Goal: Task Accomplishment & Management: Manage account settings

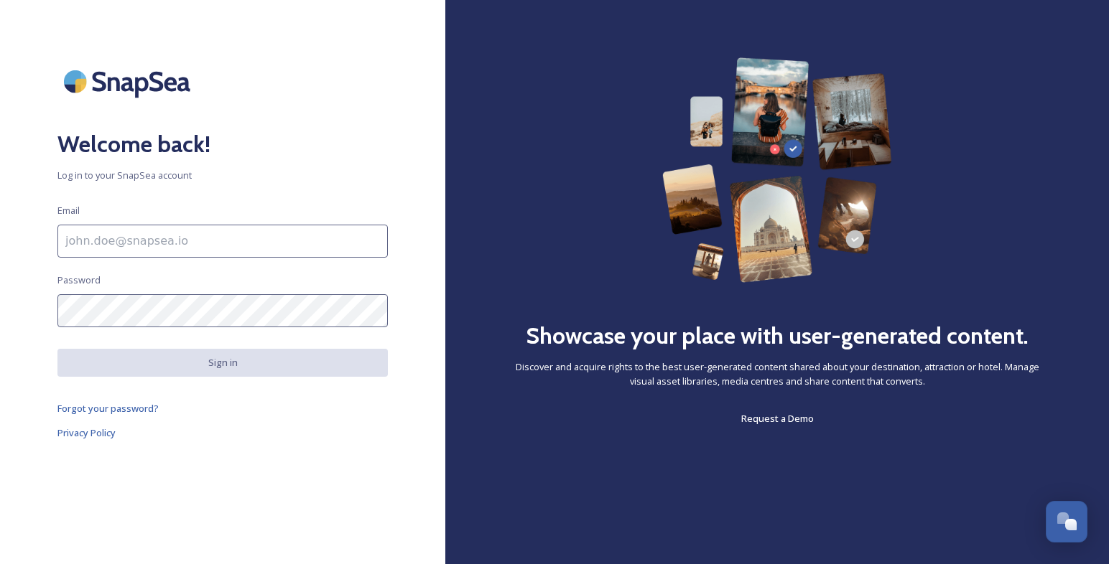
click at [227, 242] on input at bounding box center [222, 241] width 330 height 33
type input "Rob@VisitEnid.org"
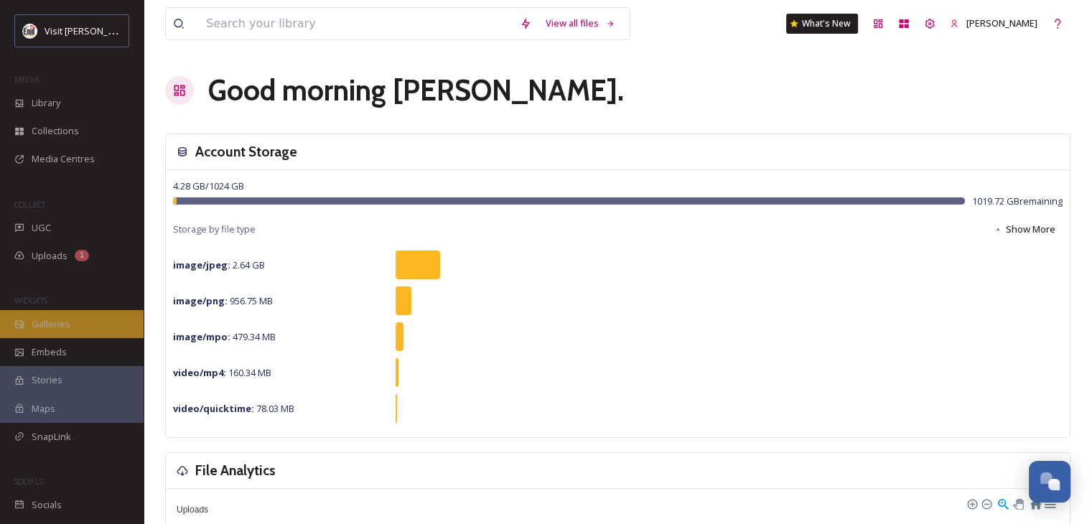
click at [57, 324] on span "Galleries" at bounding box center [51, 324] width 39 height 14
click at [52, 317] on span "Galleries" at bounding box center [51, 324] width 39 height 14
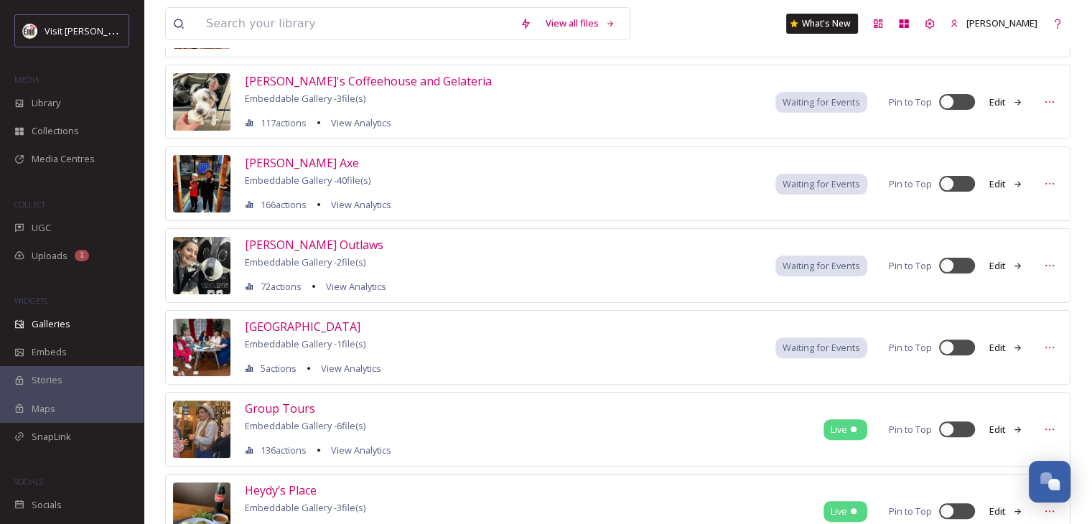
scroll to position [431, 0]
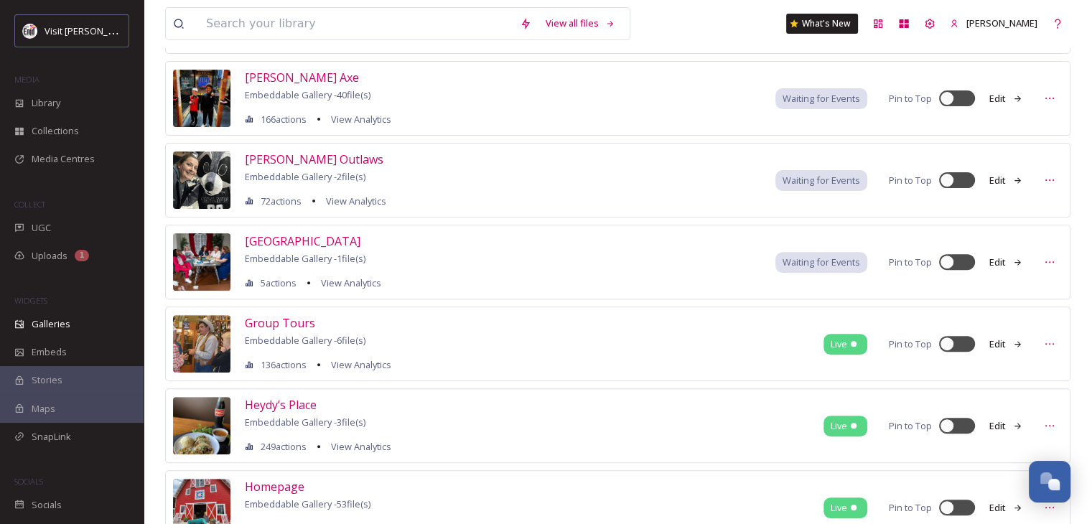
click at [205, 340] on img at bounding box center [201, 343] width 57 height 57
click at [277, 320] on span "Group Tours" at bounding box center [280, 323] width 70 height 16
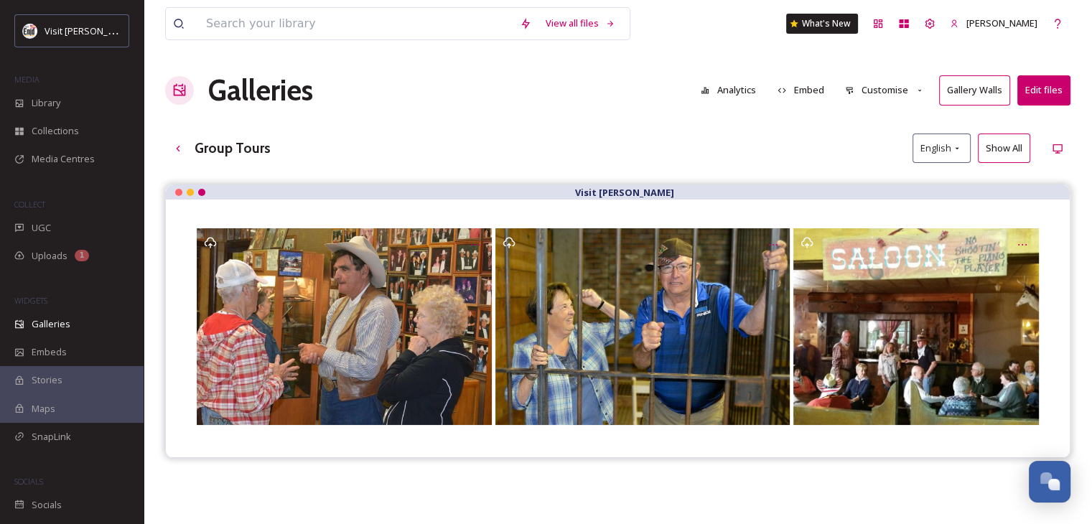
click at [1005, 150] on button "Show All" at bounding box center [1004, 148] width 52 height 29
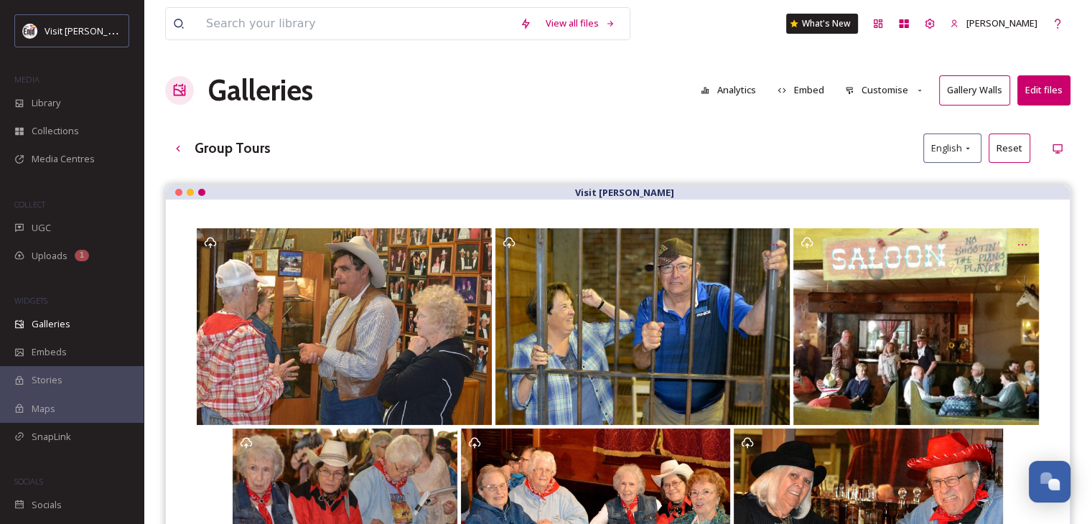
click at [1056, 84] on button "Edit files" at bounding box center [1044, 89] width 53 height 29
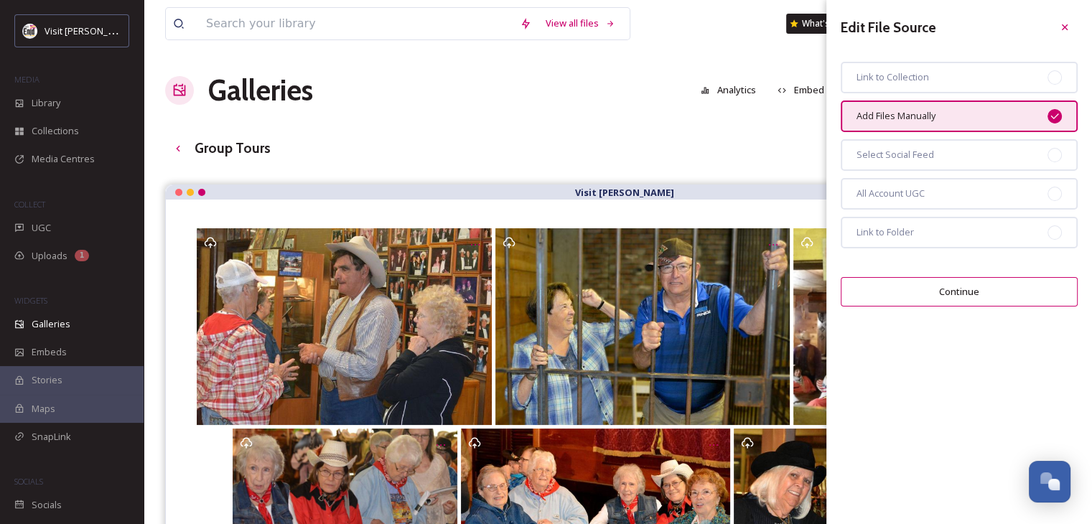
click at [926, 289] on button "Continue" at bounding box center [959, 291] width 237 height 29
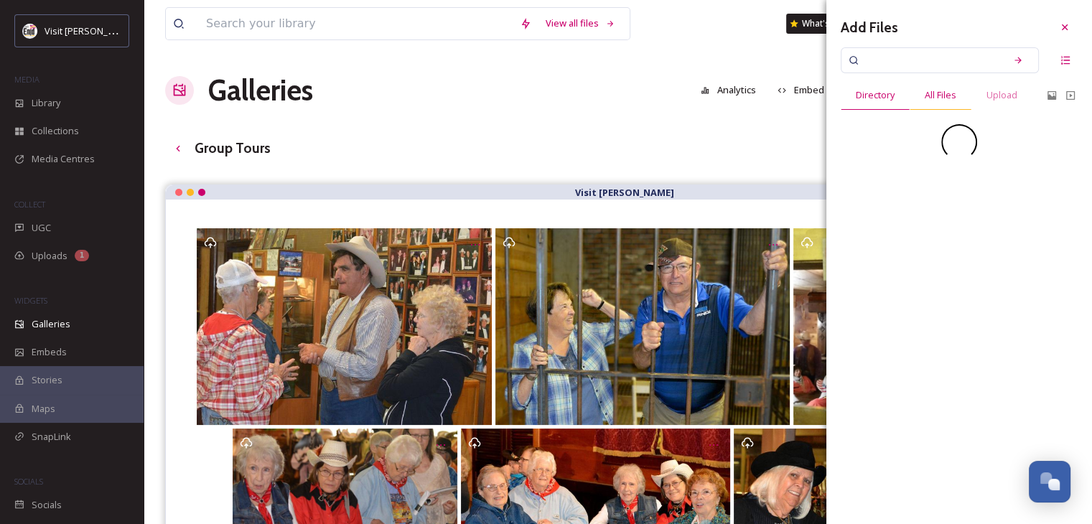
click at [939, 98] on span "All Files" at bounding box center [941, 95] width 32 height 14
click at [1005, 97] on span "Upload" at bounding box center [1002, 95] width 31 height 14
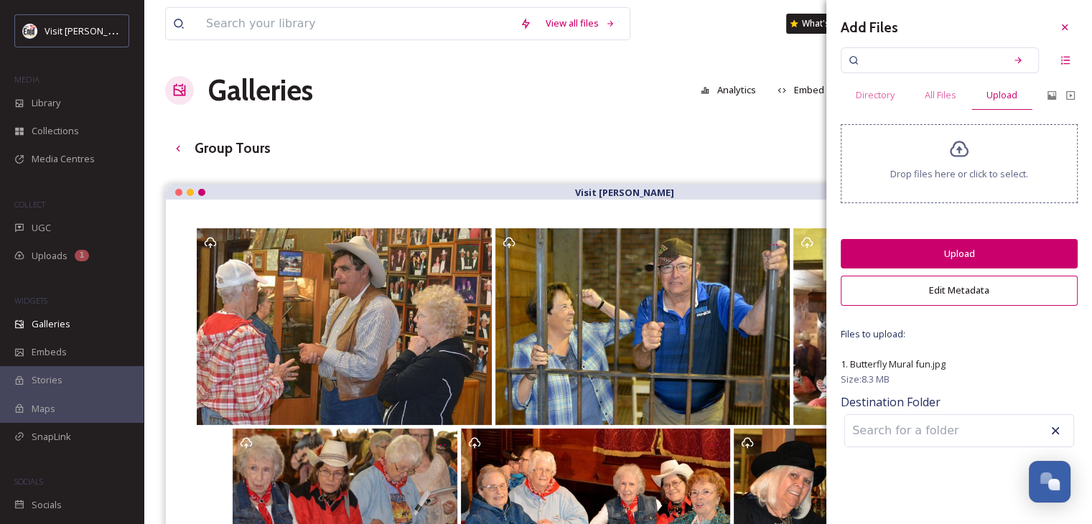
click at [892, 435] on input at bounding box center [924, 431] width 158 height 32
drag, startPoint x: 923, startPoint y: 429, endPoint x: 821, endPoint y: 436, distance: 102.2
click at [821, 436] on div "View all files What's New Rob Houston Galleries Analytics Embed Customise Galle…" at bounding box center [618, 365] width 949 height 730
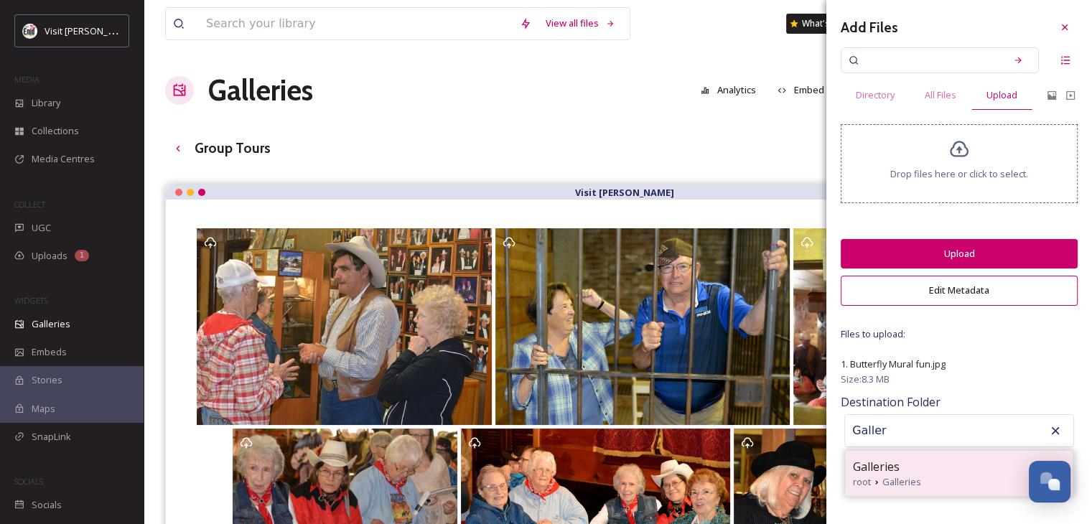
click at [891, 479] on span "Galleries" at bounding box center [902, 482] width 39 height 14
type input "Galleries"
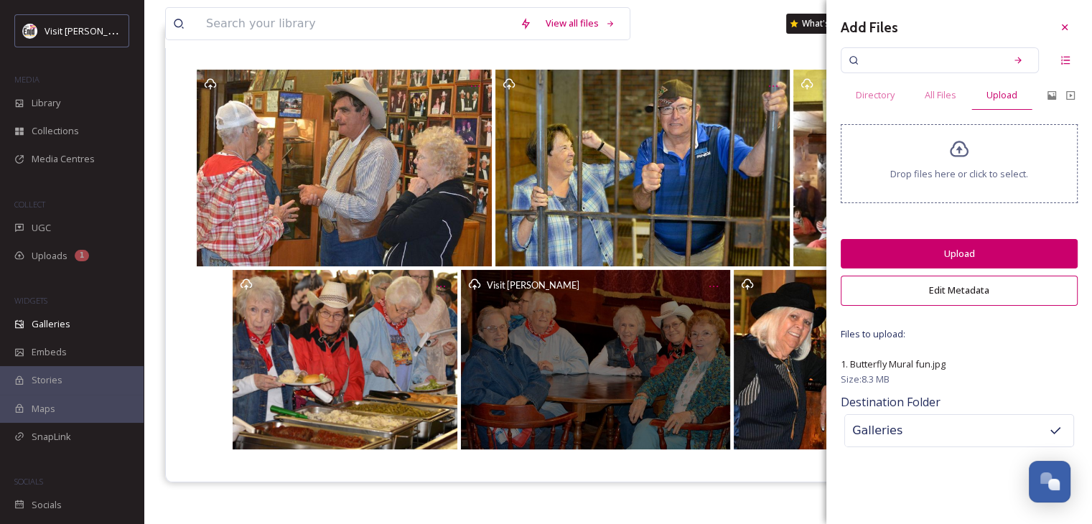
scroll to position [134, 0]
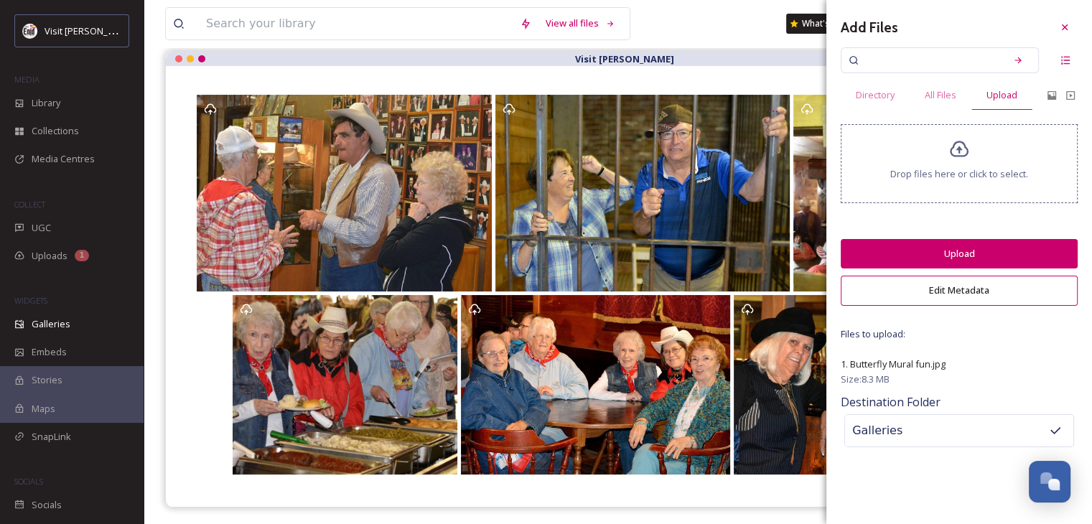
click at [911, 247] on button "Upload" at bounding box center [959, 253] width 237 height 29
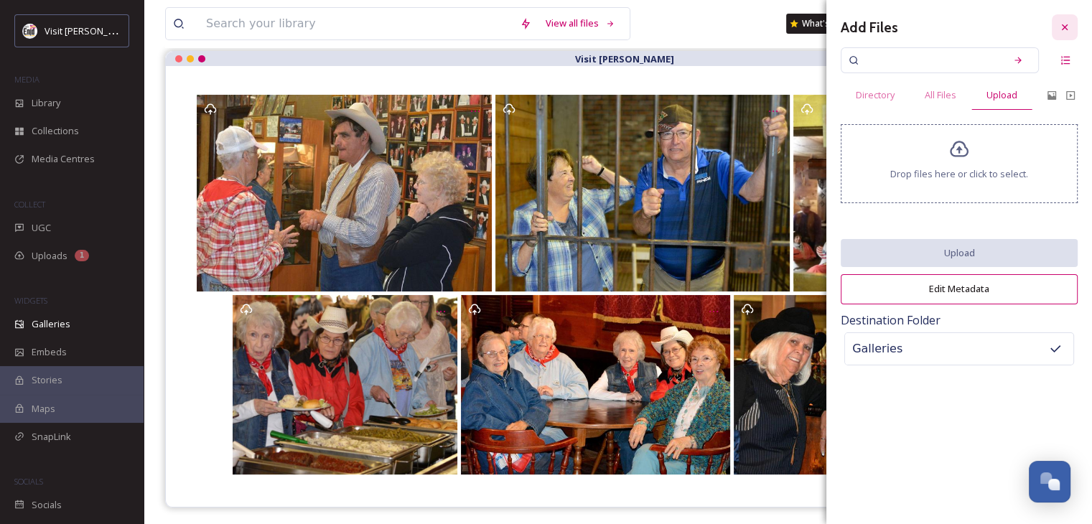
click at [1066, 24] on icon at bounding box center [1064, 27] width 11 height 11
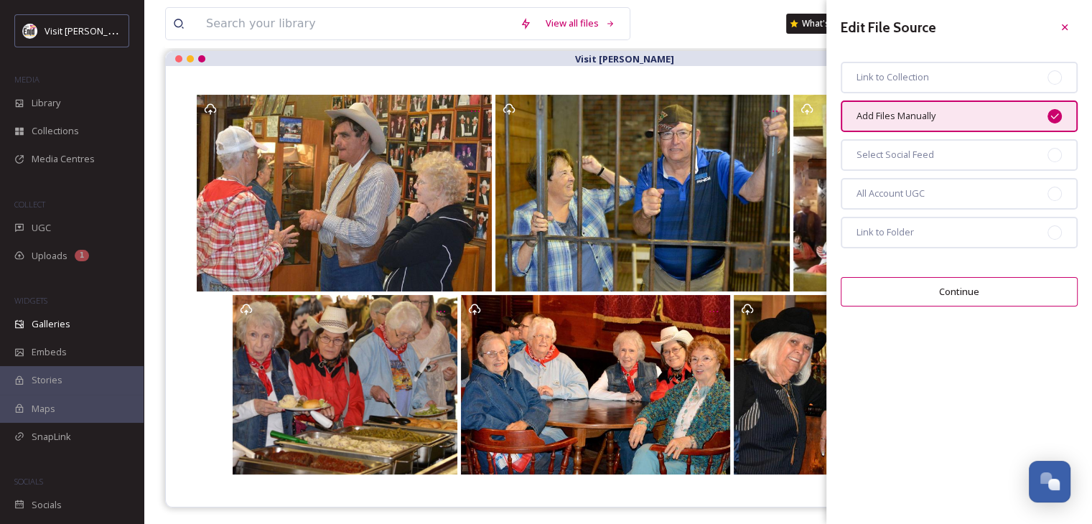
click at [1066, 24] on icon at bounding box center [1064, 27] width 11 height 11
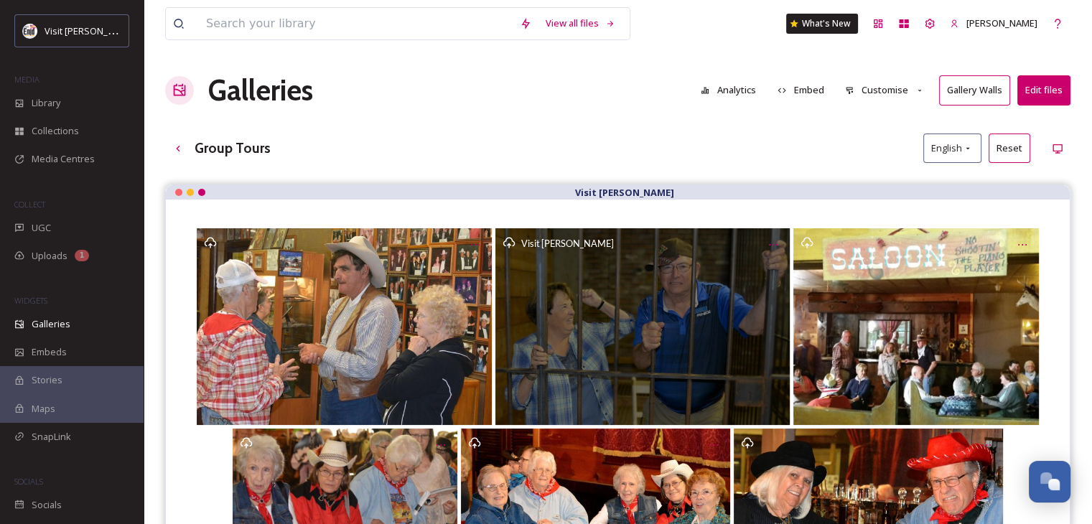
scroll to position [0, 0]
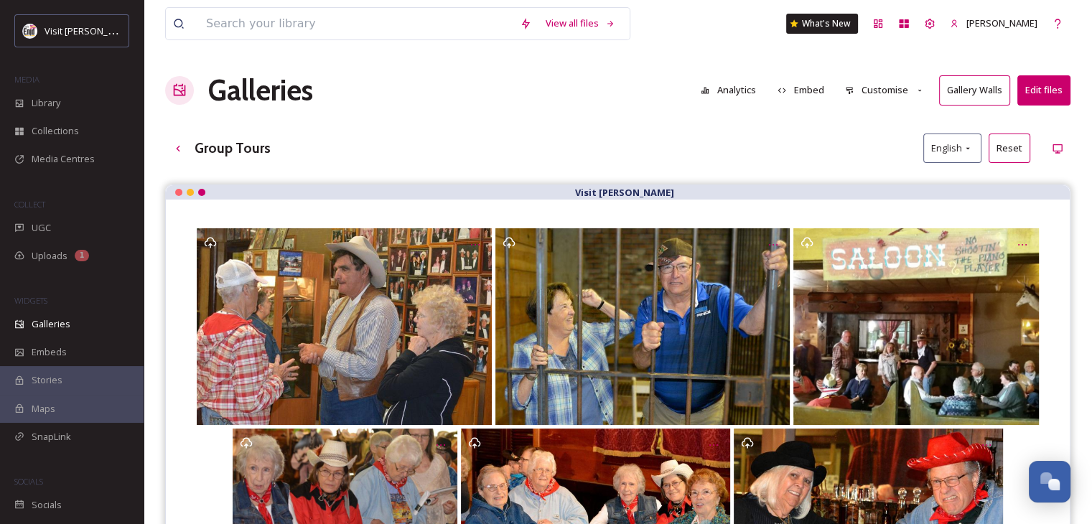
click at [979, 94] on button "Gallery Walls" at bounding box center [974, 89] width 71 height 29
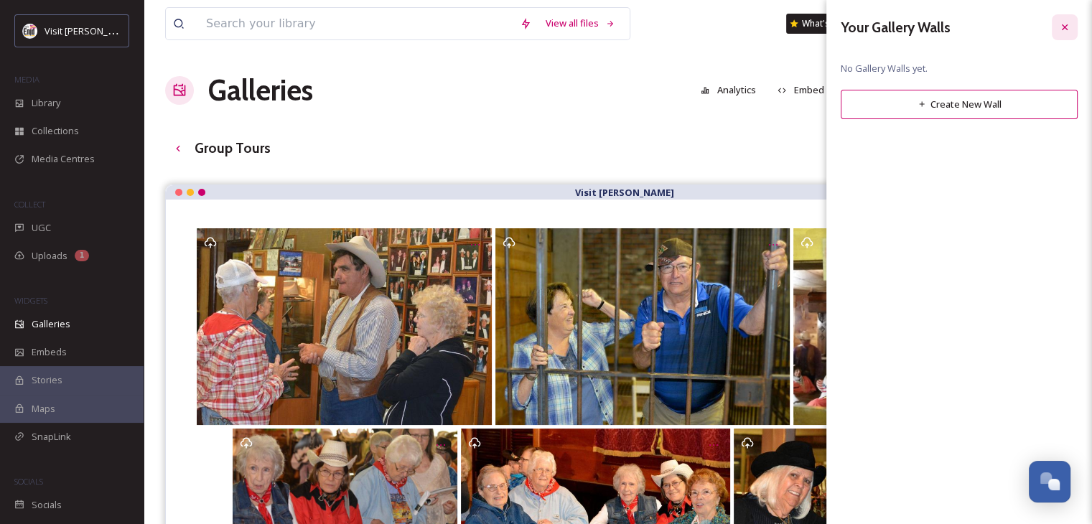
click at [1060, 27] on icon at bounding box center [1064, 27] width 11 height 11
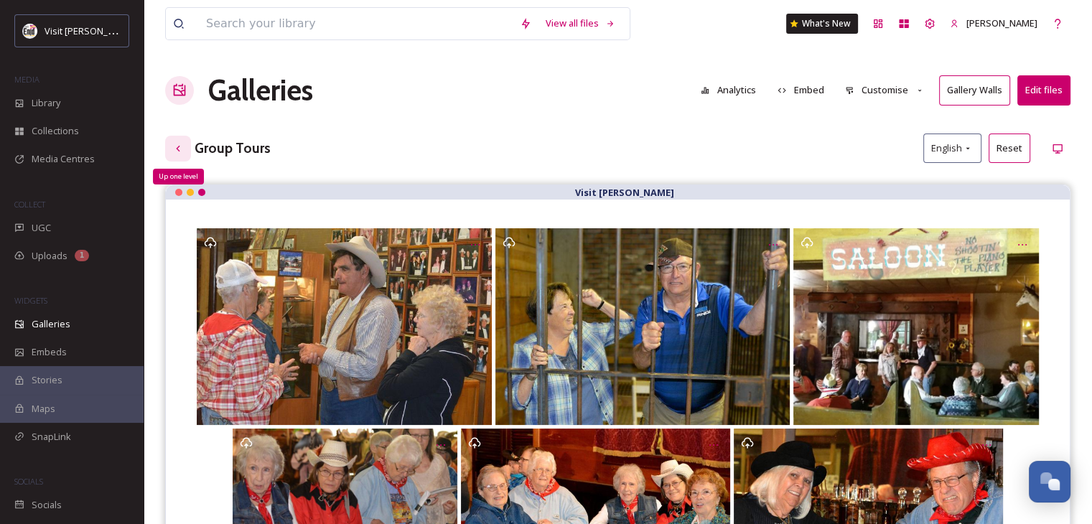
click at [178, 144] on icon at bounding box center [177, 148] width 11 height 11
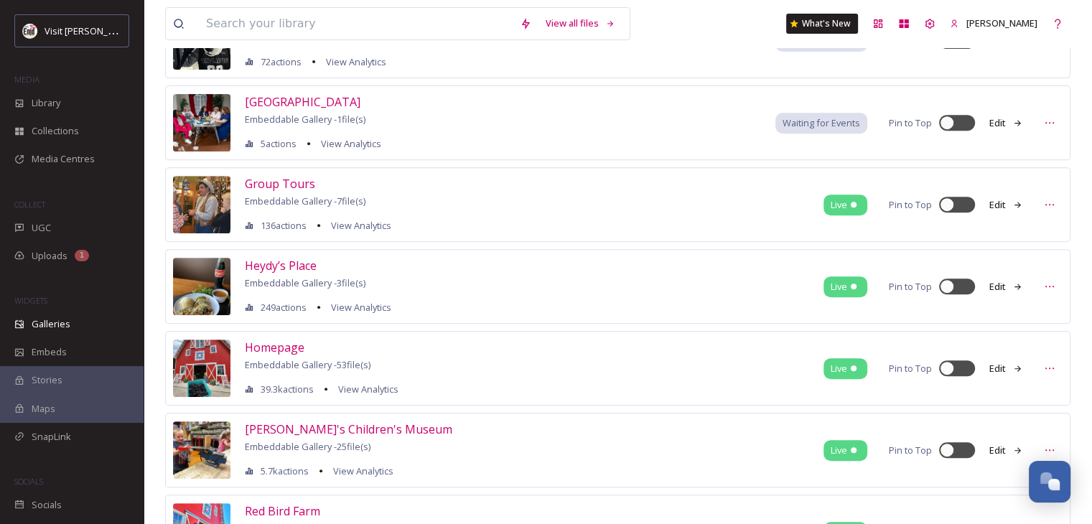
scroll to position [498, 0]
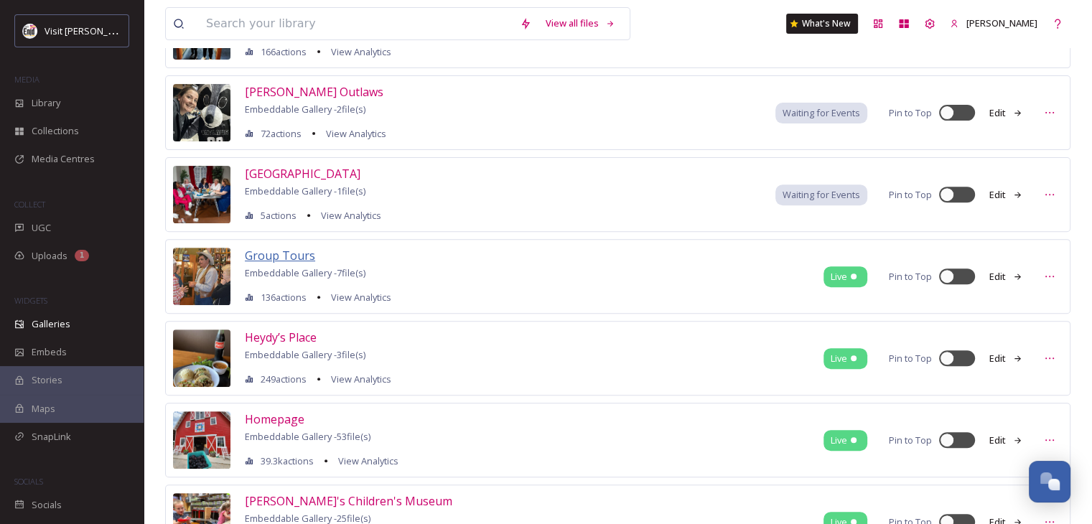
click at [293, 250] on span "Group Tours" at bounding box center [280, 256] width 70 height 16
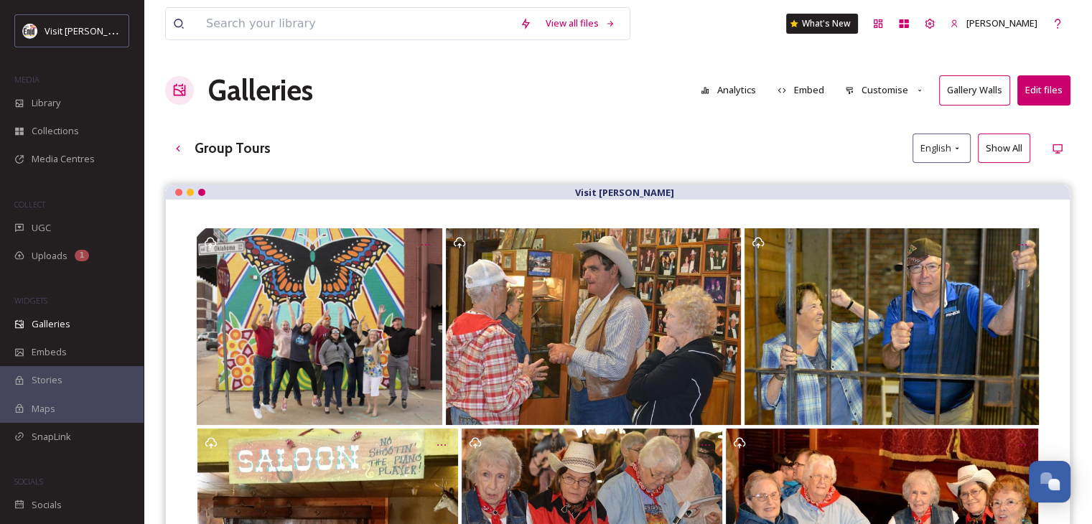
click at [1051, 92] on button "Edit files" at bounding box center [1044, 89] width 53 height 29
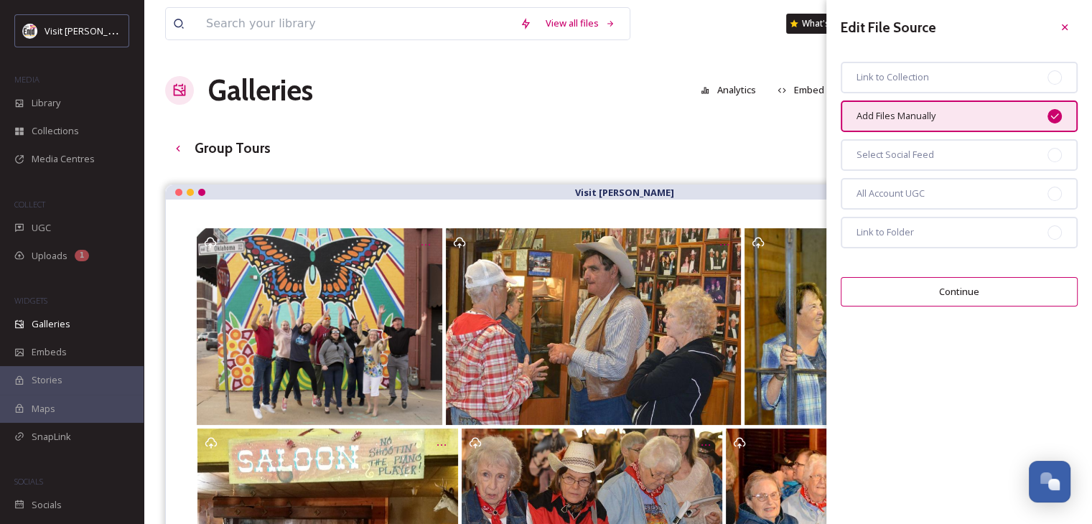
click at [959, 282] on button "Continue" at bounding box center [959, 291] width 237 height 29
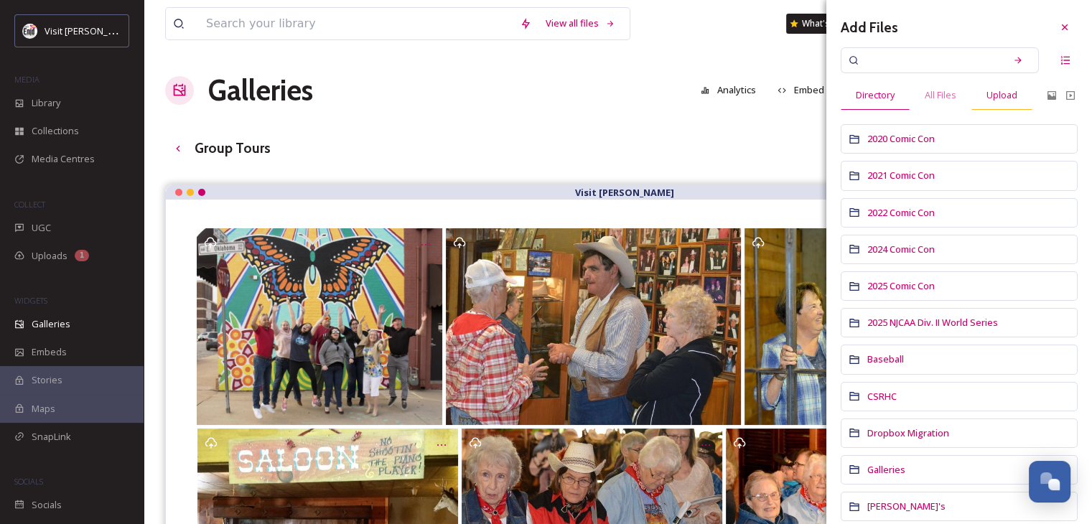
click at [1001, 90] on span "Upload" at bounding box center [1002, 95] width 31 height 14
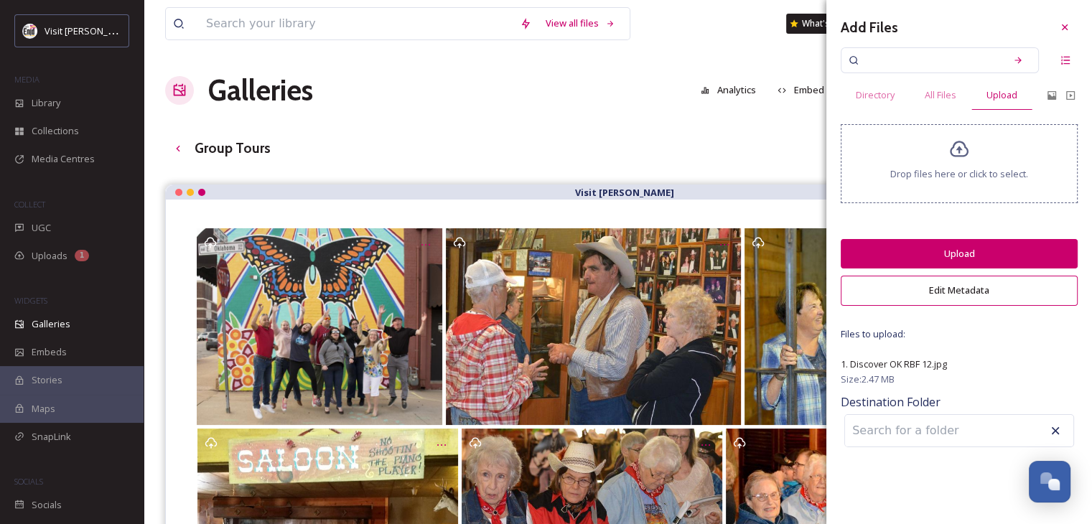
click at [923, 248] on button "Upload" at bounding box center [959, 253] width 237 height 29
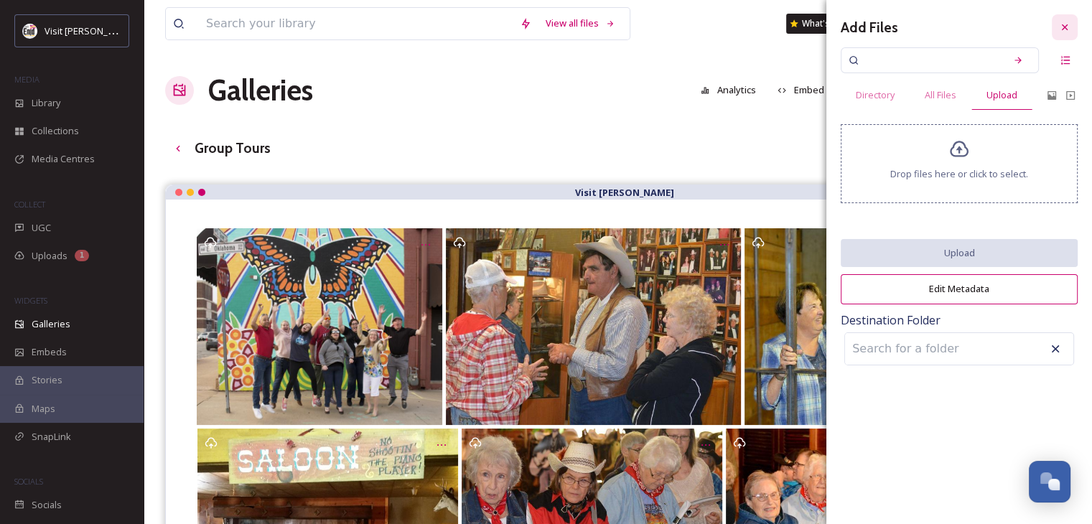
click at [1068, 29] on icon at bounding box center [1064, 27] width 11 height 11
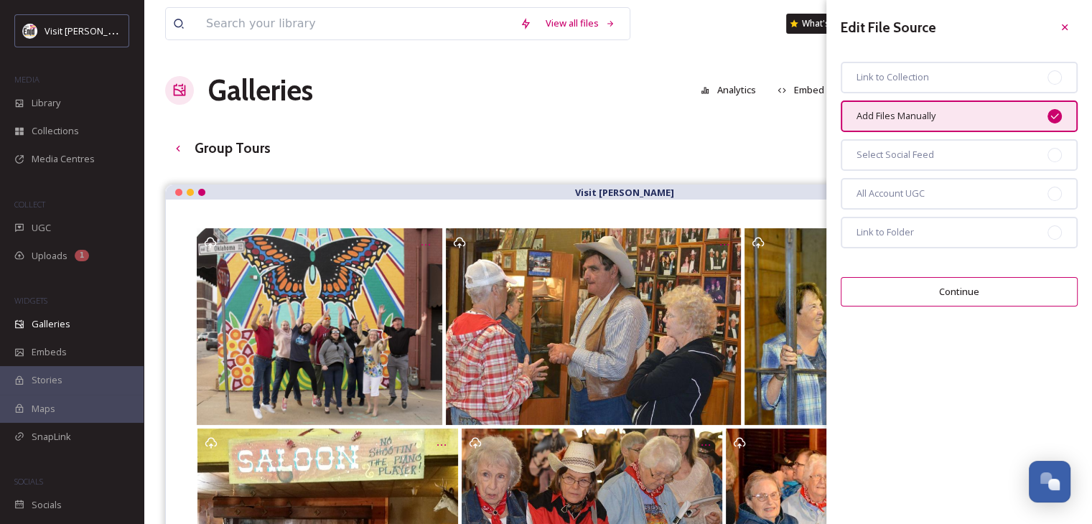
click at [1068, 29] on icon at bounding box center [1064, 27] width 11 height 11
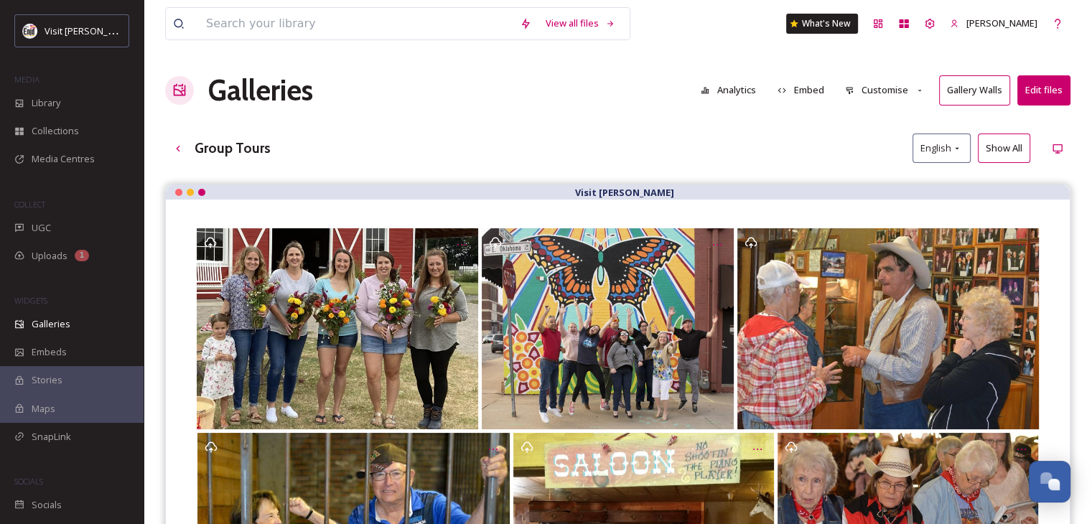
click at [1037, 87] on button "Edit files" at bounding box center [1044, 89] width 53 height 29
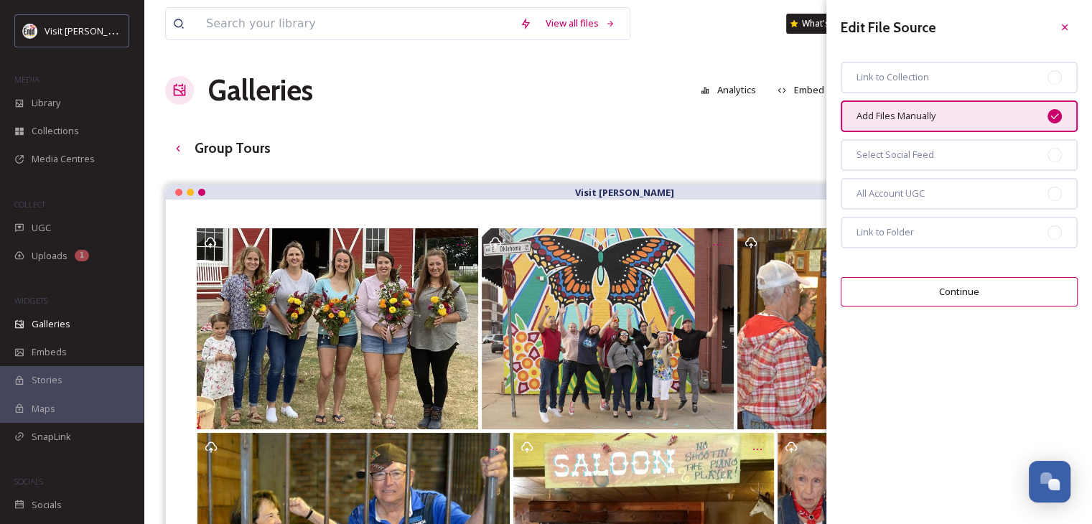
click at [988, 289] on button "Continue" at bounding box center [959, 291] width 237 height 29
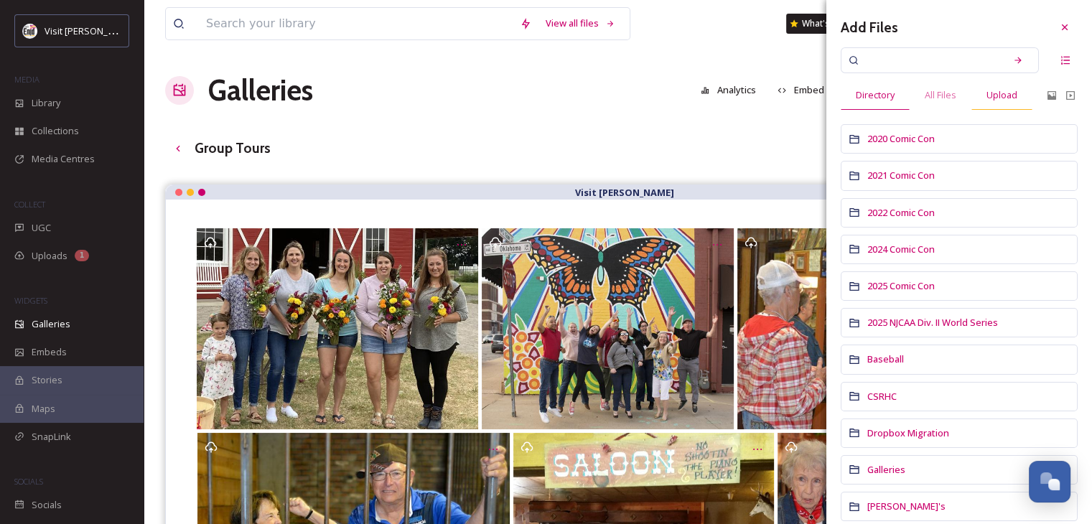
click at [996, 96] on span "Upload" at bounding box center [1002, 95] width 31 height 14
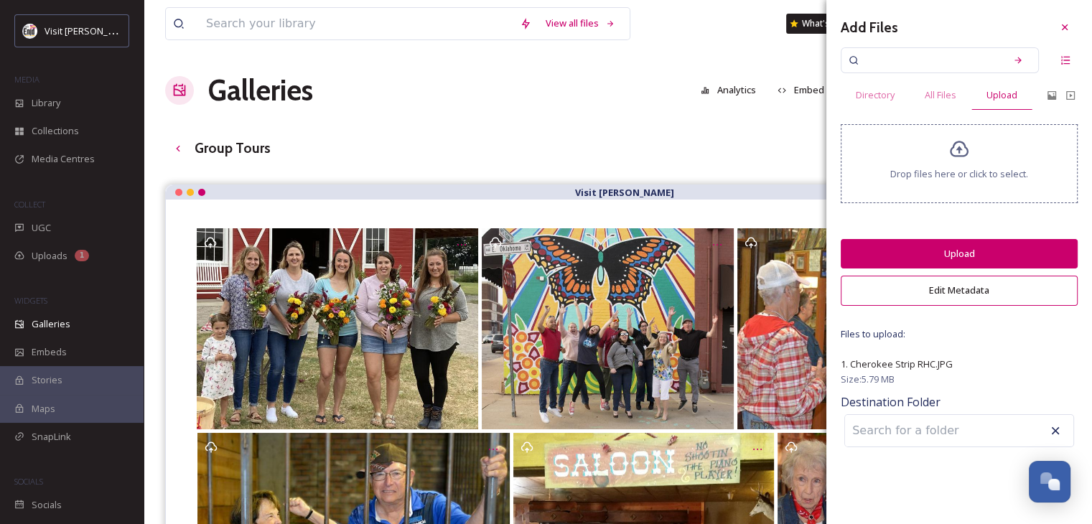
click at [923, 255] on button "Upload" at bounding box center [959, 253] width 237 height 29
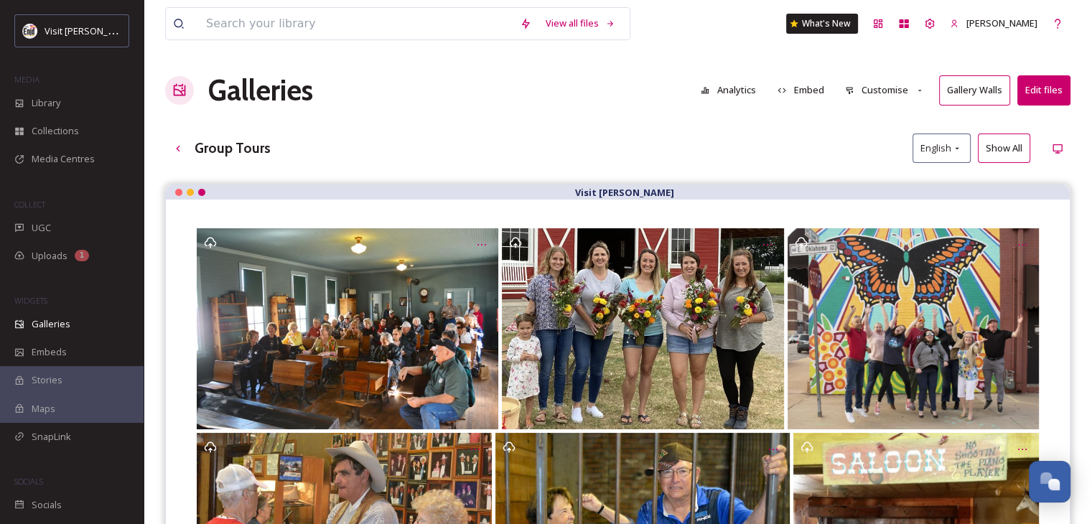
click at [1046, 88] on button "Edit files" at bounding box center [1044, 89] width 53 height 29
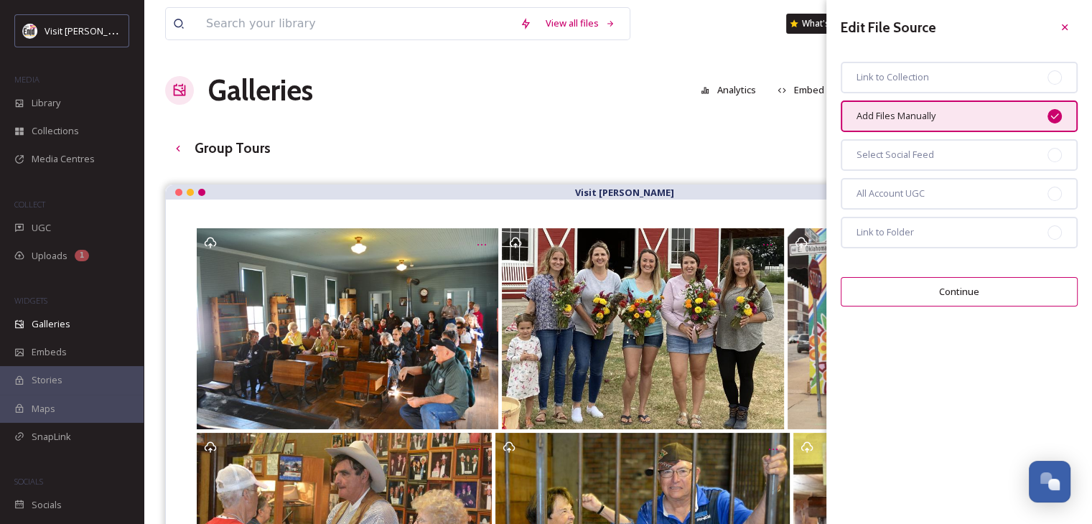
click at [959, 285] on button "Continue" at bounding box center [959, 291] width 237 height 29
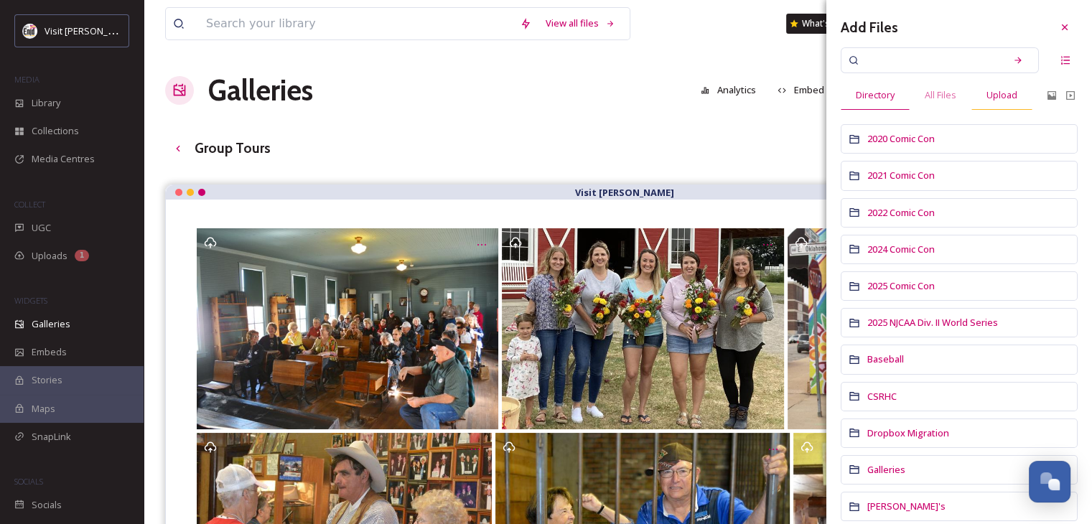
click at [1005, 90] on span "Upload" at bounding box center [1002, 95] width 31 height 14
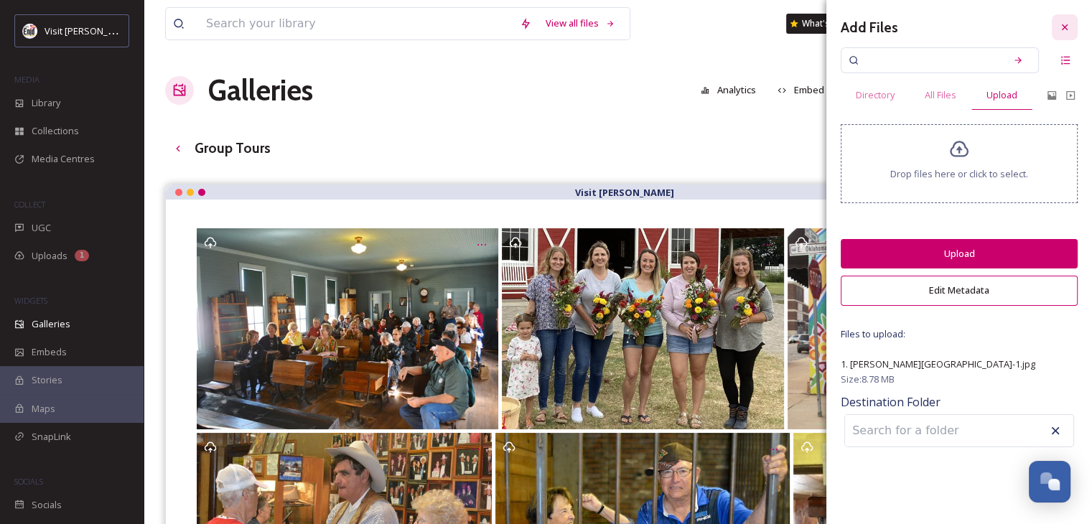
click at [1063, 22] on icon at bounding box center [1064, 27] width 11 height 11
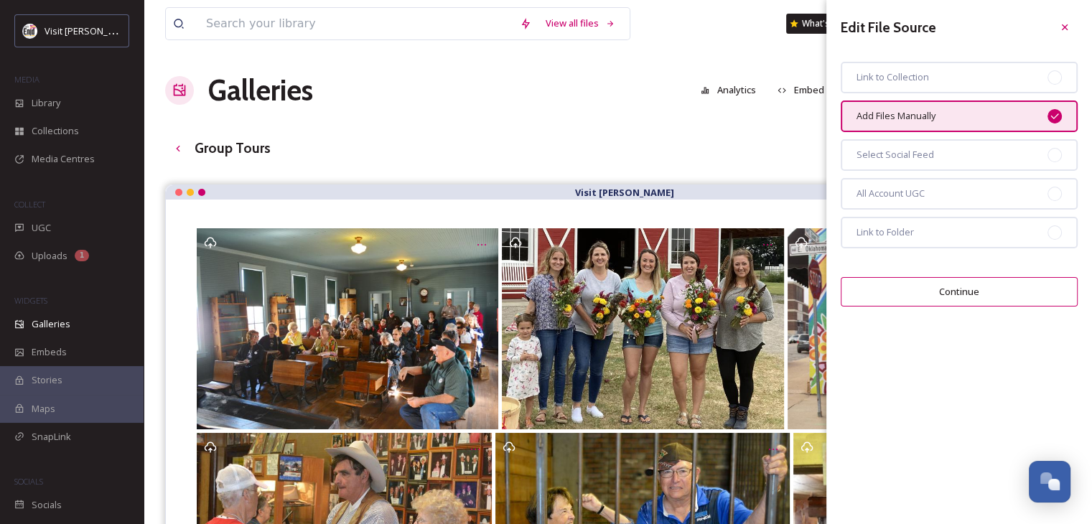
click at [944, 281] on button "Continue" at bounding box center [959, 291] width 237 height 29
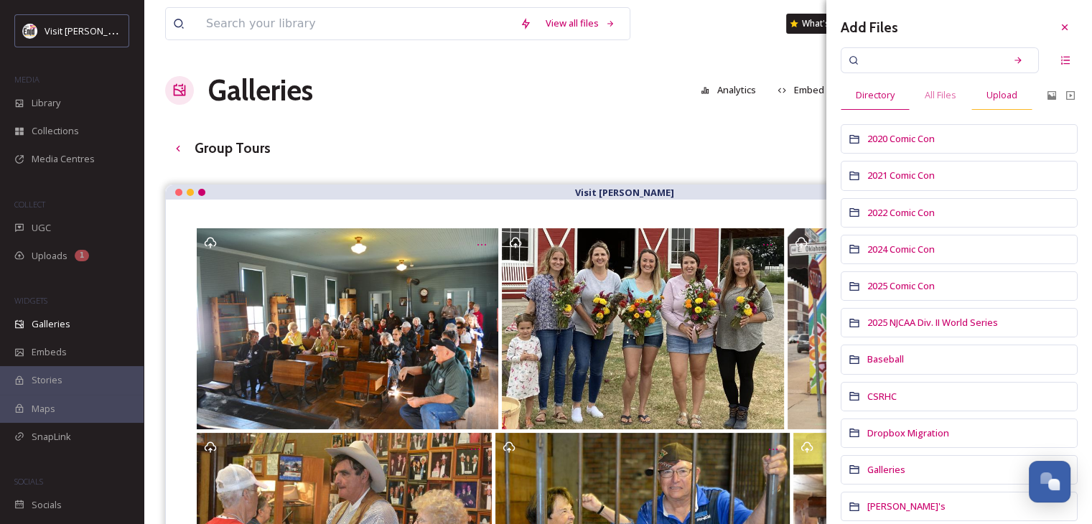
click at [995, 97] on span "Upload" at bounding box center [1002, 95] width 31 height 14
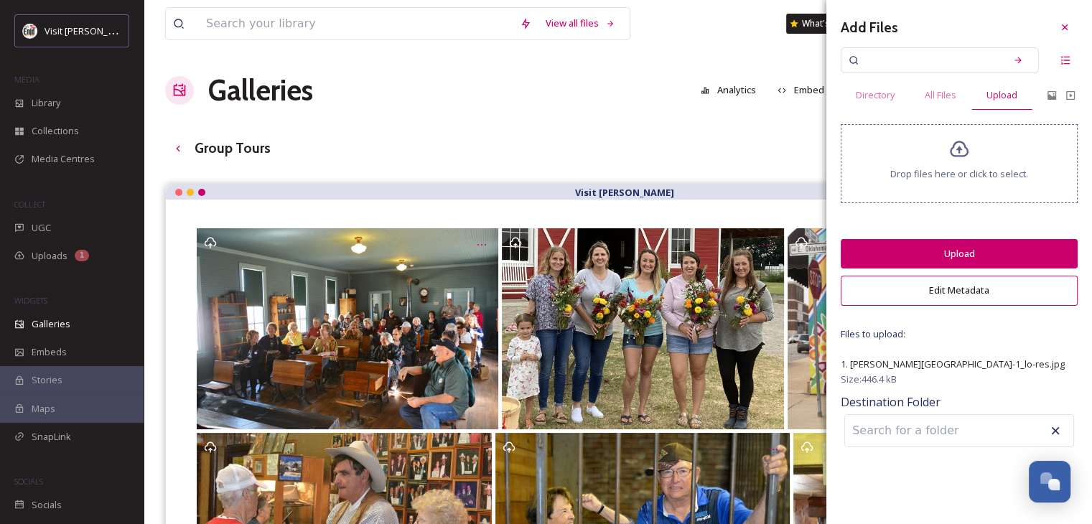
click at [997, 250] on button "Upload" at bounding box center [959, 253] width 237 height 29
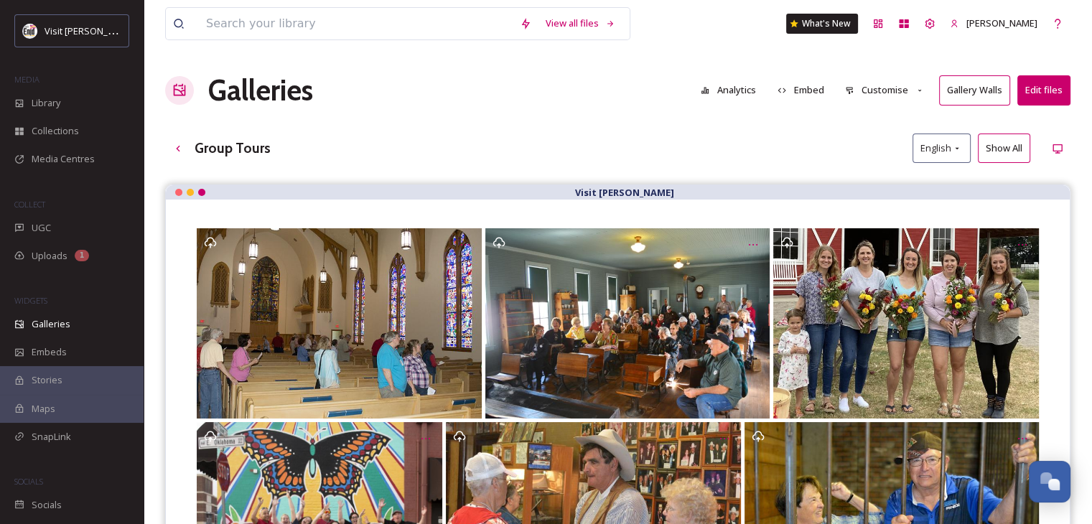
click at [1037, 86] on button "Edit files" at bounding box center [1044, 89] width 53 height 29
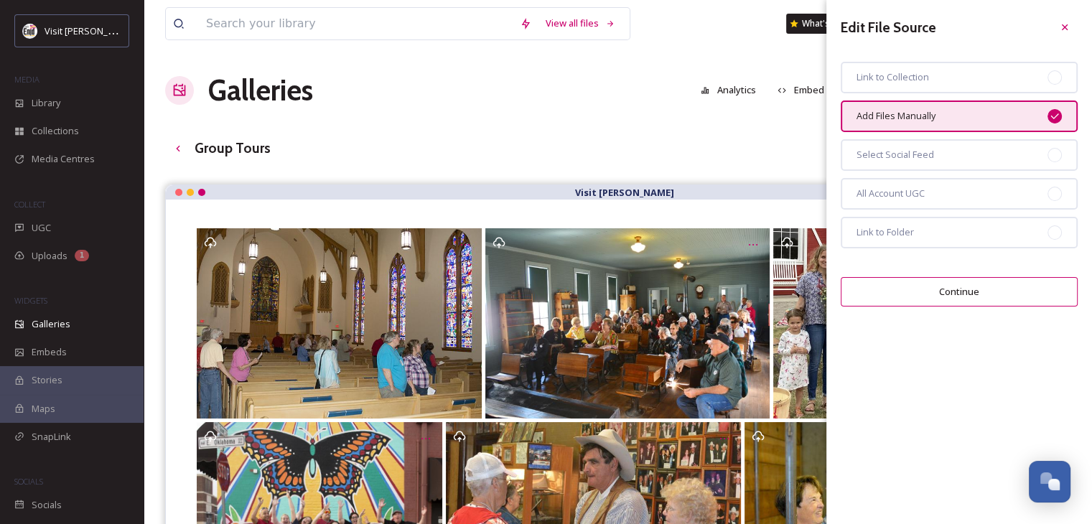
click at [956, 111] on div "Add Files Manually" at bounding box center [959, 117] width 237 height 32
click at [948, 289] on button "Continue" at bounding box center [959, 291] width 237 height 29
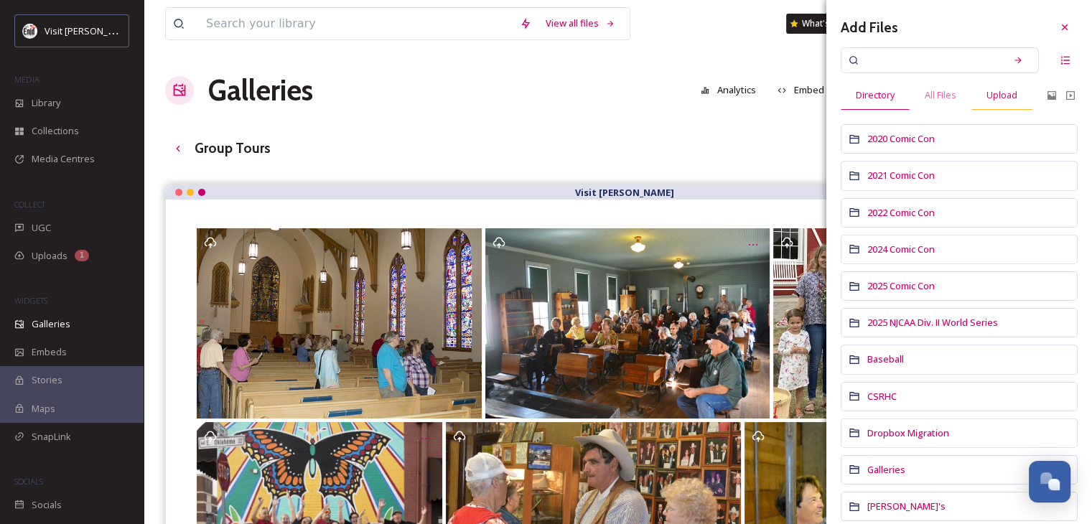
click at [1002, 93] on span "Upload" at bounding box center [1002, 95] width 31 height 14
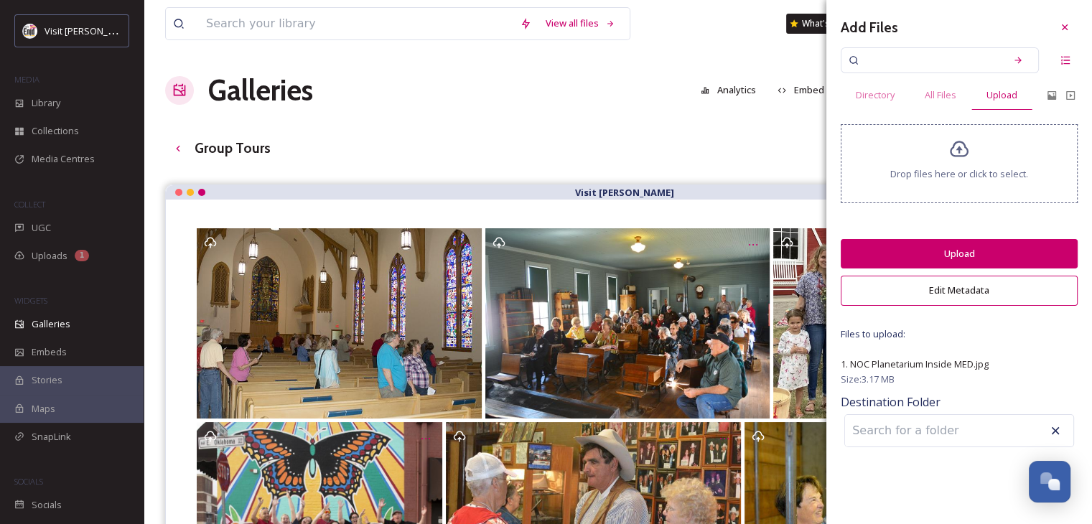
click at [992, 253] on button "Upload" at bounding box center [959, 253] width 237 height 29
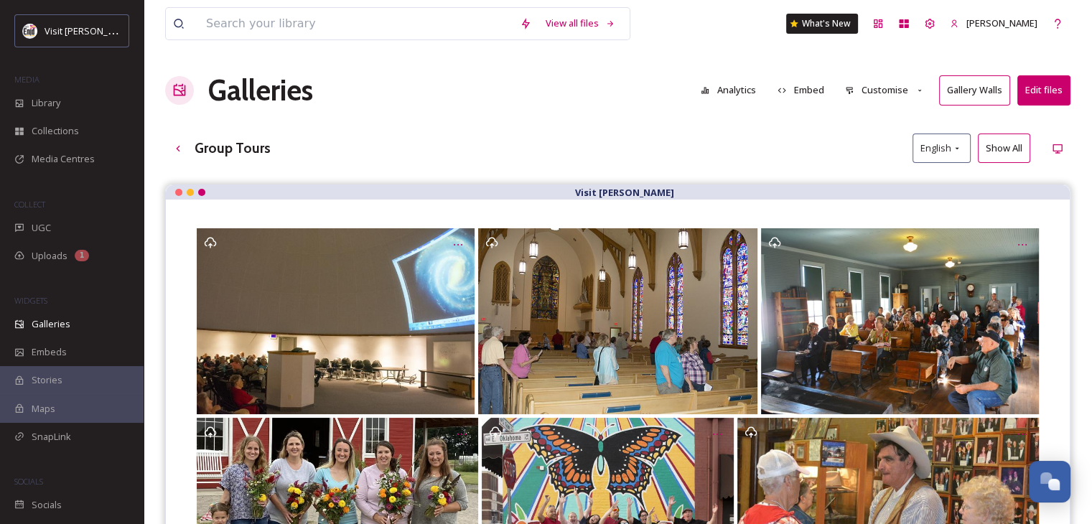
click at [1049, 95] on button "Edit files" at bounding box center [1044, 89] width 53 height 29
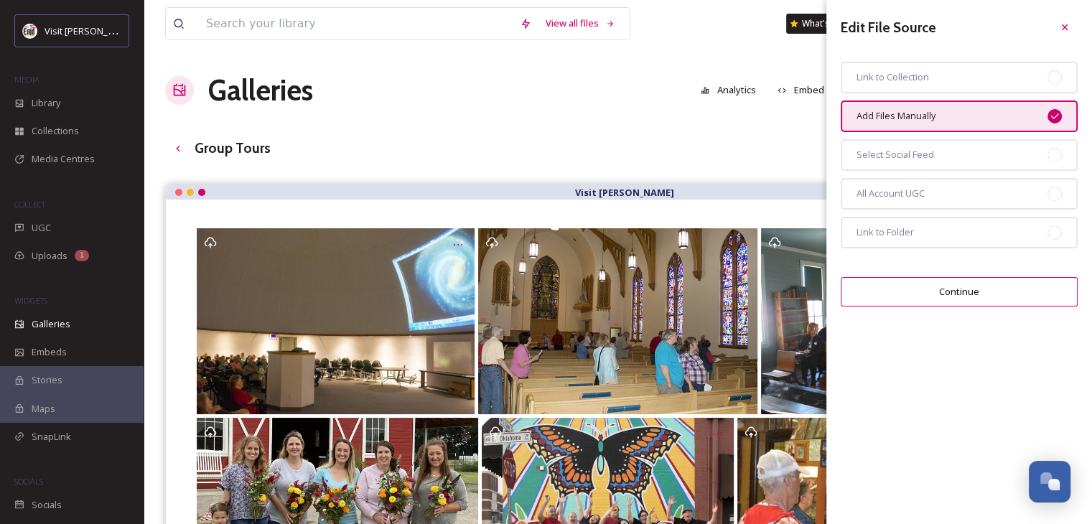
click at [922, 294] on button "Continue" at bounding box center [959, 291] width 237 height 29
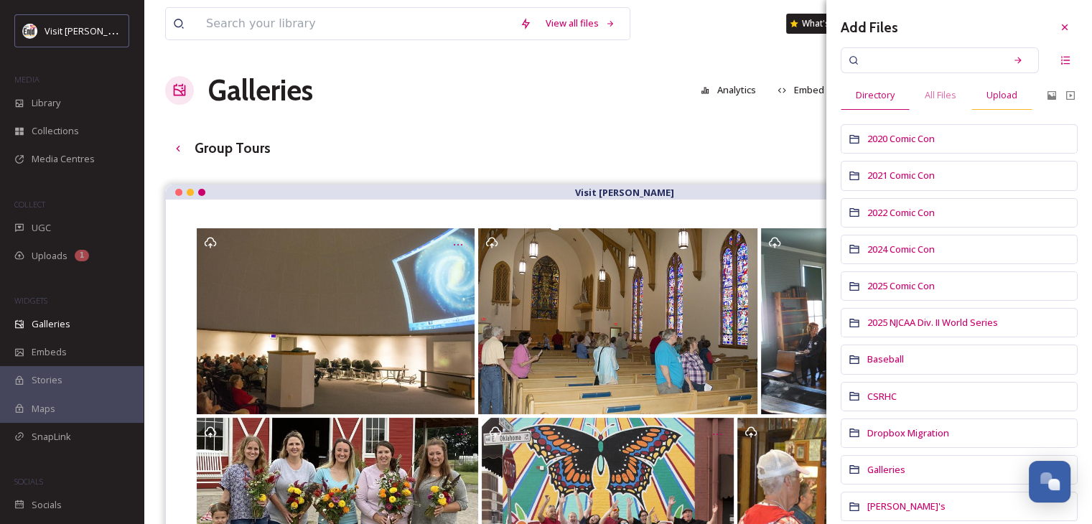
click at [1002, 95] on span "Upload" at bounding box center [1002, 95] width 31 height 14
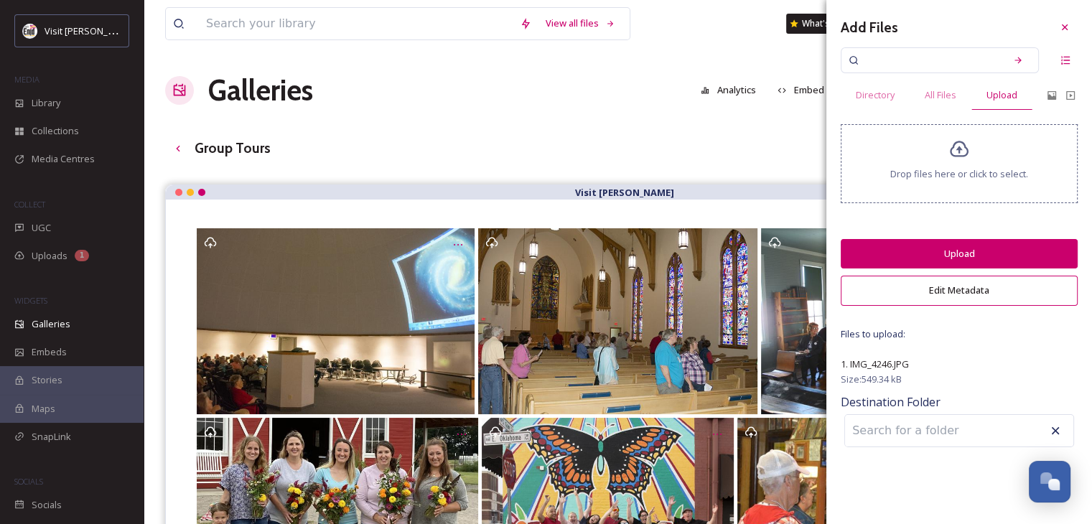
click at [919, 254] on button "Upload" at bounding box center [959, 253] width 237 height 29
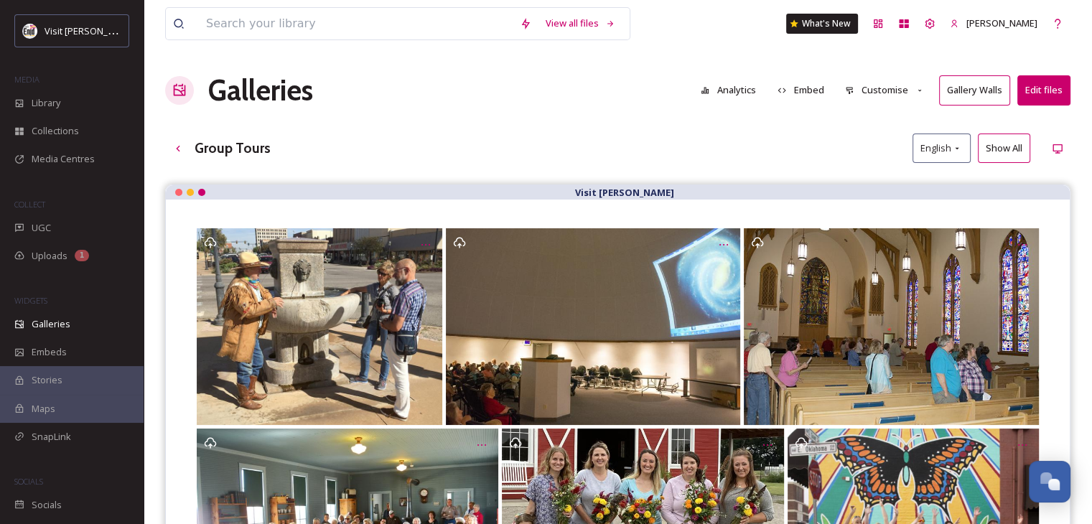
click at [1048, 84] on button "Edit files" at bounding box center [1044, 89] width 53 height 29
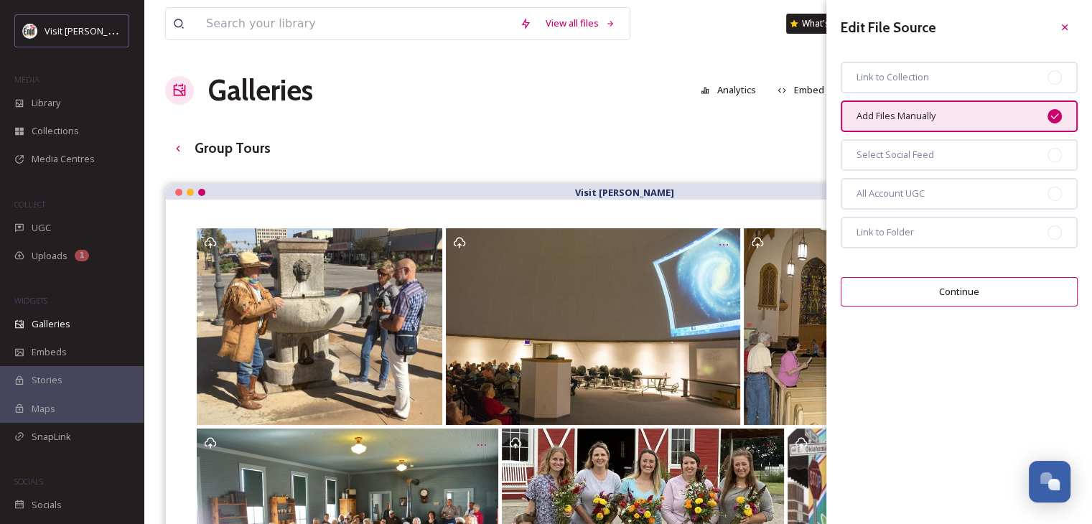
click at [959, 292] on button "Continue" at bounding box center [959, 291] width 237 height 29
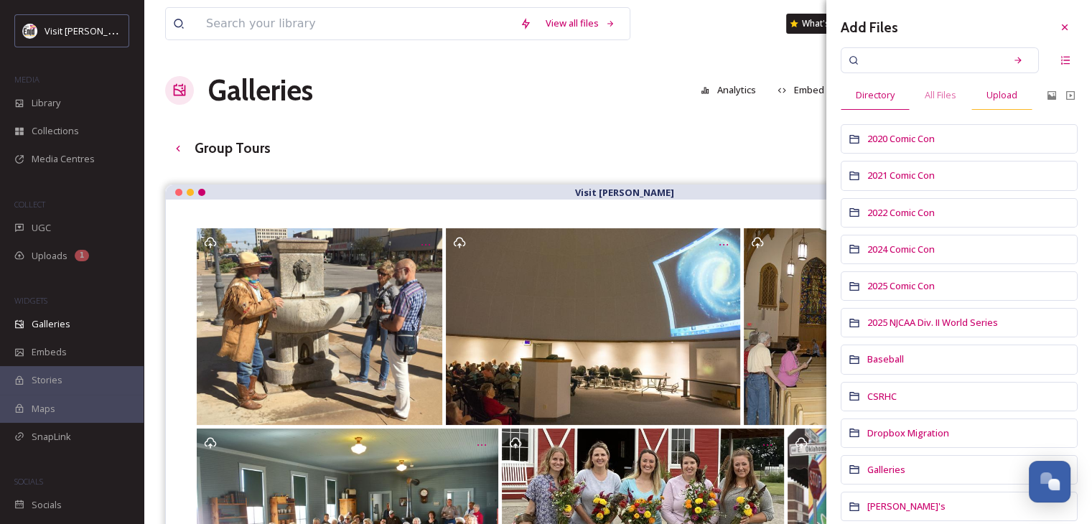
click at [994, 95] on span "Upload" at bounding box center [1002, 95] width 31 height 14
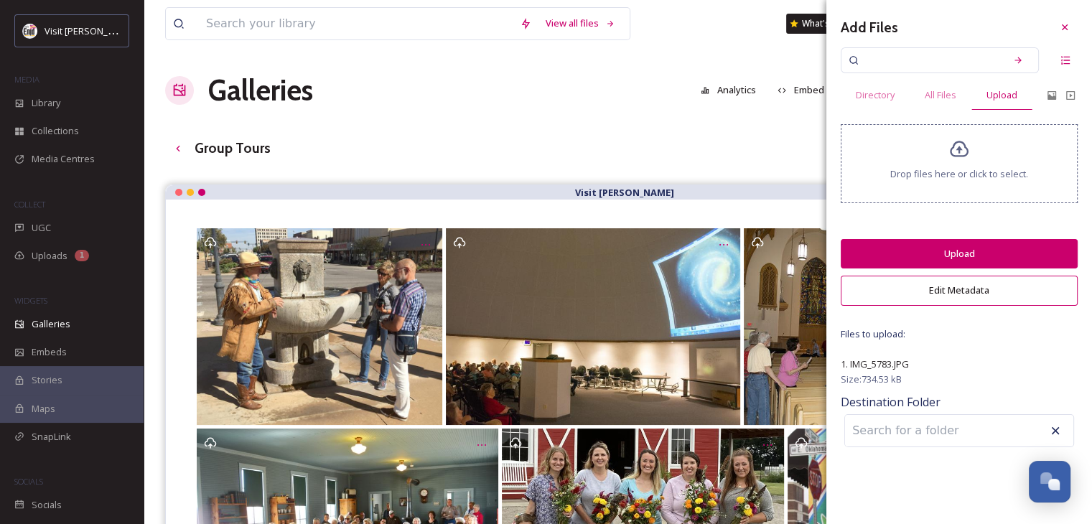
click at [914, 248] on button "Upload" at bounding box center [959, 253] width 237 height 29
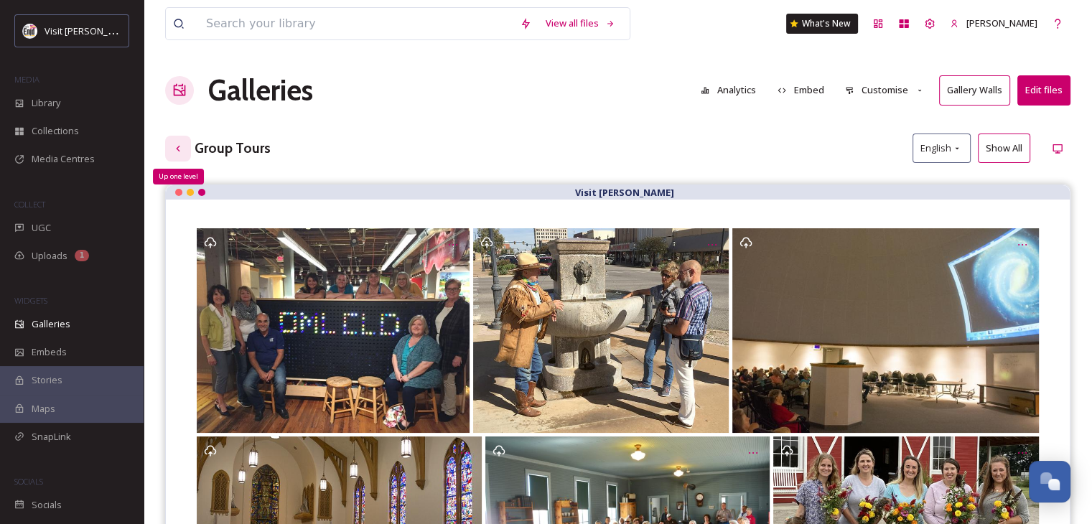
click at [181, 150] on icon at bounding box center [177, 148] width 11 height 11
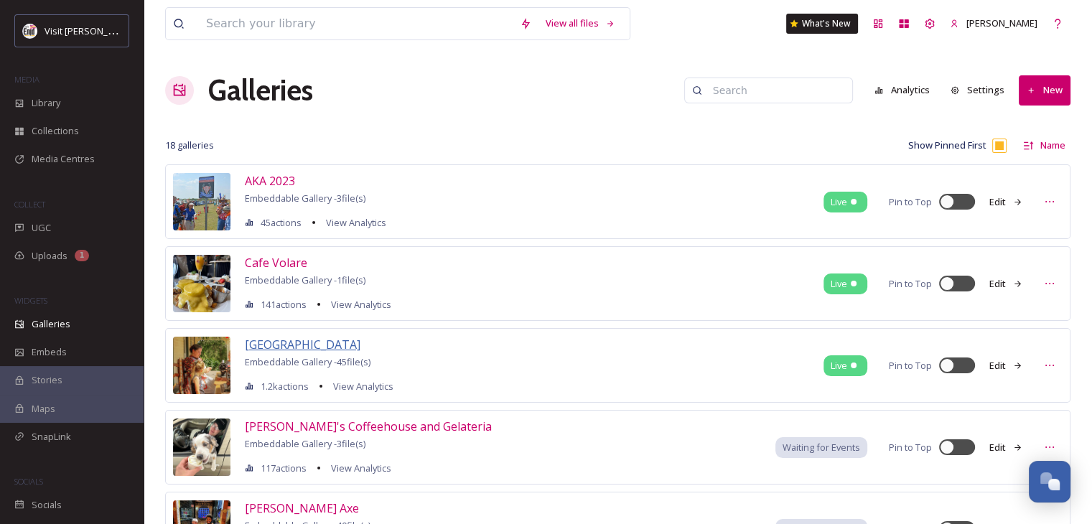
click at [296, 345] on span "[GEOGRAPHIC_DATA]" at bounding box center [303, 345] width 116 height 16
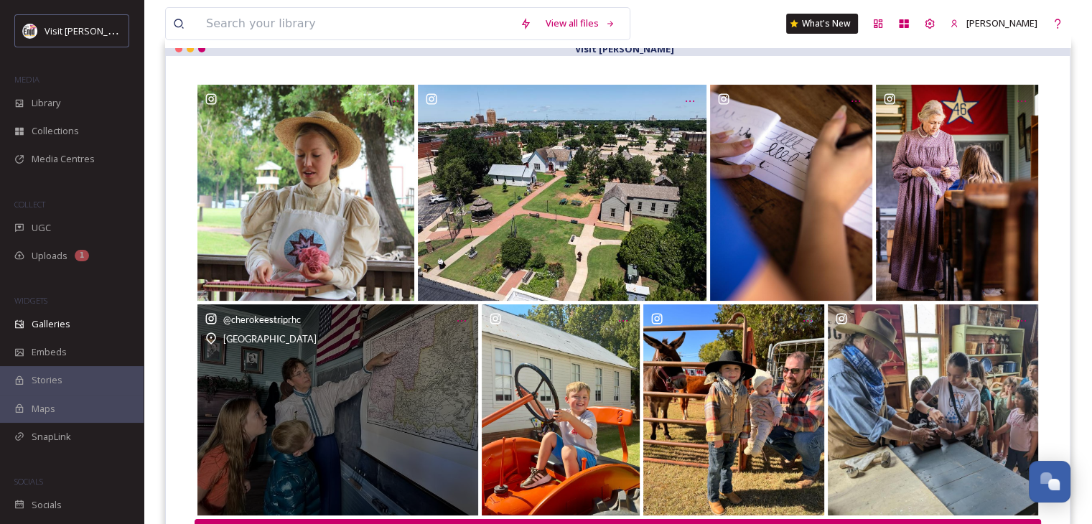
scroll to position [218, 0]
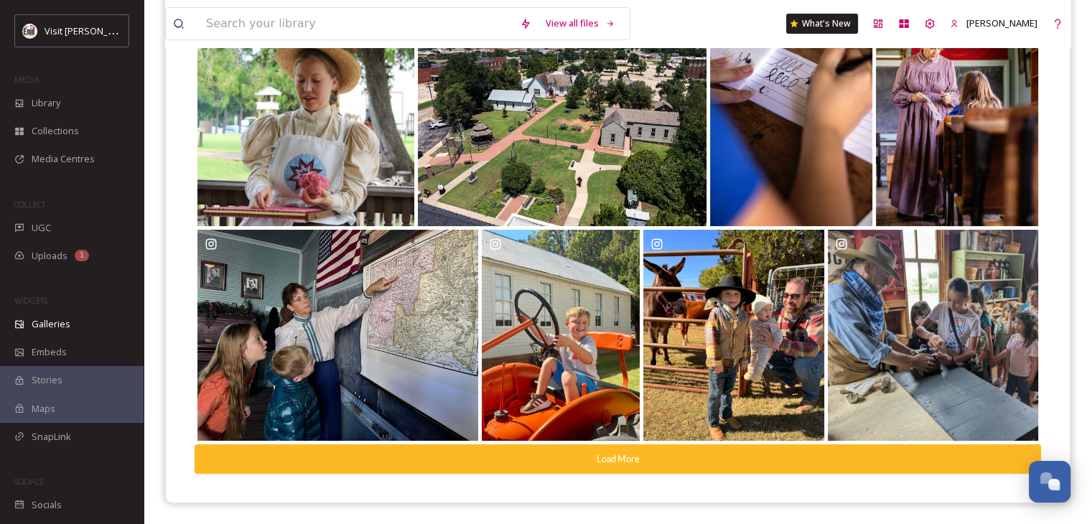
click at [622, 457] on button "Load More" at bounding box center [618, 458] width 847 height 29
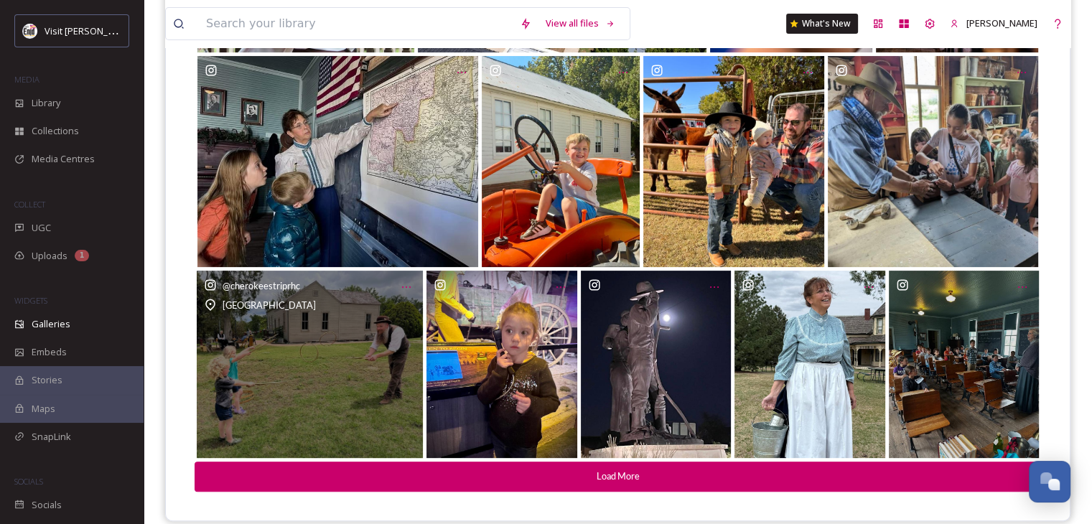
scroll to position [409, 0]
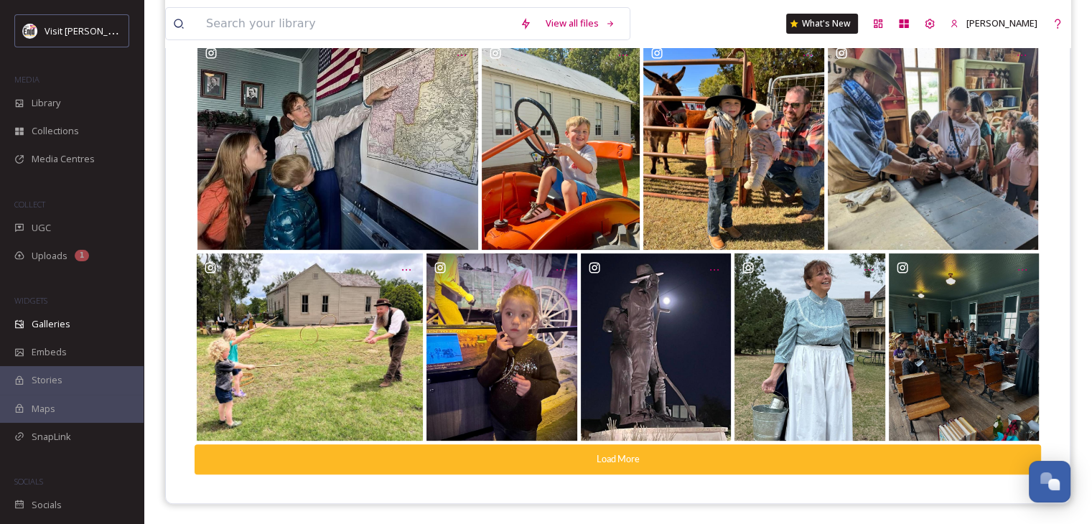
click at [450, 450] on button "Load More" at bounding box center [618, 458] width 847 height 29
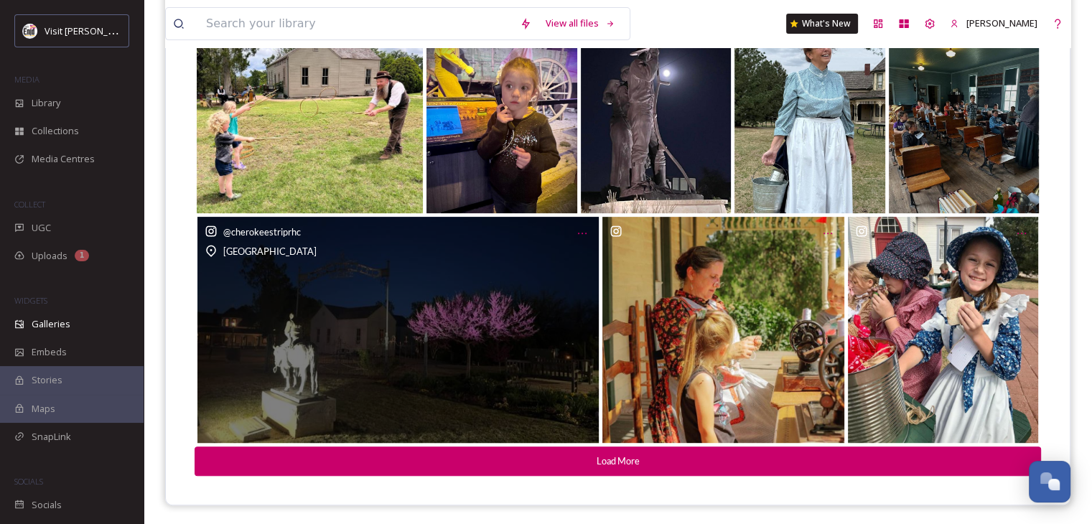
scroll to position [638, 0]
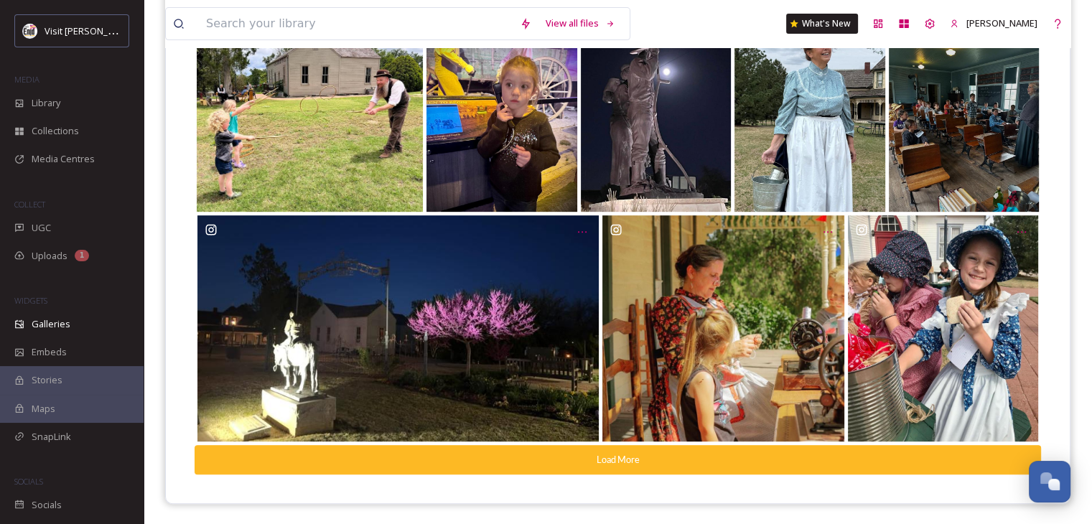
click at [498, 457] on button "Load More" at bounding box center [618, 459] width 847 height 29
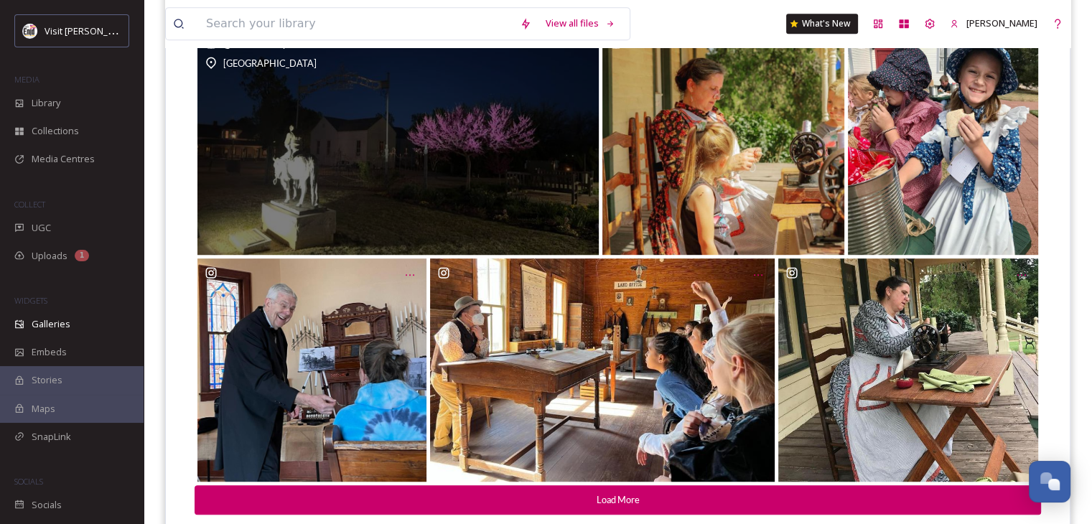
scroll to position [854, 0]
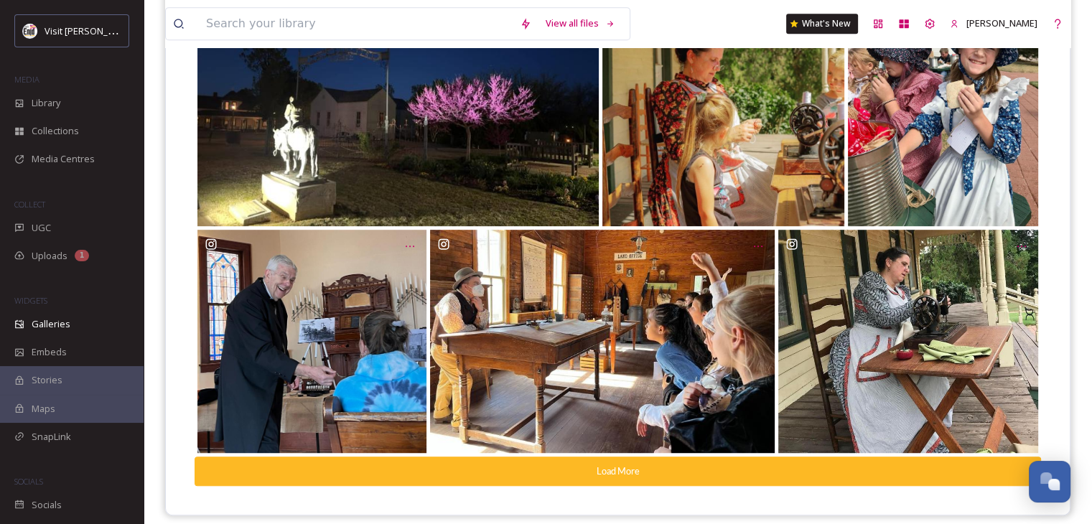
click at [559, 469] on button "Load More" at bounding box center [618, 471] width 847 height 29
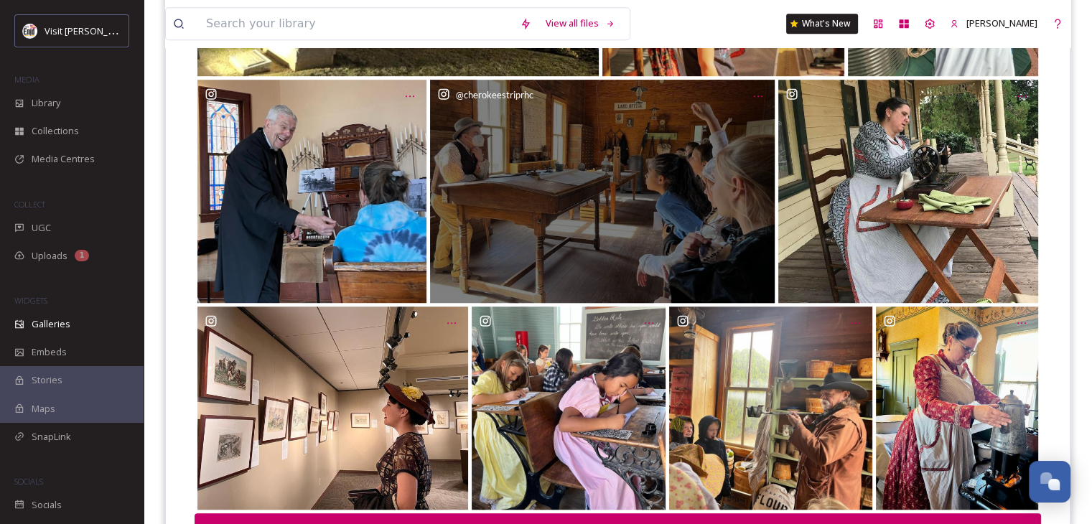
scroll to position [1072, 0]
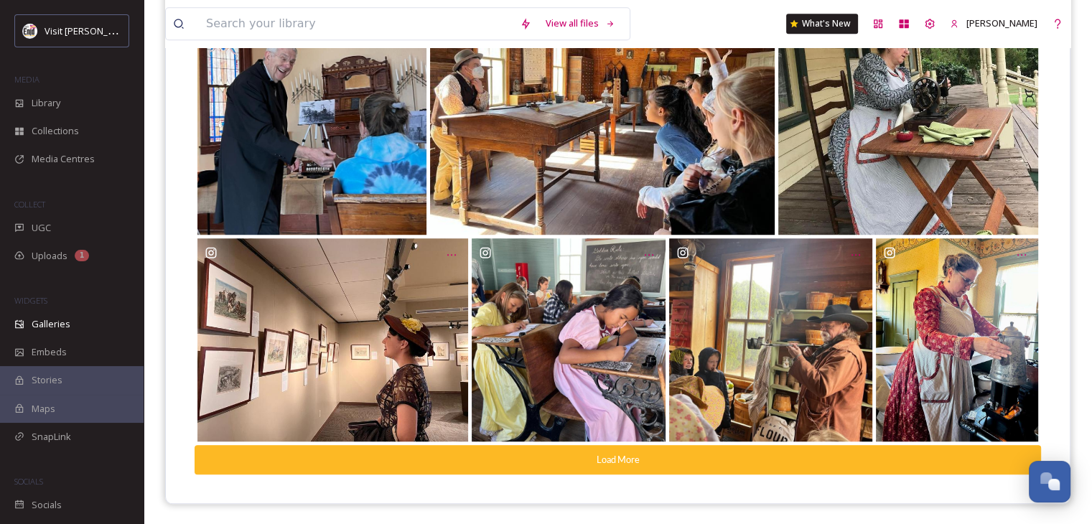
click at [504, 455] on button "Load More" at bounding box center [618, 459] width 847 height 29
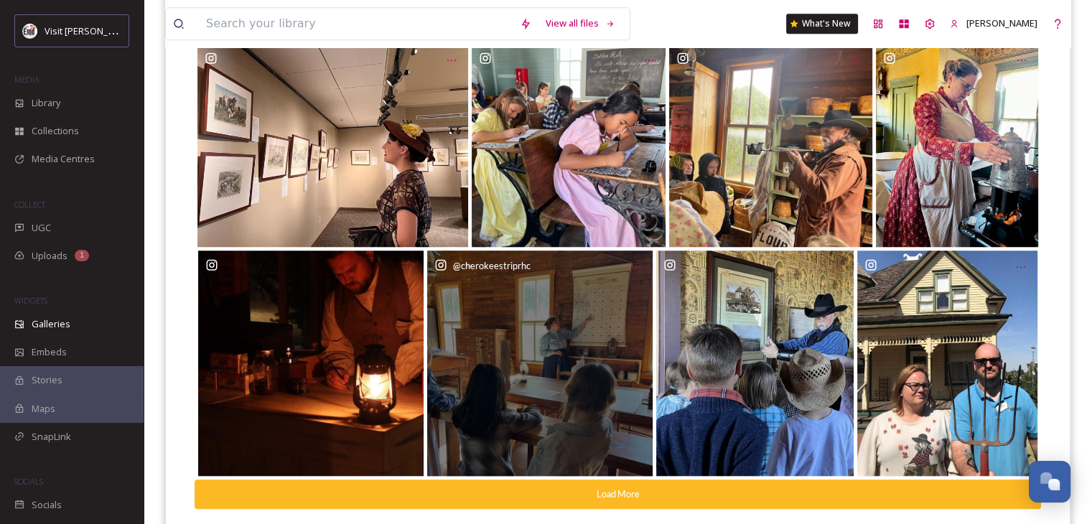
scroll to position [1301, 0]
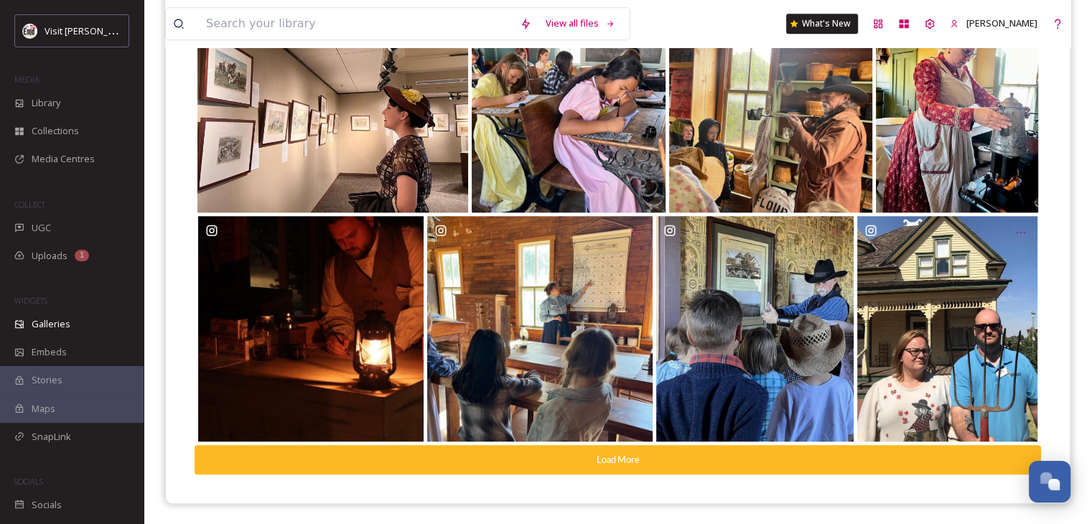
click at [504, 455] on button "Load More" at bounding box center [618, 459] width 847 height 29
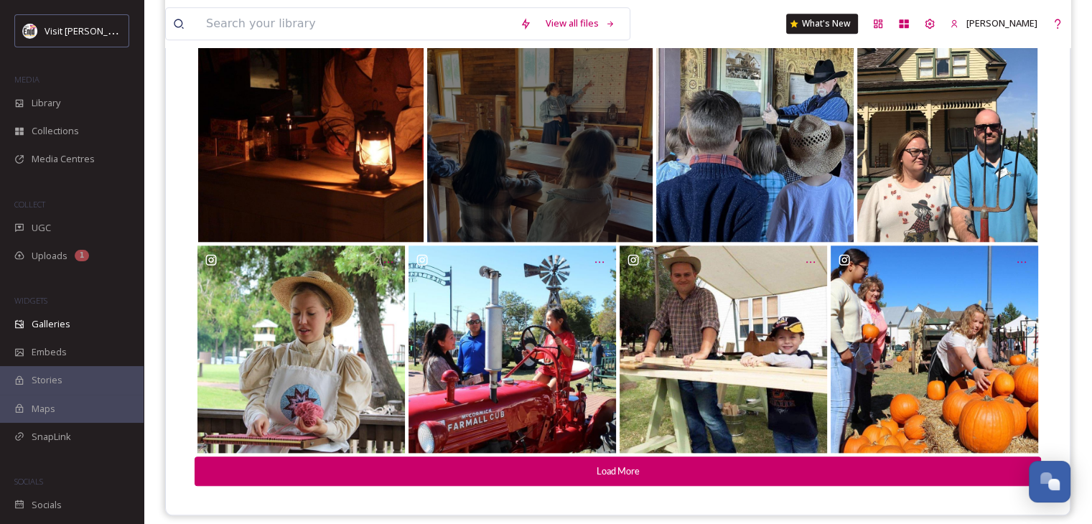
scroll to position [1512, 0]
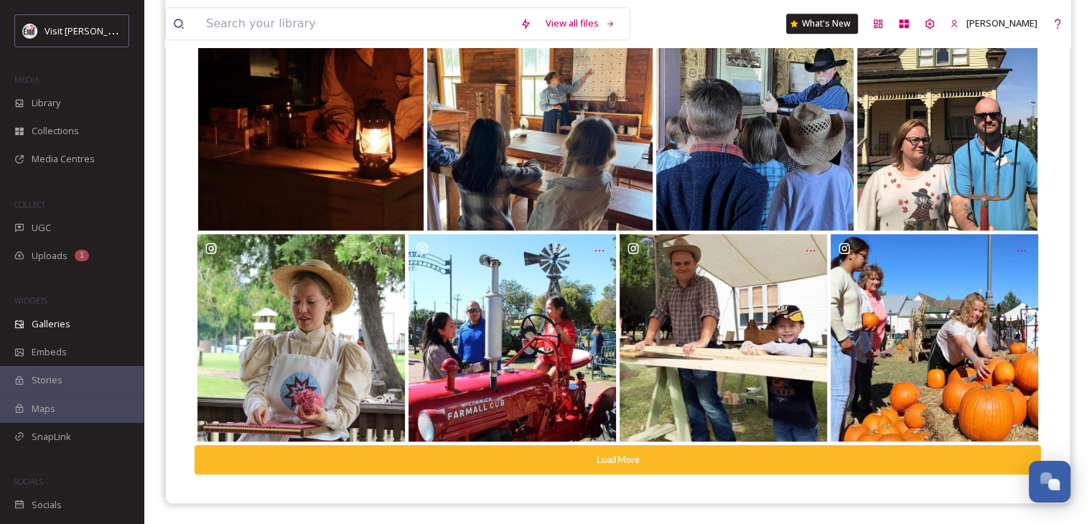
click at [487, 460] on button "Load More" at bounding box center [618, 459] width 847 height 29
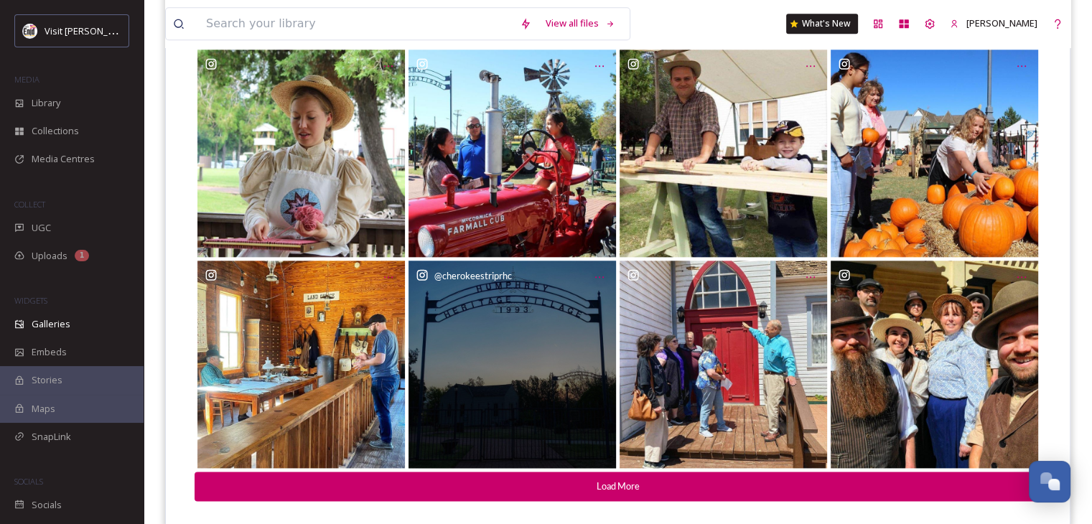
scroll to position [1723, 0]
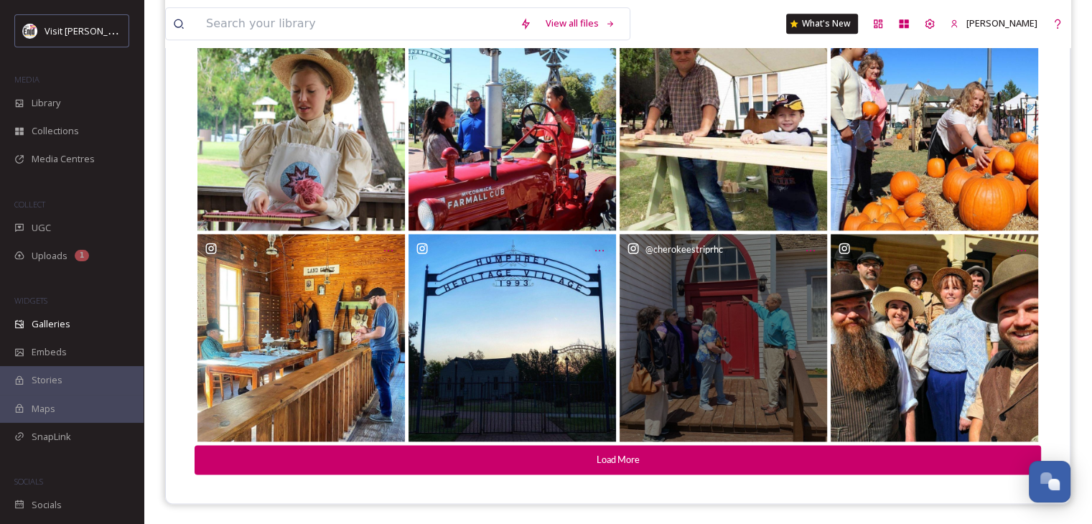
click at [709, 322] on div "@ cherokeestriprhc" at bounding box center [724, 338] width 208 height 208
drag, startPoint x: 703, startPoint y: 327, endPoint x: 674, endPoint y: 324, distance: 28.9
click at [674, 324] on div "@ cherokeestriprhc" at bounding box center [724, 338] width 208 height 208
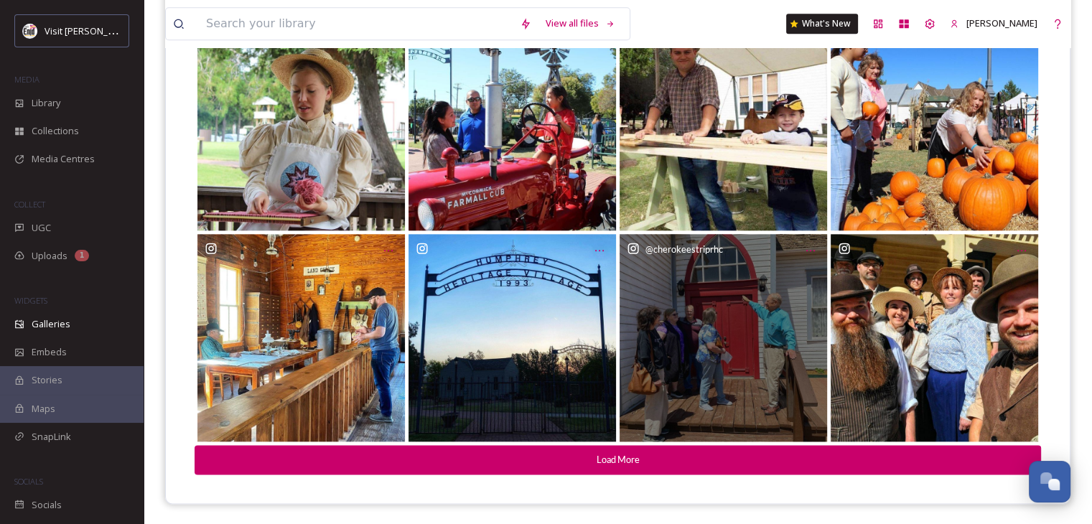
click at [697, 309] on div "@ cherokeestriprhc" at bounding box center [724, 338] width 208 height 208
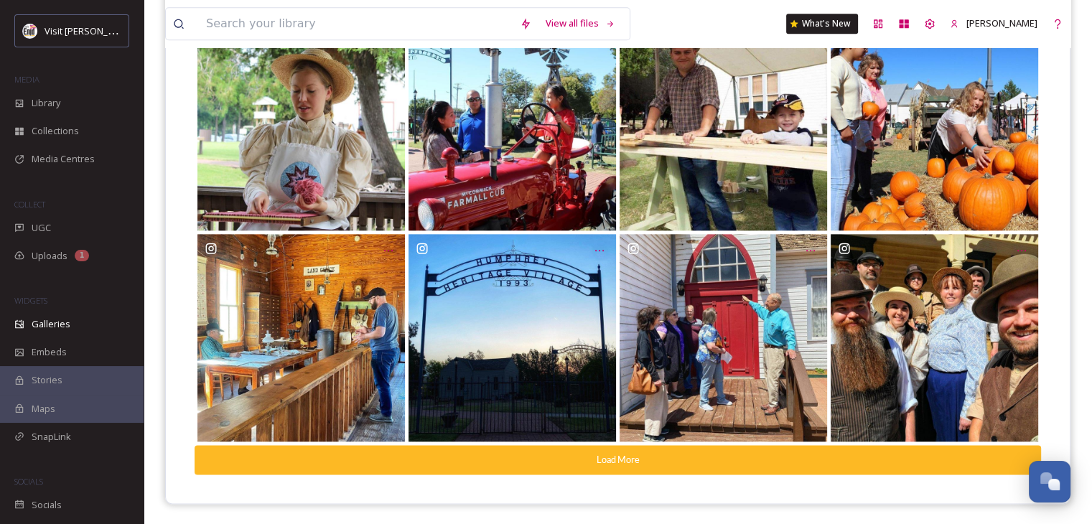
click at [636, 459] on button "Load More" at bounding box center [618, 459] width 847 height 29
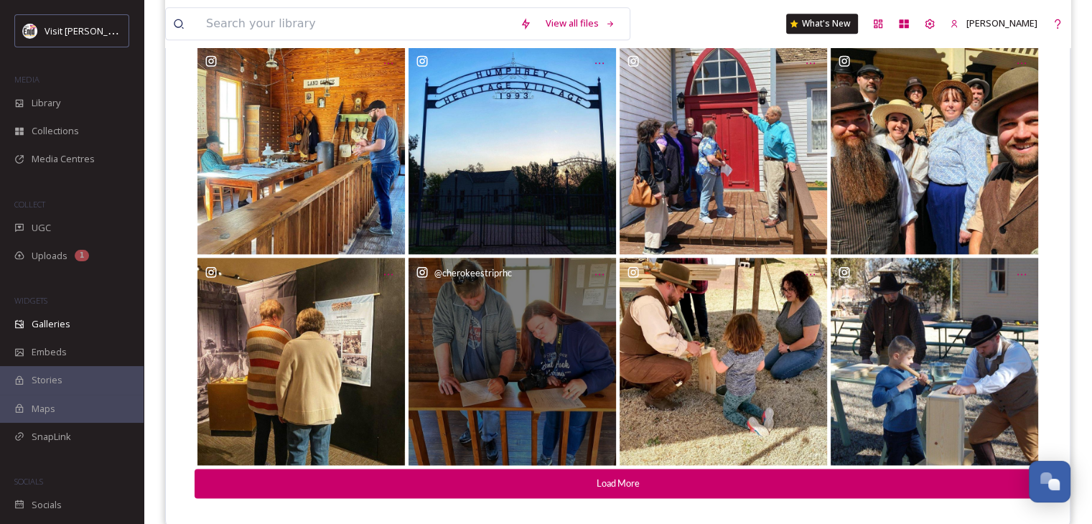
scroll to position [1935, 0]
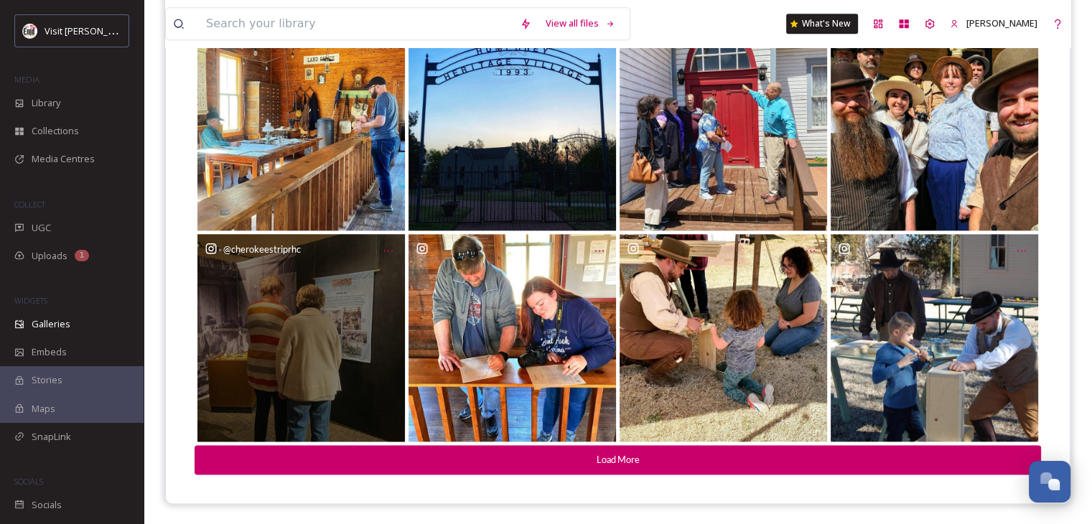
click at [298, 326] on div "@ cherokeestriprhc" at bounding box center [301, 338] width 208 height 208
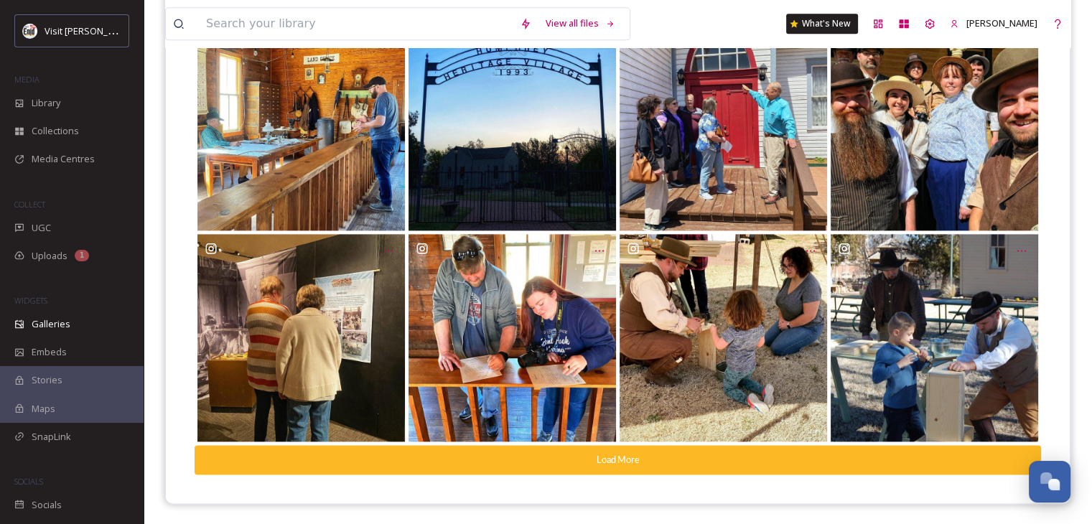
click at [494, 453] on button "Load More" at bounding box center [618, 459] width 847 height 29
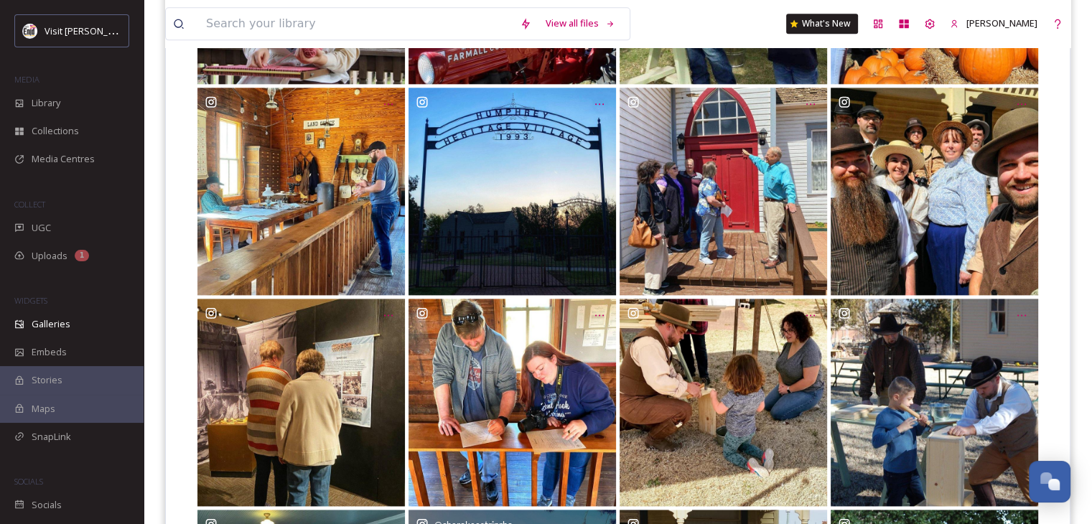
scroll to position [1830, 0]
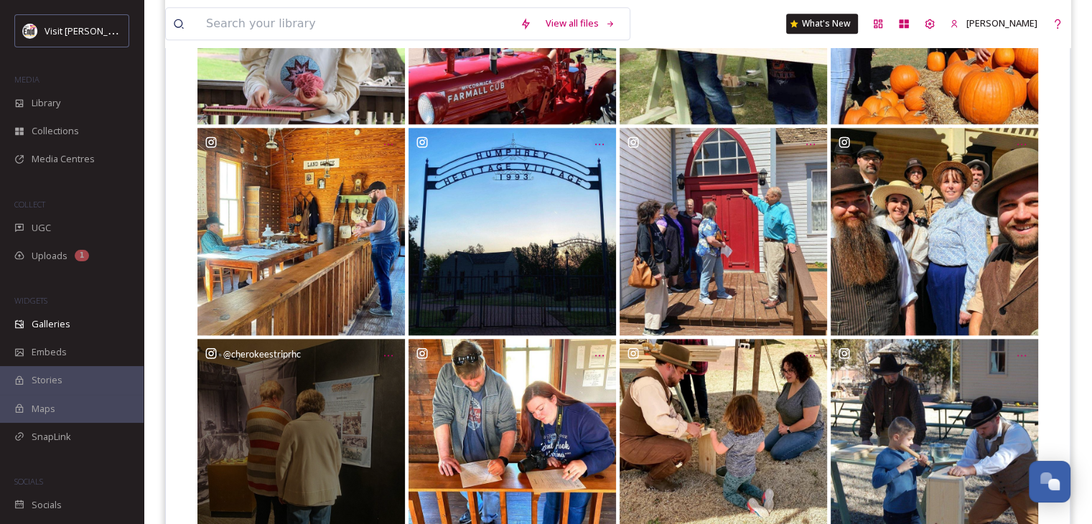
click at [336, 387] on div "@ cherokeestriprhc" at bounding box center [301, 443] width 208 height 208
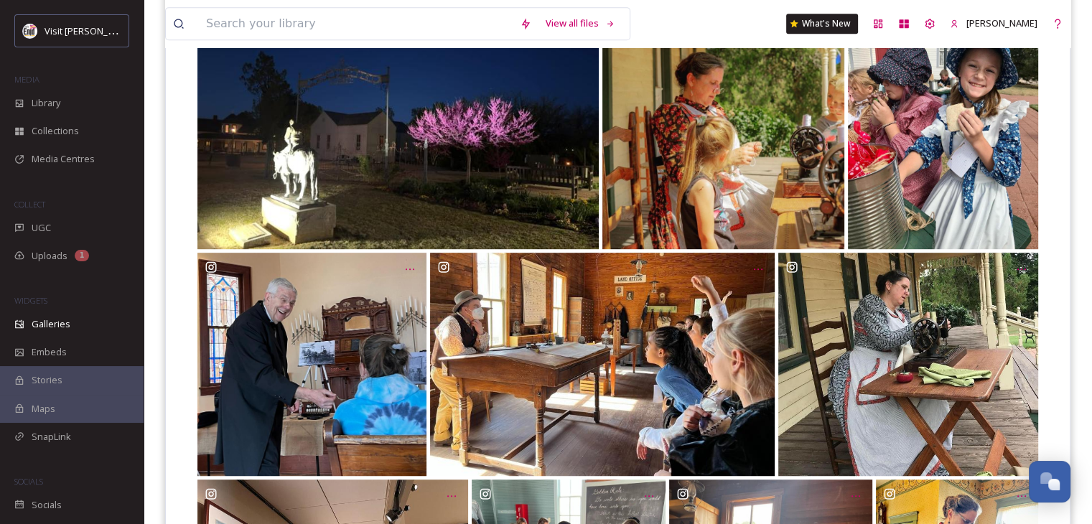
scroll to position [824, 0]
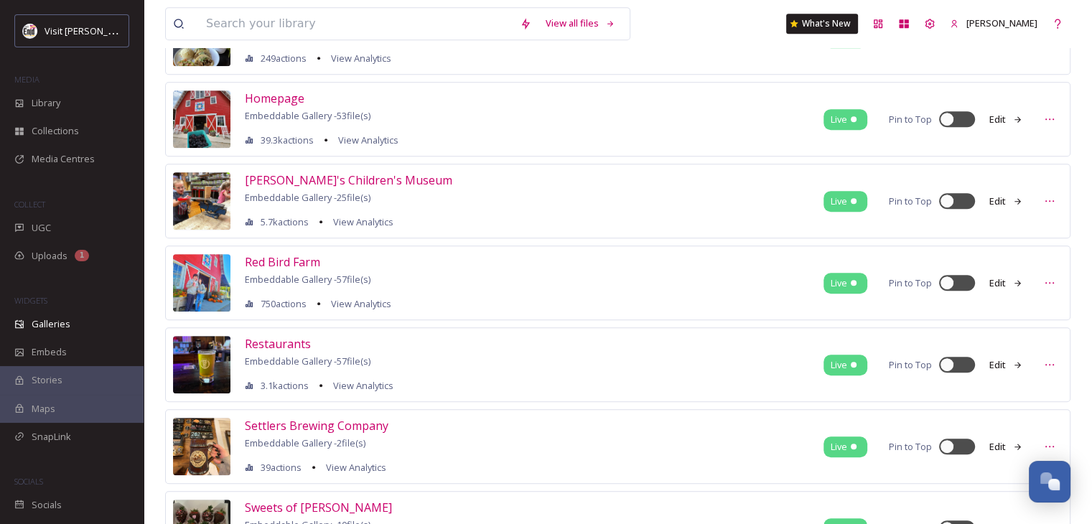
scroll to position [862, 0]
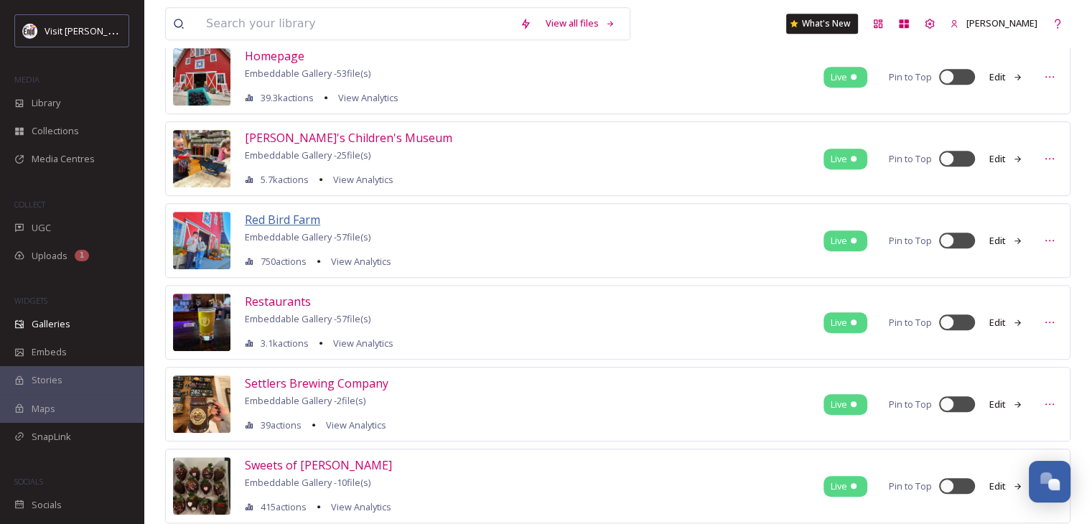
click at [284, 217] on span "Red Bird Farm" at bounding box center [282, 220] width 75 height 16
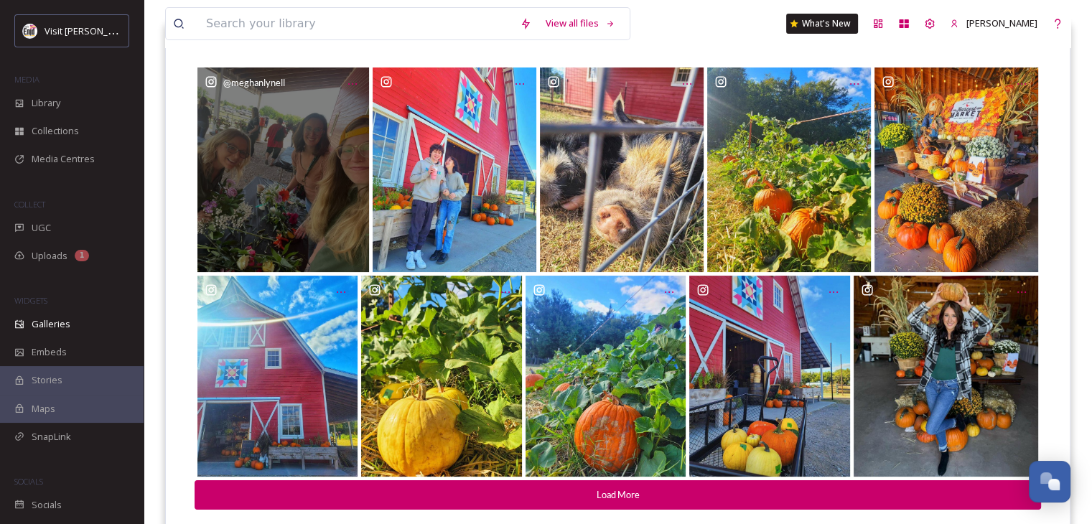
scroll to position [205, 0]
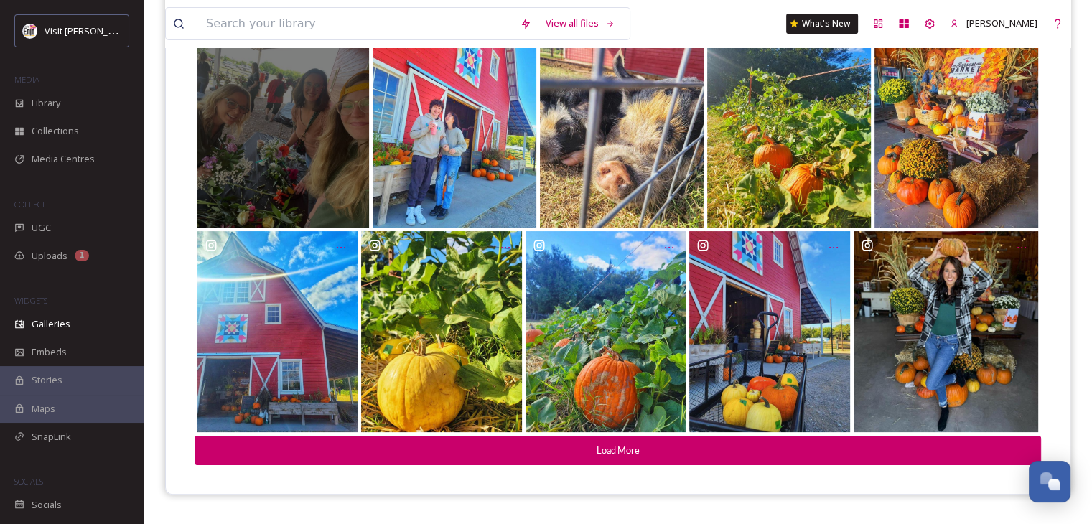
click at [304, 139] on div "@ meghanlynell" at bounding box center [283, 125] width 172 height 205
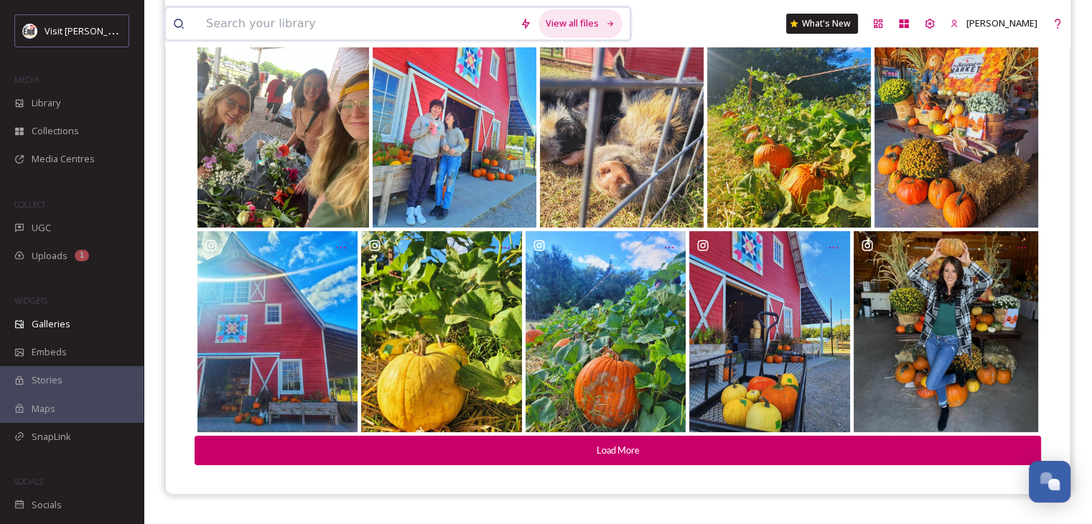
click at [604, 24] on div "View all files" at bounding box center [581, 23] width 84 height 28
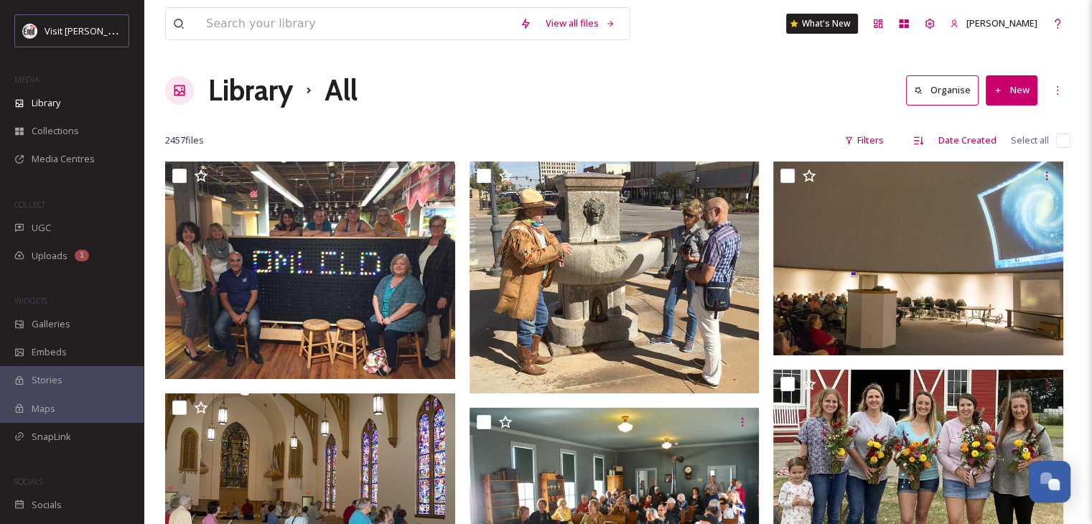
click at [950, 90] on button "Organise" at bounding box center [942, 89] width 73 height 29
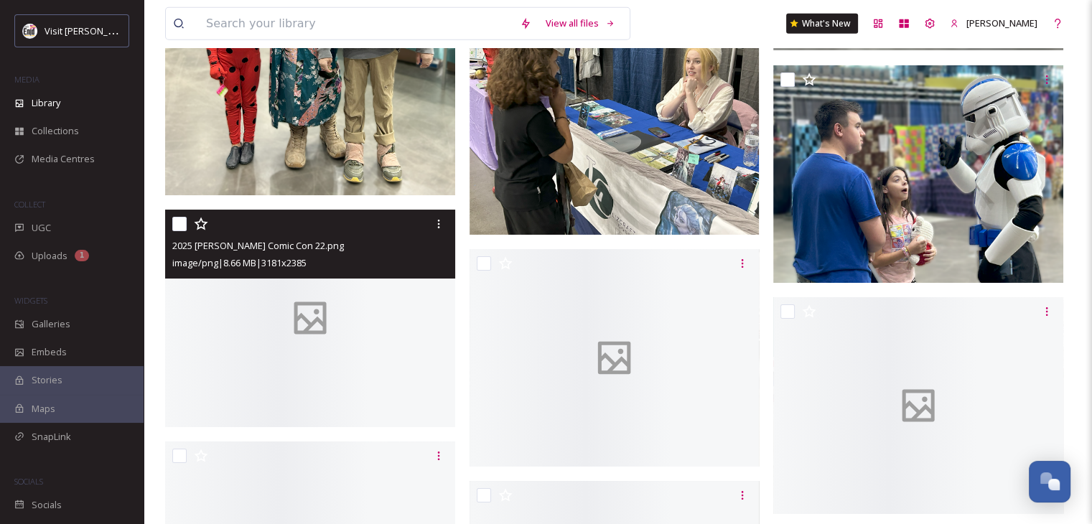
scroll to position [4021, 0]
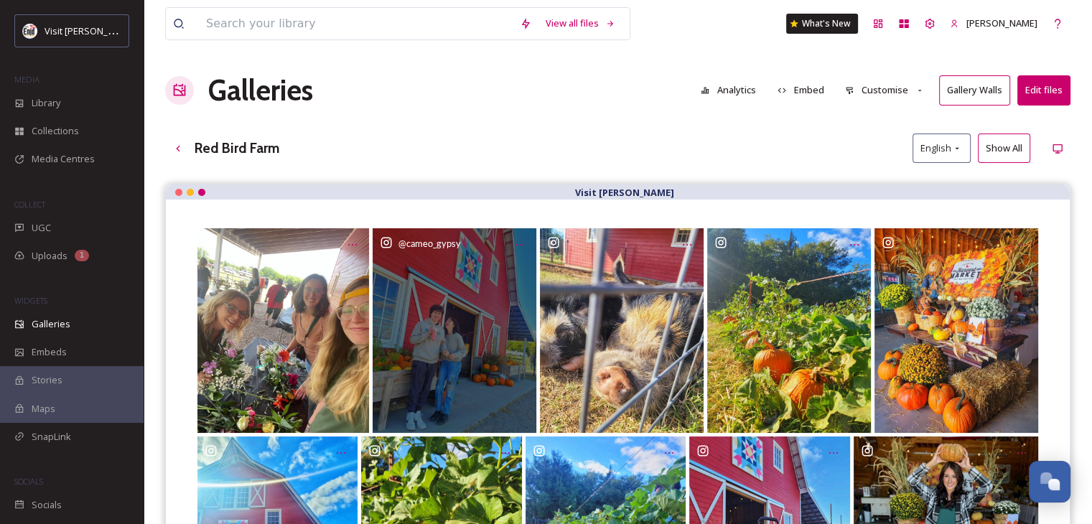
click at [417, 292] on div "@ cameo_gypsy" at bounding box center [455, 330] width 164 height 205
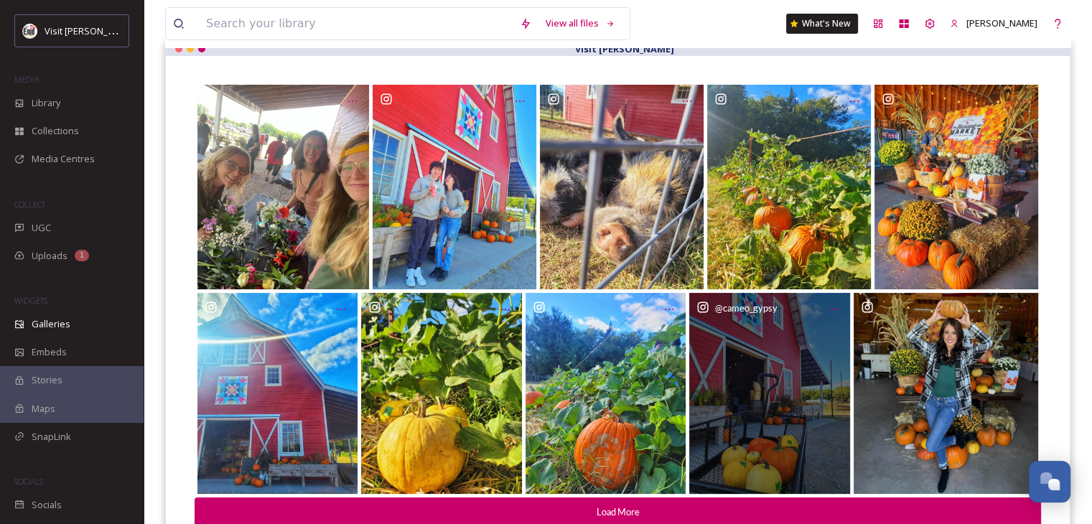
scroll to position [205, 0]
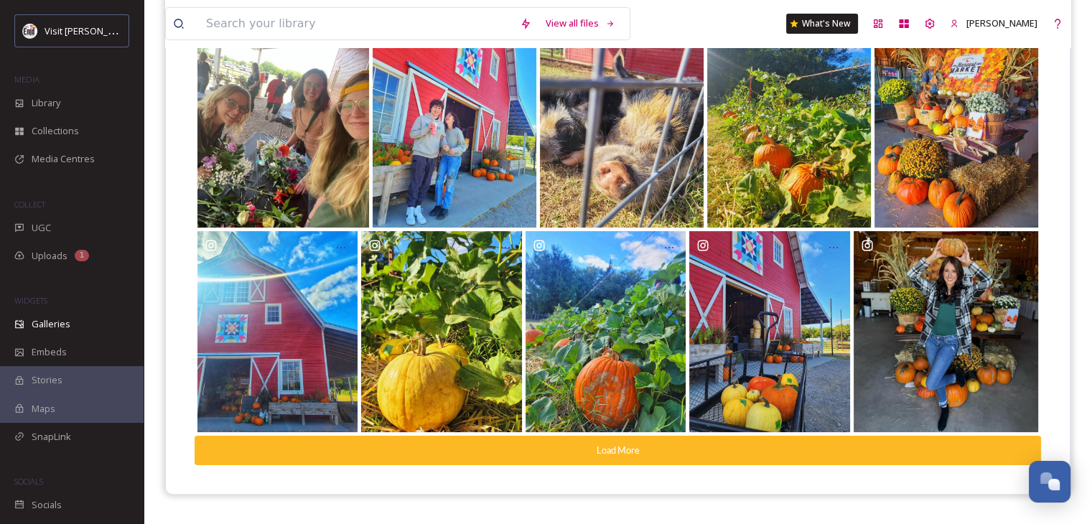
click at [526, 452] on button "Load More" at bounding box center [618, 450] width 847 height 29
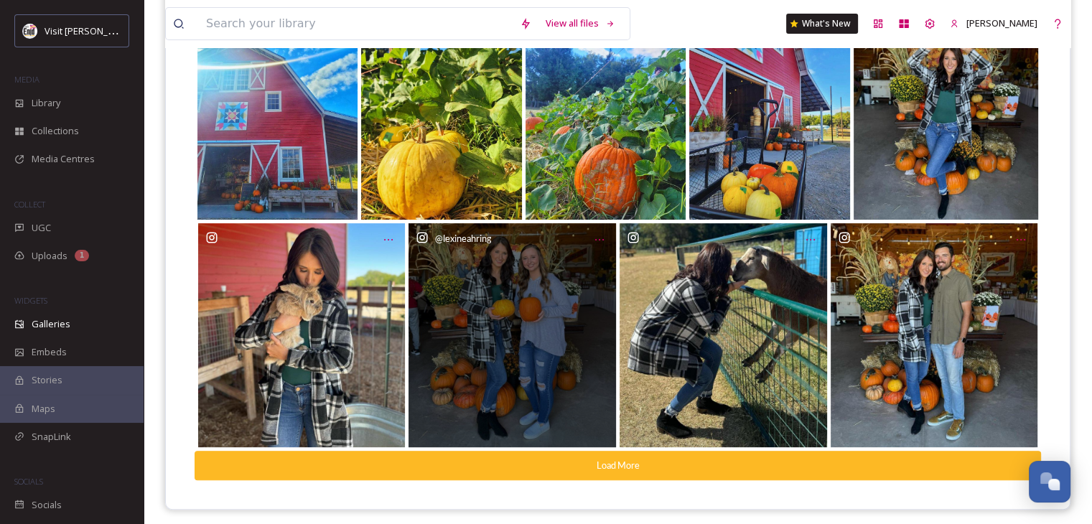
scroll to position [424, 0]
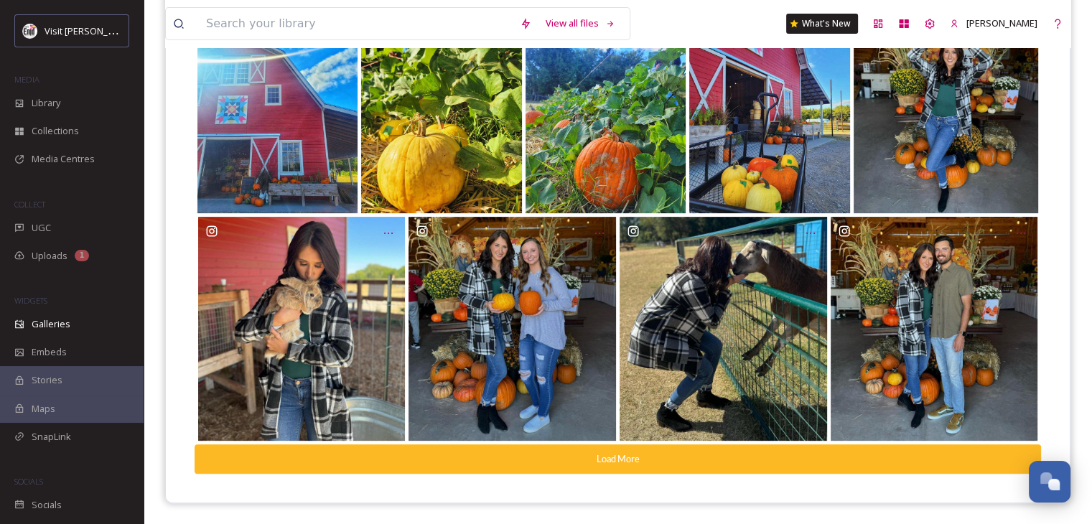
click at [526, 454] on button "Load More" at bounding box center [618, 458] width 847 height 29
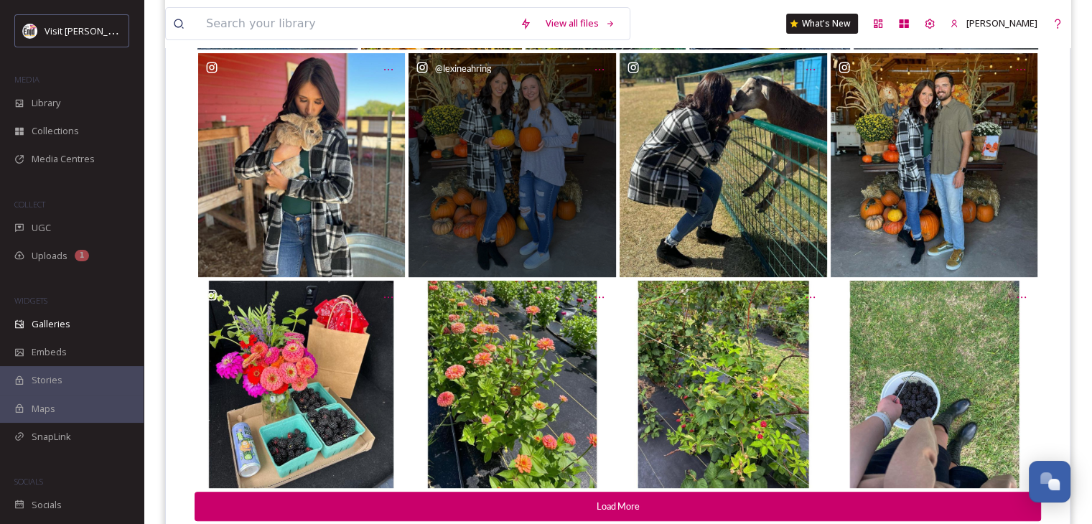
scroll to position [635, 0]
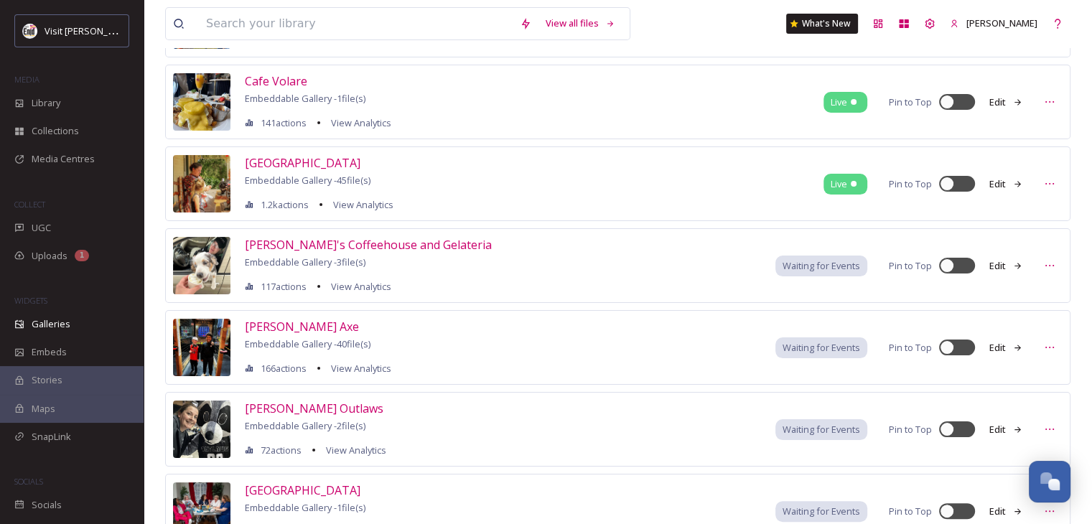
scroll to position [431, 0]
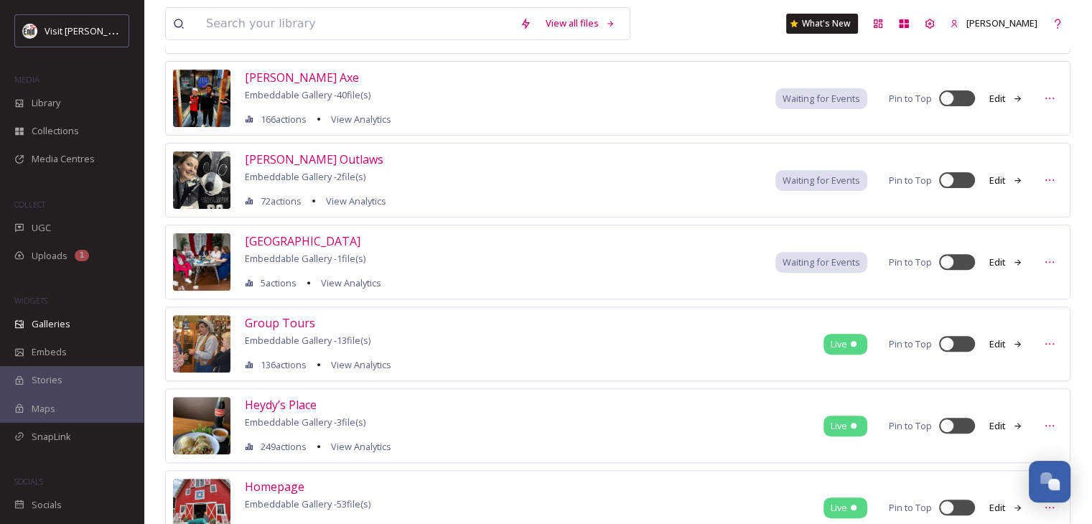
click at [806, 93] on span "Waiting for Events" at bounding box center [822, 99] width 78 height 14
click at [835, 92] on span "Waiting for Events" at bounding box center [822, 99] width 78 height 14
click at [813, 93] on span "Waiting for Events" at bounding box center [822, 99] width 78 height 14
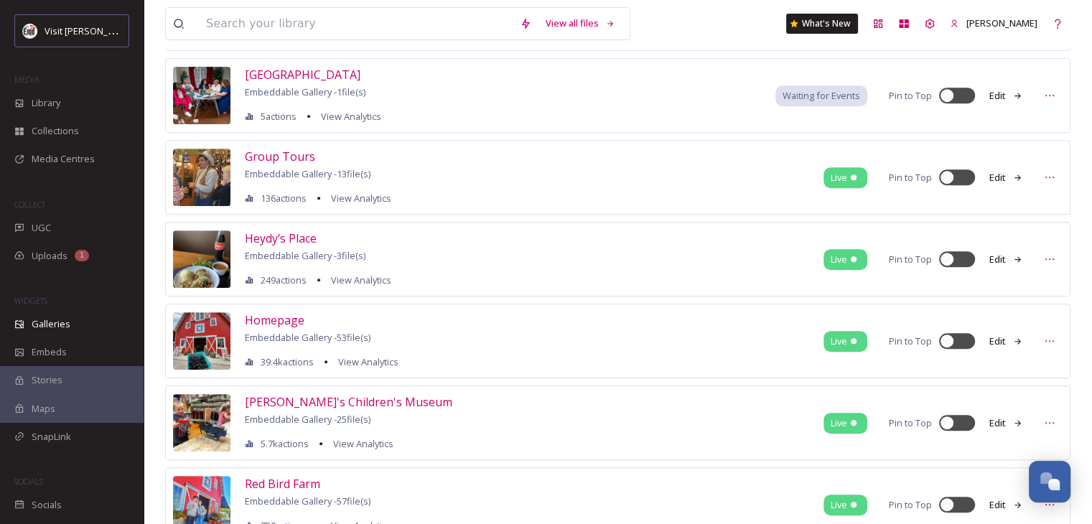
scroll to position [574, 0]
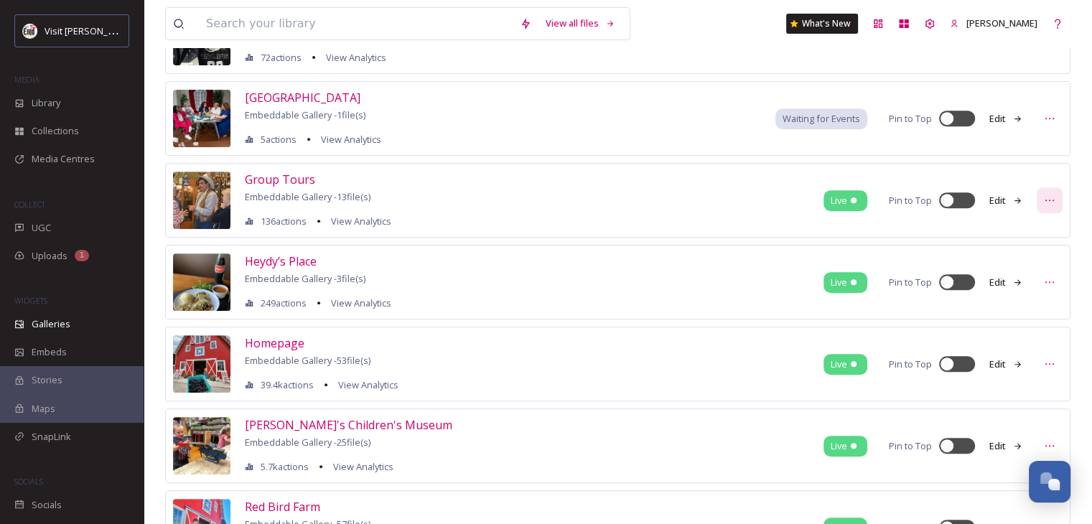
click at [1048, 198] on icon at bounding box center [1049, 200] width 11 height 11
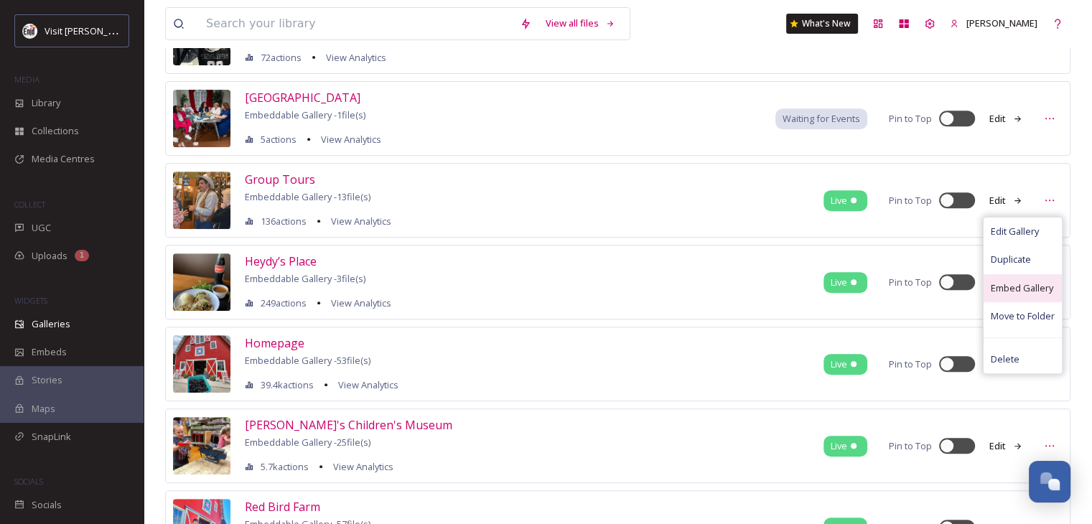
click at [1012, 284] on span "Embed Gallery" at bounding box center [1022, 288] width 62 height 14
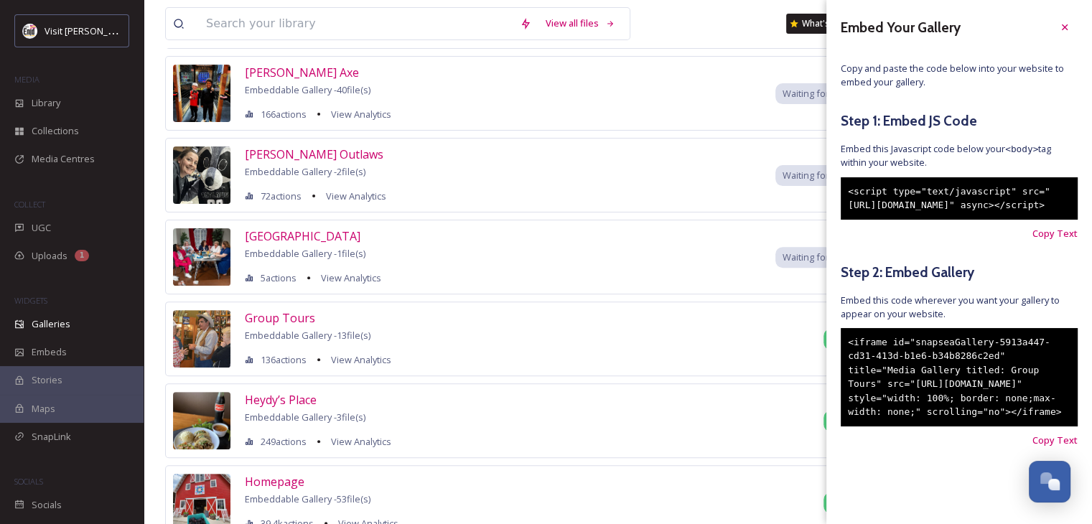
scroll to position [431, 0]
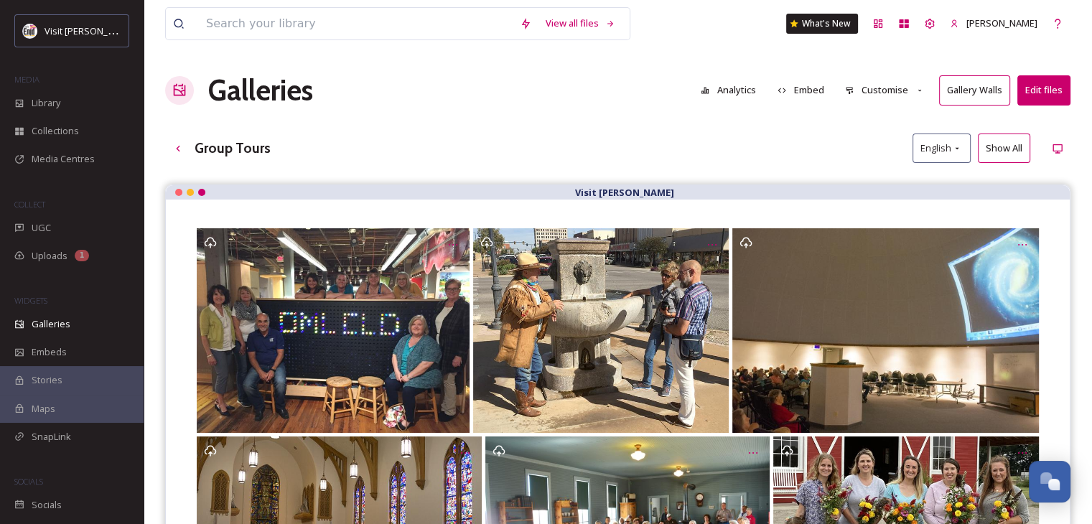
click at [1043, 89] on button "Edit files" at bounding box center [1044, 89] width 53 height 29
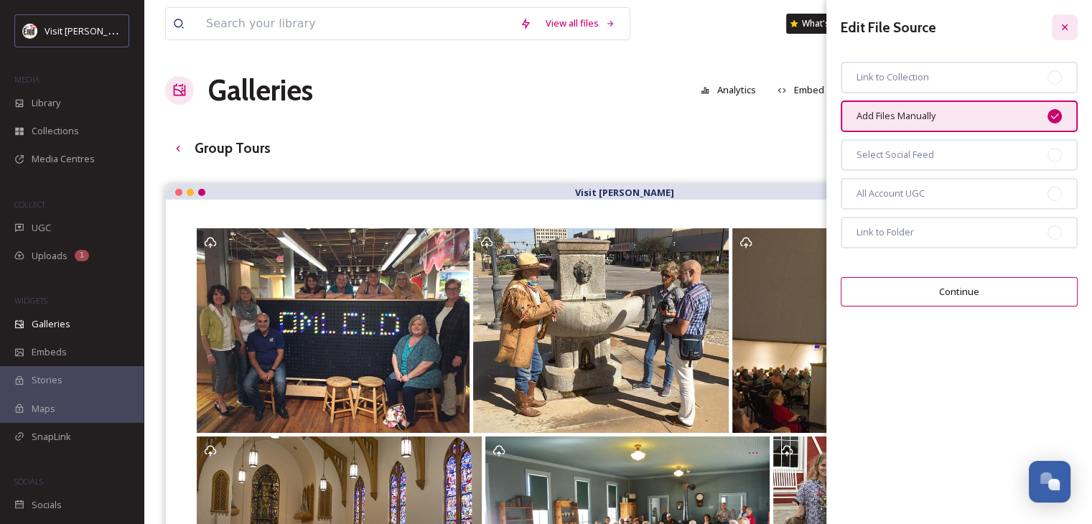
click at [1062, 28] on icon at bounding box center [1064, 27] width 11 height 11
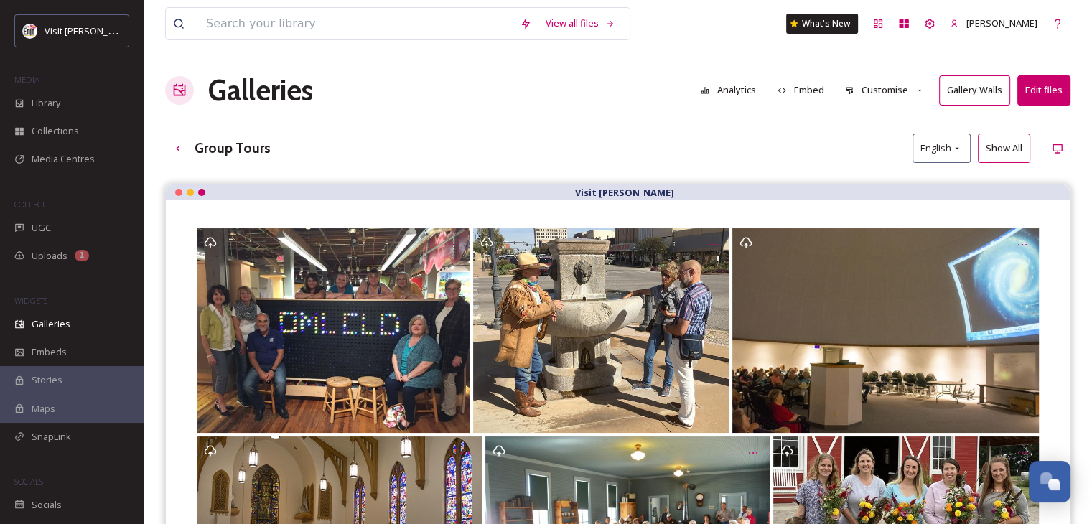
click at [799, 90] on button "Embed" at bounding box center [800, 90] width 61 height 28
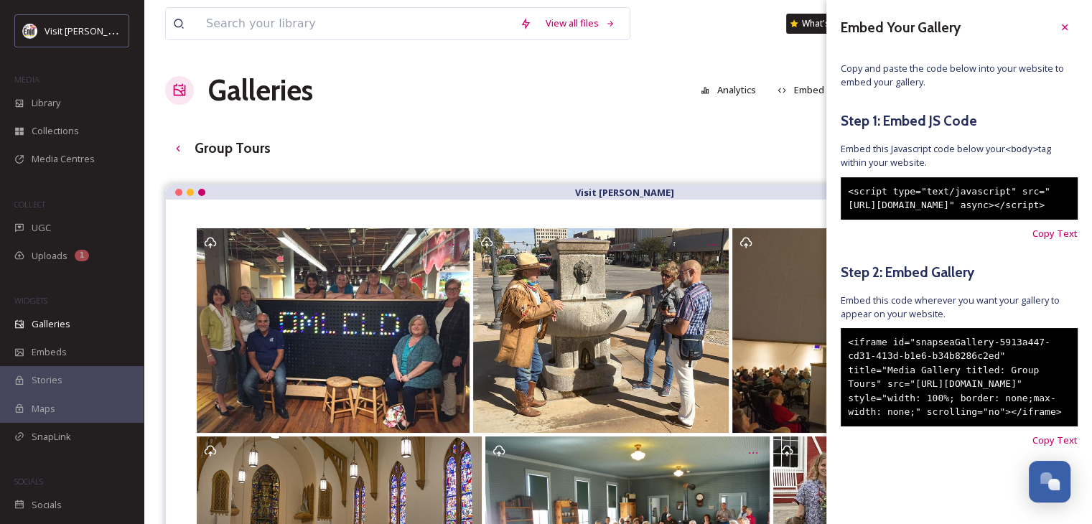
click at [905, 406] on div "<iframe id="snapseaGallery-5913a447-cd31-413d-b1e6-b34b8286c2ed" title="Media G…" at bounding box center [959, 377] width 237 height 98
click at [1033, 447] on span "Copy Text" at bounding box center [1055, 441] width 45 height 14
click at [598, 75] on div "Galleries Analytics Embed Customise Gallery Walls Edit files" at bounding box center [617, 90] width 905 height 43
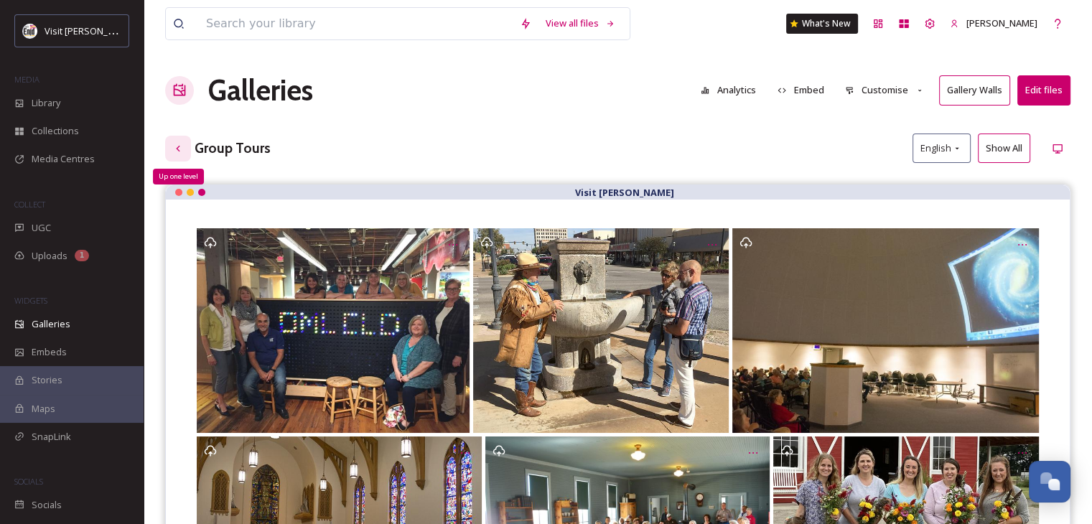
click at [182, 149] on icon at bounding box center [177, 148] width 11 height 11
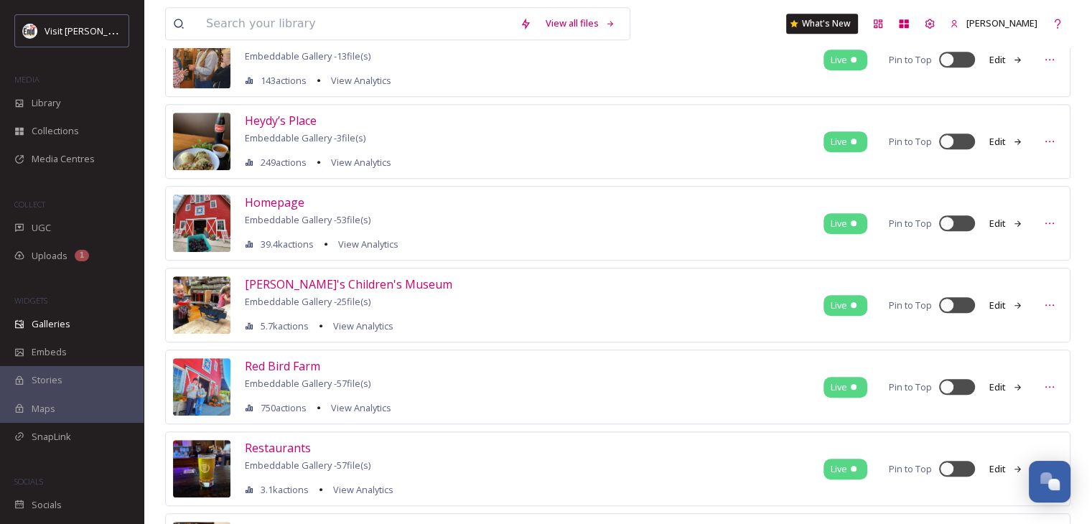
scroll to position [718, 0]
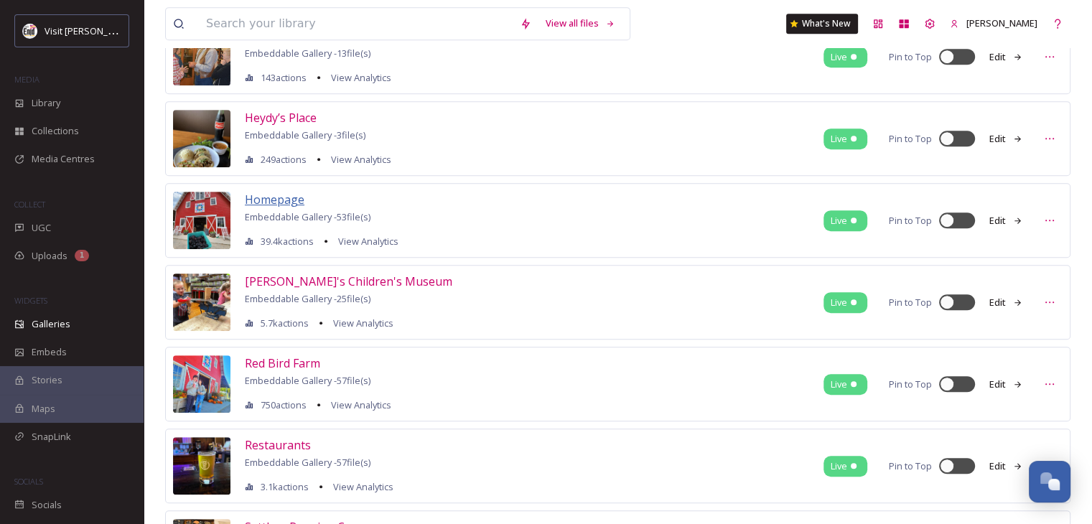
click at [279, 193] on span "Homepage" at bounding box center [275, 200] width 60 height 16
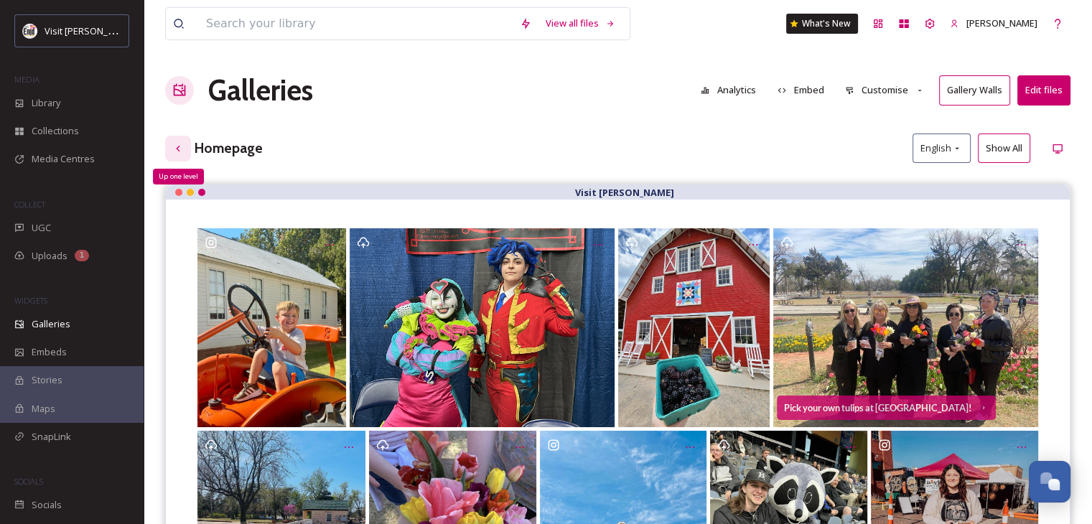
click at [180, 152] on icon at bounding box center [177, 148] width 11 height 11
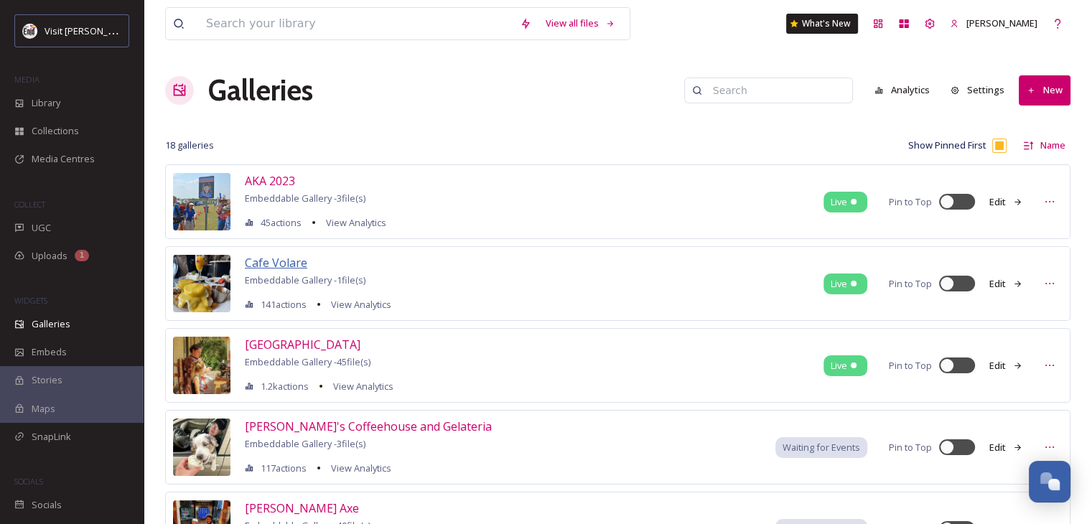
click at [259, 264] on span "Cafe Volare" at bounding box center [276, 263] width 62 height 16
click at [46, 104] on span "Library" at bounding box center [46, 103] width 29 height 14
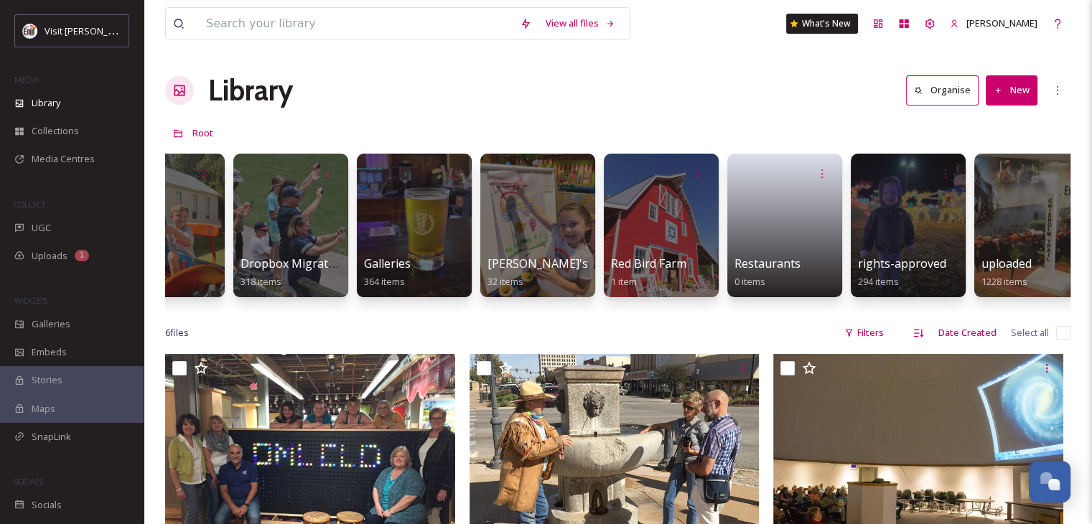
scroll to position [0, 947]
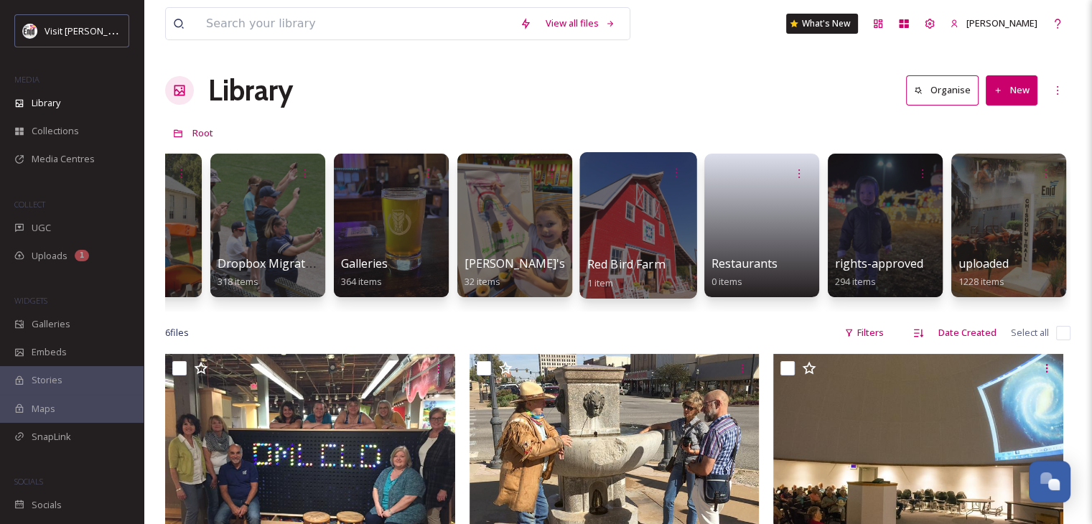
click at [620, 262] on span "Red Bird Farm" at bounding box center [625, 264] width 77 height 16
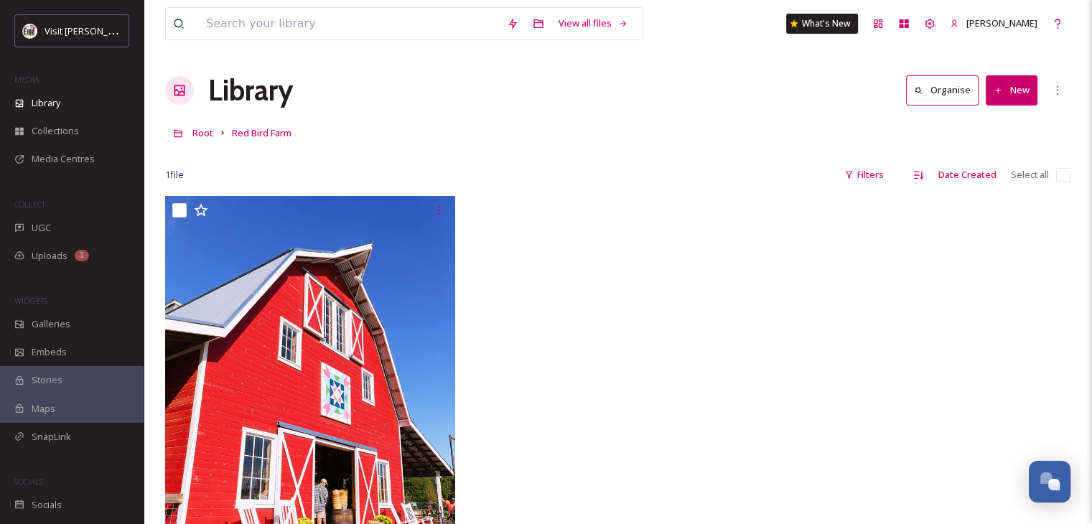
click at [949, 88] on button "Organise" at bounding box center [942, 89] width 73 height 29
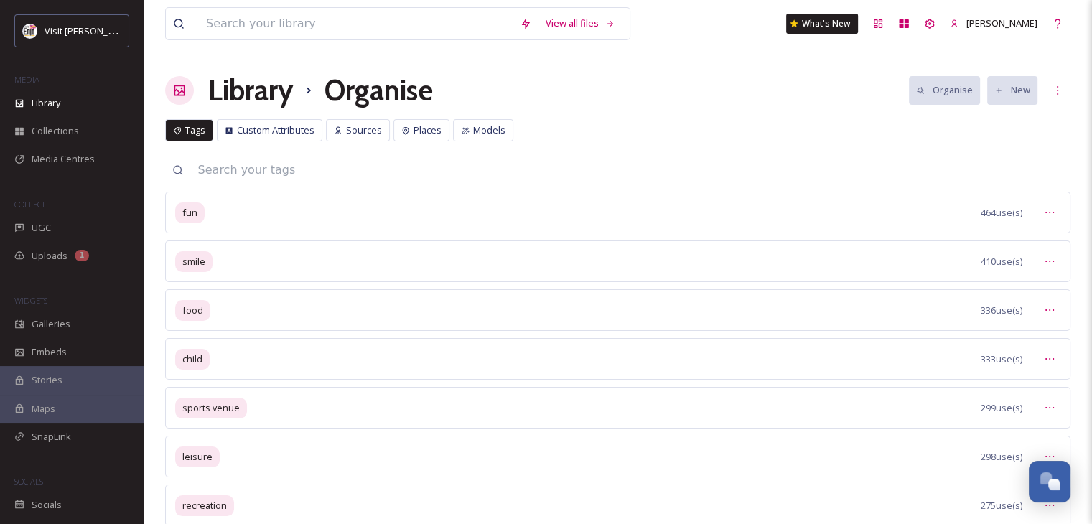
click at [269, 85] on h1 "Library" at bounding box center [250, 90] width 85 height 43
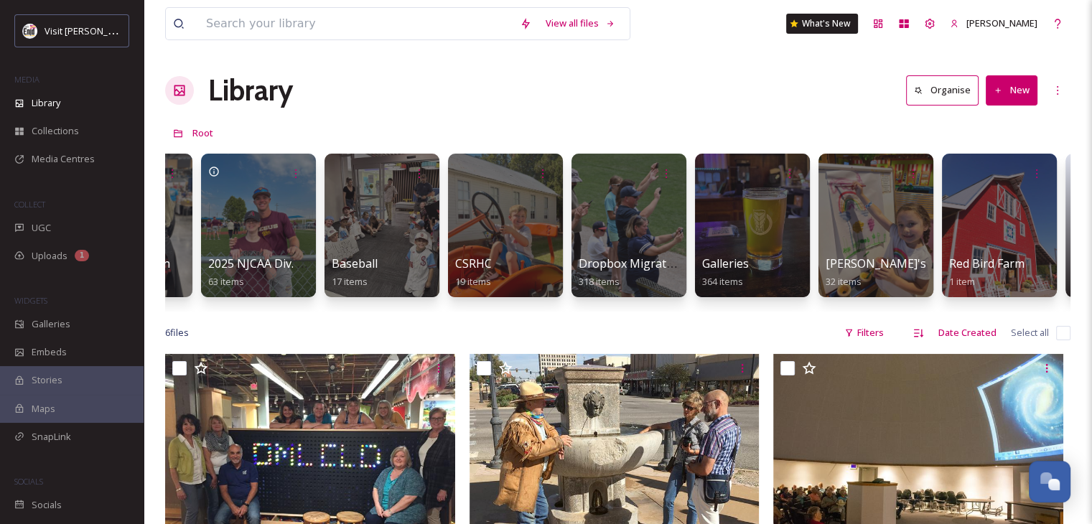
scroll to position [0, 639]
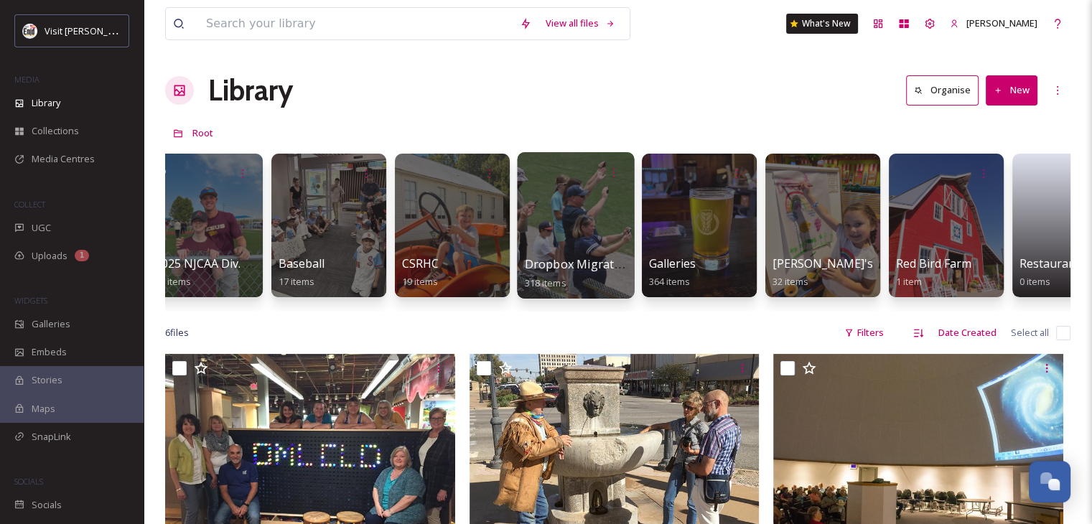
click at [563, 206] on div at bounding box center [575, 225] width 117 height 146
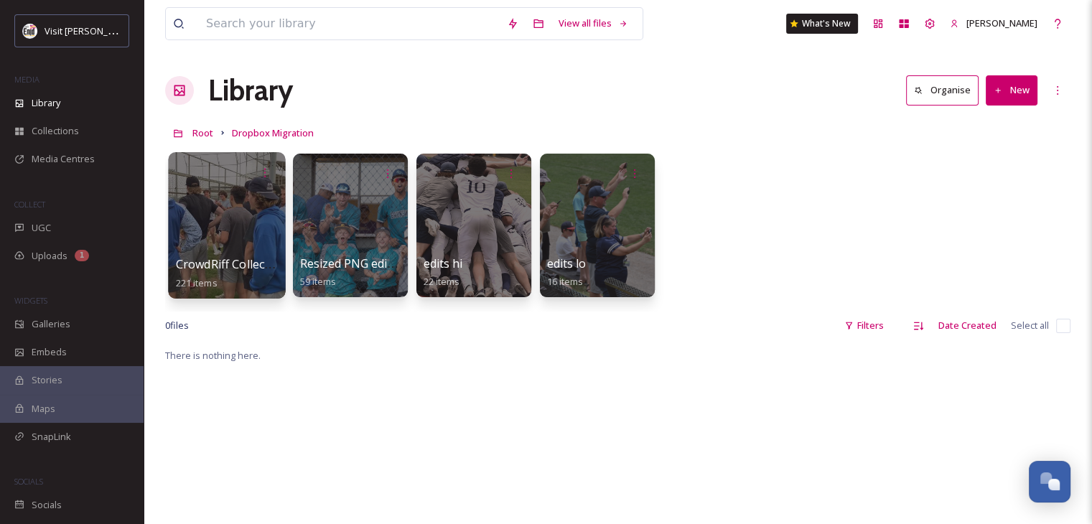
click at [228, 223] on div at bounding box center [226, 225] width 117 height 146
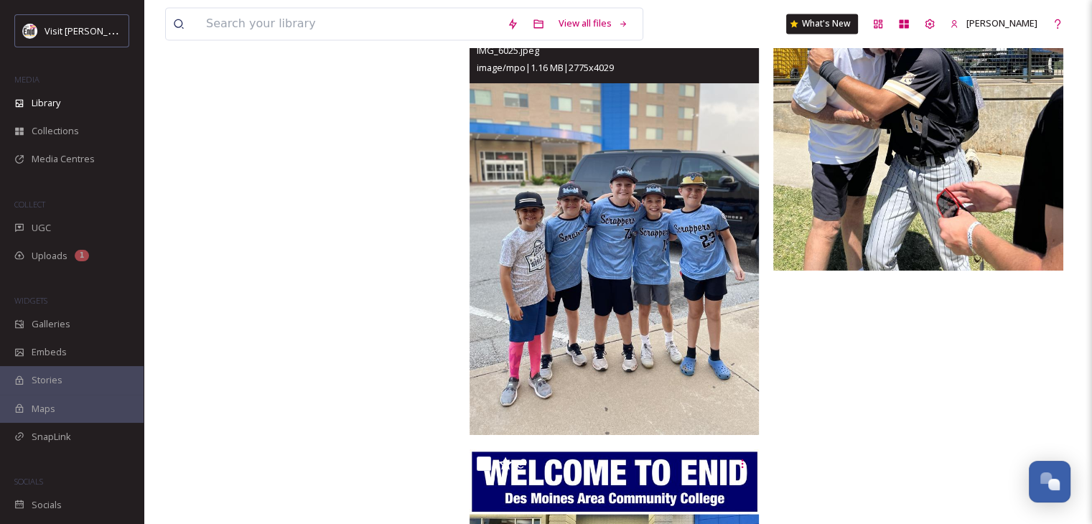
scroll to position [23476, 0]
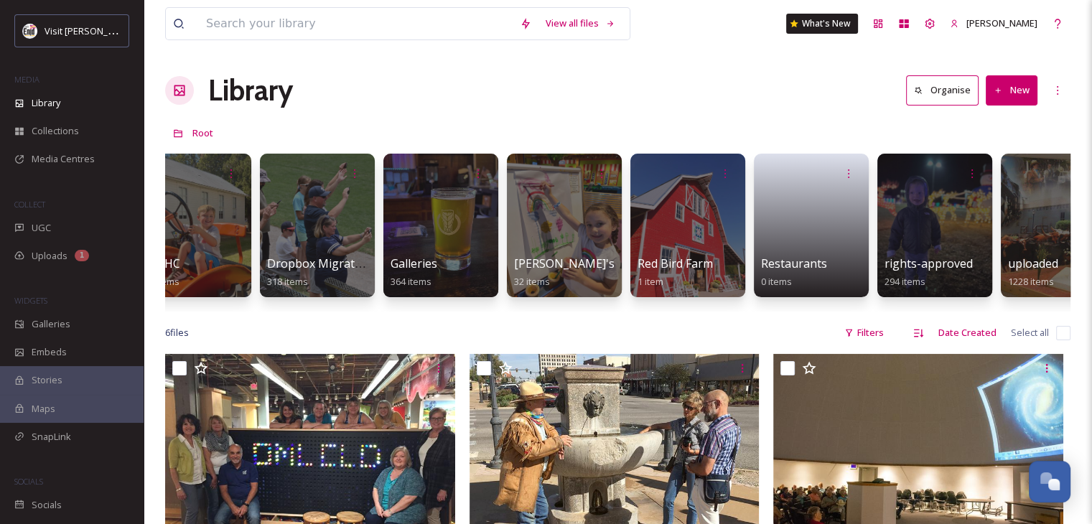
scroll to position [0, 947]
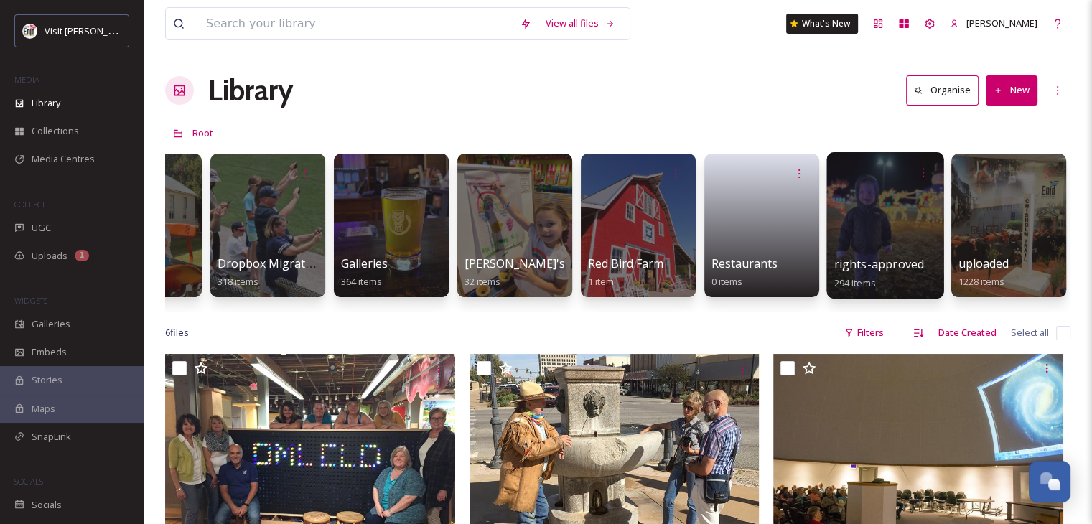
click at [856, 227] on div at bounding box center [885, 225] width 117 height 146
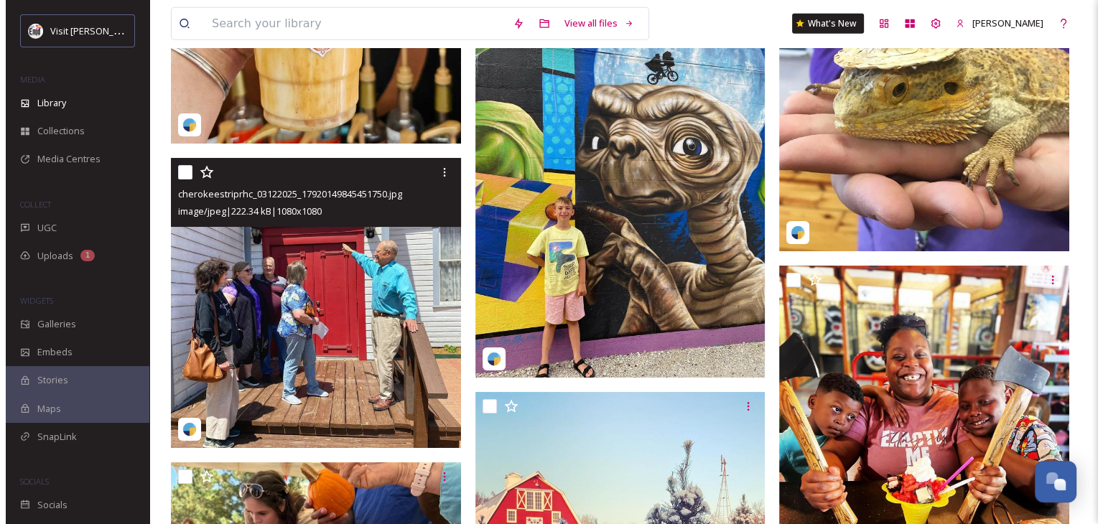
scroll to position [9263, 0]
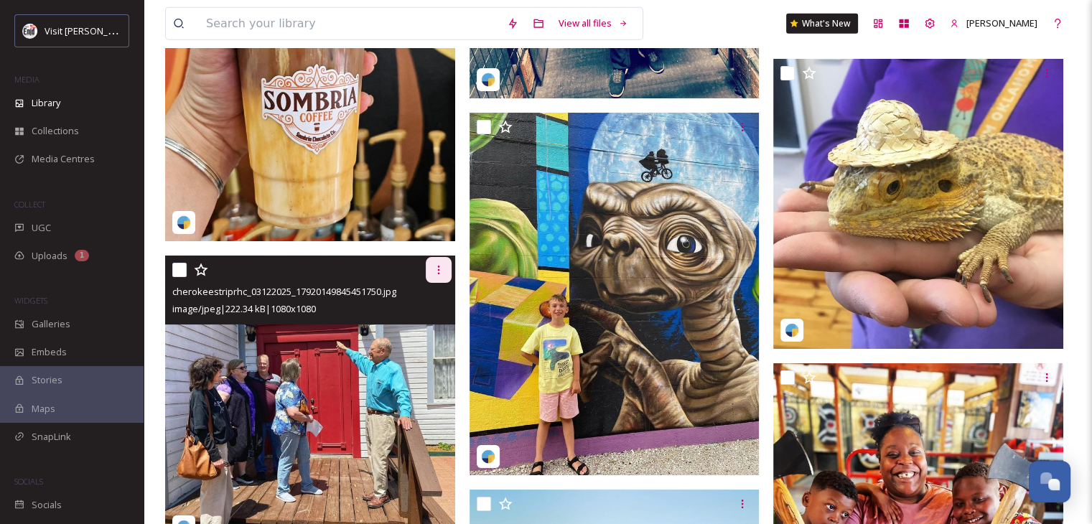
click at [439, 264] on icon at bounding box center [438, 269] width 11 height 11
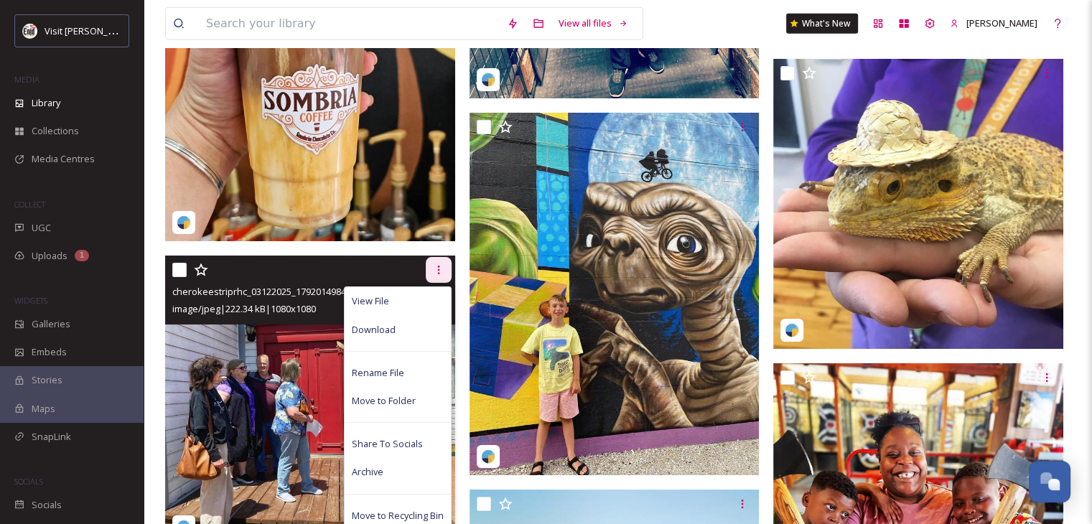
click at [439, 264] on icon at bounding box center [438, 269] width 11 height 11
click at [379, 299] on span "View File" at bounding box center [370, 301] width 37 height 14
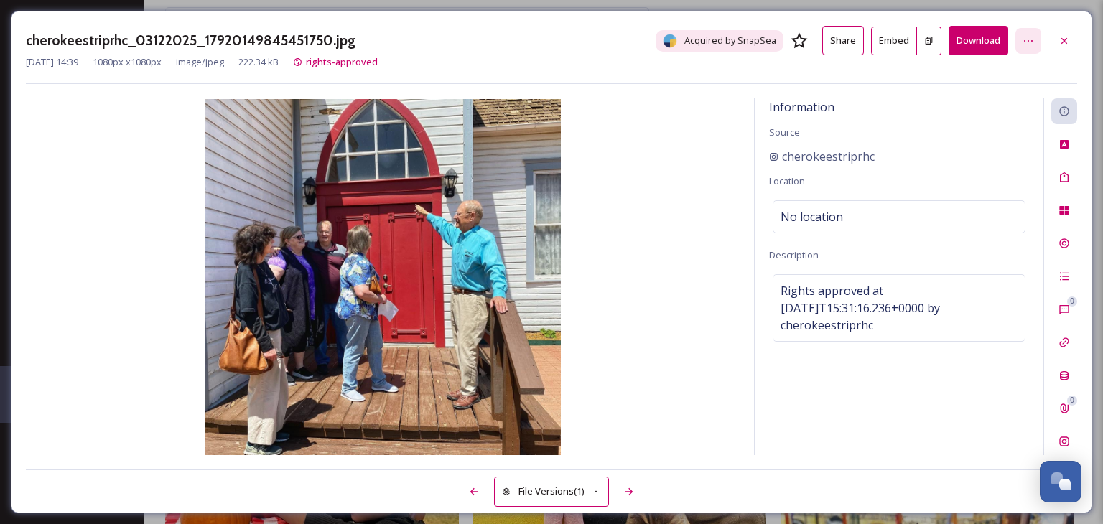
click at [1034, 38] on div at bounding box center [1028, 41] width 26 height 26
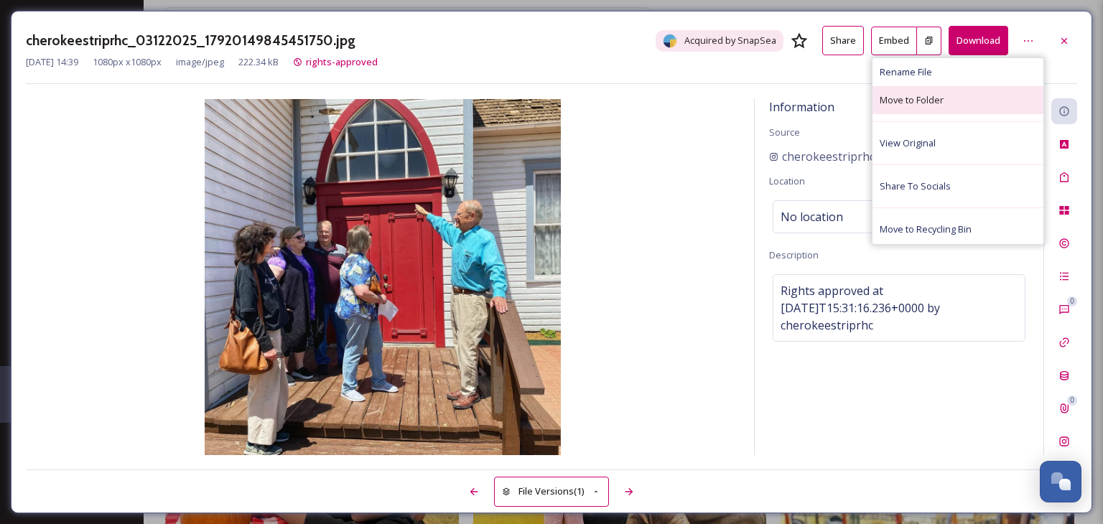
click at [911, 96] on span "Move to Folder" at bounding box center [912, 100] width 64 height 14
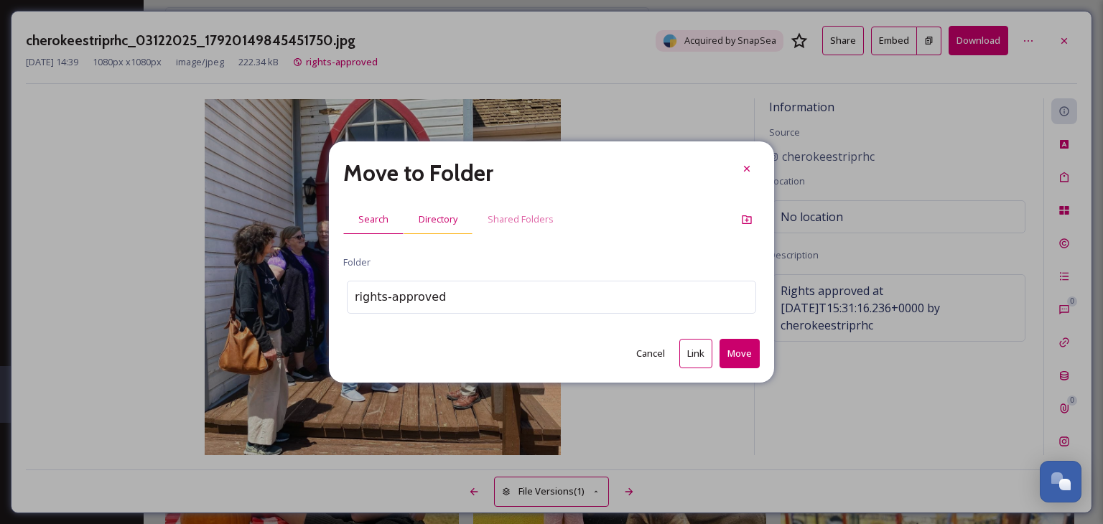
click at [435, 219] on span "Directory" at bounding box center [438, 220] width 39 height 14
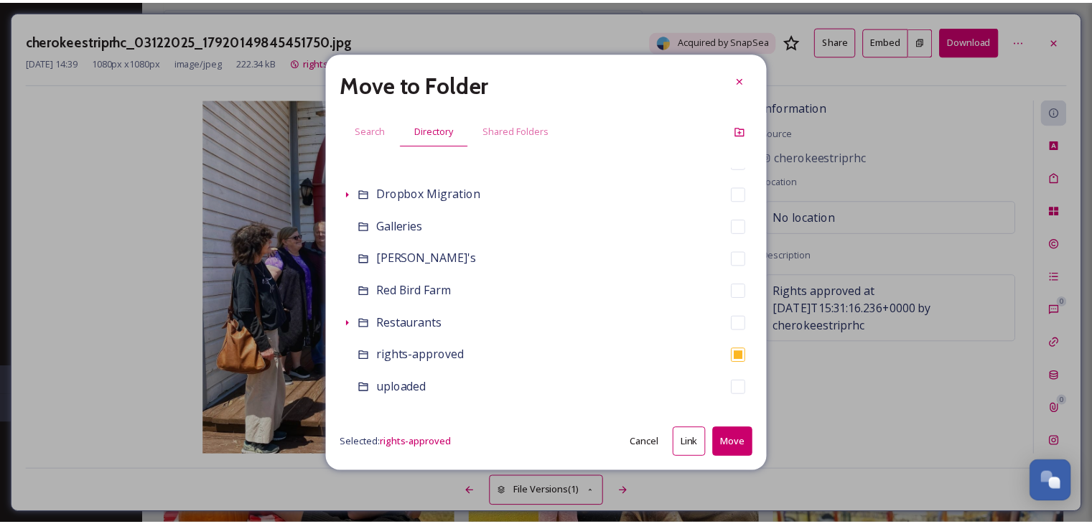
scroll to position [287, 0]
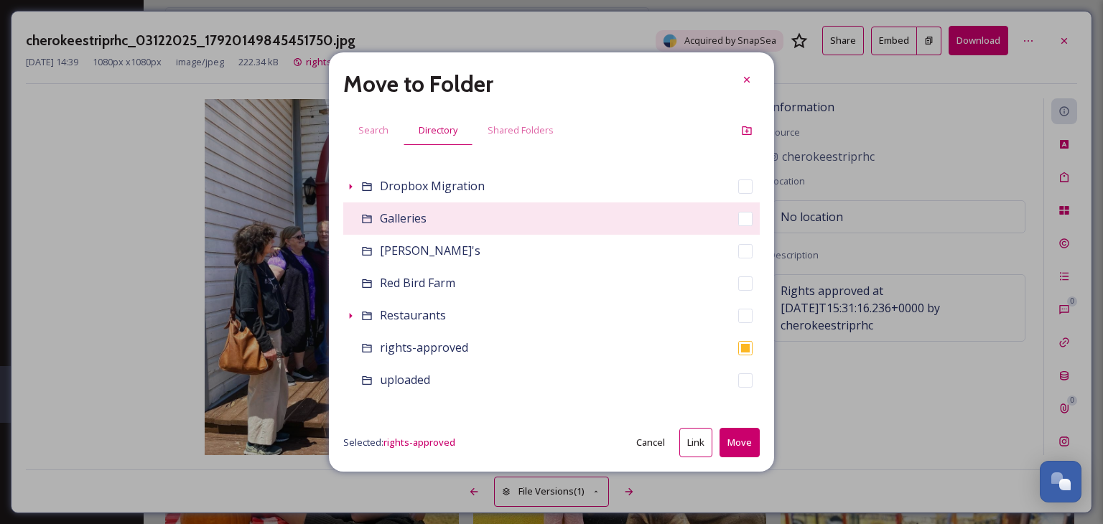
click at [396, 222] on span "Galleries" at bounding box center [403, 218] width 47 height 16
checkbox input "true"
checkbox input "false"
click at [396, 222] on span "Galleries" at bounding box center [403, 218] width 47 height 16
click at [738, 220] on input "checkbox" at bounding box center [745, 219] width 14 height 14
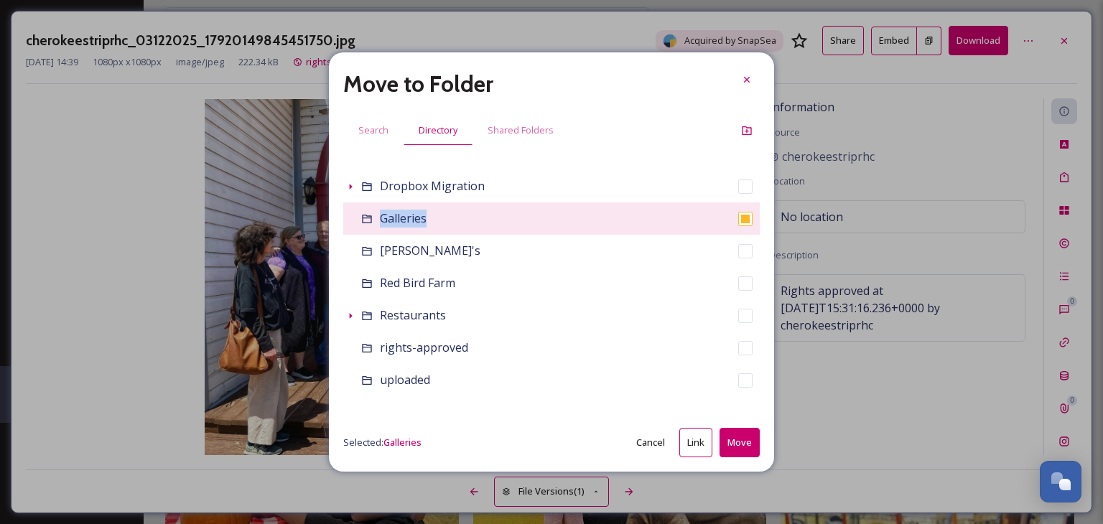
checkbox input "true"
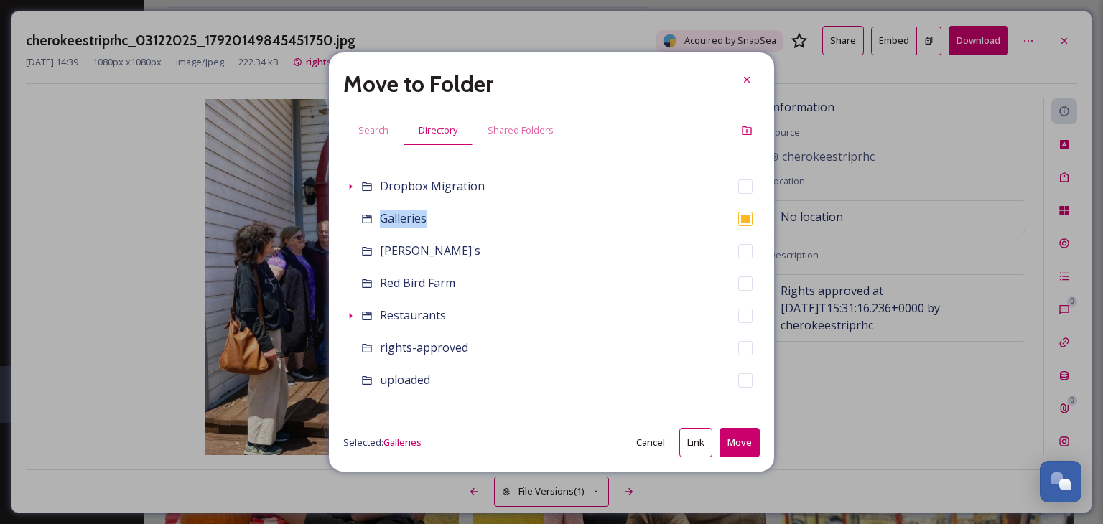
click at [649, 440] on button "Cancel" at bounding box center [650, 443] width 43 height 28
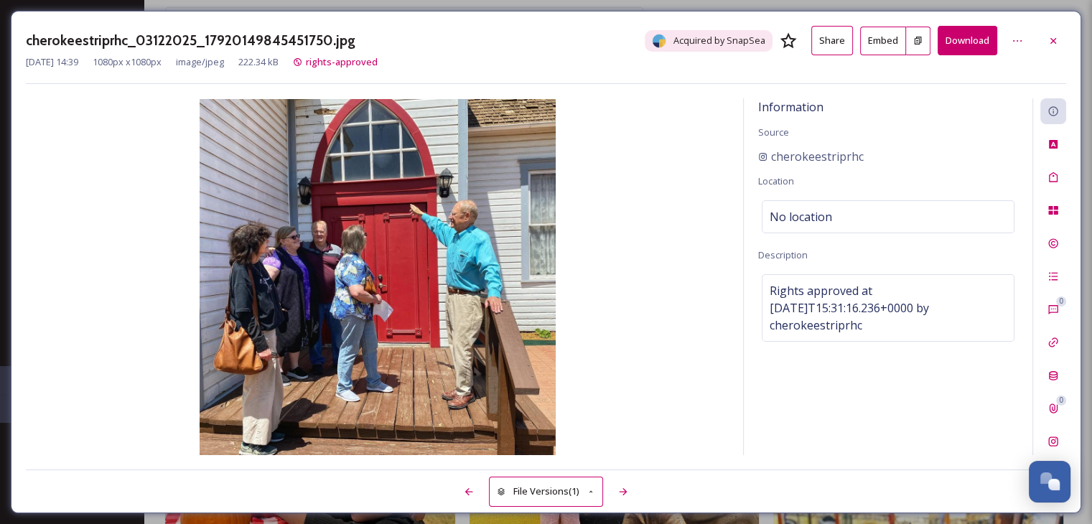
click at [834, 34] on button "Share" at bounding box center [832, 40] width 42 height 29
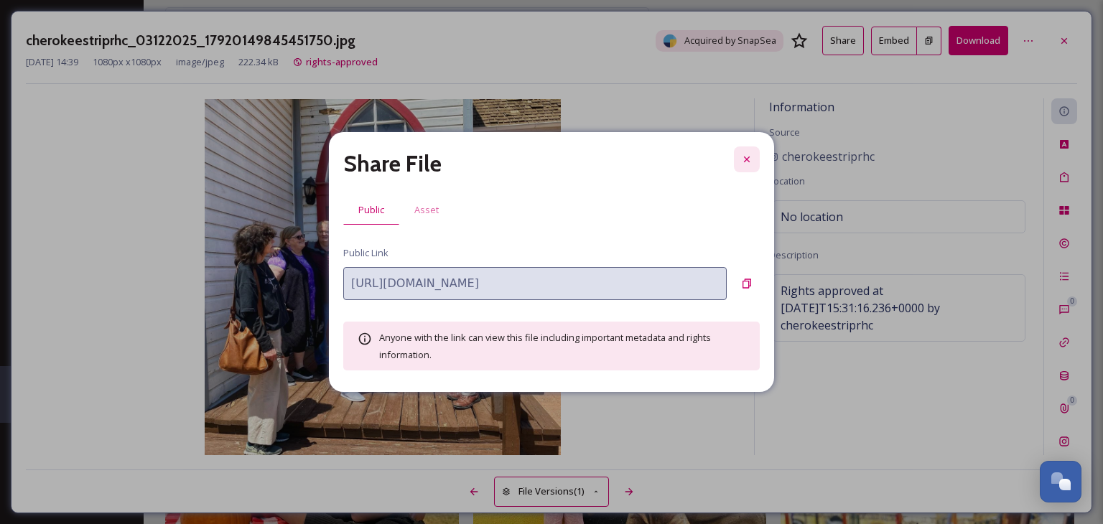
click at [750, 159] on icon at bounding box center [746, 159] width 11 height 11
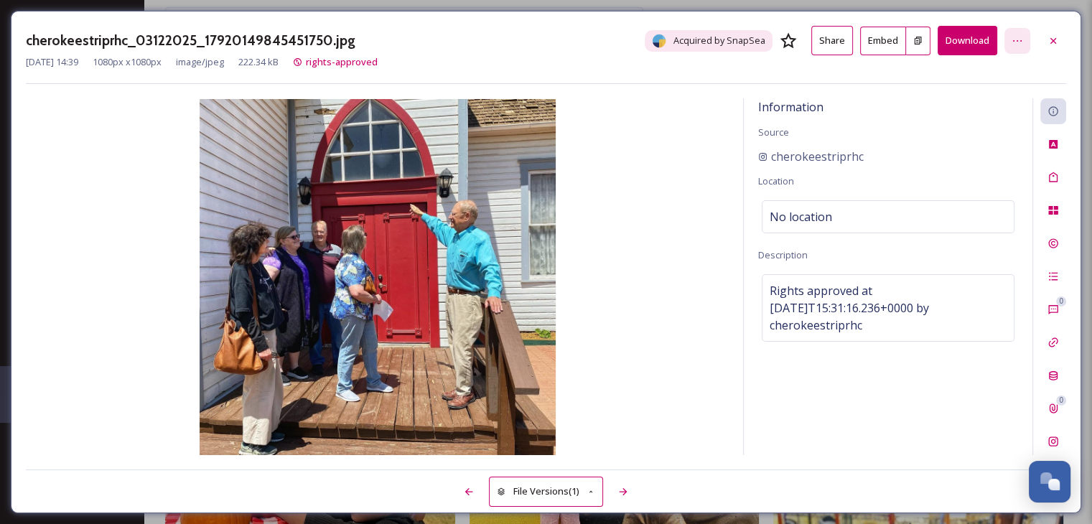
click at [1015, 41] on icon at bounding box center [1017, 40] width 11 height 11
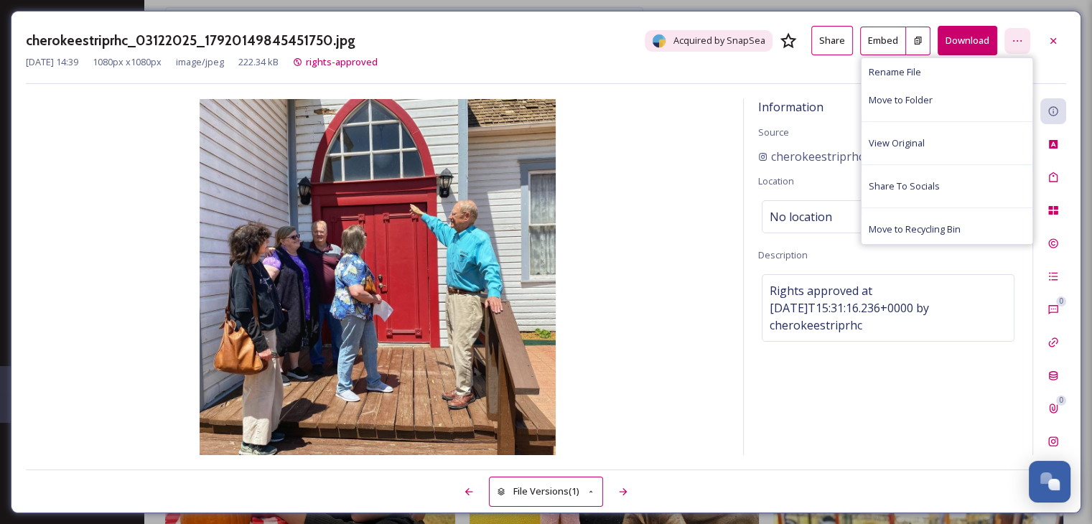
click at [1015, 41] on icon at bounding box center [1017, 40] width 11 height 11
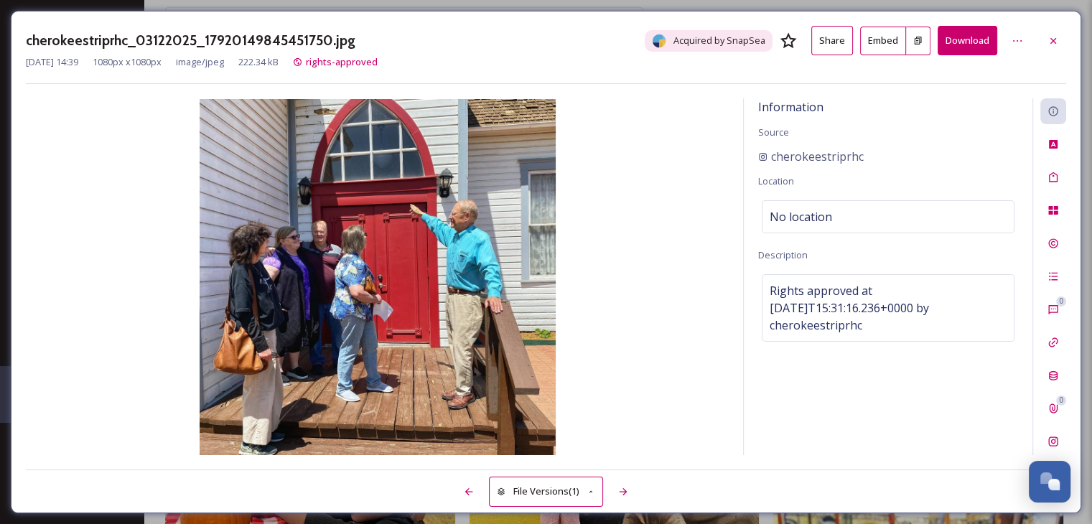
click at [652, 210] on img at bounding box center [377, 277] width 703 height 356
click at [1058, 209] on icon at bounding box center [1052, 210] width 9 height 9
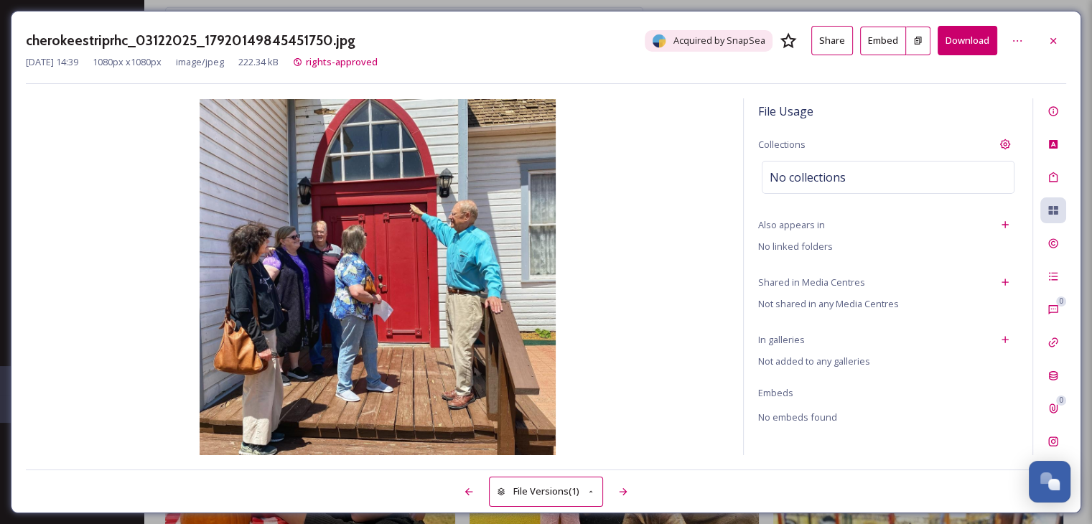
click at [765, 340] on span "In galleries" at bounding box center [781, 340] width 47 height 14
click at [1005, 337] on icon at bounding box center [1005, 340] width 6 height 6
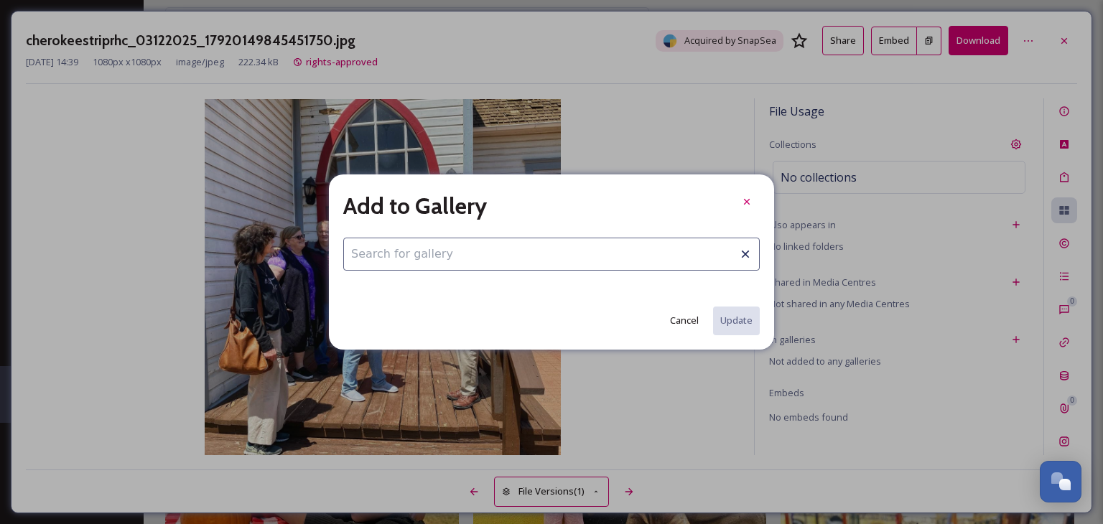
click at [439, 251] on input at bounding box center [551, 254] width 416 height 33
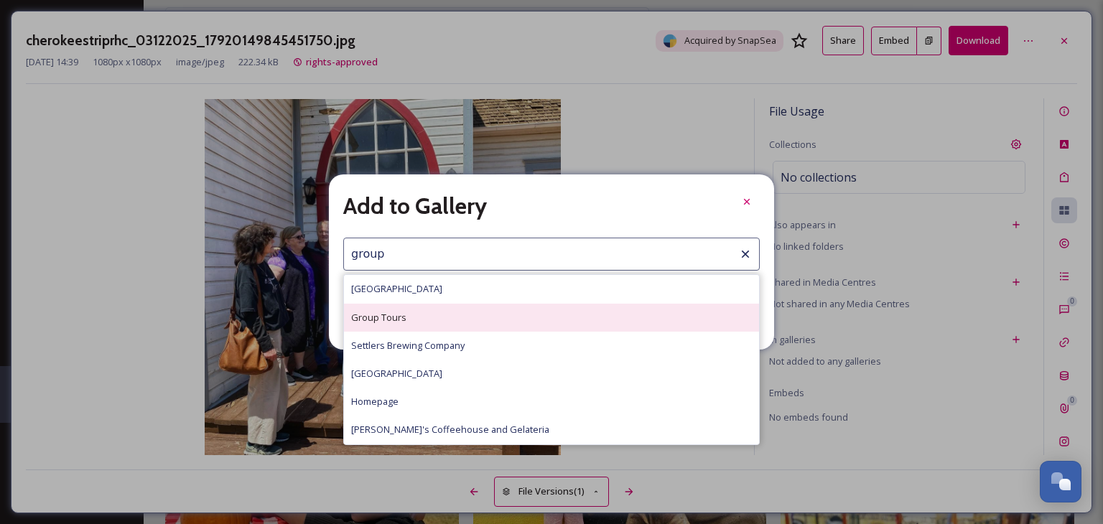
click at [391, 313] on span "Group Tours" at bounding box center [378, 318] width 55 height 14
type input "Group Tours"
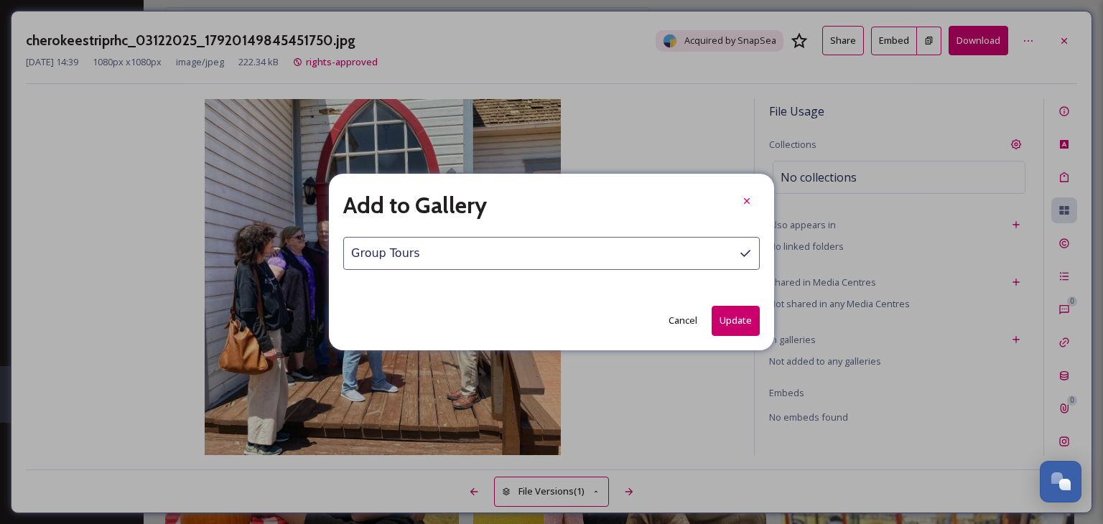
click at [727, 315] on button "Update" at bounding box center [736, 320] width 48 height 29
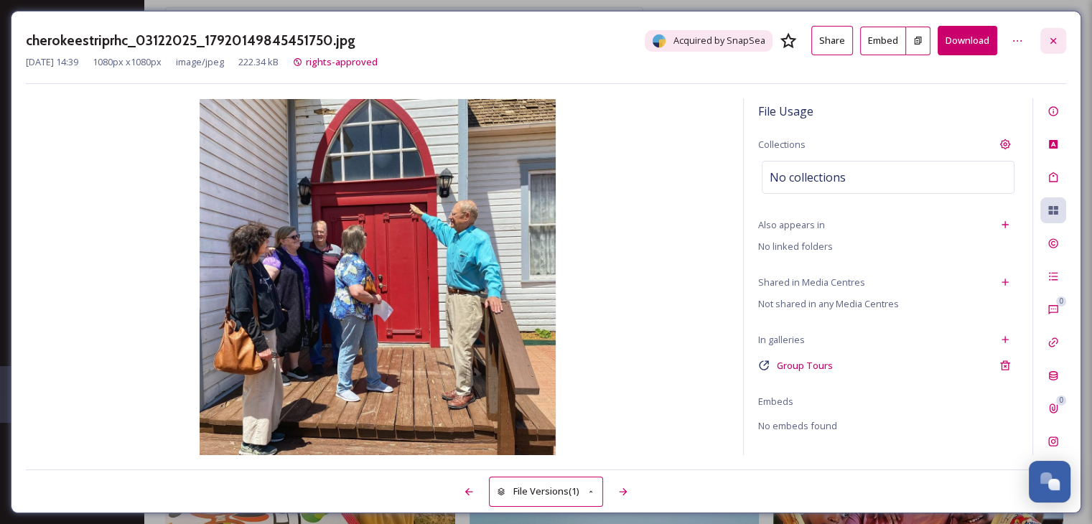
click at [1056, 42] on icon at bounding box center [1053, 40] width 11 height 11
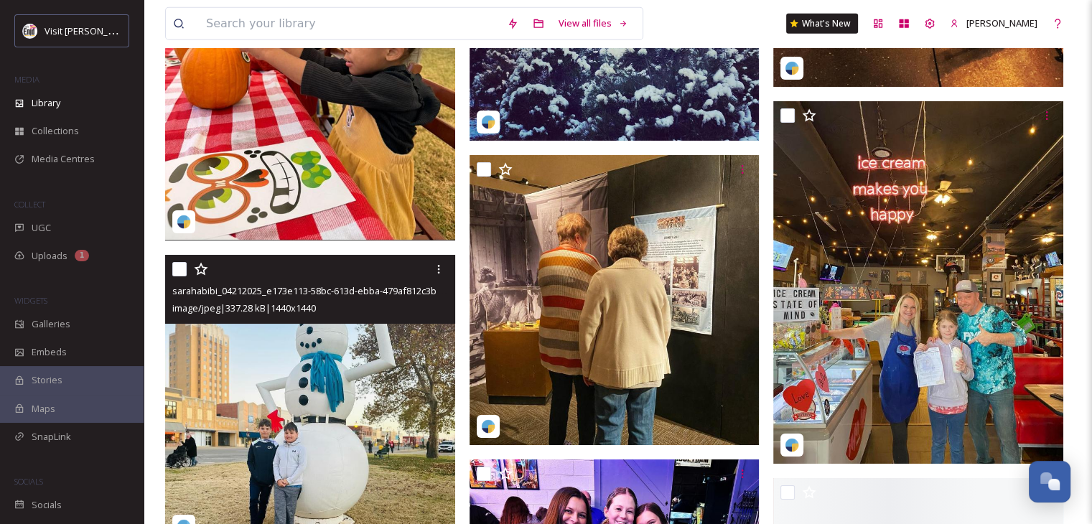
scroll to position [9909, 0]
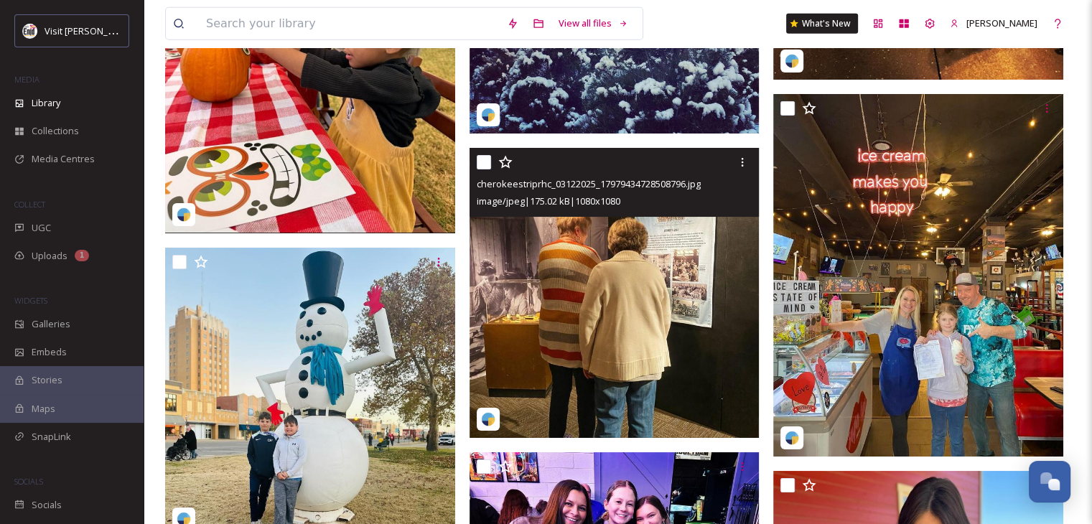
click at [679, 248] on img at bounding box center [615, 293] width 290 height 290
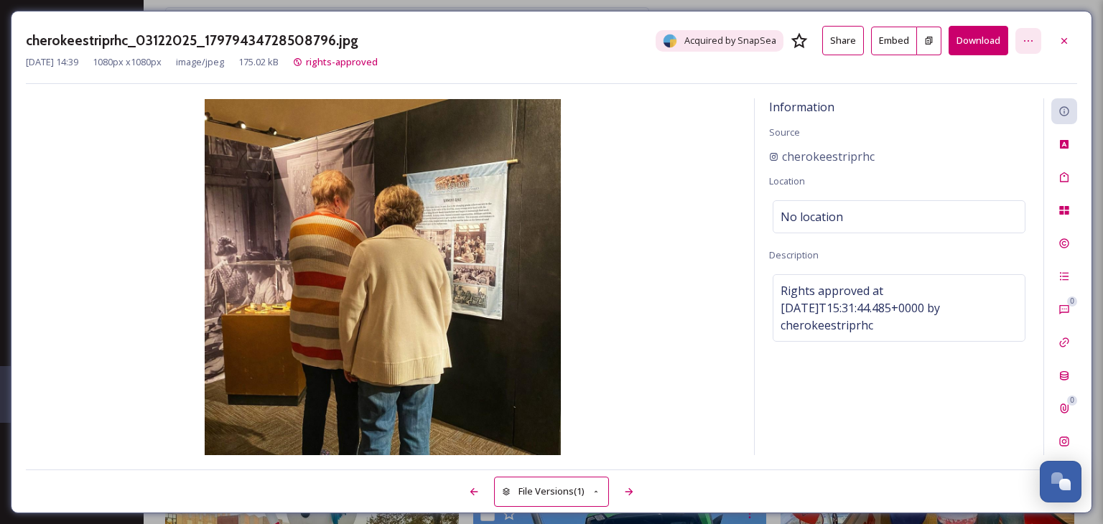
click at [1028, 39] on icon at bounding box center [1028, 40] width 11 height 11
click at [1066, 40] on icon at bounding box center [1063, 40] width 11 height 11
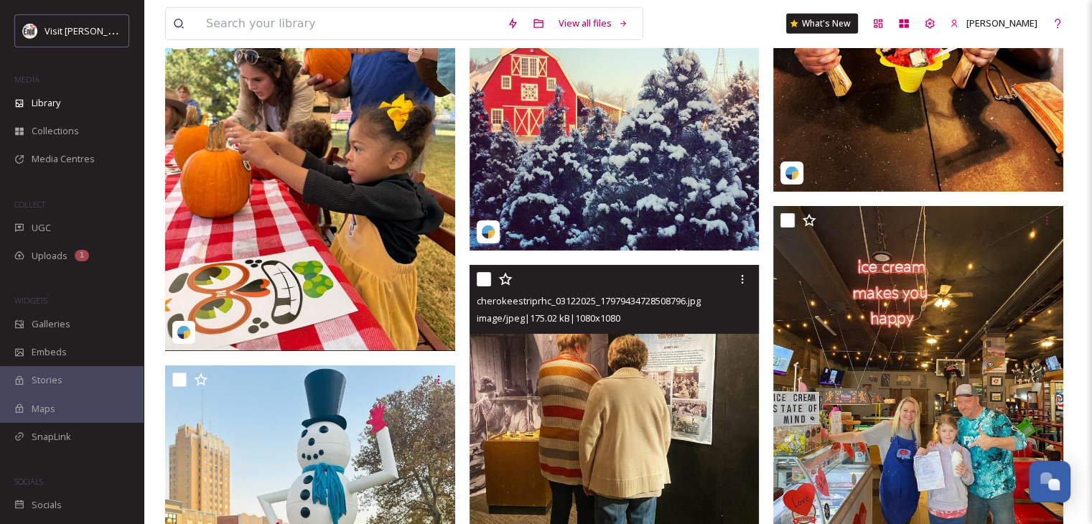
click at [641, 431] on img at bounding box center [615, 410] width 290 height 290
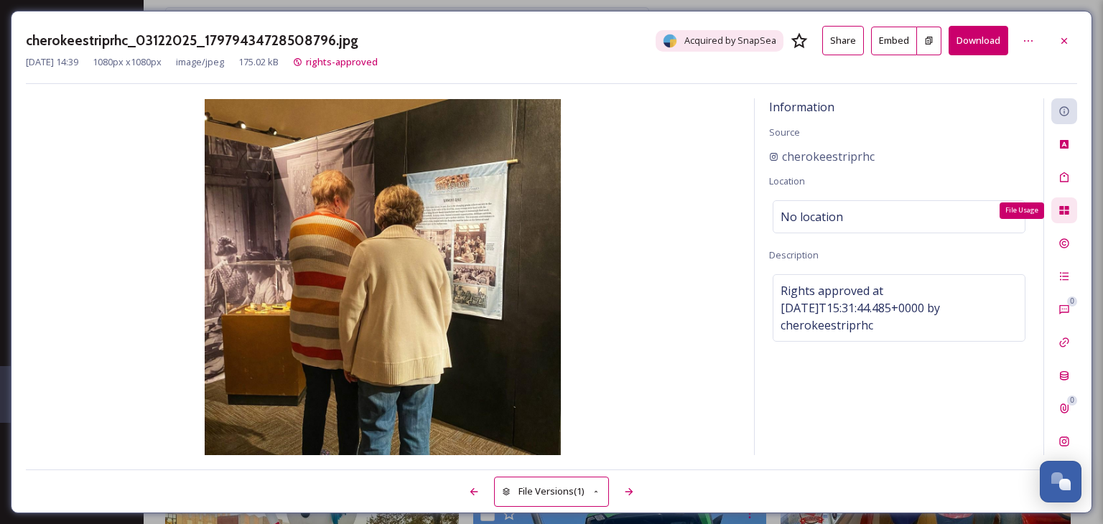
click at [1064, 210] on icon at bounding box center [1063, 210] width 11 height 11
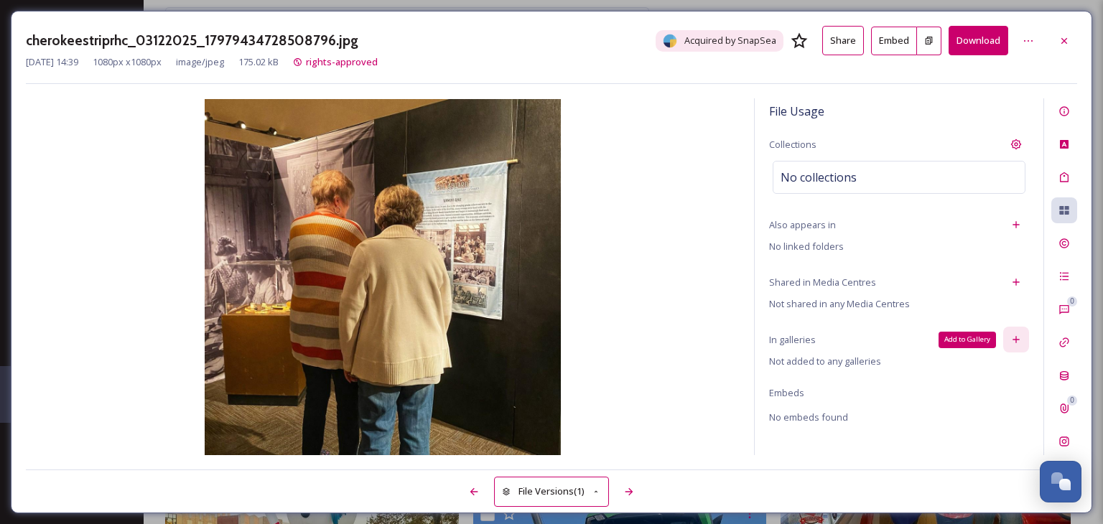
click at [1014, 338] on icon at bounding box center [1015, 339] width 11 height 11
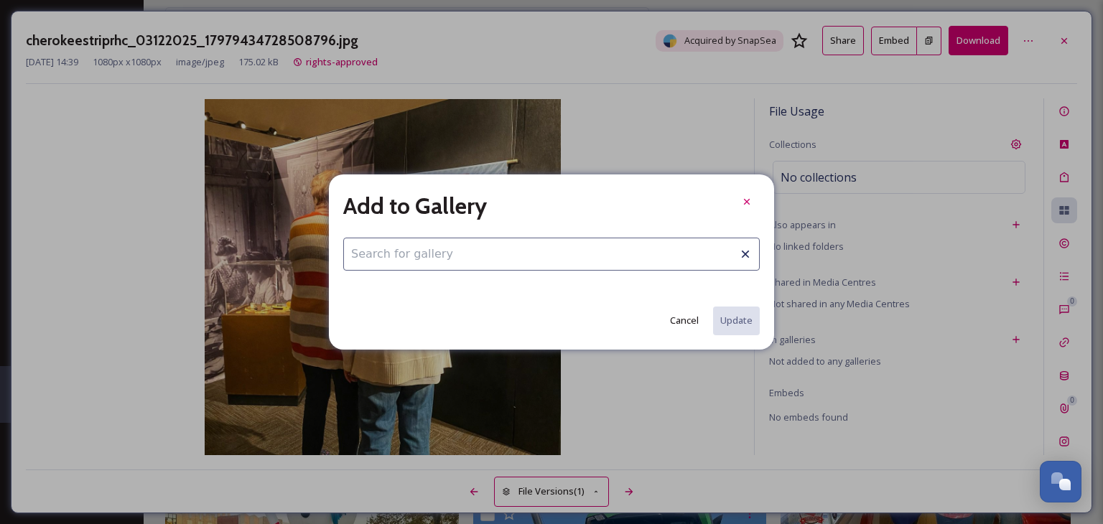
click at [407, 256] on input at bounding box center [551, 254] width 416 height 33
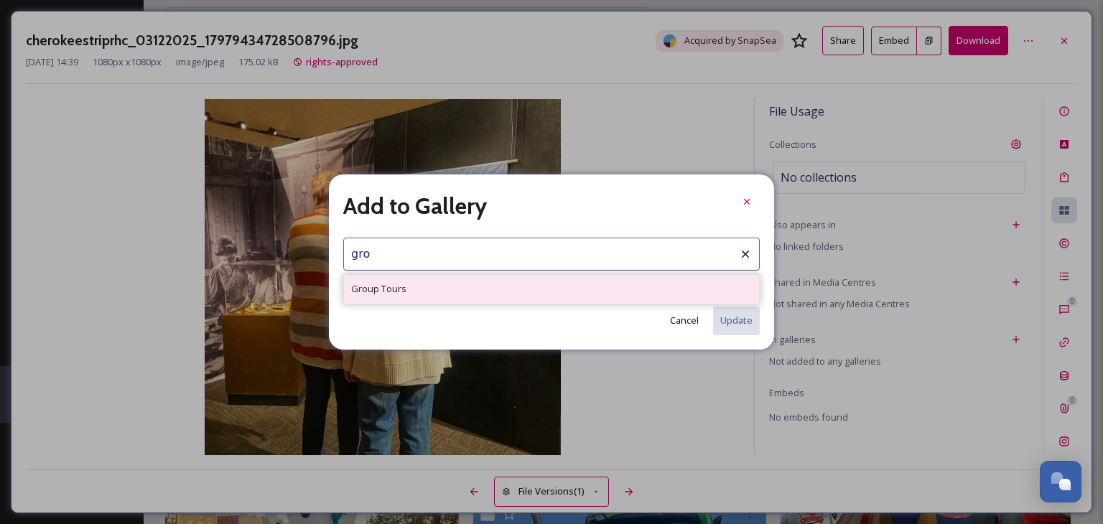
click at [381, 286] on span "Group Tours" at bounding box center [378, 289] width 55 height 14
type input "Group Tours"
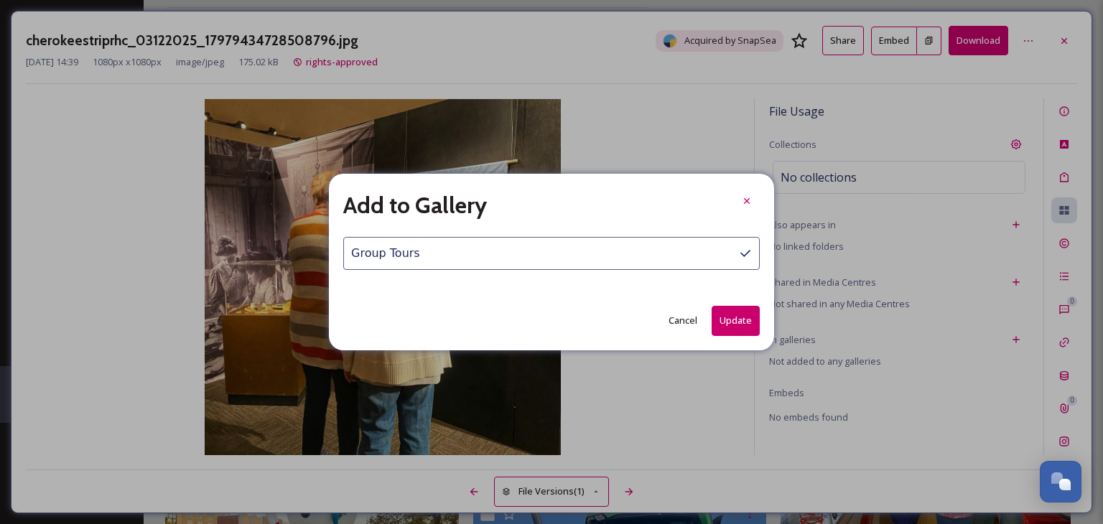
click at [724, 326] on button "Update" at bounding box center [736, 320] width 48 height 29
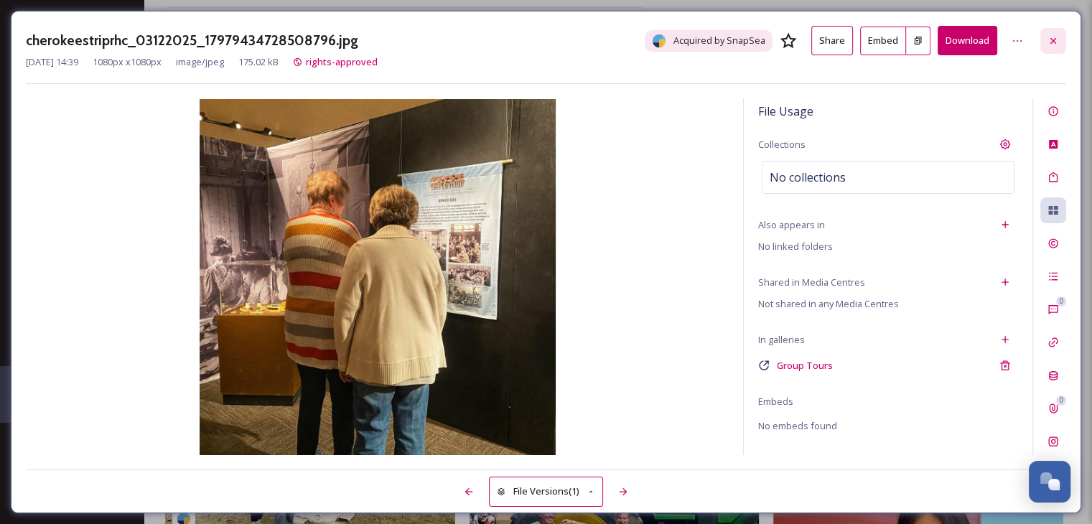
click at [1056, 35] on icon at bounding box center [1053, 40] width 11 height 11
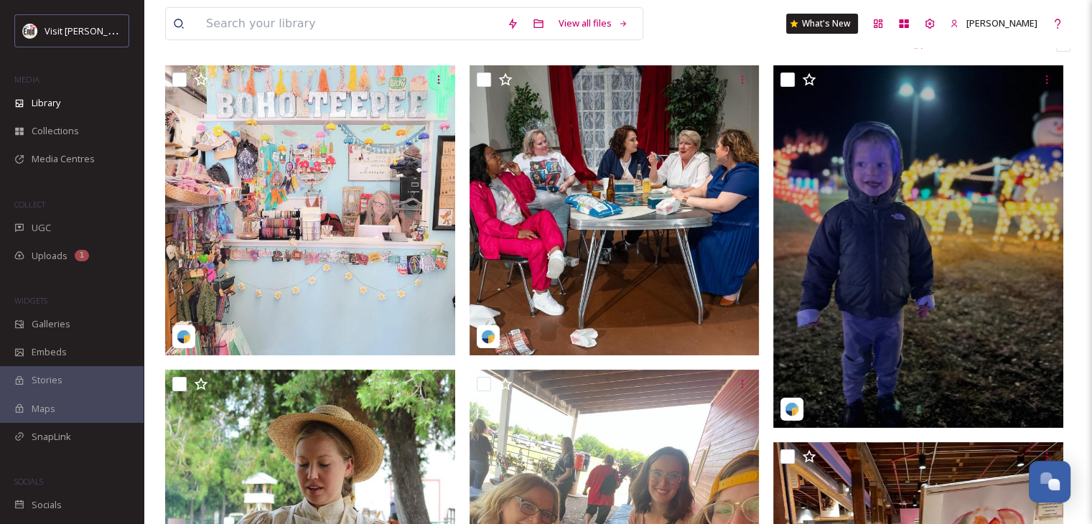
scroll to position [144, 0]
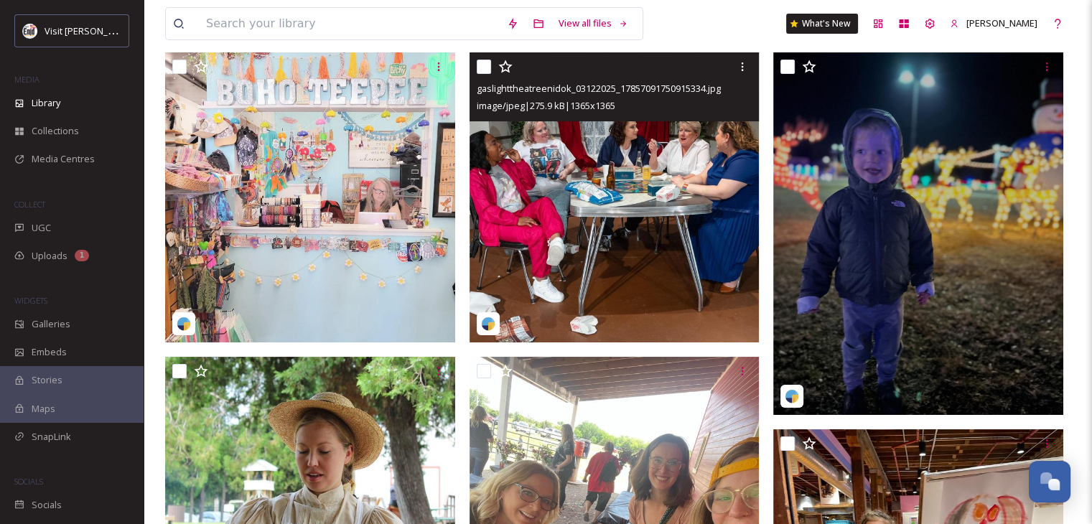
click at [635, 187] on img at bounding box center [615, 197] width 290 height 290
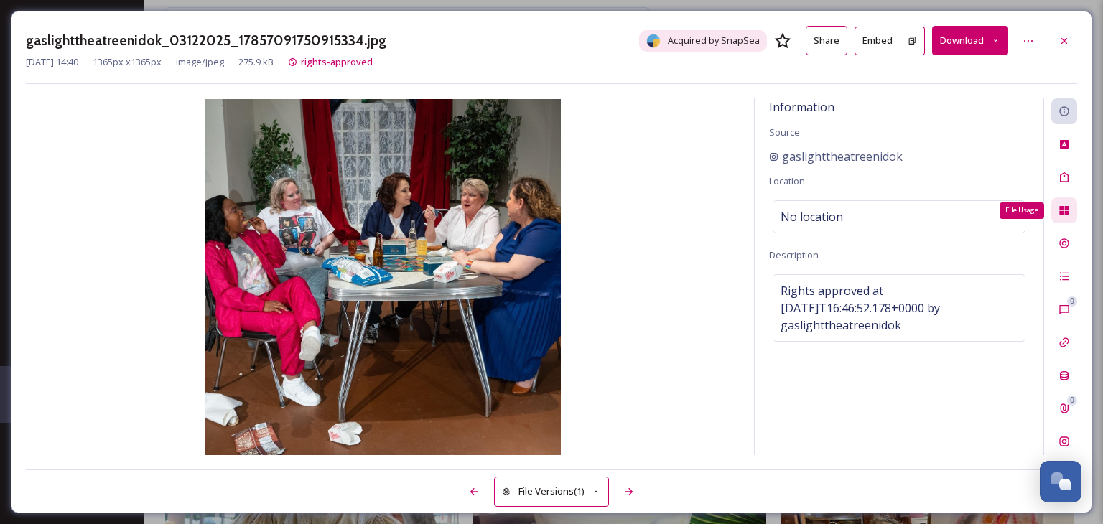
click at [1068, 208] on icon at bounding box center [1063, 210] width 9 height 9
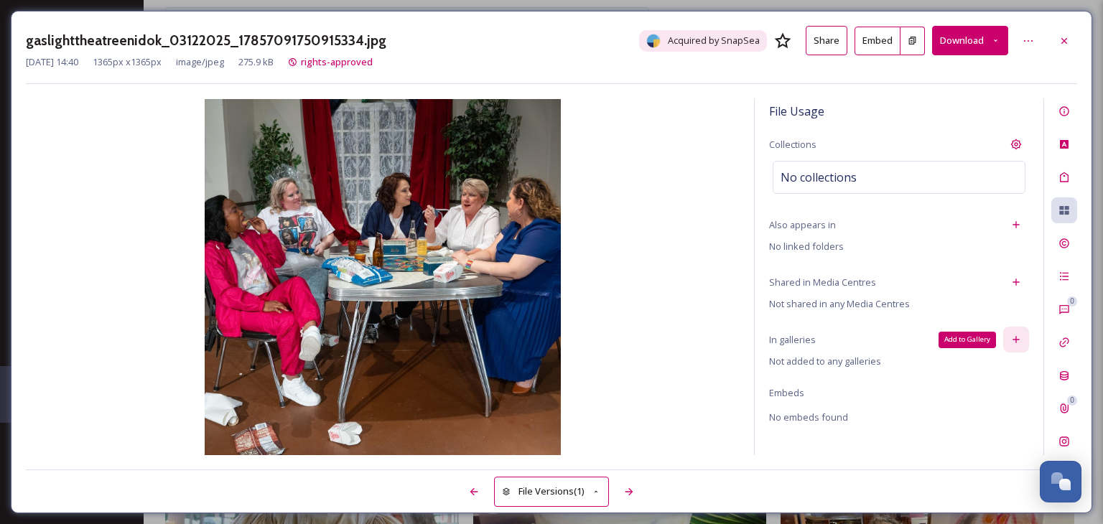
click at [1017, 337] on icon at bounding box center [1015, 340] width 6 height 6
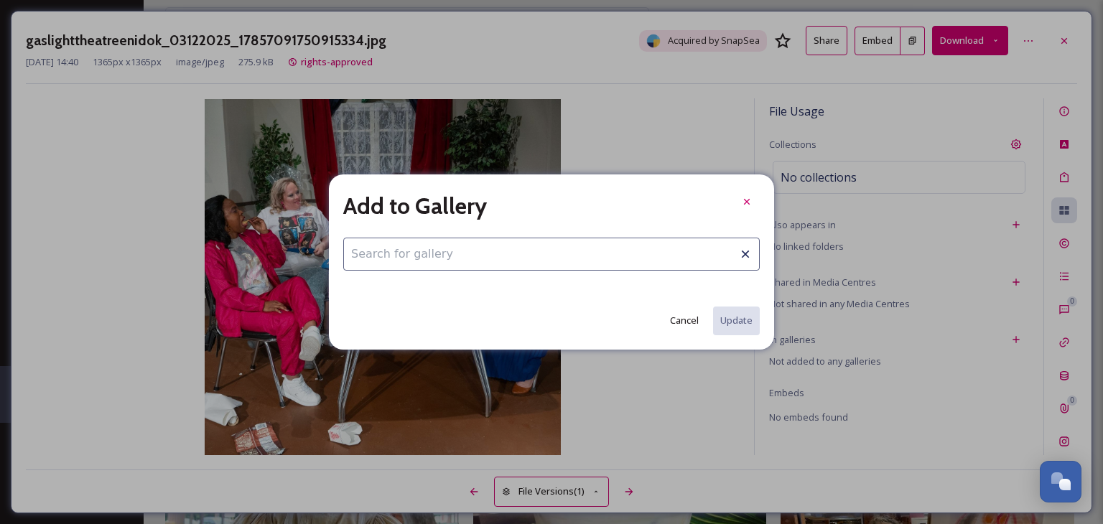
click at [450, 252] on input at bounding box center [551, 254] width 416 height 33
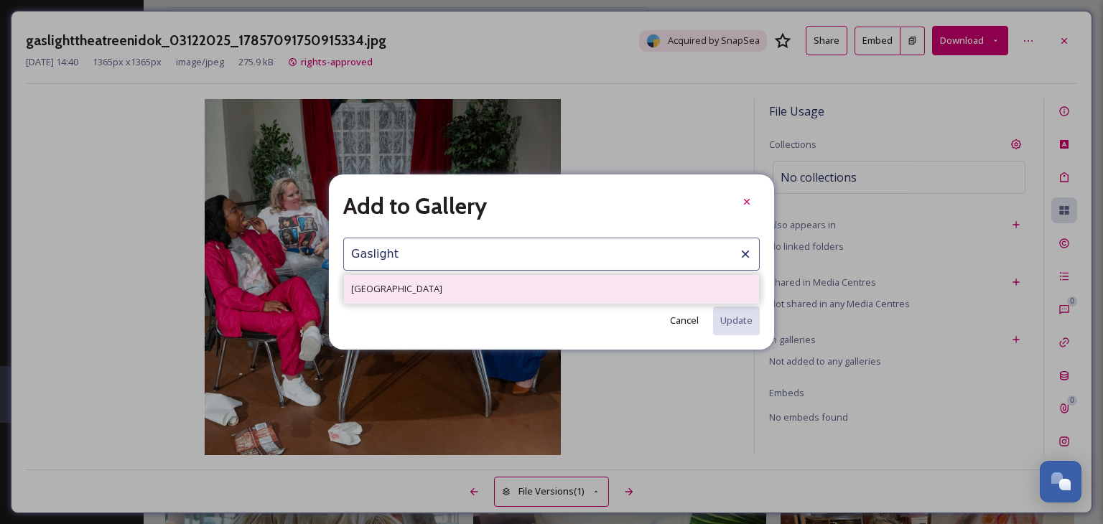
click at [476, 294] on div "[GEOGRAPHIC_DATA]" at bounding box center [551, 289] width 415 height 28
type input "[GEOGRAPHIC_DATA]"
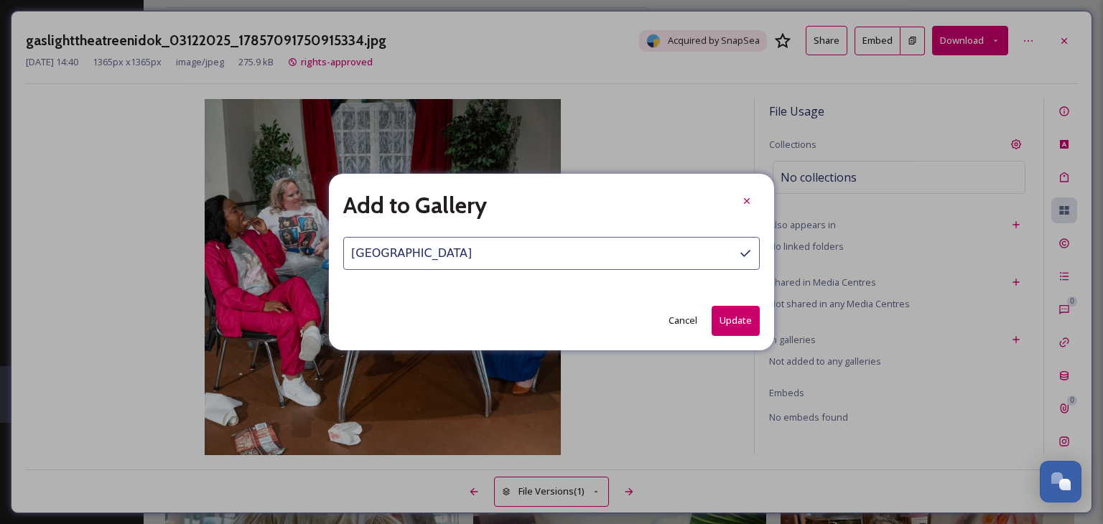
click at [732, 325] on button "Update" at bounding box center [736, 320] width 48 height 29
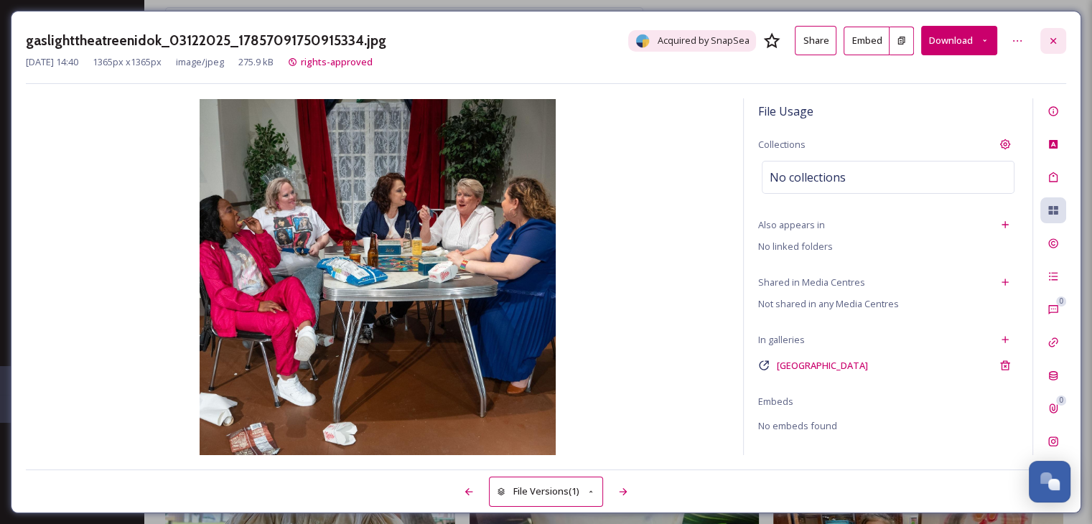
click at [1051, 41] on icon at bounding box center [1053, 40] width 11 height 11
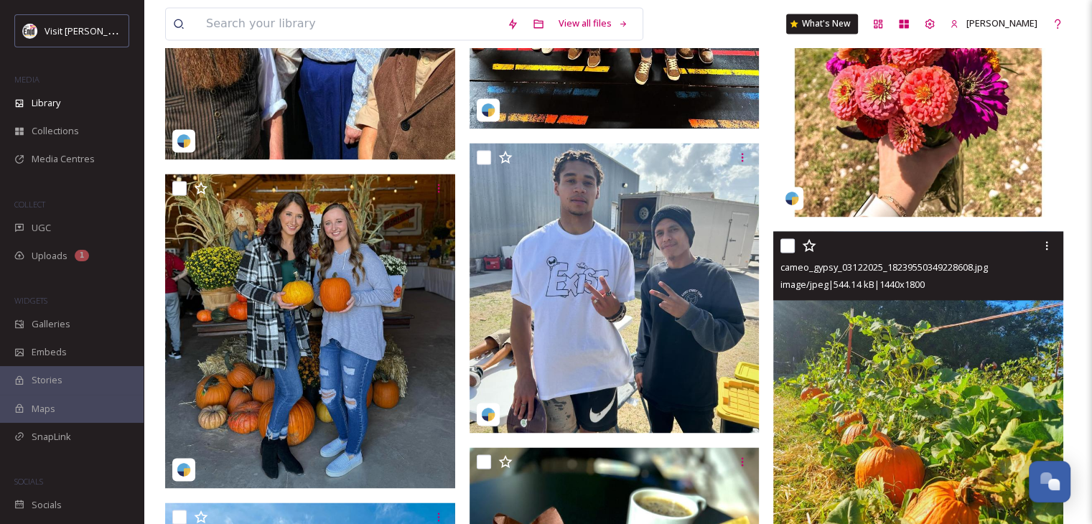
scroll to position [2154, 0]
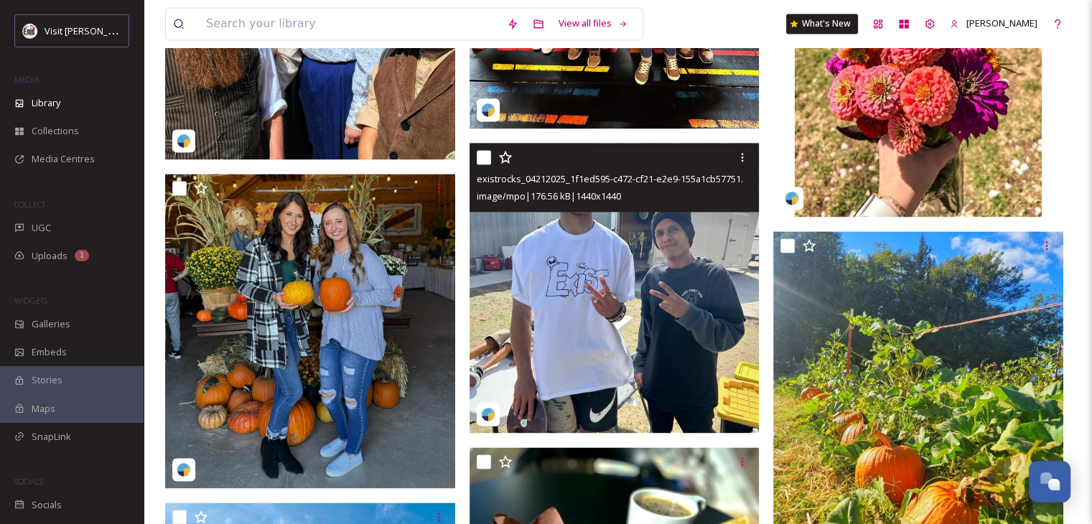
click at [626, 276] on img at bounding box center [615, 288] width 290 height 290
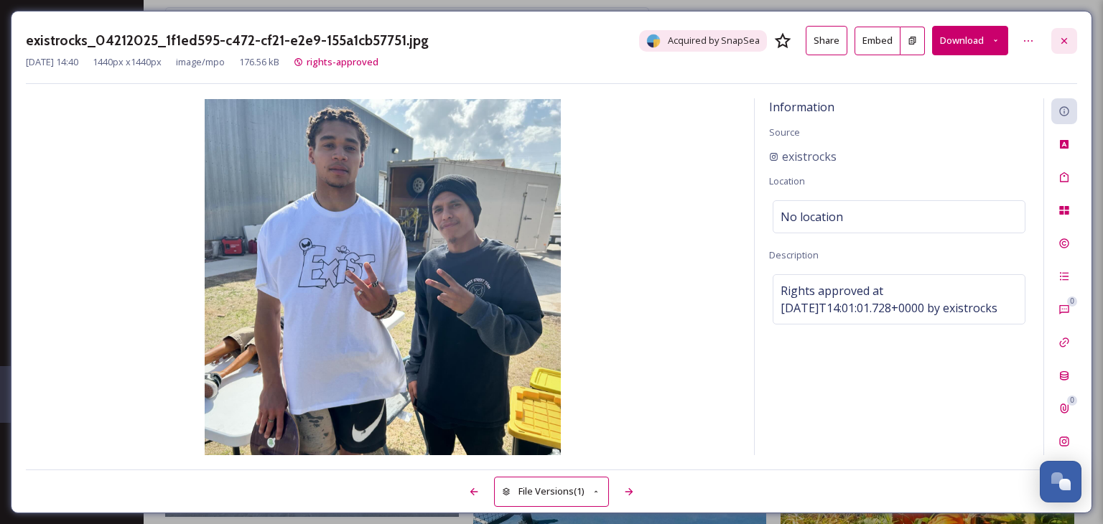
click at [1060, 41] on icon at bounding box center [1063, 40] width 11 height 11
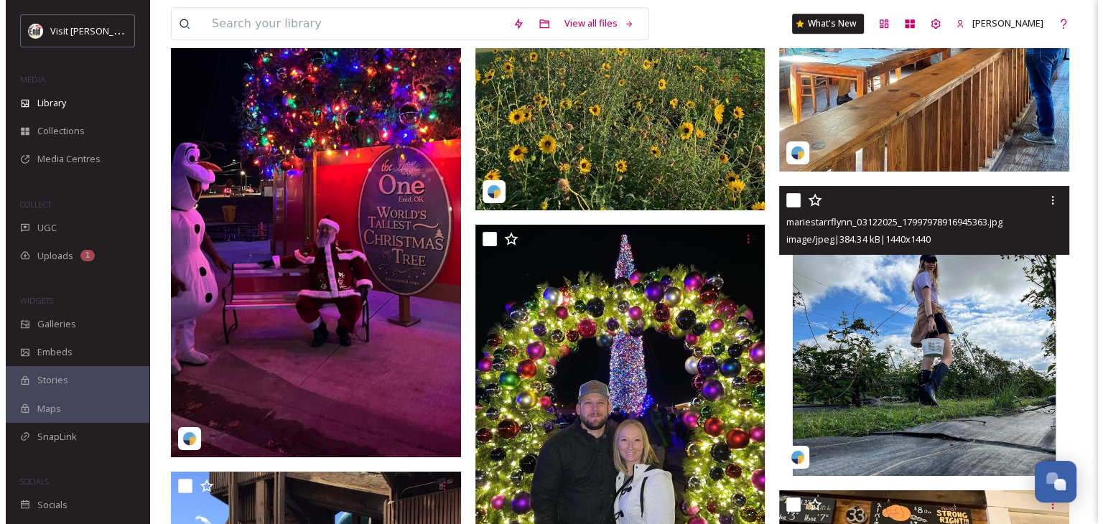
scroll to position [28764, 0]
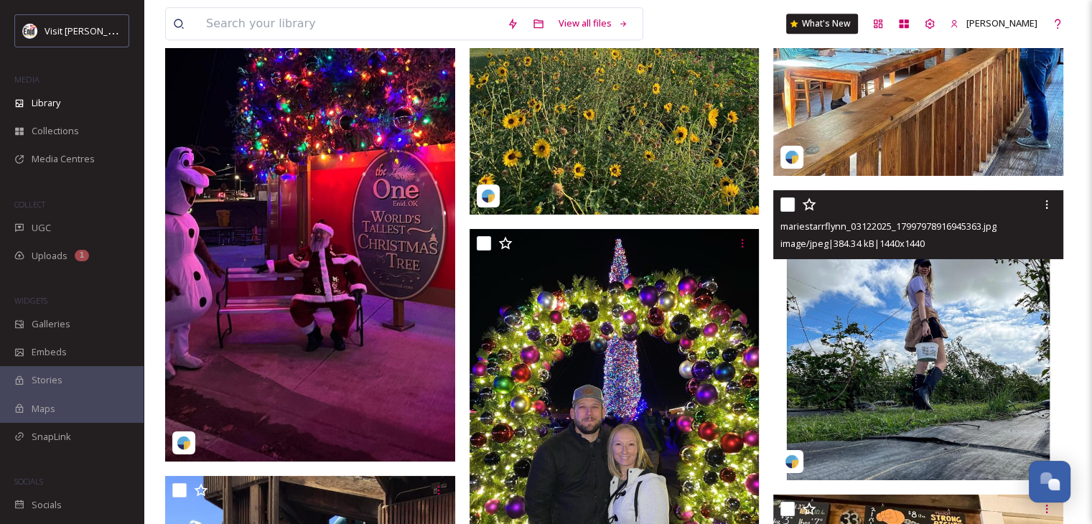
click at [901, 328] on img at bounding box center [918, 335] width 290 height 290
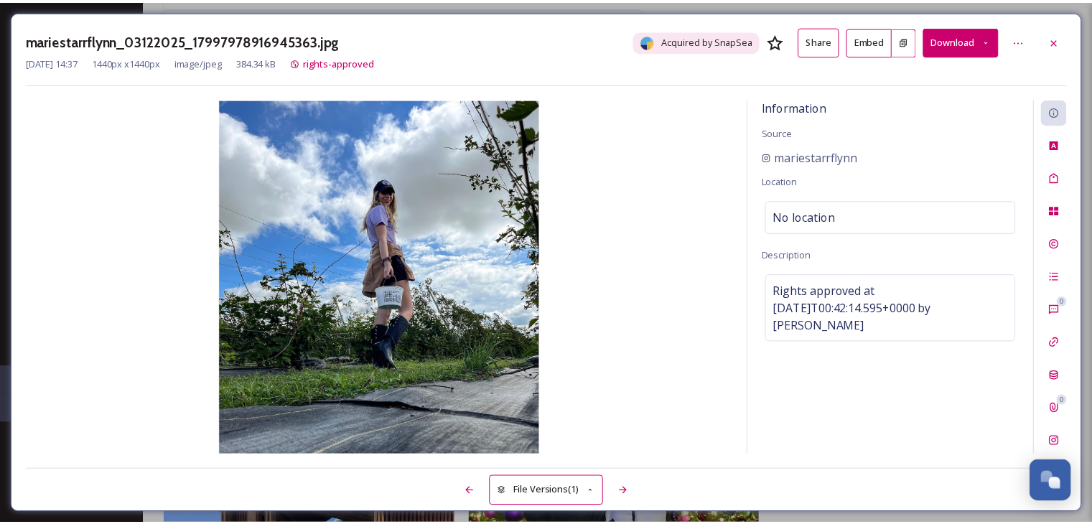
scroll to position [28768, 0]
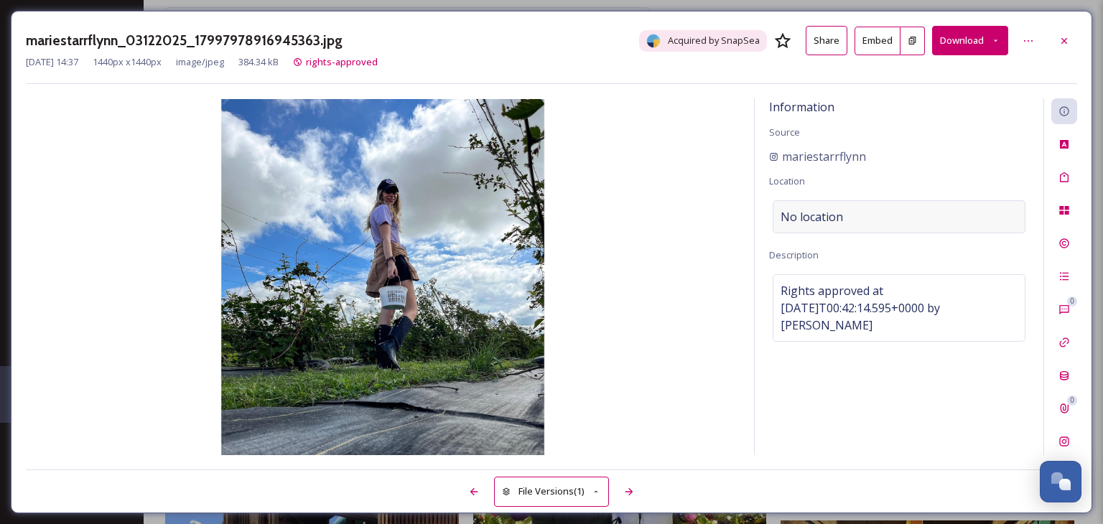
click at [860, 213] on div "No location" at bounding box center [899, 216] width 253 height 33
click at [860, 213] on input at bounding box center [898, 217] width 251 height 32
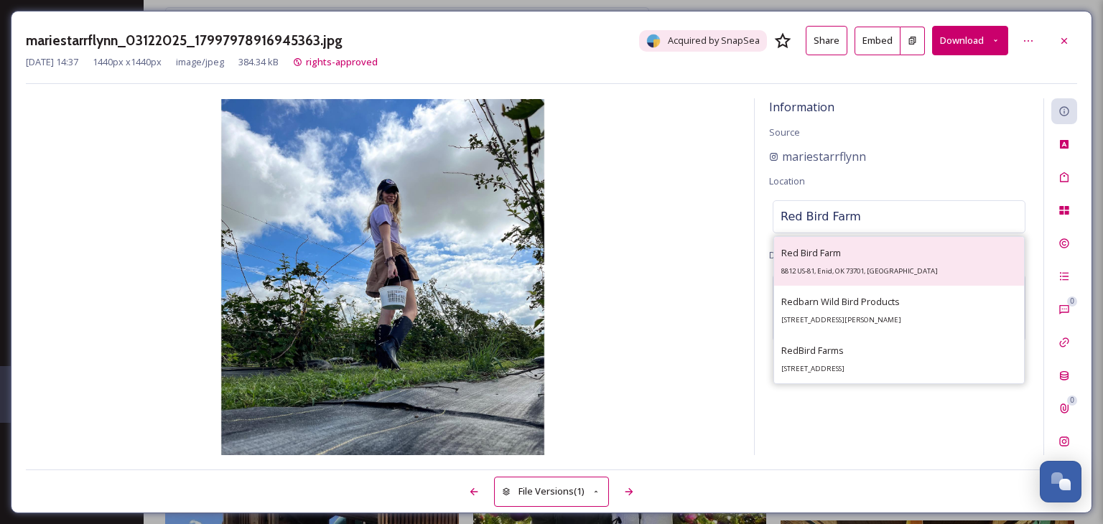
type input "Red Bird Farm"
click at [830, 252] on span "Red Bird Farm" at bounding box center [811, 252] width 60 height 13
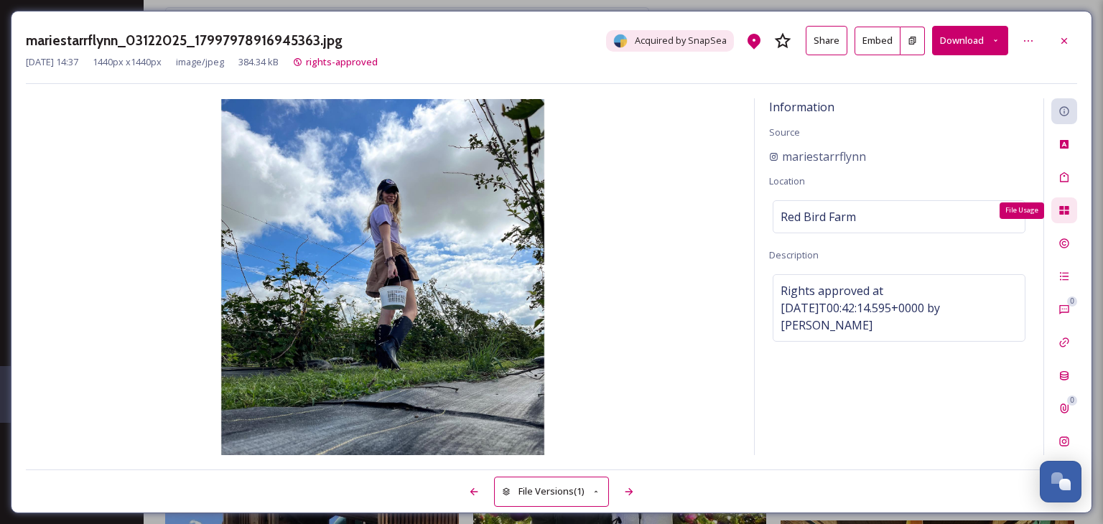
click at [1063, 210] on icon at bounding box center [1063, 210] width 11 height 11
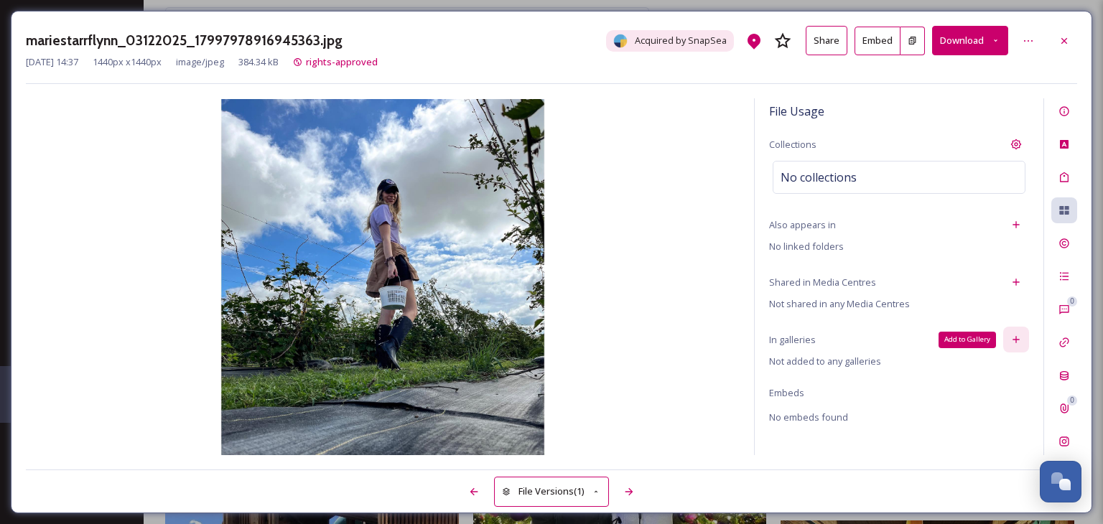
click at [1017, 334] on icon at bounding box center [1015, 339] width 11 height 11
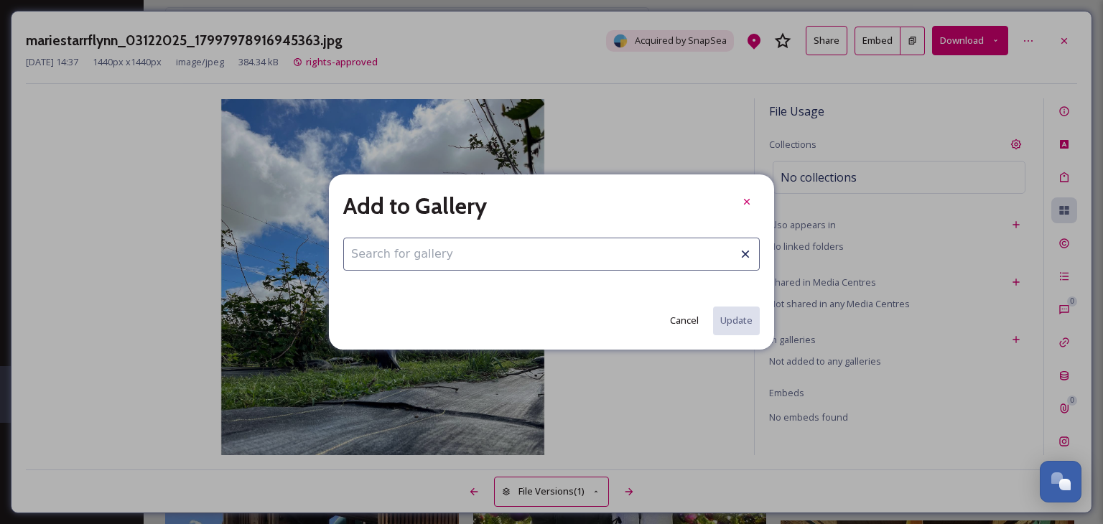
click at [386, 254] on input at bounding box center [551, 254] width 416 height 33
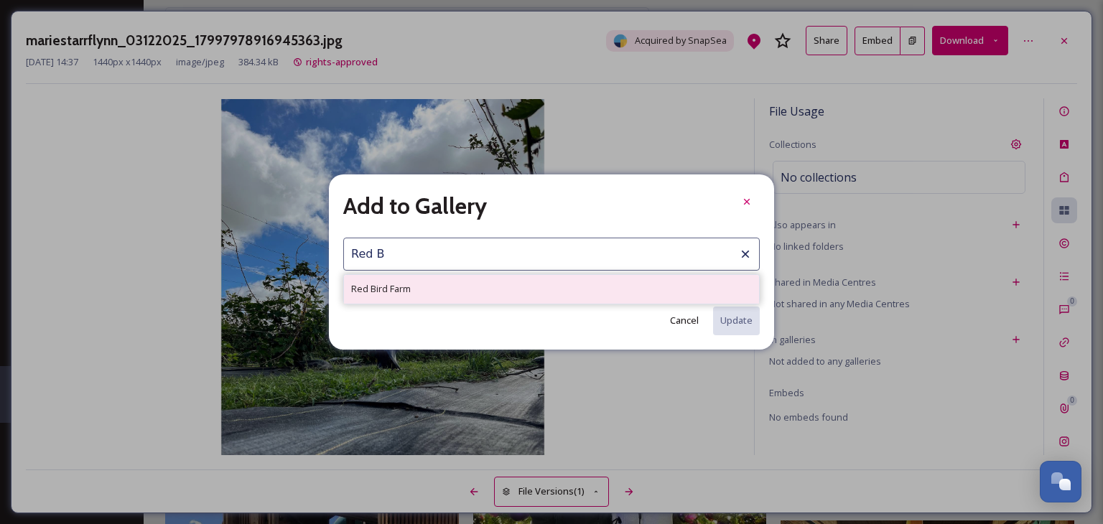
click at [372, 291] on span "Red Bird Farm" at bounding box center [381, 289] width 60 height 14
type input "Red Bird Farm"
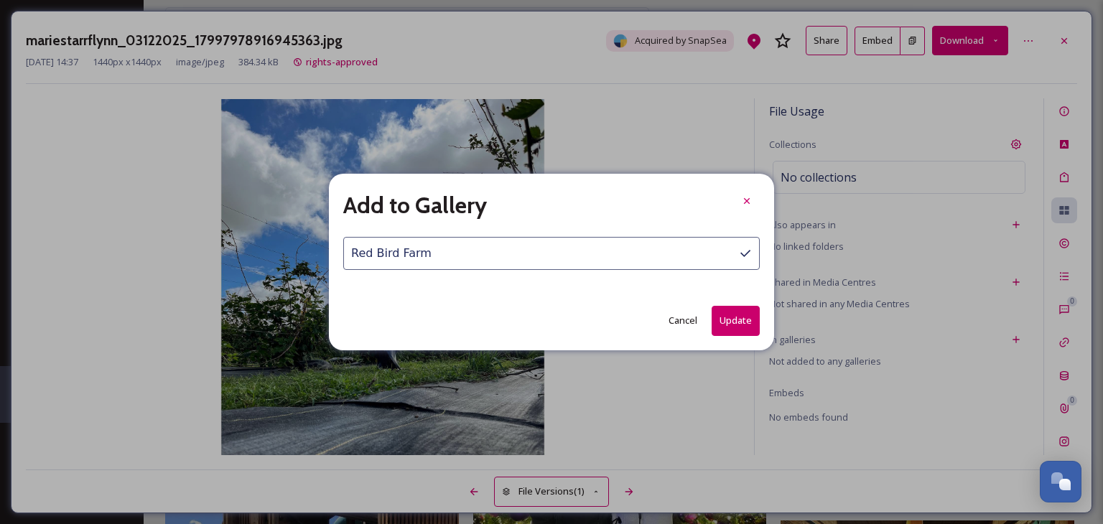
click at [739, 320] on button "Update" at bounding box center [736, 320] width 48 height 29
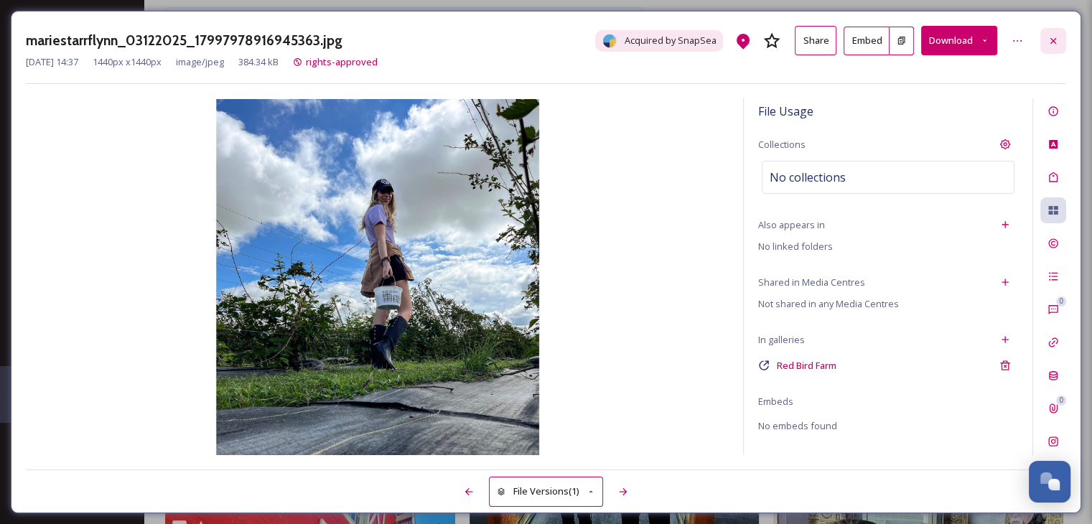
click at [1050, 40] on icon at bounding box center [1053, 40] width 11 height 11
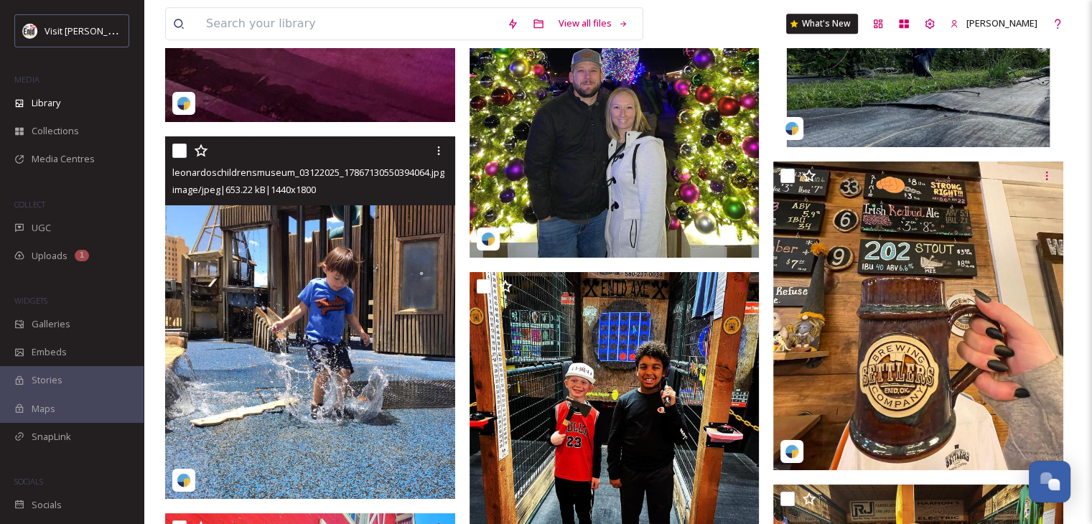
click at [302, 340] on img at bounding box center [310, 317] width 290 height 363
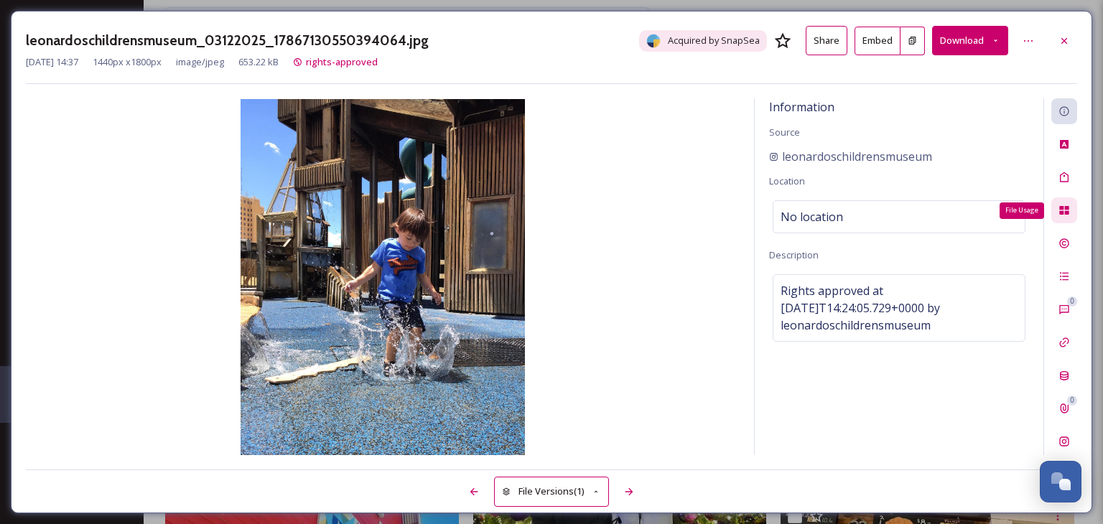
click at [1068, 213] on icon at bounding box center [1063, 210] width 9 height 9
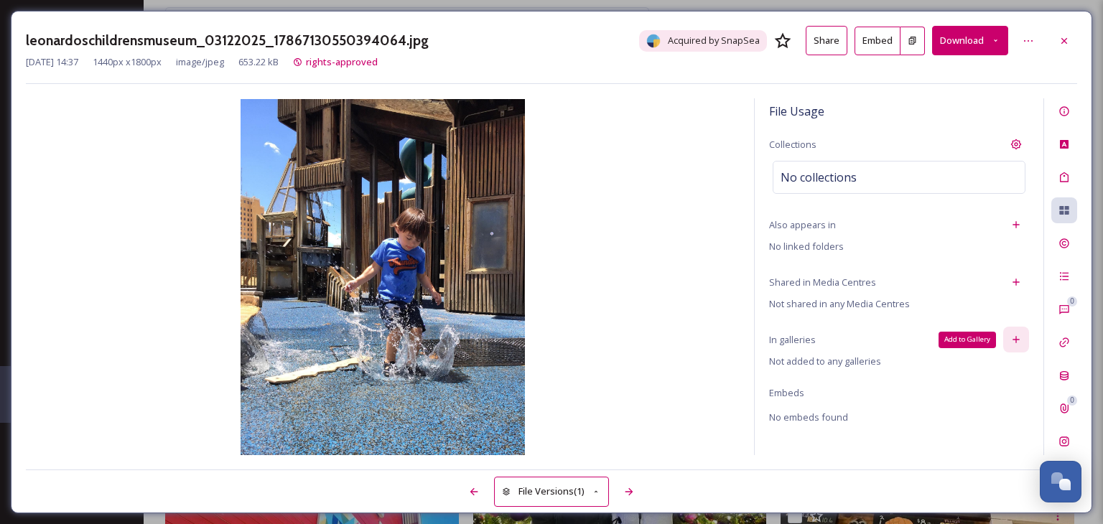
click at [1019, 340] on icon at bounding box center [1015, 339] width 11 height 11
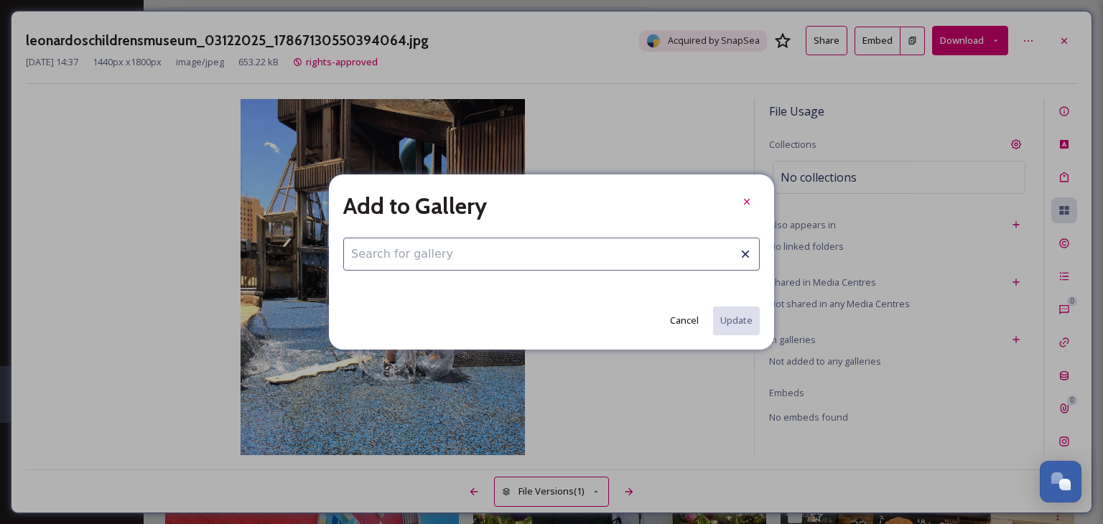
click at [454, 250] on input at bounding box center [551, 254] width 416 height 33
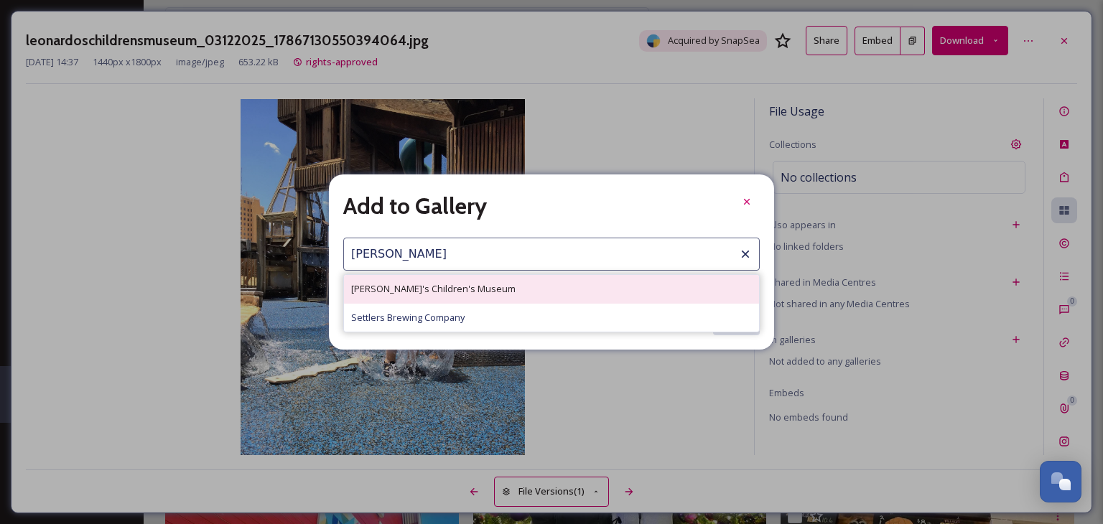
click at [429, 290] on span "[PERSON_NAME]'s Children's Museum" at bounding box center [433, 289] width 164 height 14
type input "[PERSON_NAME]'s Children's Museum"
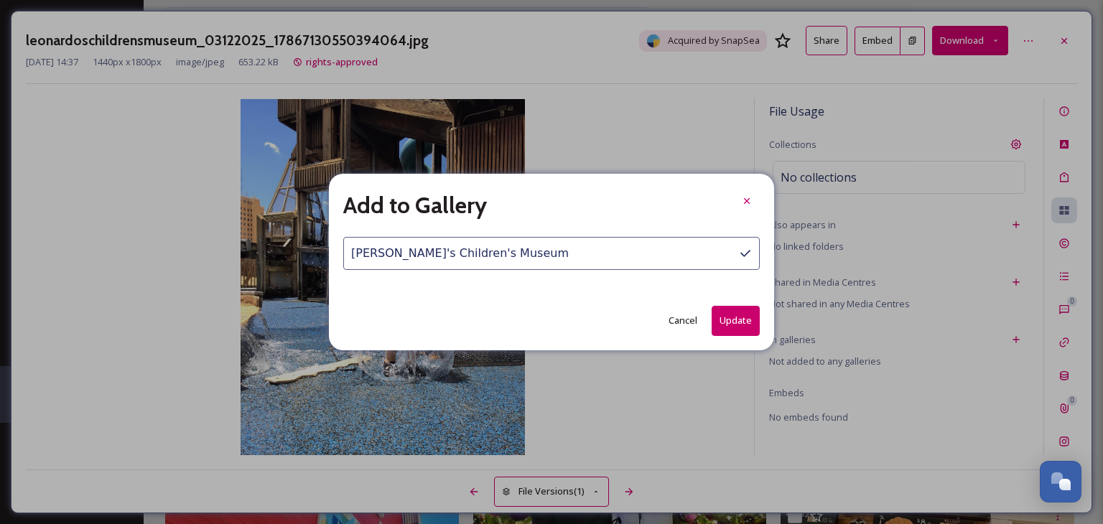
click at [732, 322] on button "Update" at bounding box center [736, 320] width 48 height 29
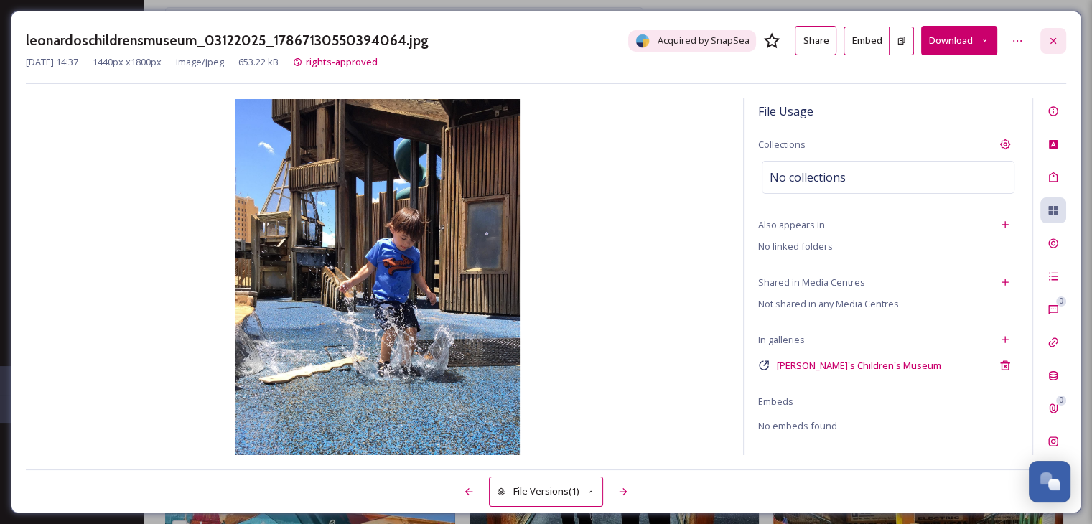
click at [1051, 37] on icon at bounding box center [1053, 40] width 11 height 11
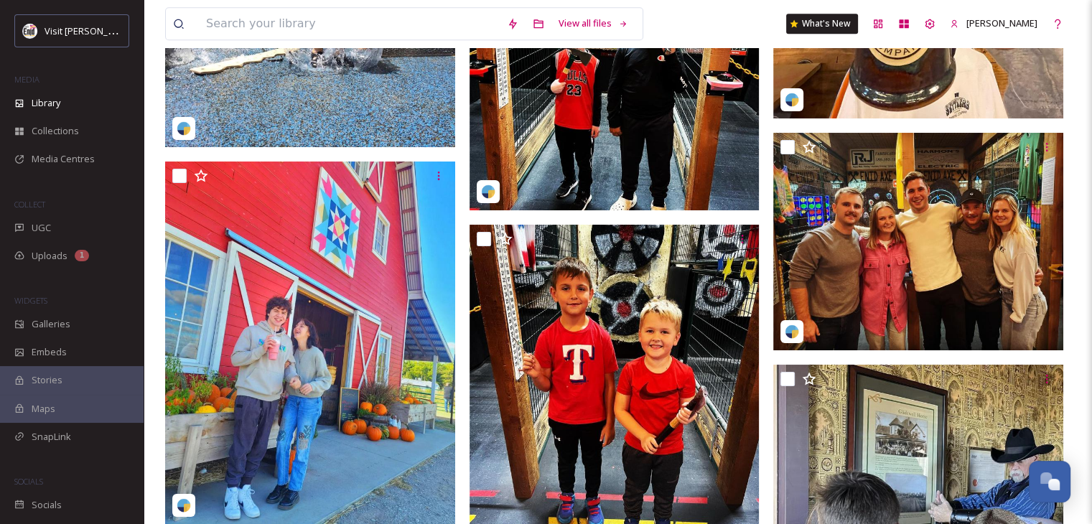
scroll to position [29127, 0]
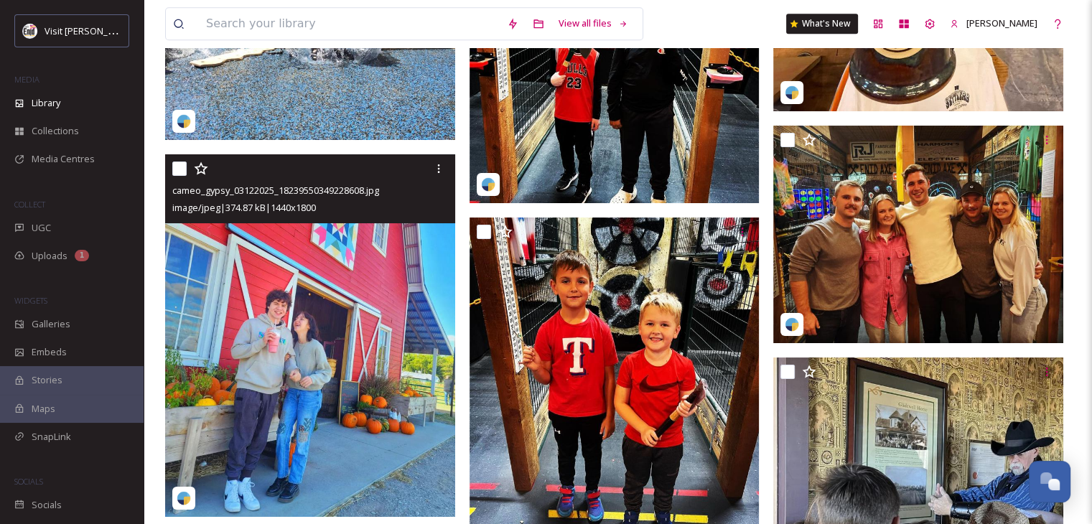
click at [360, 268] on img at bounding box center [310, 335] width 290 height 363
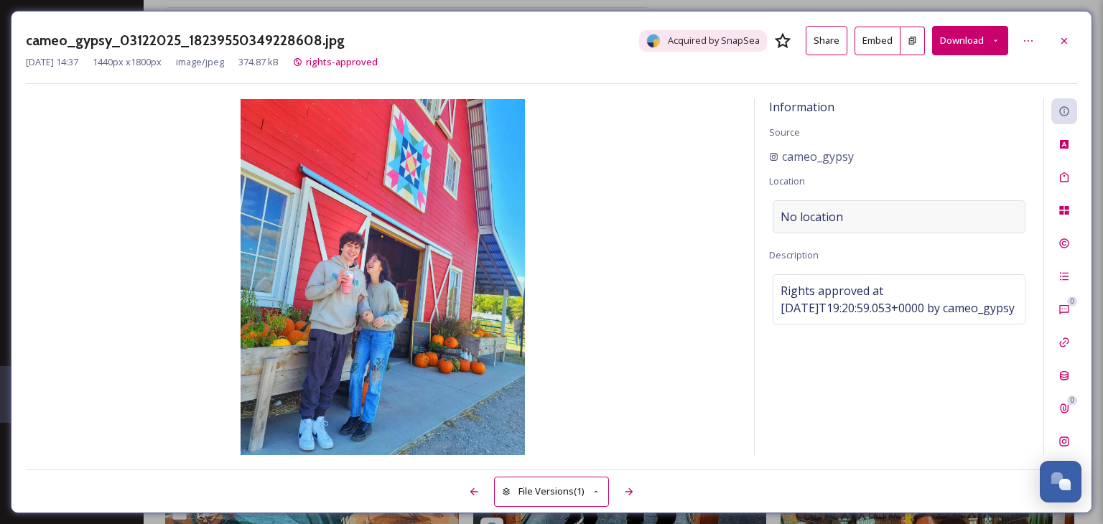
click at [857, 214] on div "No location" at bounding box center [899, 216] width 253 height 33
click at [857, 214] on input at bounding box center [898, 217] width 251 height 32
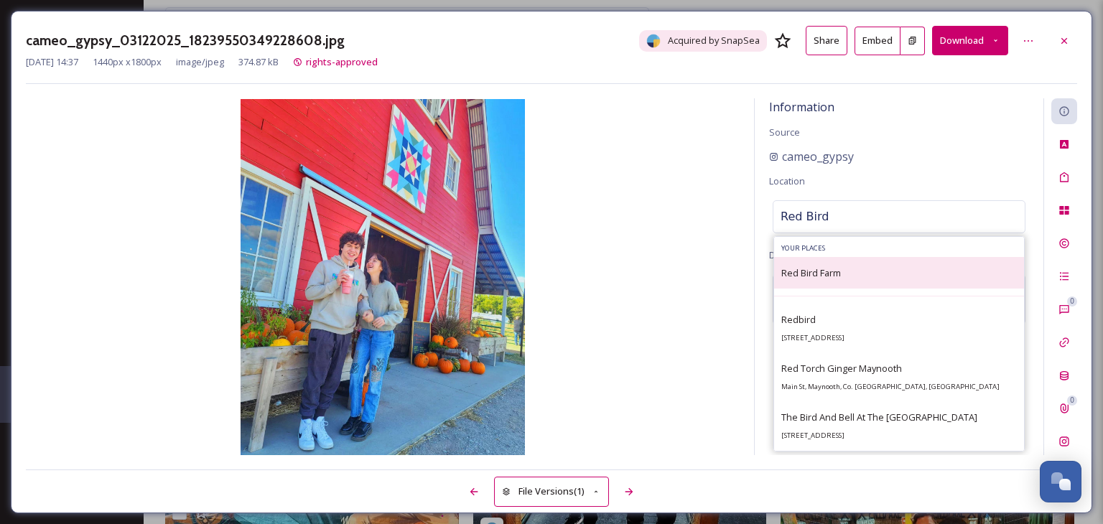
click at [808, 272] on span "Red Bird Farm" at bounding box center [811, 272] width 60 height 13
click at [838, 275] on span "Red Bird Farm" at bounding box center [811, 272] width 60 height 13
click at [847, 274] on div "Red Bird Farm" at bounding box center [899, 273] width 250 height 32
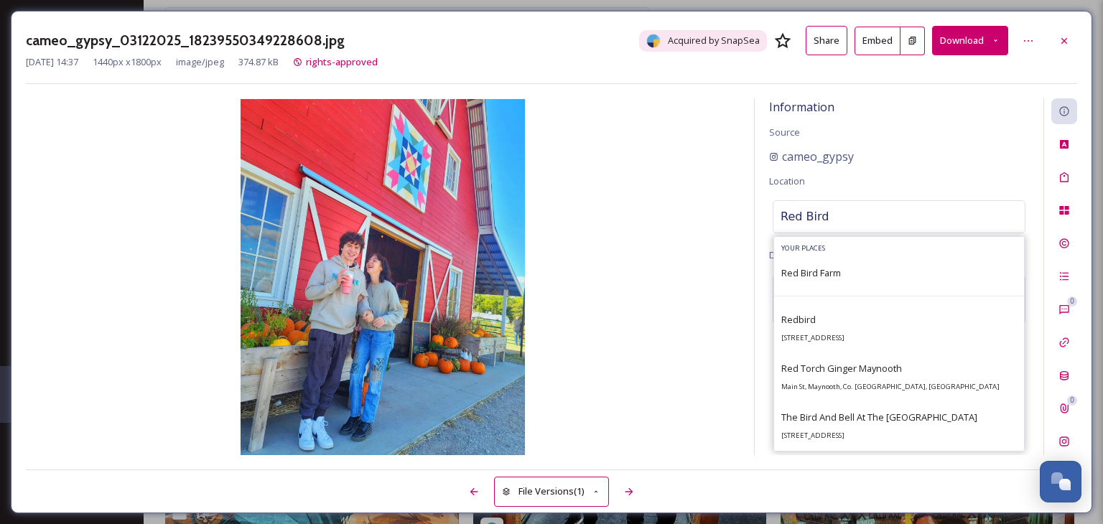
click at [848, 208] on input "Red Bird" at bounding box center [898, 217] width 251 height 32
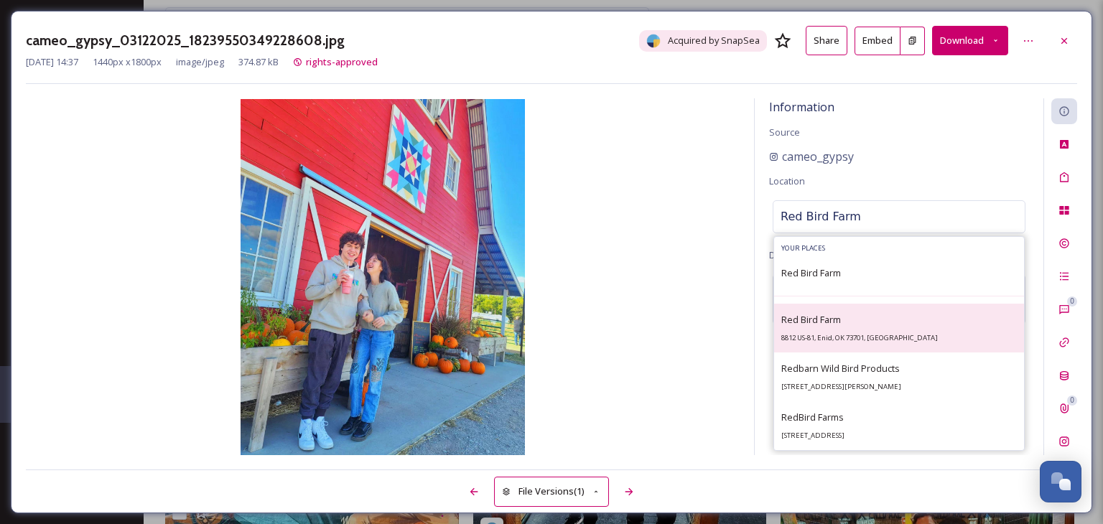
type input "Red Bird Farm"
click at [841, 325] on span "Red Bird Farm" at bounding box center [811, 319] width 60 height 13
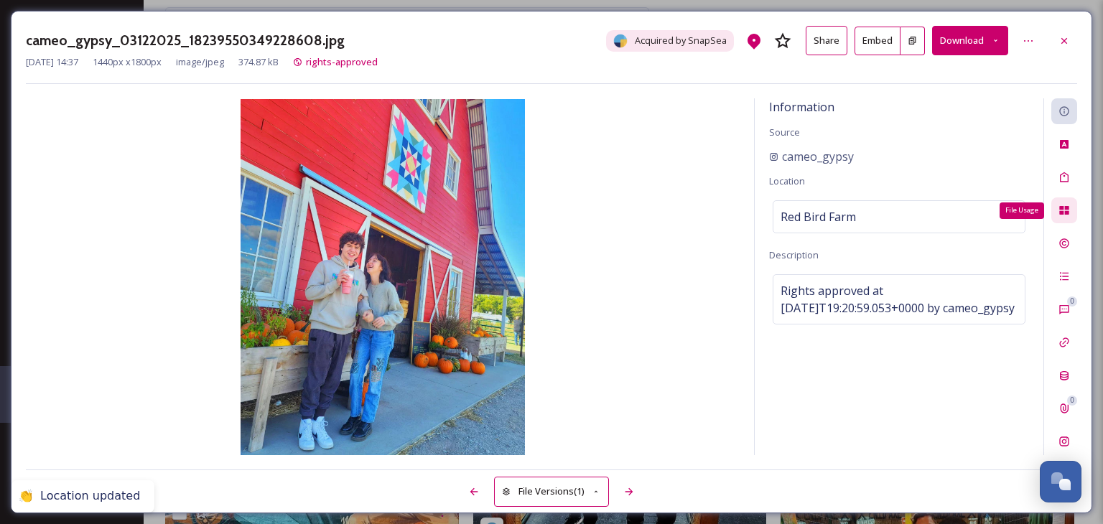
click at [1064, 209] on icon at bounding box center [1063, 210] width 11 height 11
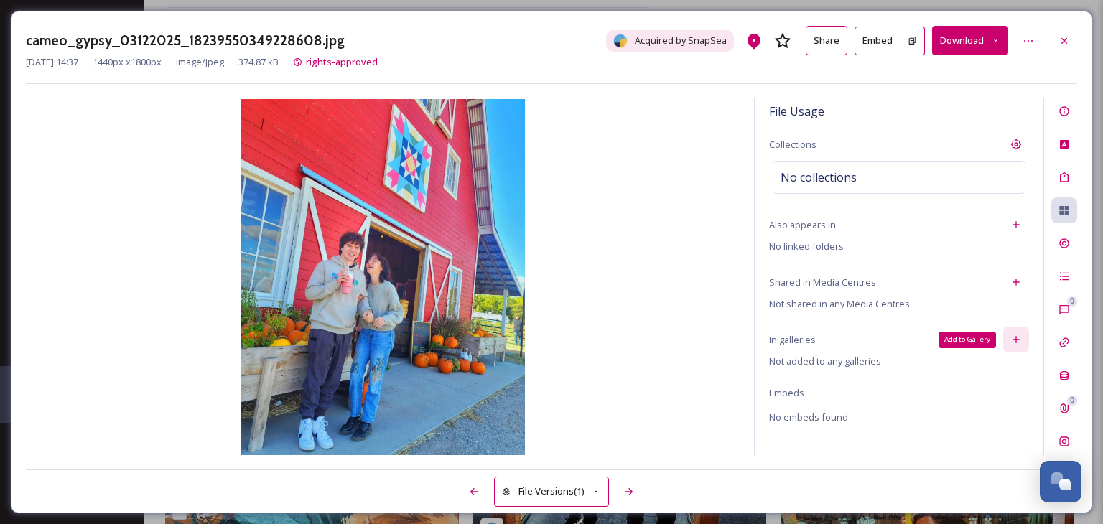
click at [1017, 338] on icon at bounding box center [1015, 339] width 11 height 11
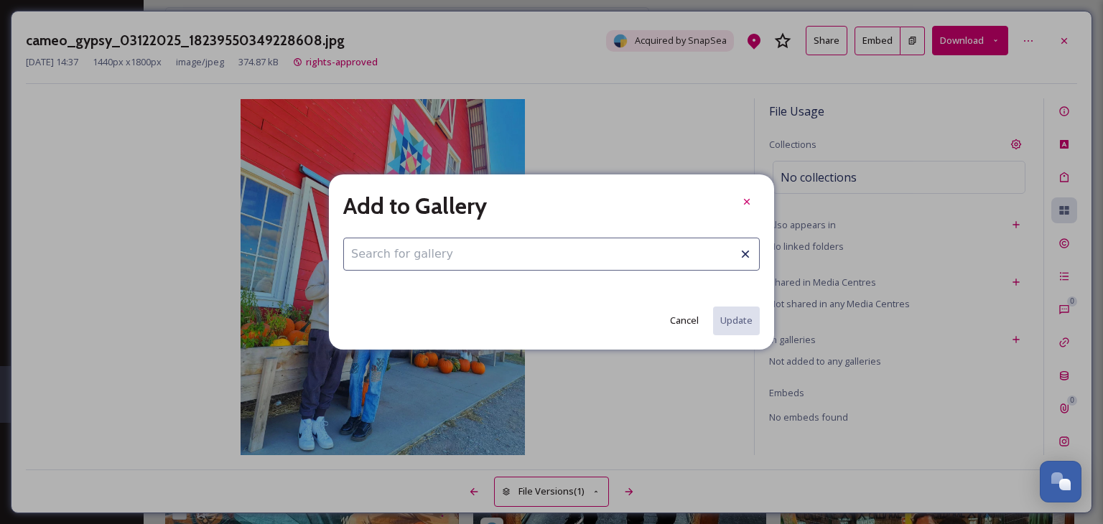
click at [382, 261] on input at bounding box center [551, 254] width 416 height 33
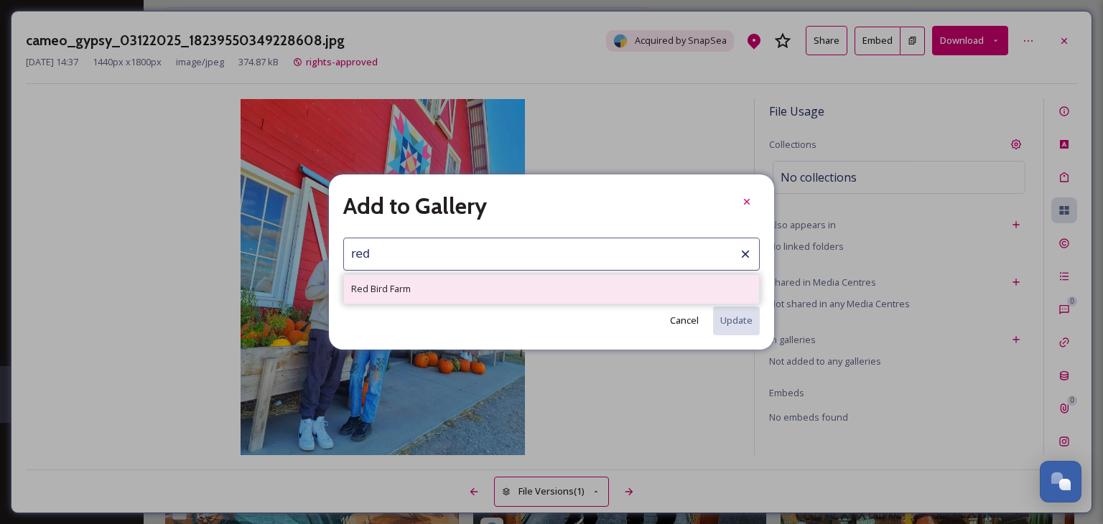
click at [394, 288] on span "Red Bird Farm" at bounding box center [381, 289] width 60 height 14
type input "Red Bird Farm"
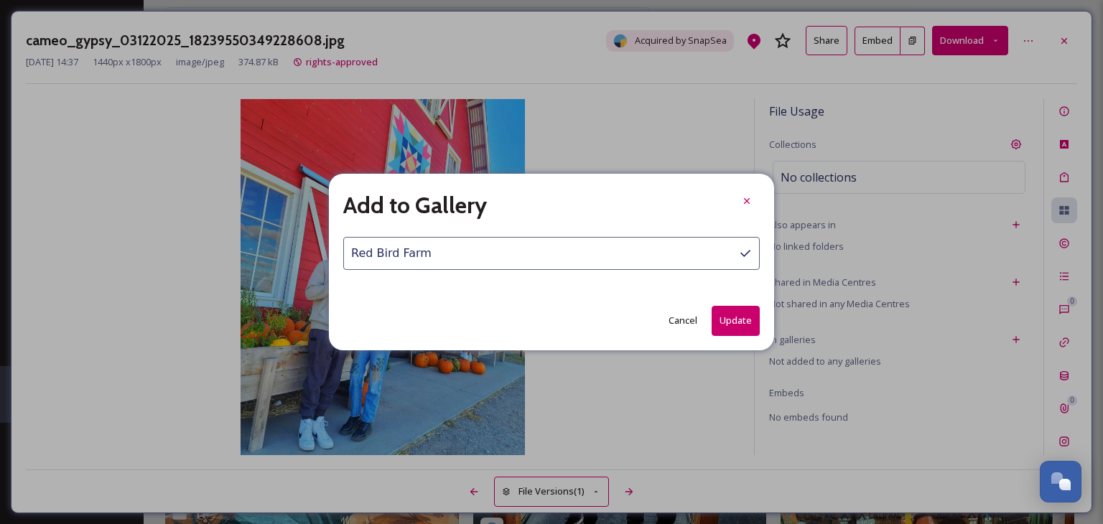
click at [735, 319] on button "Update" at bounding box center [736, 320] width 48 height 29
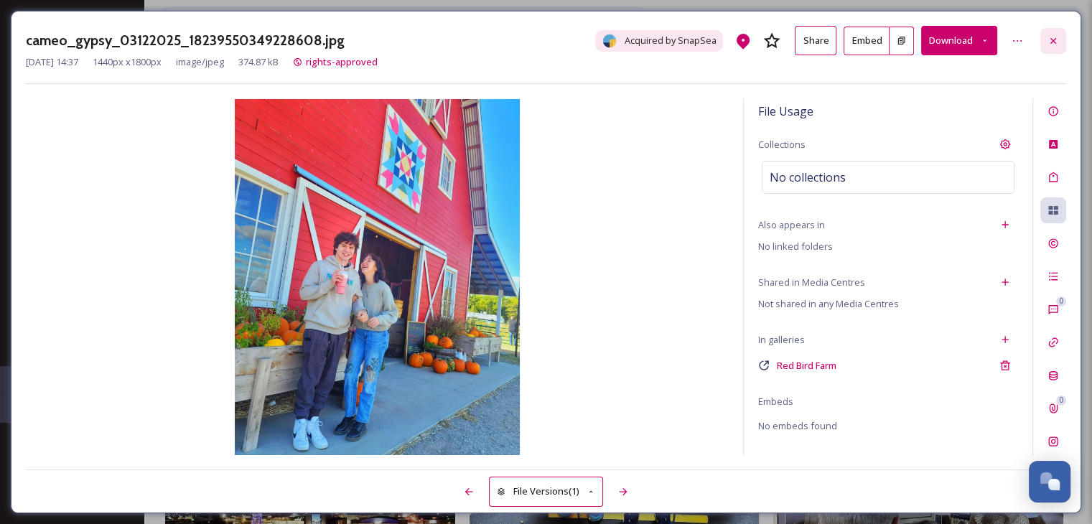
click at [1048, 42] on icon at bounding box center [1053, 40] width 11 height 11
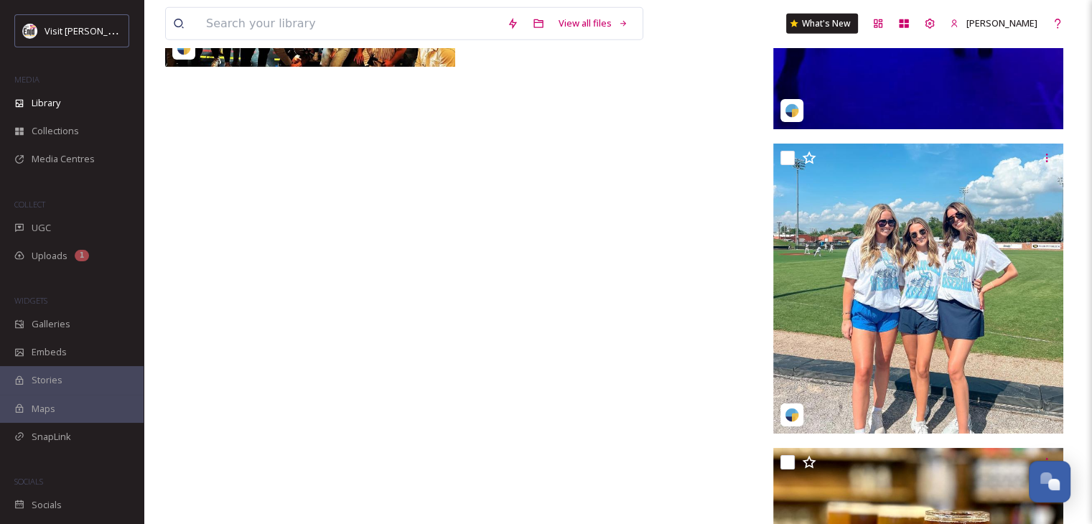
scroll to position [31353, 0]
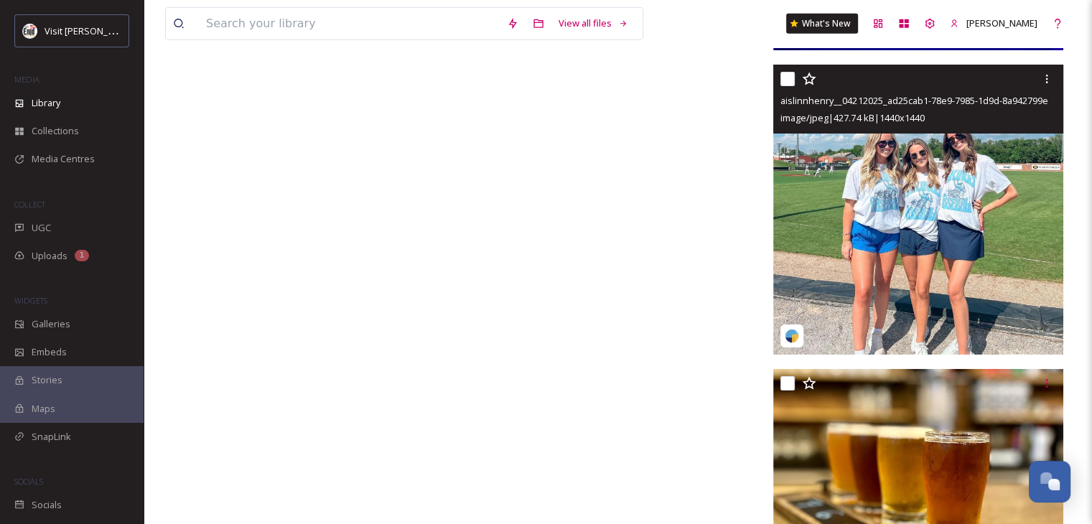
click at [817, 217] on img at bounding box center [918, 210] width 290 height 290
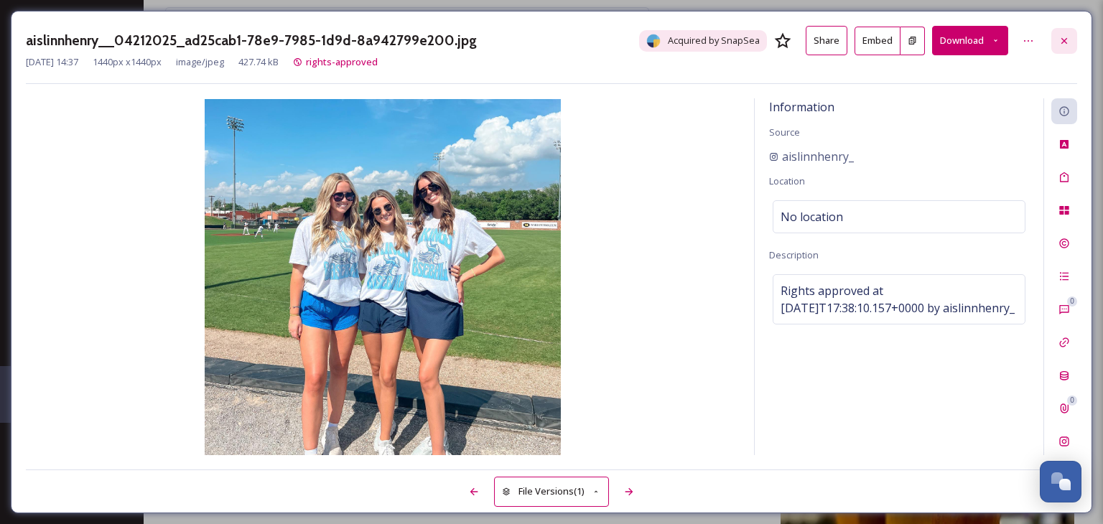
click at [1066, 37] on icon at bounding box center [1063, 40] width 11 height 11
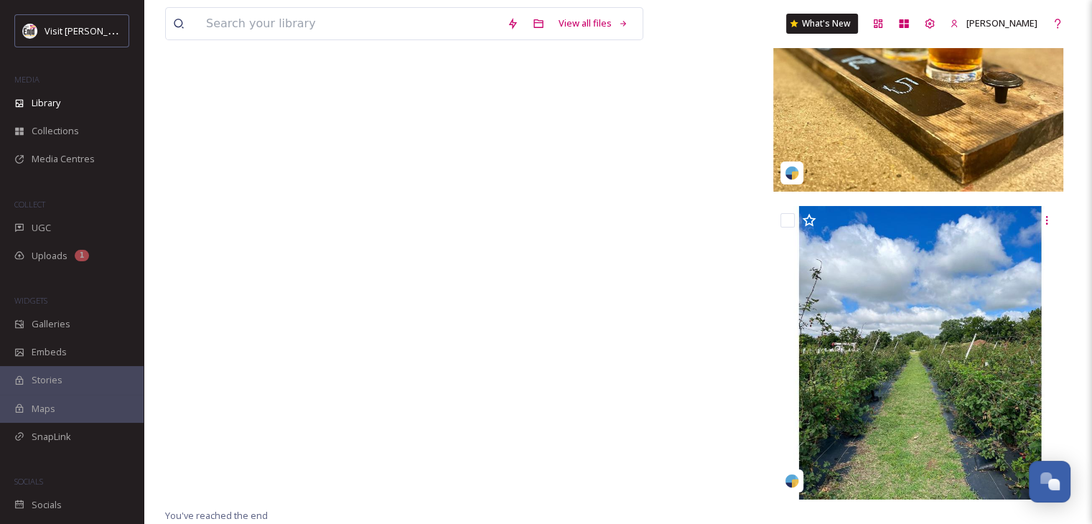
scroll to position [32186, 0]
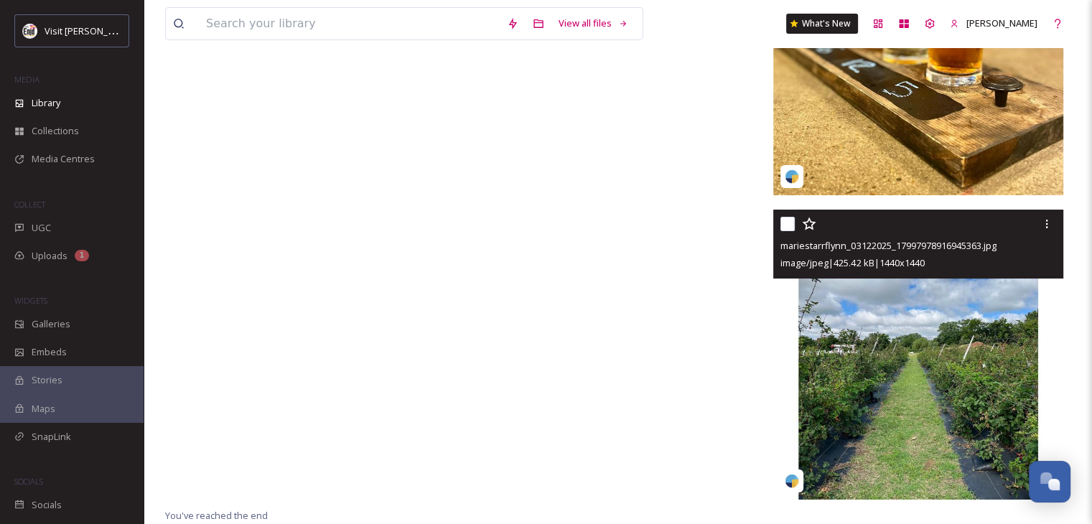
click at [890, 394] on img at bounding box center [918, 355] width 290 height 290
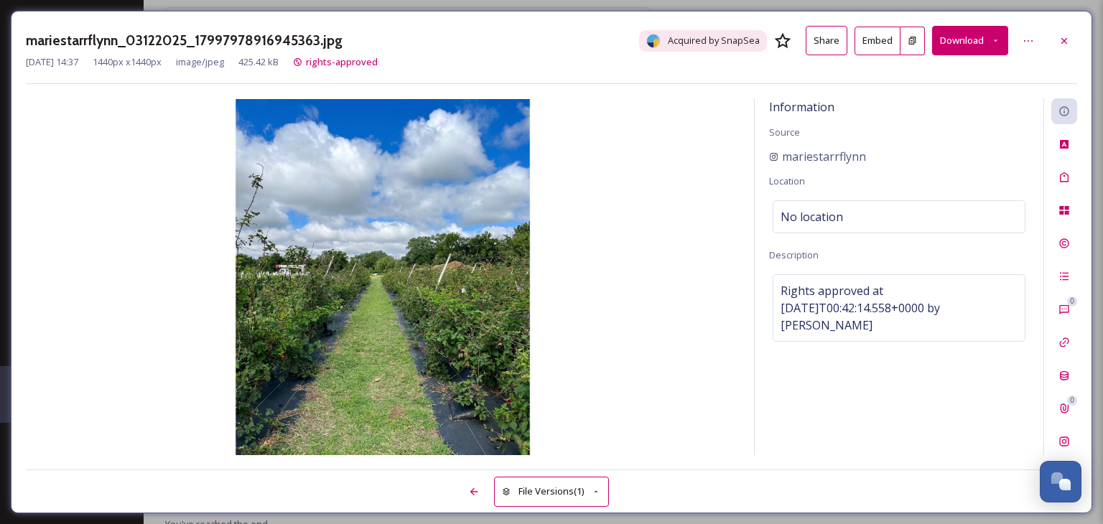
scroll to position [31889, 0]
click at [1062, 45] on icon at bounding box center [1063, 40] width 11 height 11
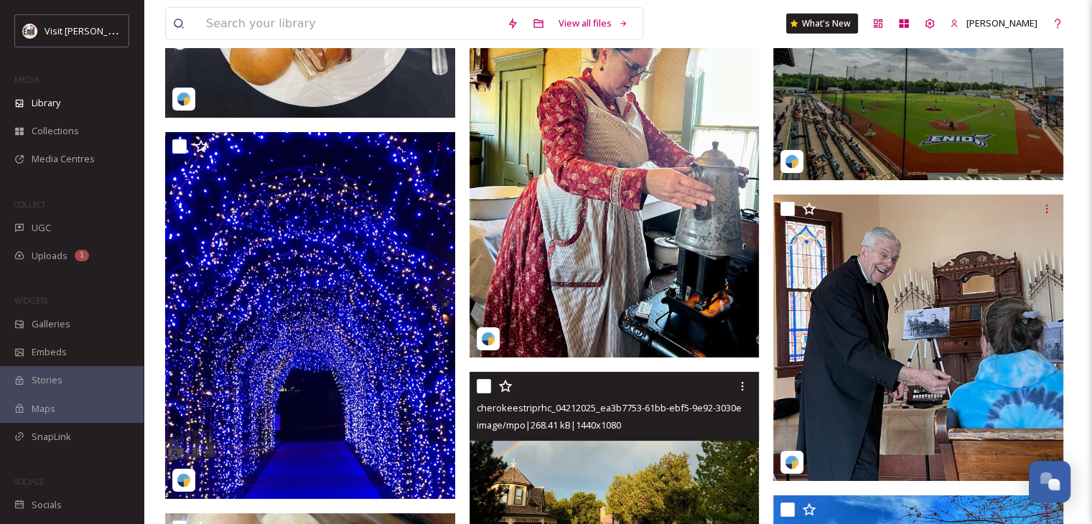
scroll to position [26373, 0]
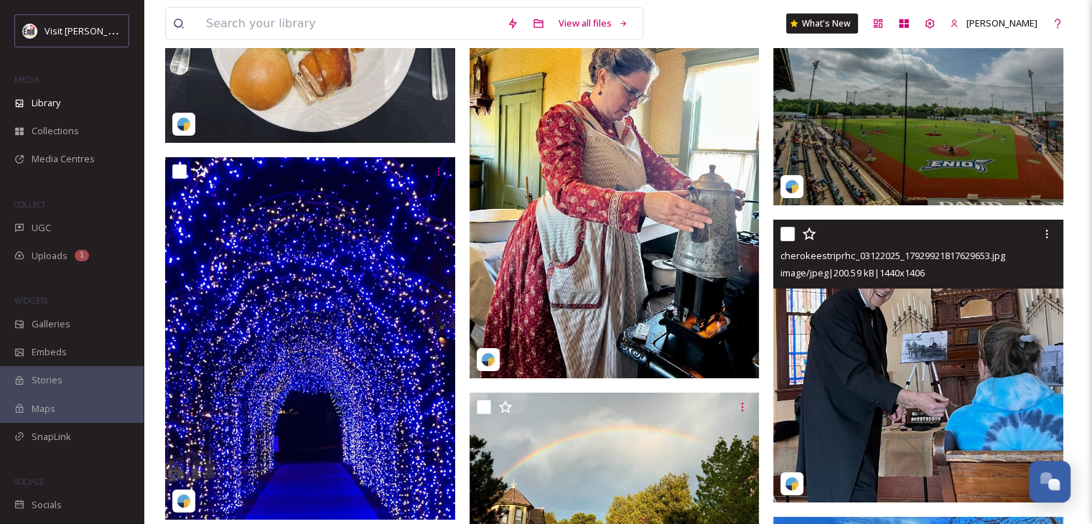
click at [948, 330] on img at bounding box center [918, 361] width 290 height 283
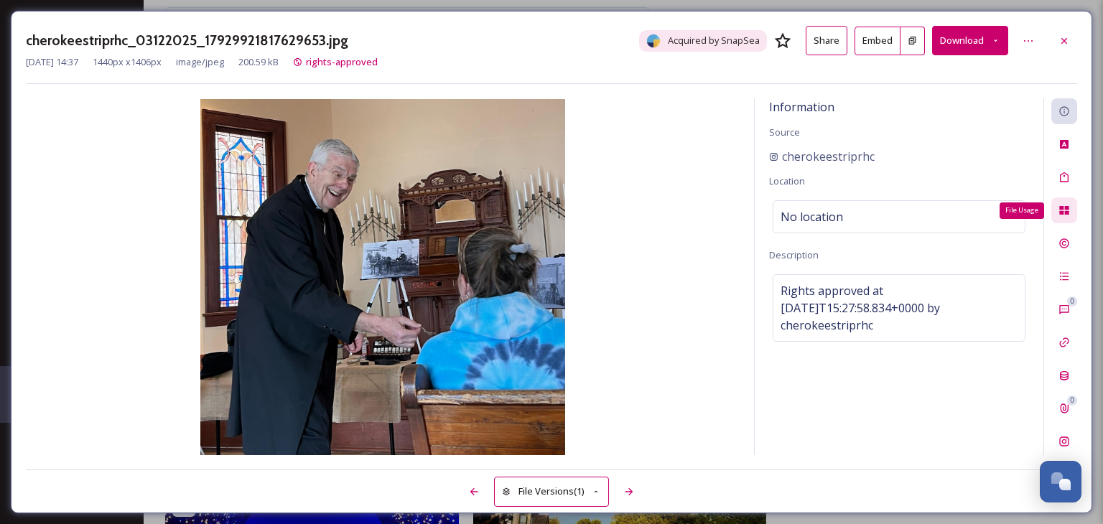
click at [1066, 207] on icon at bounding box center [1063, 210] width 9 height 9
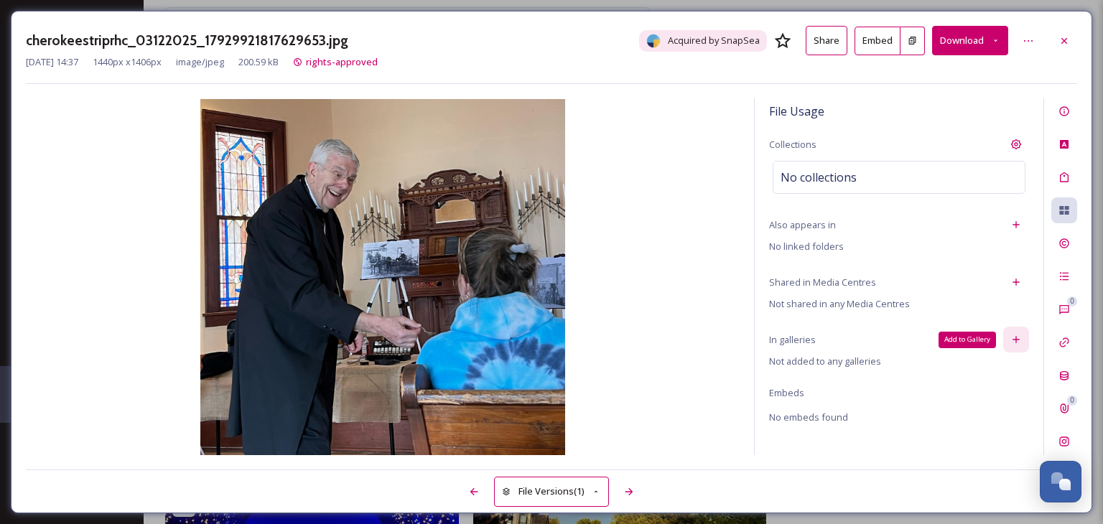
click at [1016, 334] on icon at bounding box center [1015, 339] width 11 height 11
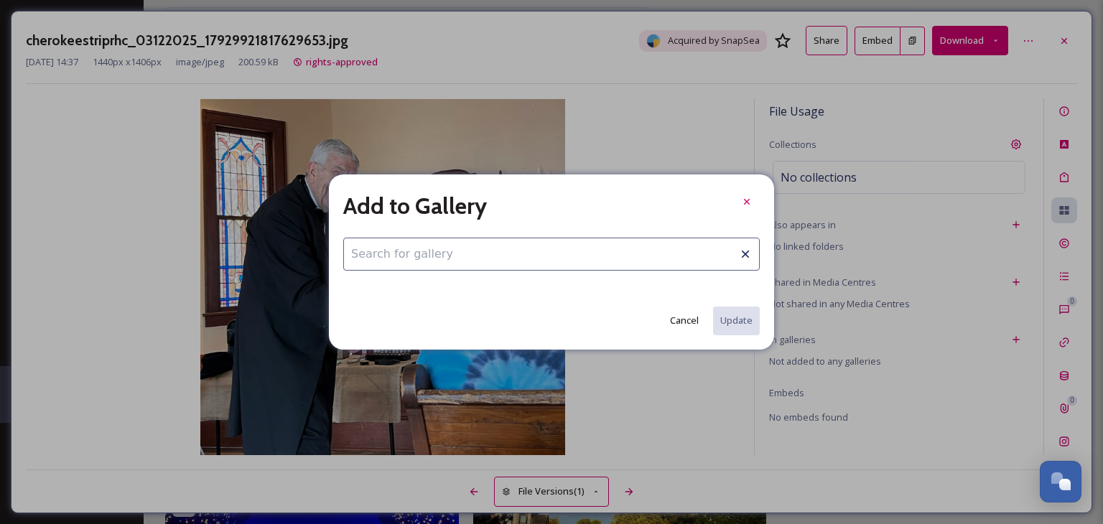
click at [454, 246] on input at bounding box center [551, 254] width 416 height 33
type input "c"
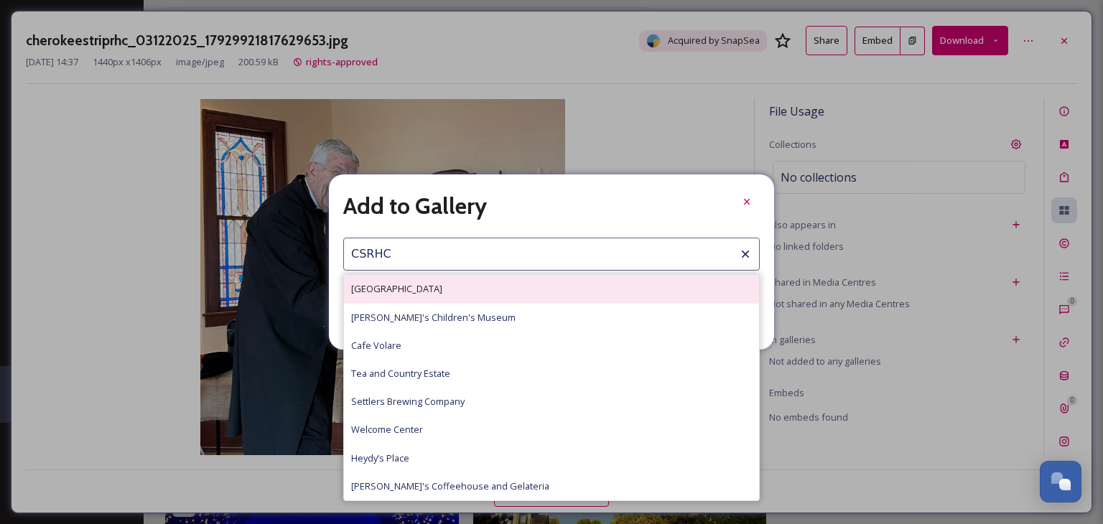
click at [442, 289] on span "[GEOGRAPHIC_DATA]" at bounding box center [396, 289] width 91 height 14
type input "[GEOGRAPHIC_DATA]"
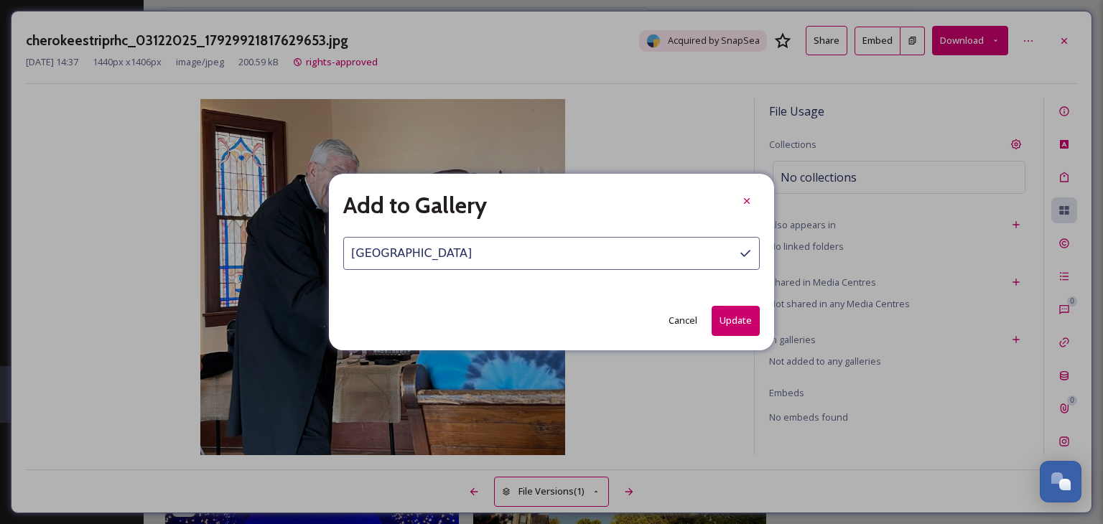
click at [723, 317] on button "Update" at bounding box center [736, 320] width 48 height 29
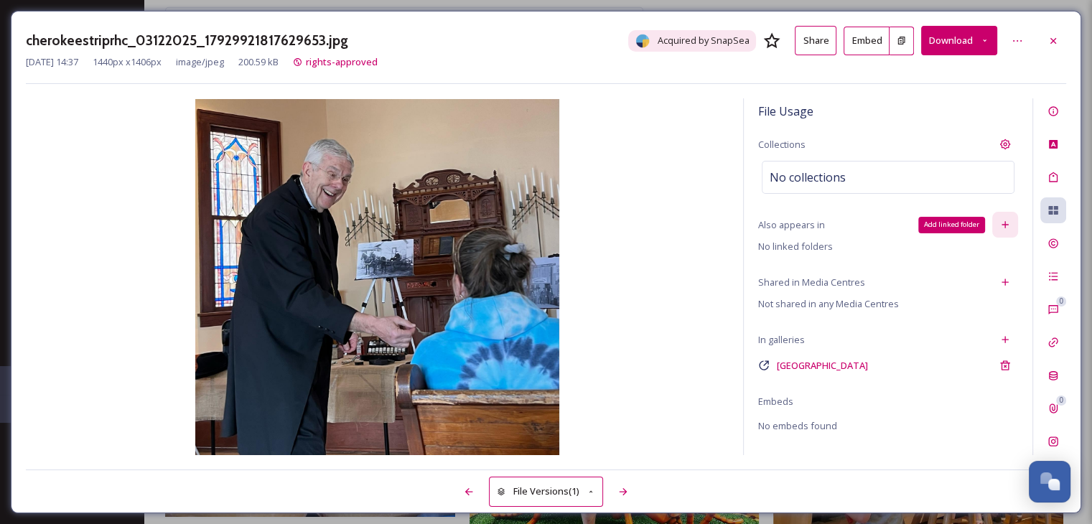
click at [1003, 222] on icon at bounding box center [1005, 224] width 11 height 11
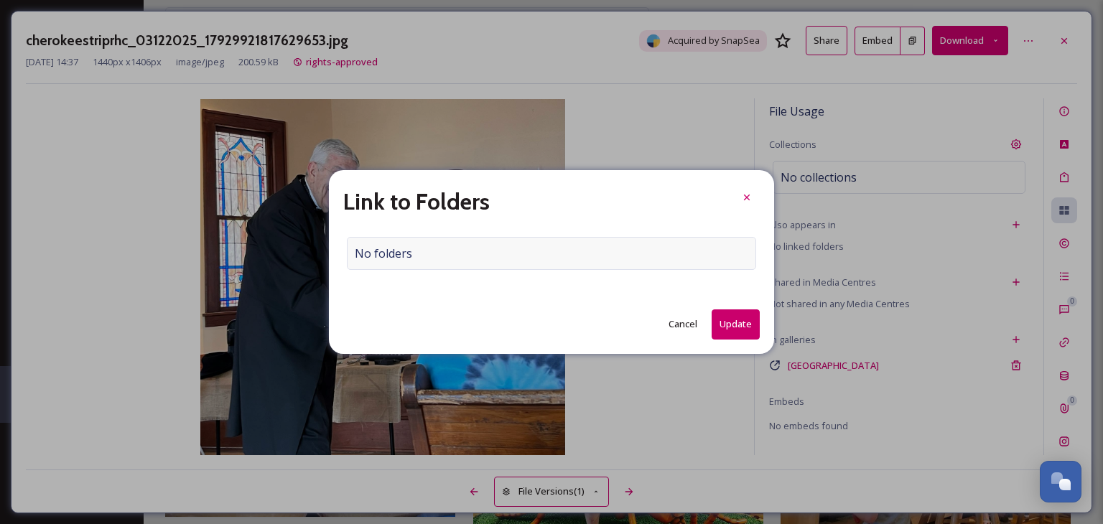
click at [422, 248] on div "No folders" at bounding box center [551, 253] width 409 height 33
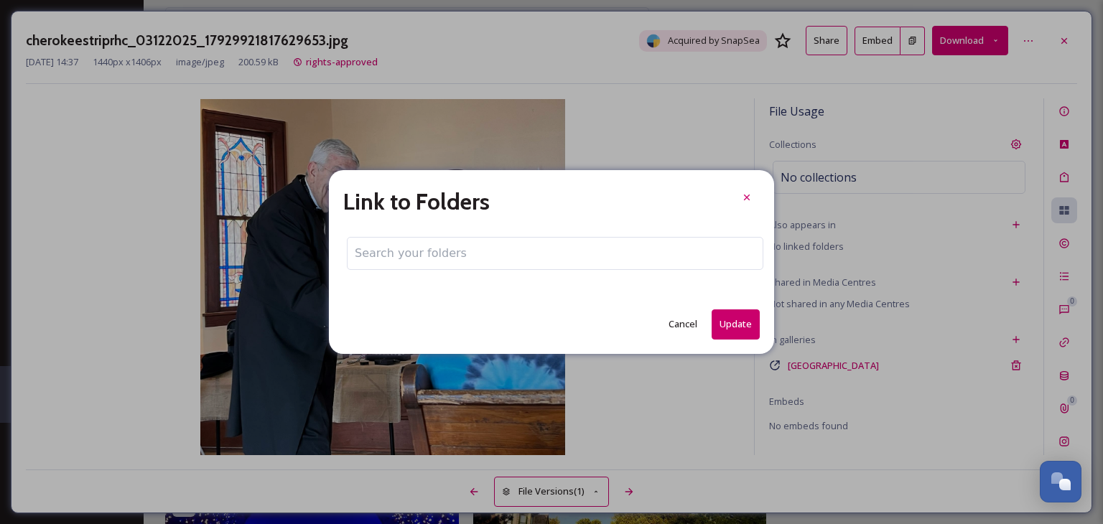
click at [422, 248] on input at bounding box center [555, 254] width 415 height 32
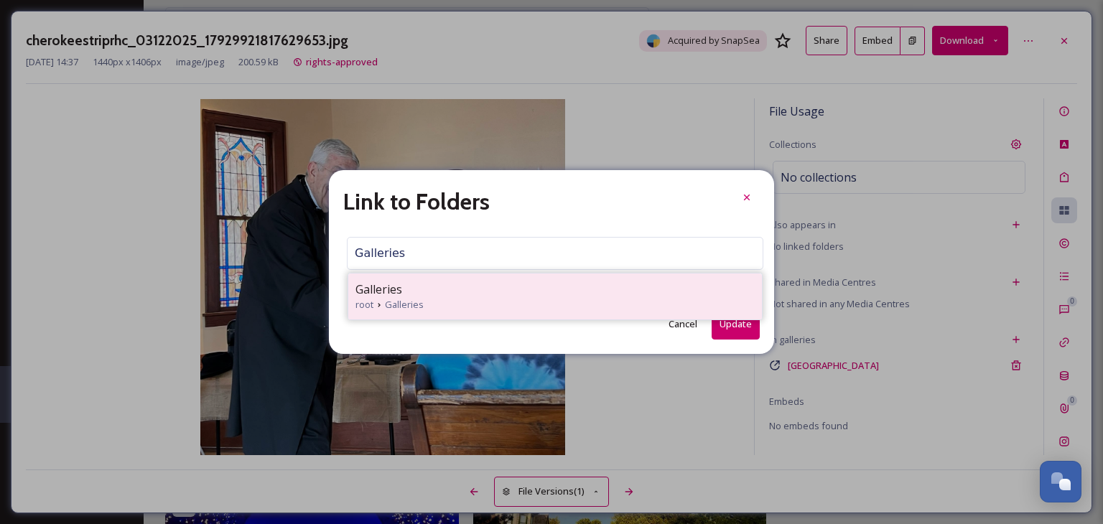
type input "Galleries"
click at [381, 295] on span "Galleries" at bounding box center [378, 289] width 47 height 17
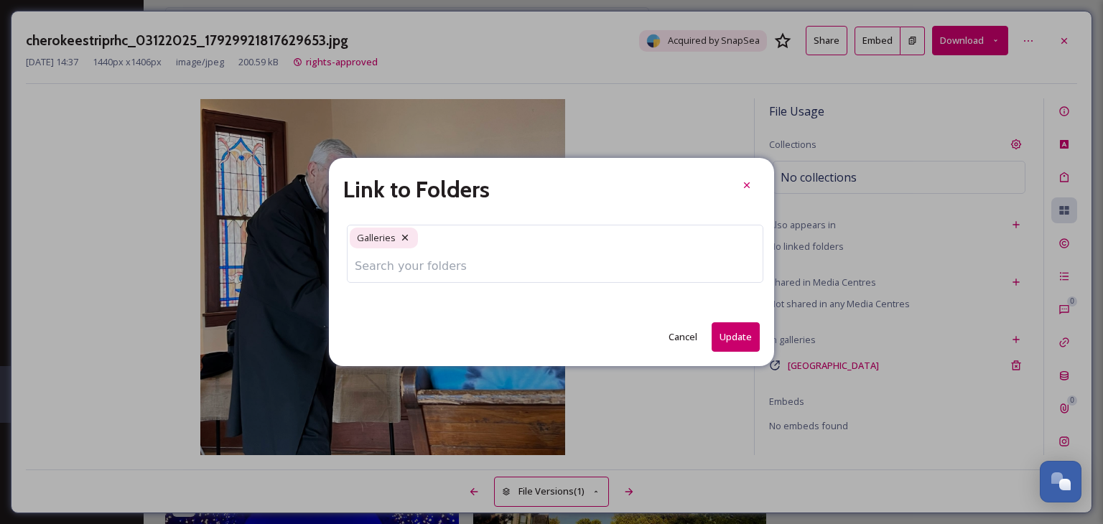
click at [412, 269] on input at bounding box center [555, 267] width 415 height 32
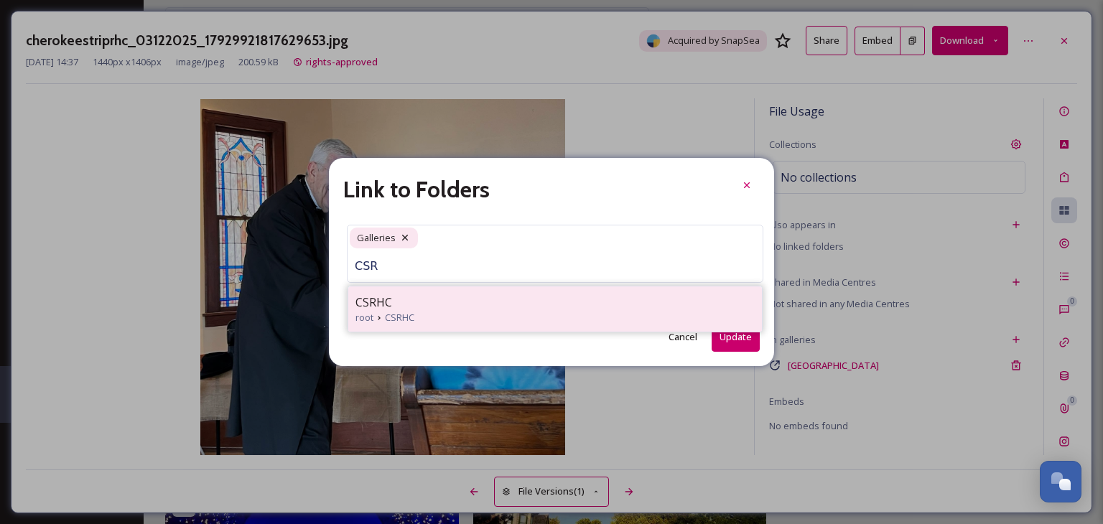
type input "CSR"
click at [394, 308] on div "CSRHC" at bounding box center [554, 302] width 399 height 17
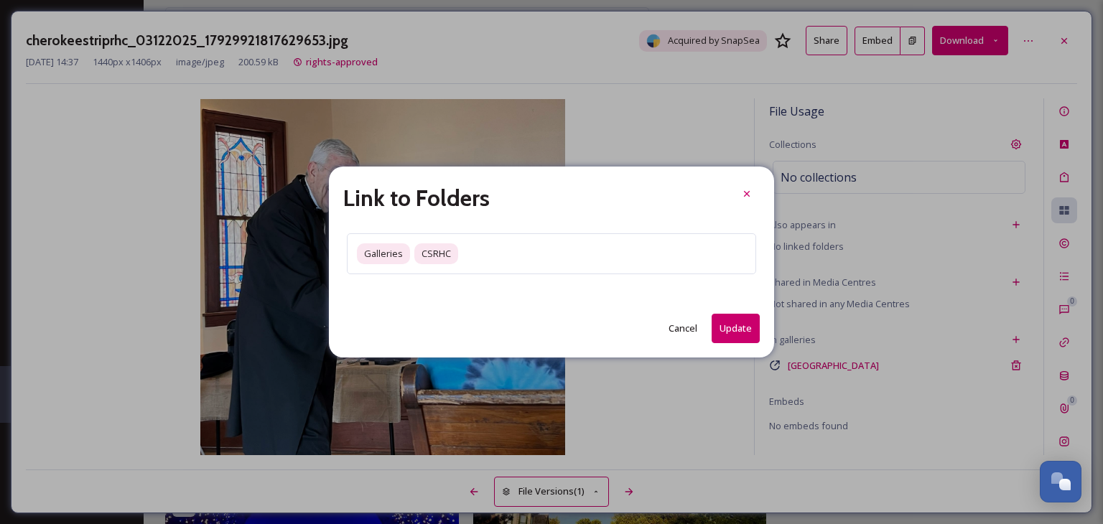
click at [730, 334] on button "Update" at bounding box center [736, 328] width 48 height 29
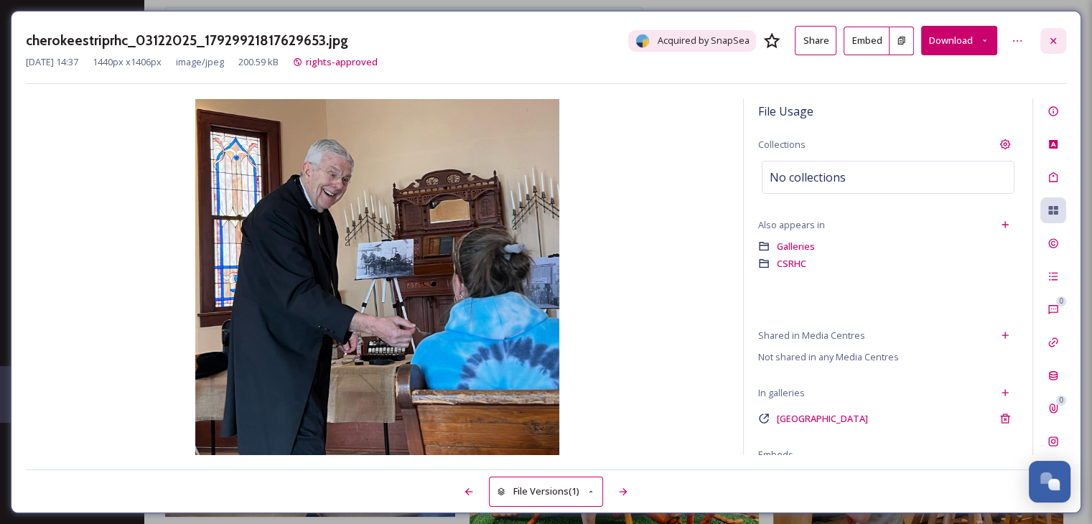
click at [1058, 44] on icon at bounding box center [1053, 40] width 11 height 11
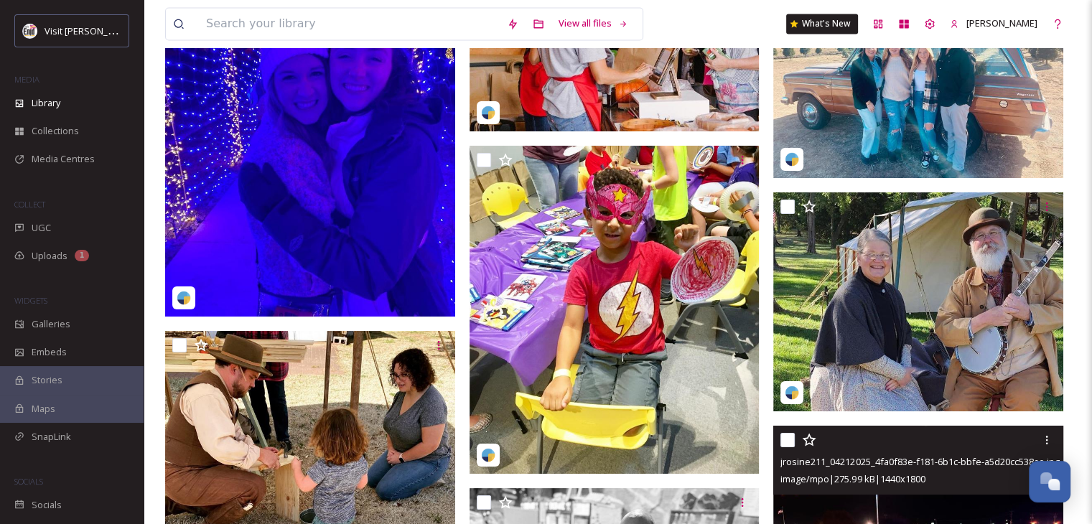
scroll to position [24147, 0]
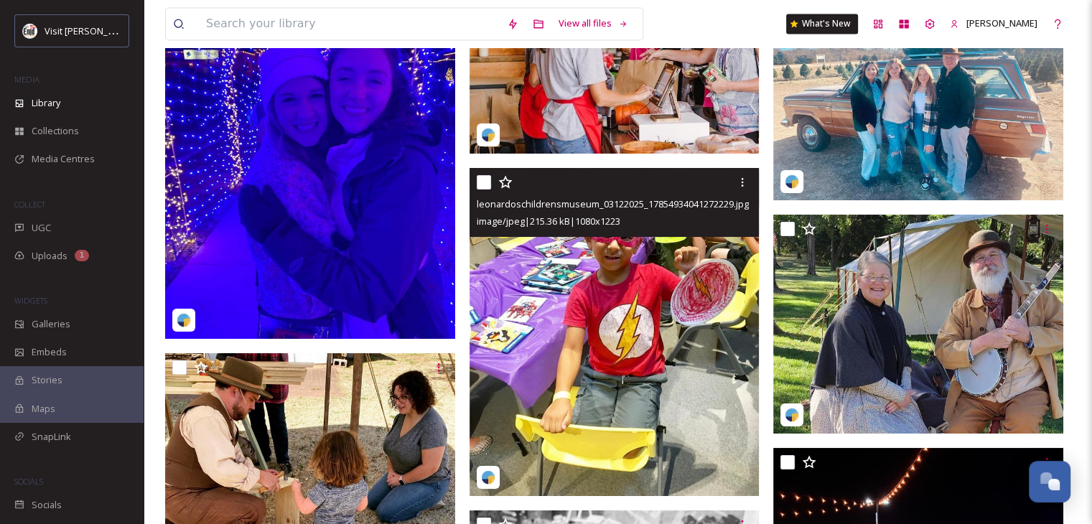
click at [644, 289] on img at bounding box center [615, 332] width 290 height 329
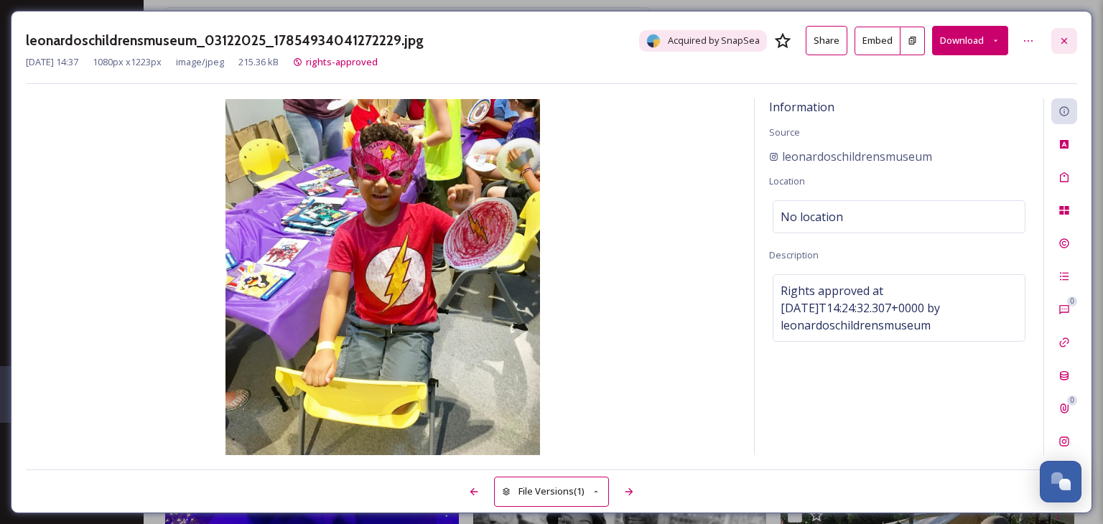
click at [1066, 42] on icon at bounding box center [1063, 40] width 11 height 11
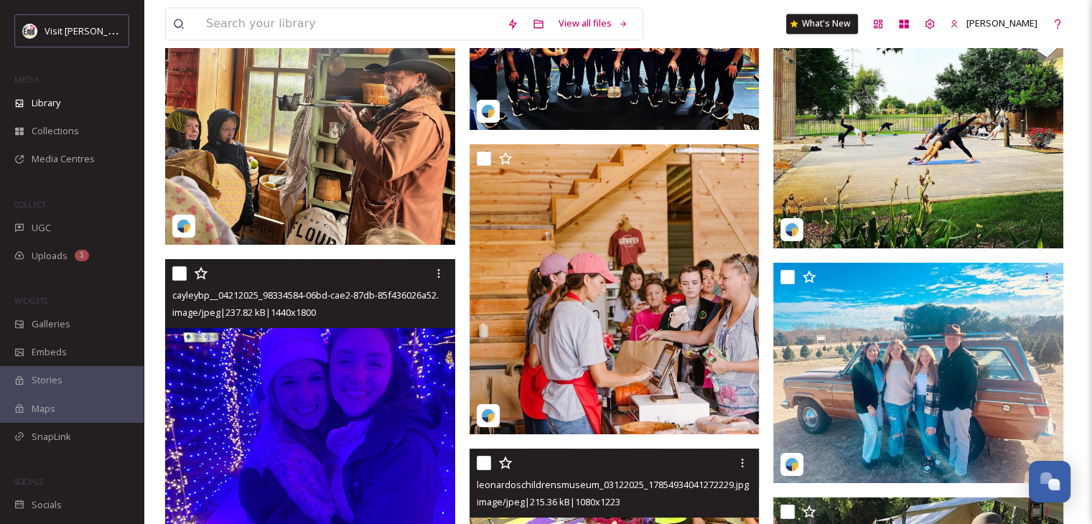
click at [315, 413] on img at bounding box center [310, 440] width 290 height 363
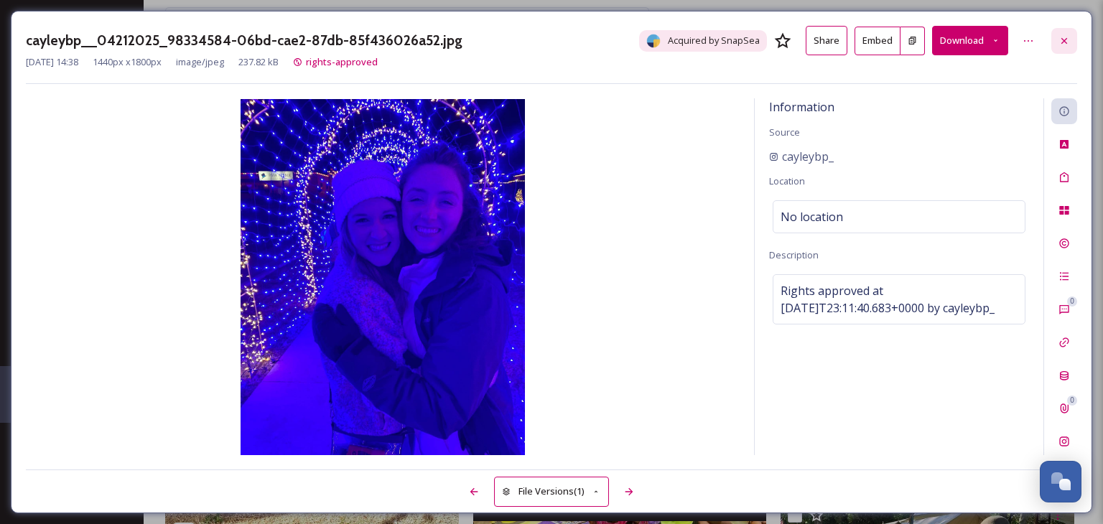
click at [1058, 41] on icon at bounding box center [1063, 40] width 11 height 11
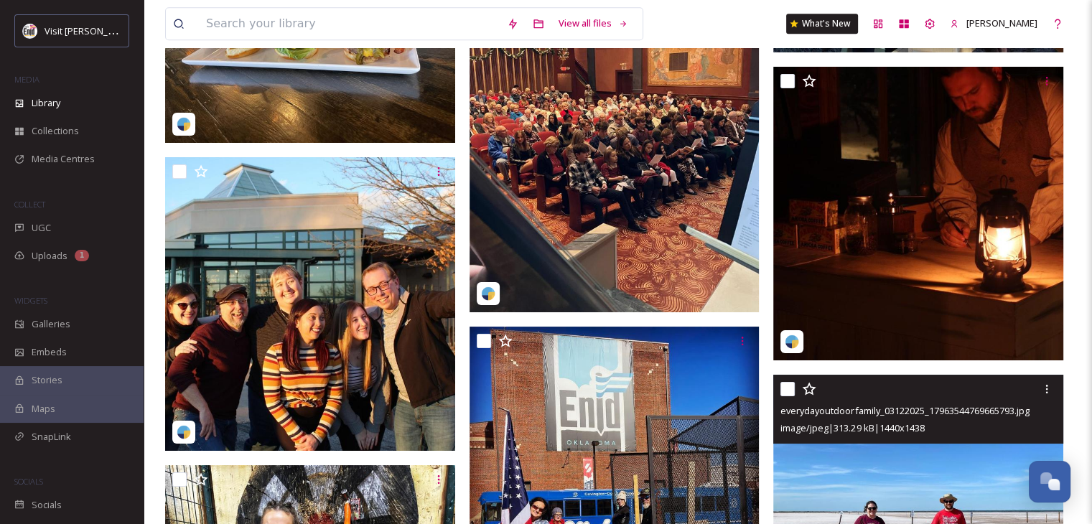
scroll to position [22854, 0]
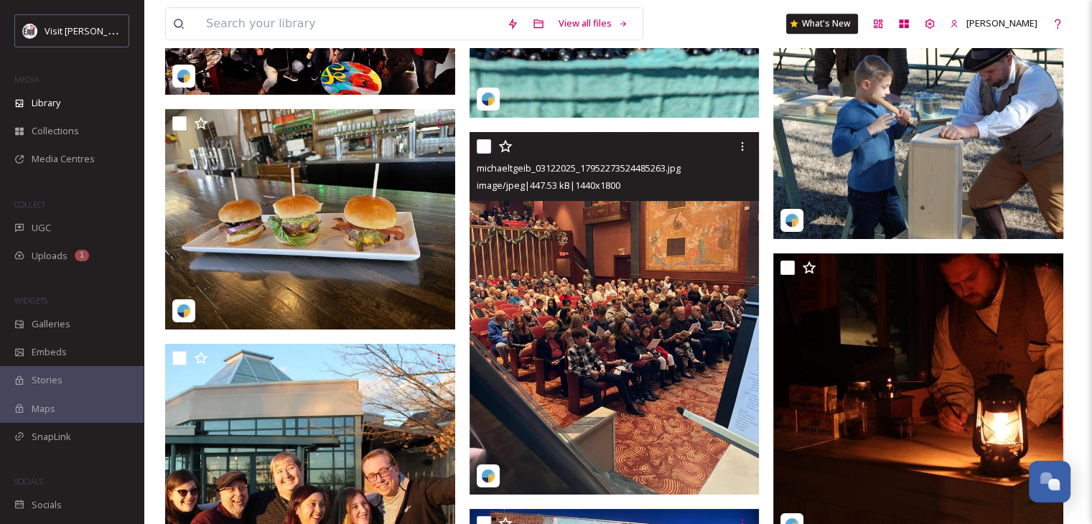
click at [620, 328] on img at bounding box center [615, 313] width 290 height 363
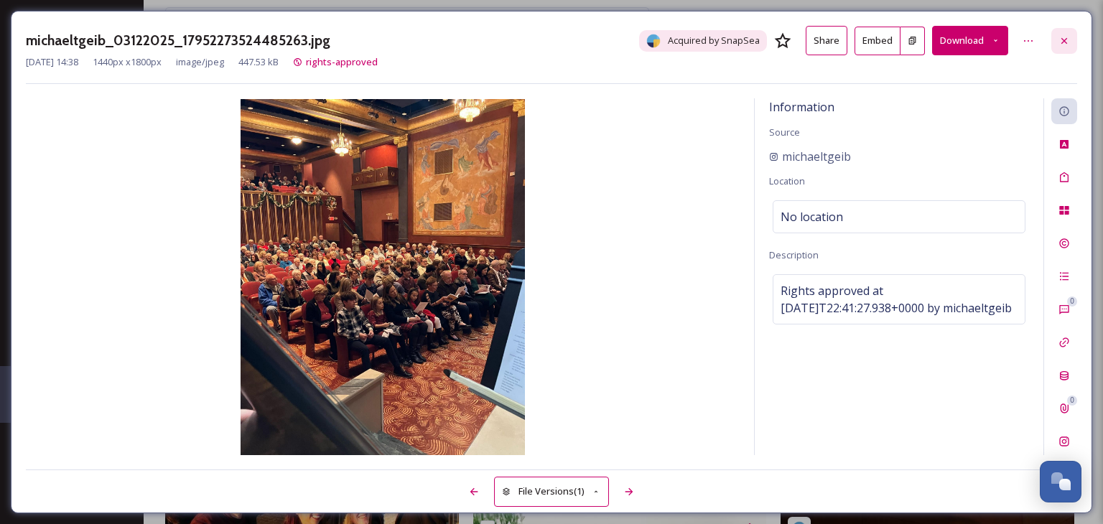
click at [1060, 36] on icon at bounding box center [1063, 40] width 11 height 11
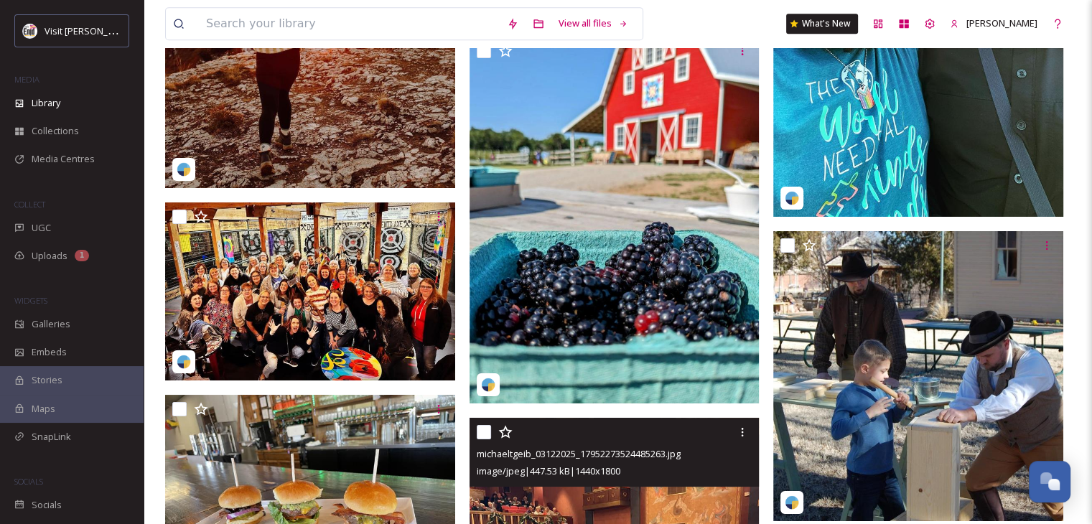
scroll to position [22567, 0]
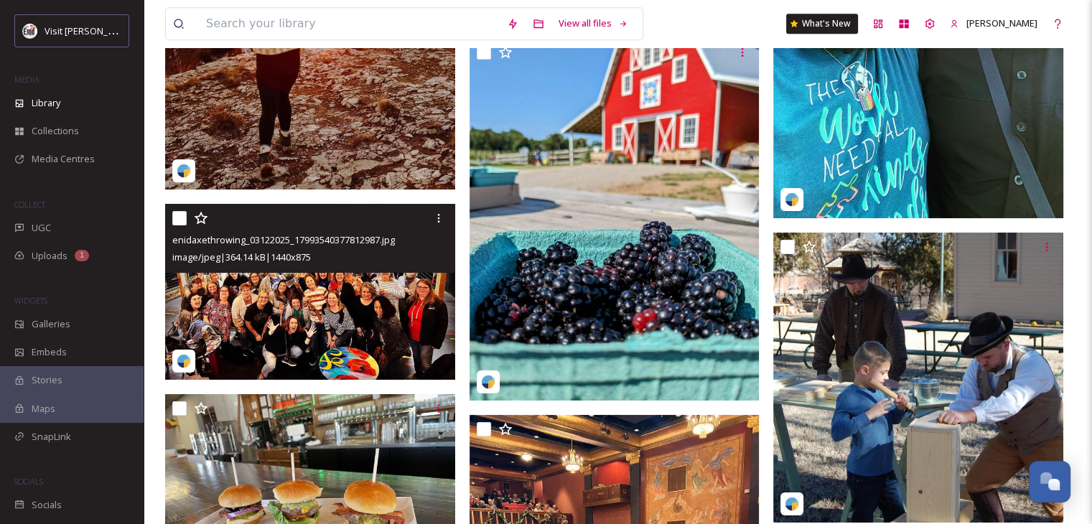
click at [356, 316] on img at bounding box center [310, 292] width 290 height 176
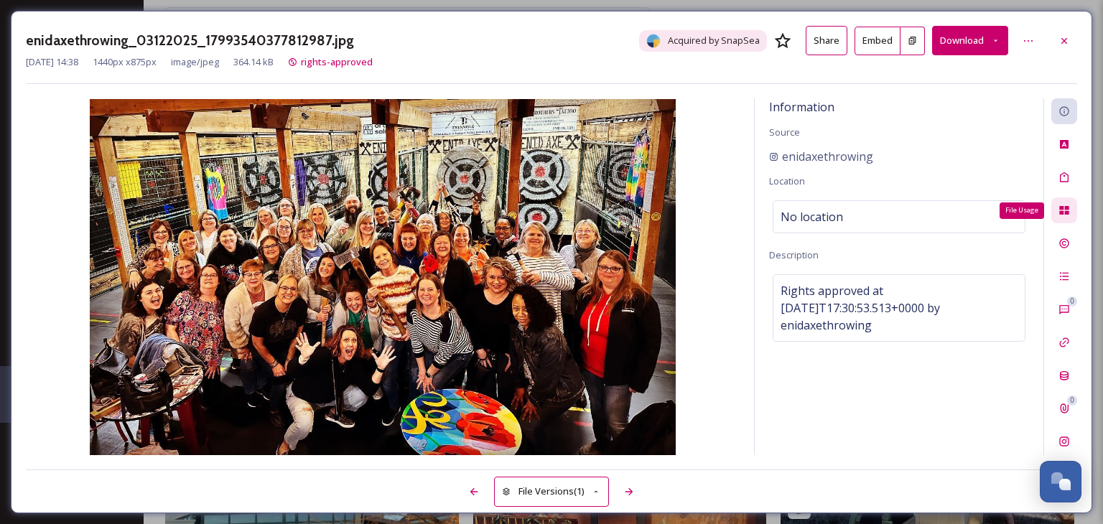
click at [1066, 210] on icon at bounding box center [1063, 210] width 11 height 11
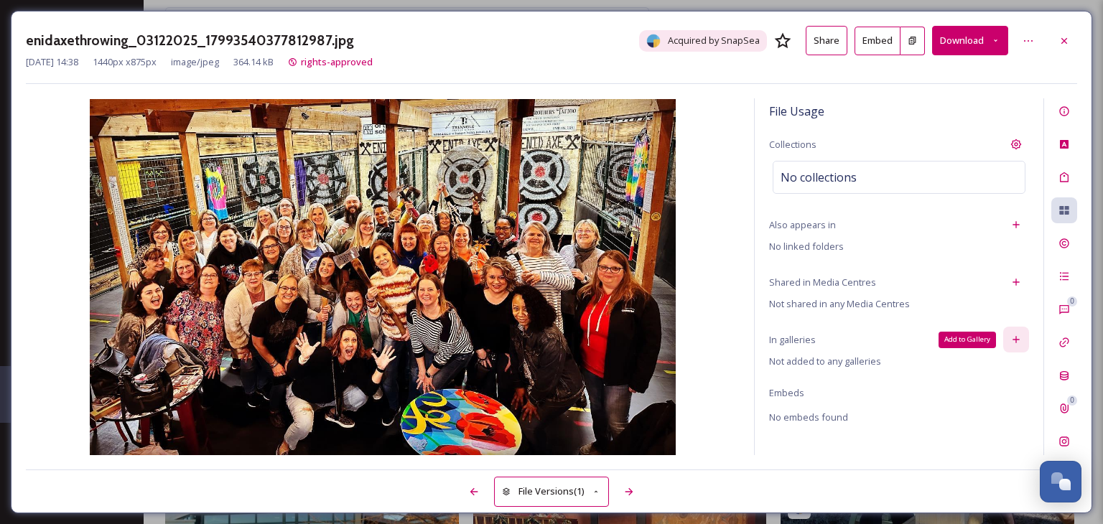
click at [1017, 337] on icon at bounding box center [1015, 339] width 11 height 11
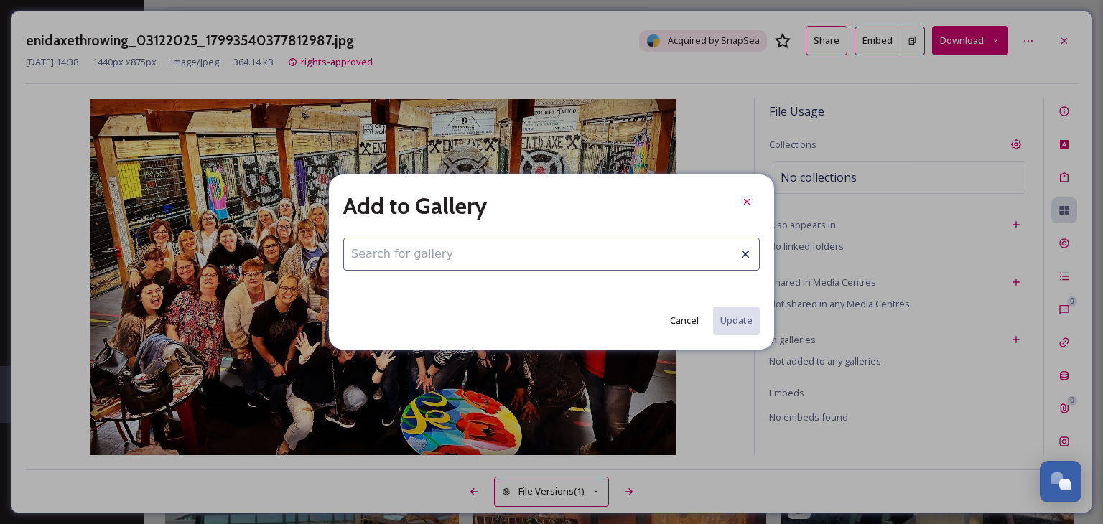
click at [434, 253] on input at bounding box center [551, 254] width 416 height 33
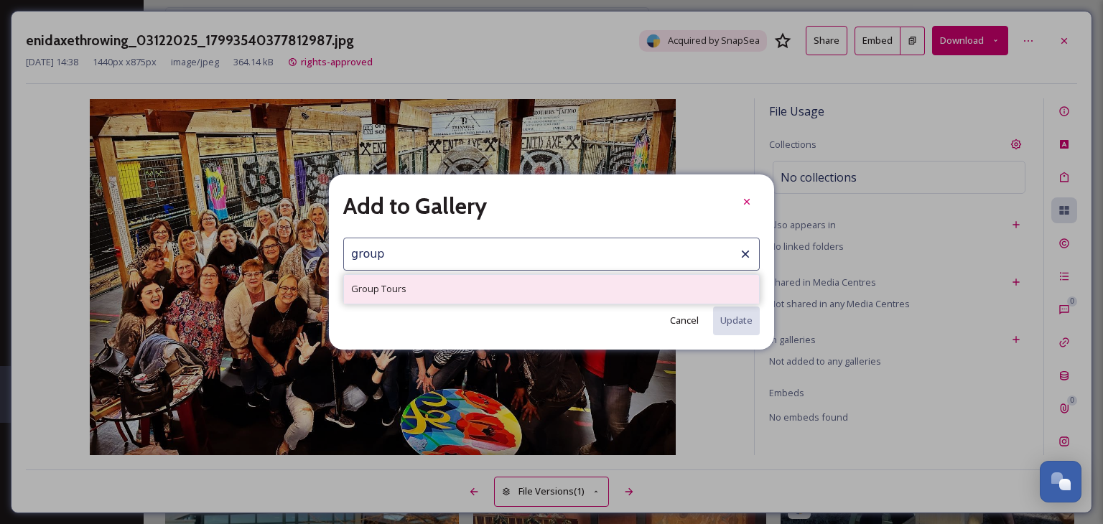
click at [363, 284] on span "Group Tours" at bounding box center [378, 289] width 55 height 14
type input "Group Tours"
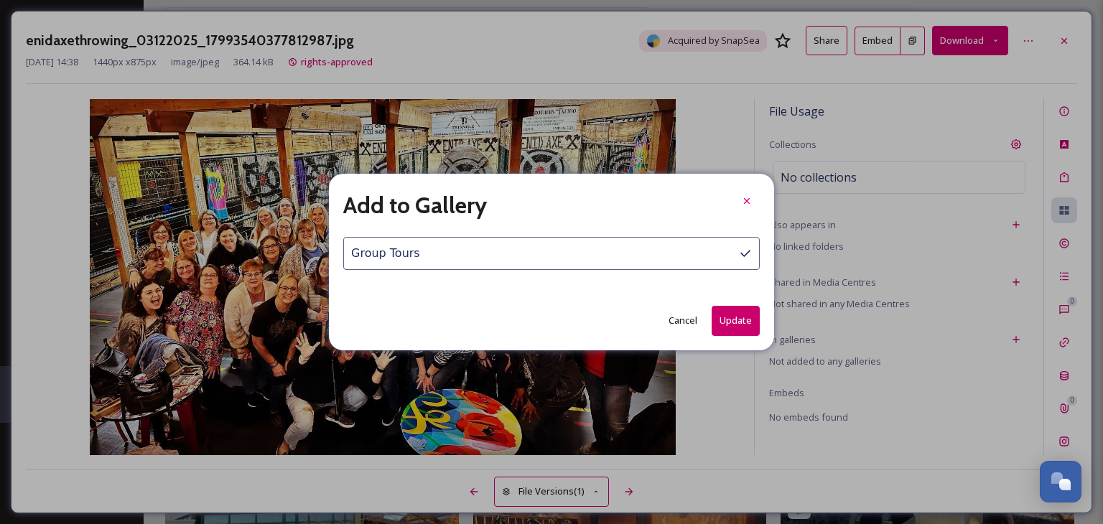
click at [730, 320] on button "Update" at bounding box center [736, 320] width 48 height 29
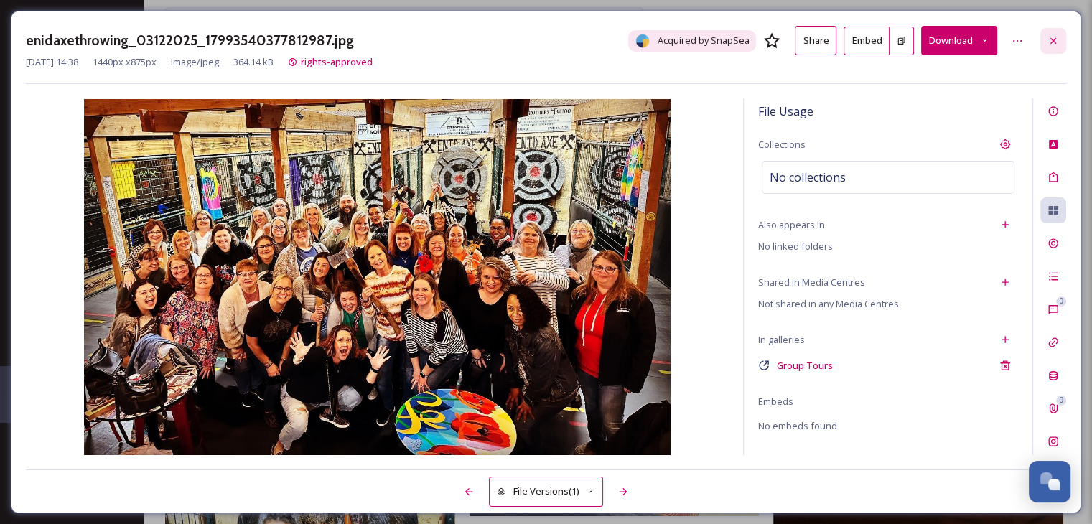
click at [1059, 41] on div at bounding box center [1053, 41] width 26 height 26
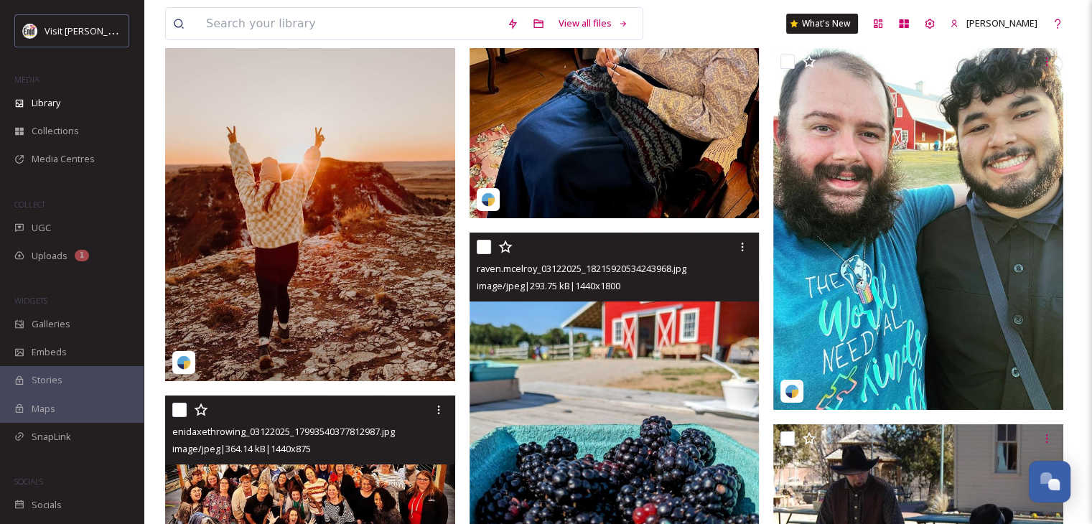
scroll to position [22183, 0]
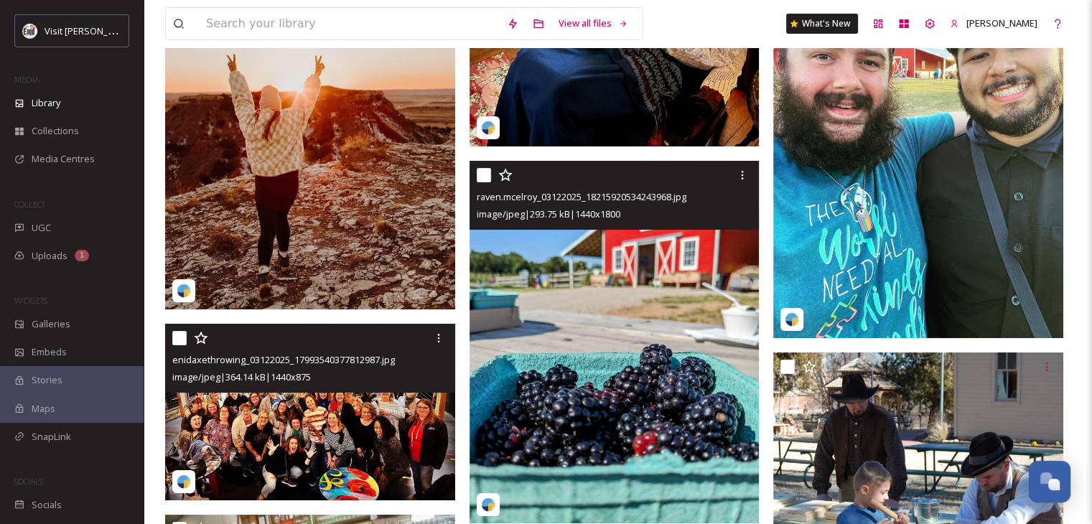
click at [606, 337] on img at bounding box center [615, 342] width 290 height 363
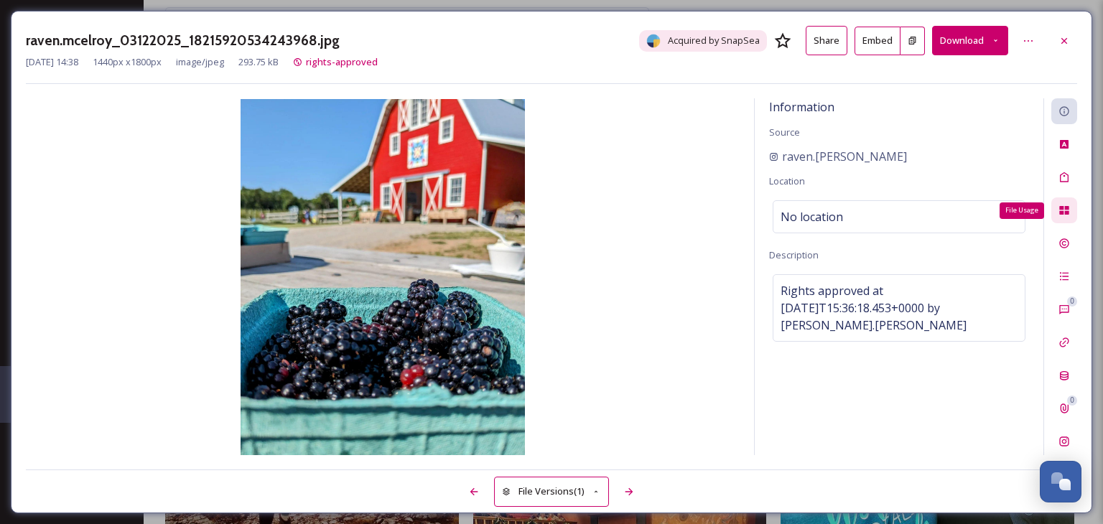
click at [1064, 213] on icon at bounding box center [1063, 210] width 11 height 11
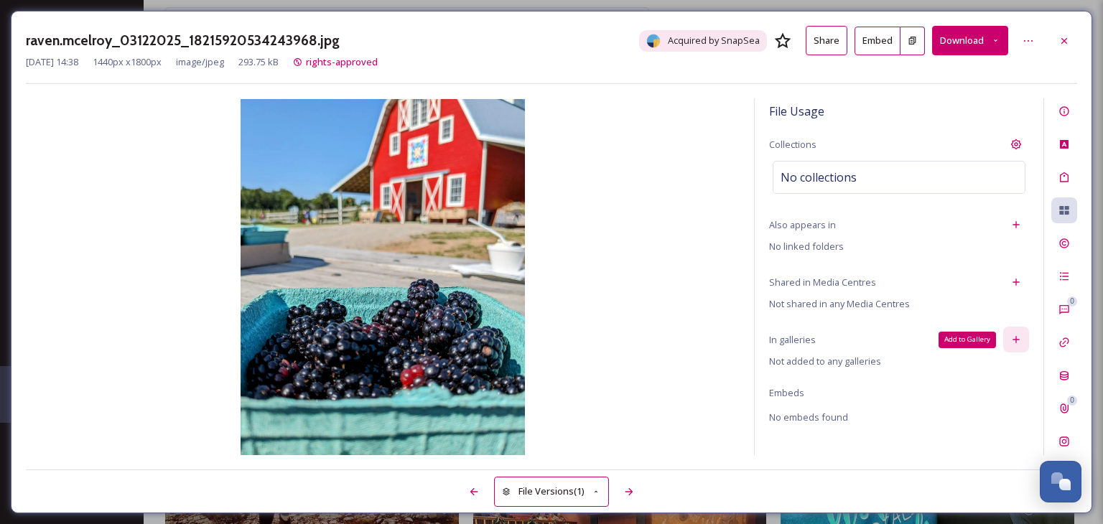
click at [1016, 340] on icon at bounding box center [1015, 340] width 6 height 6
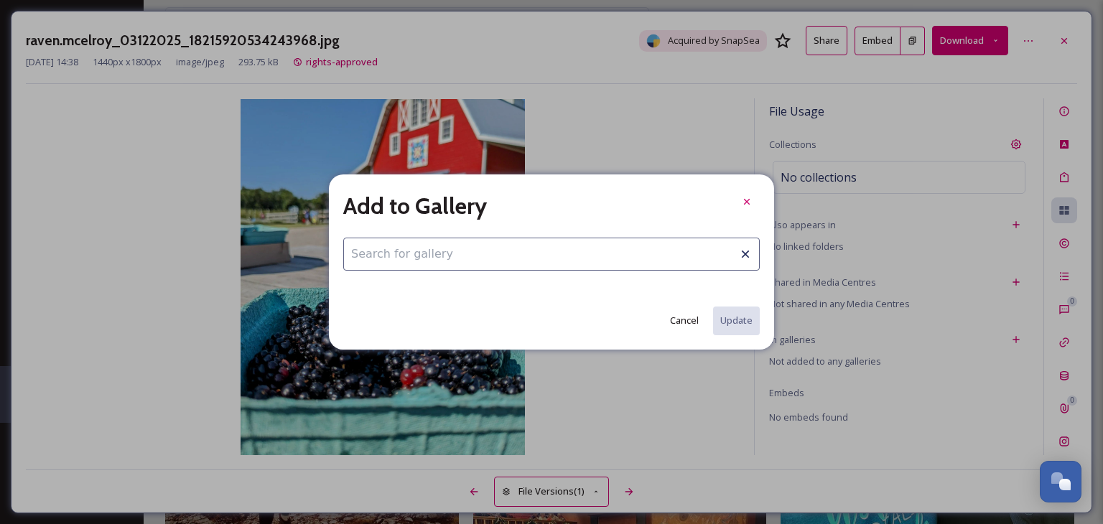
click at [437, 246] on input at bounding box center [551, 254] width 416 height 33
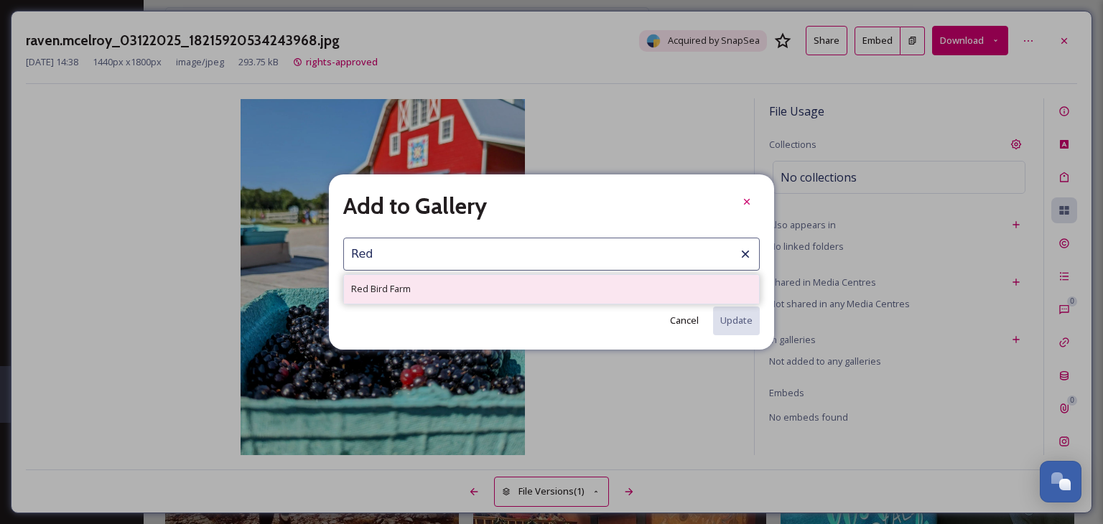
click at [394, 292] on span "Red Bird Farm" at bounding box center [381, 289] width 60 height 14
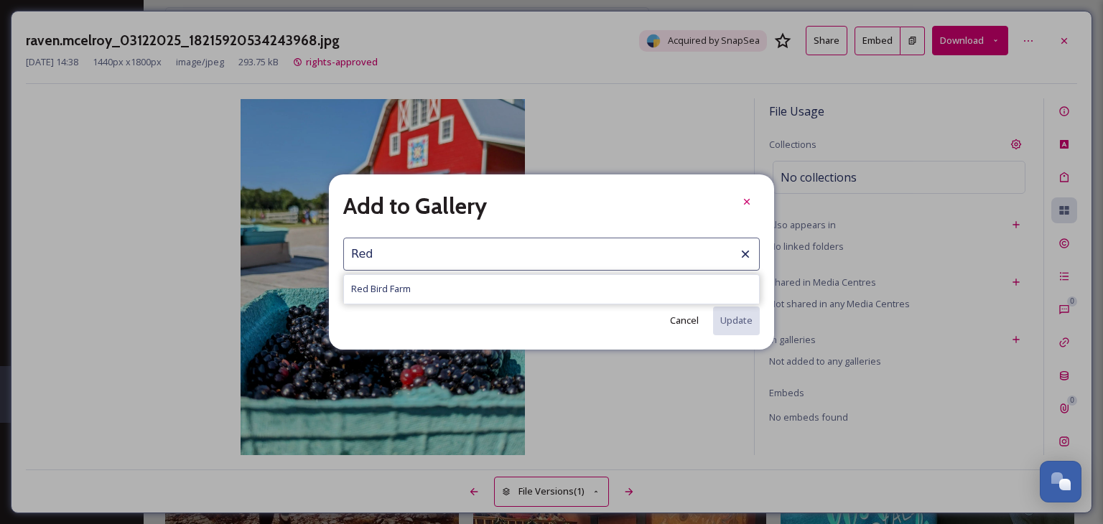
type input "Red Bird Farm"
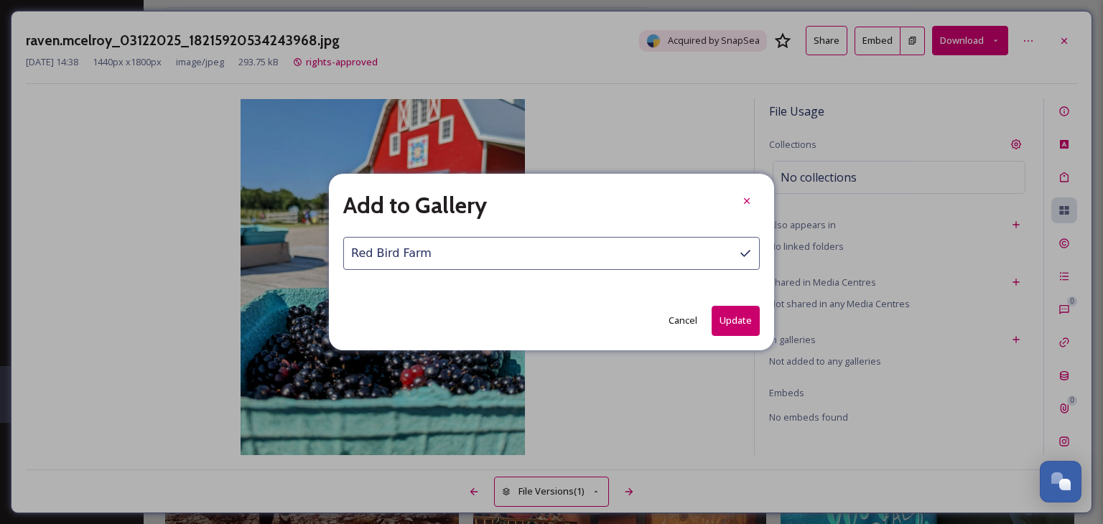
click at [732, 320] on button "Update" at bounding box center [736, 320] width 48 height 29
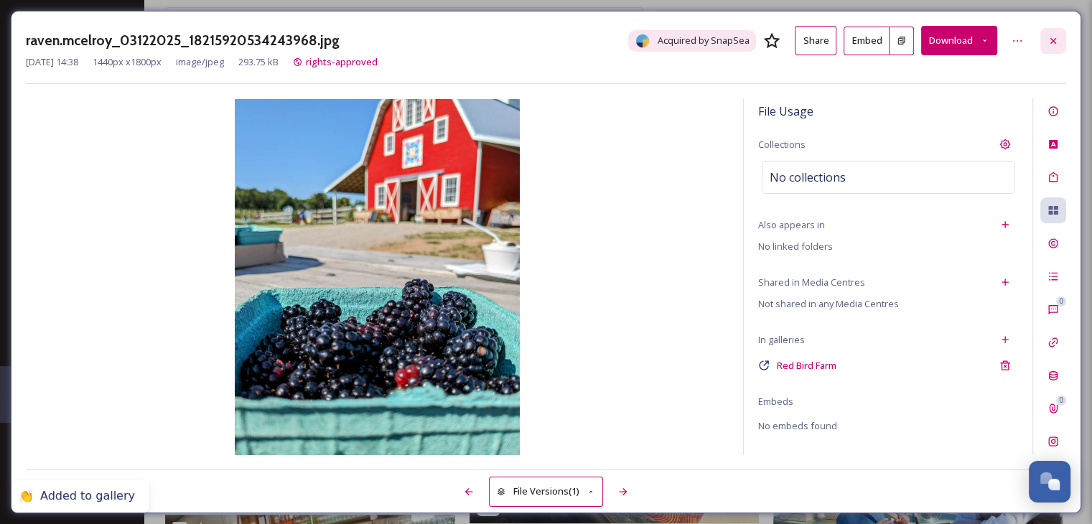
click at [1063, 39] on div at bounding box center [1053, 41] width 26 height 26
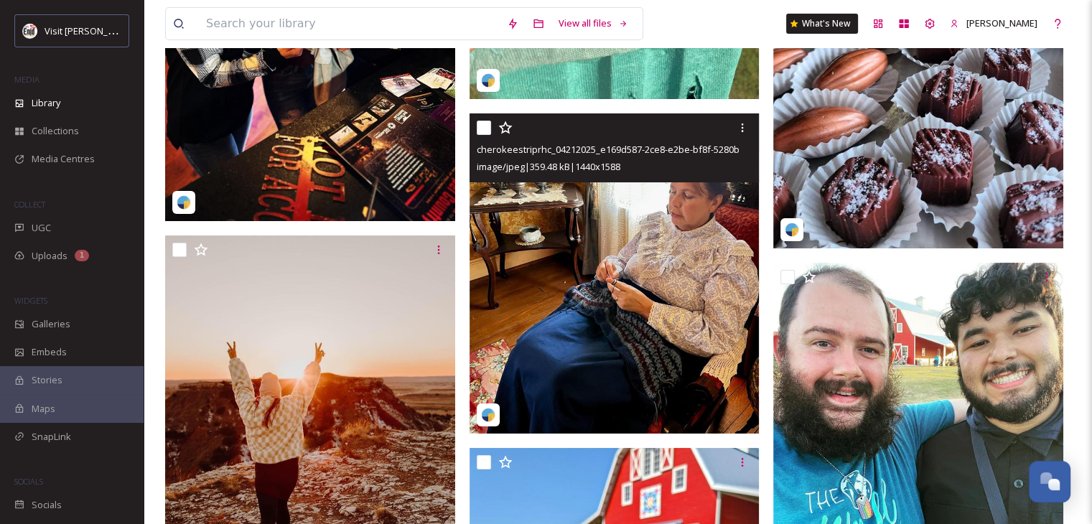
scroll to position [21608, 0]
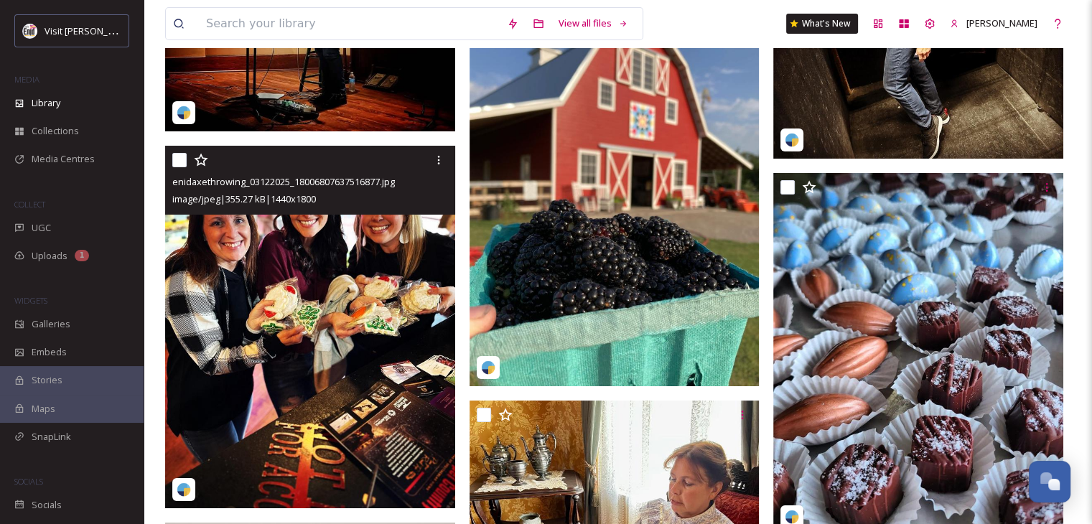
click at [319, 246] on img at bounding box center [310, 327] width 290 height 363
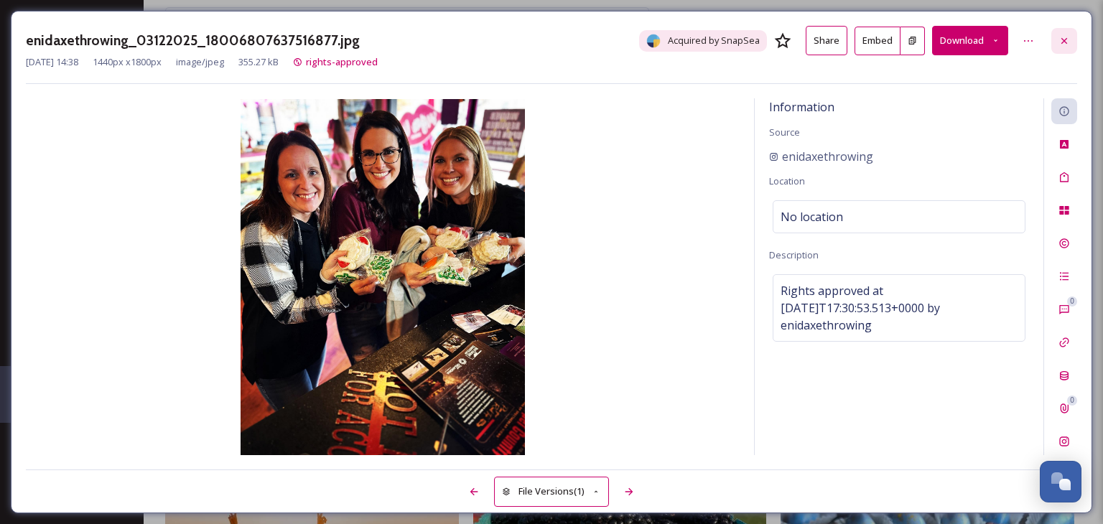
click at [1066, 40] on icon at bounding box center [1063, 40] width 11 height 11
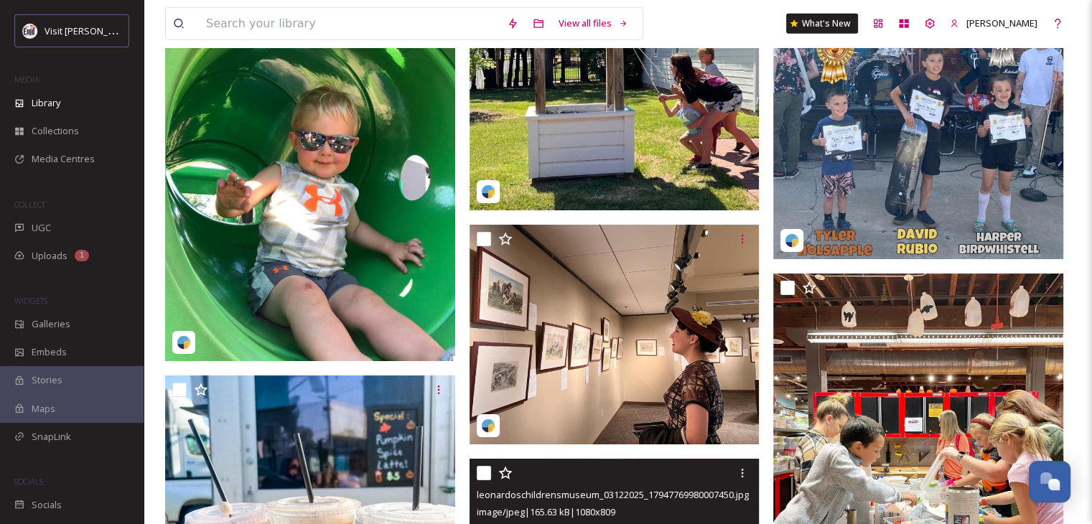
scroll to position [20388, 0]
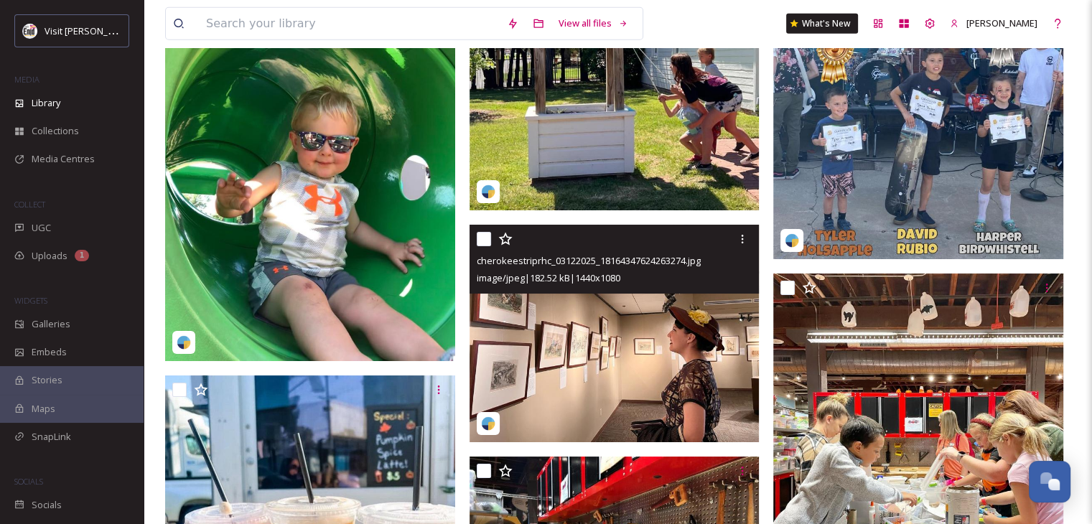
click at [612, 315] on img at bounding box center [615, 334] width 290 height 218
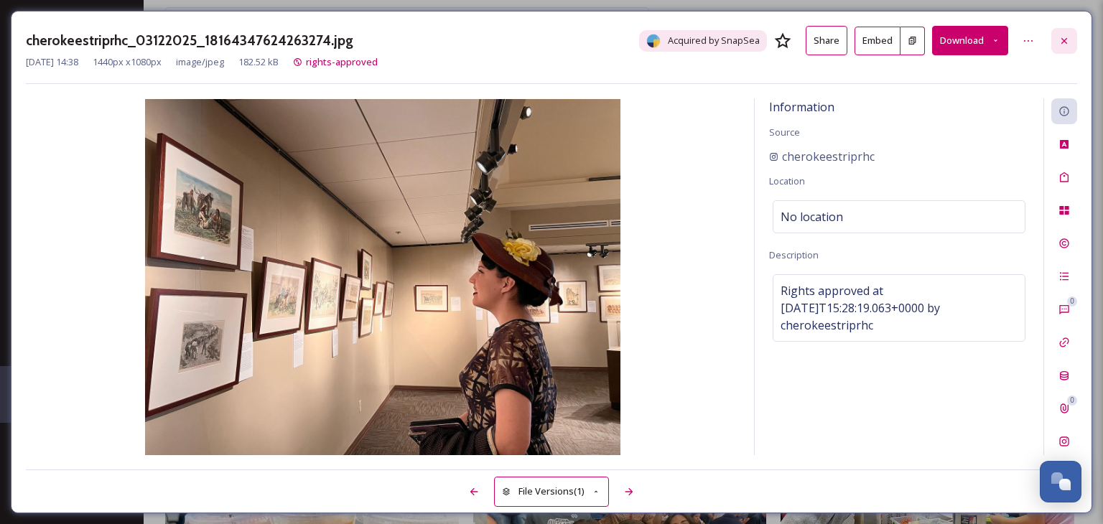
click at [1071, 37] on div at bounding box center [1064, 41] width 26 height 26
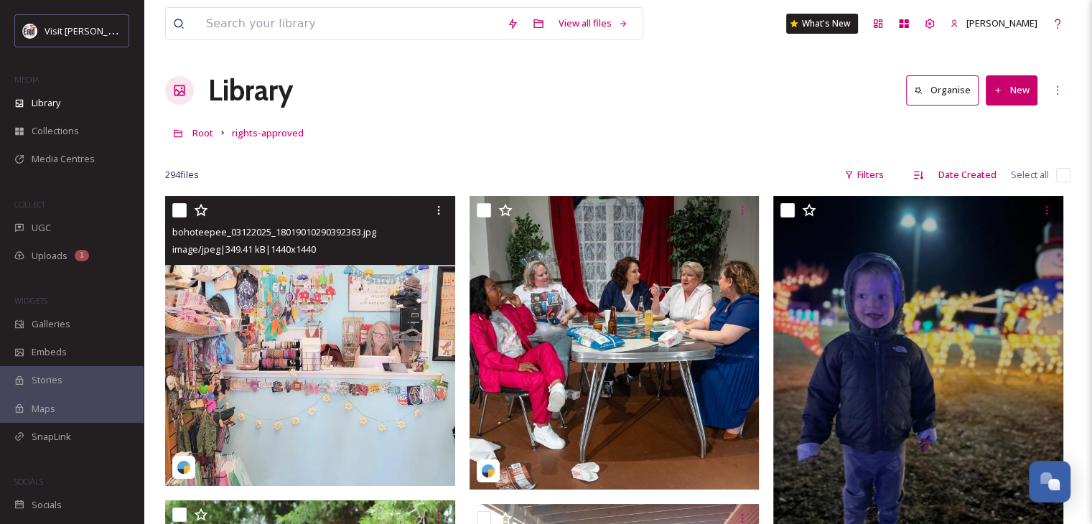
click at [294, 365] on img at bounding box center [310, 341] width 290 height 290
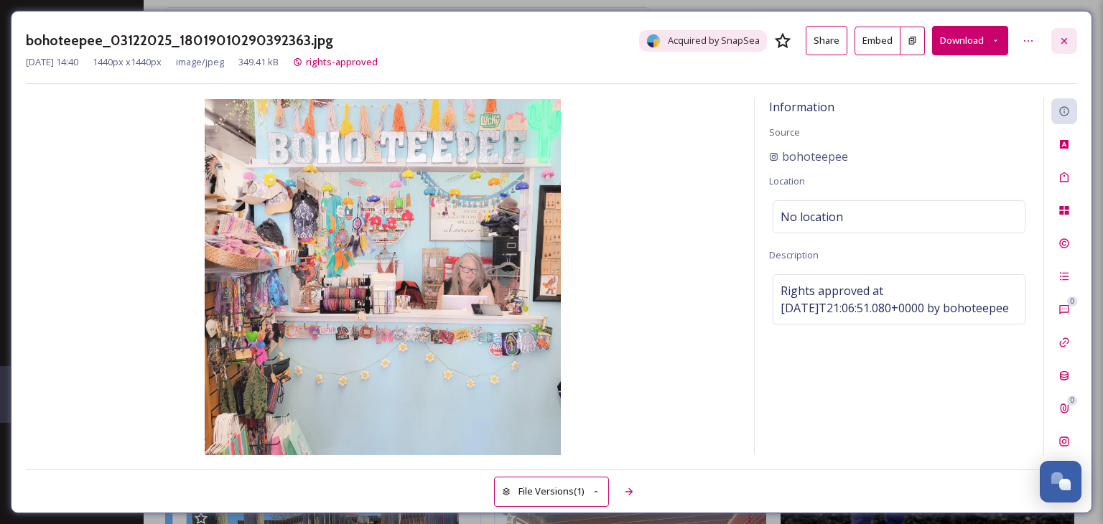
click at [1068, 42] on icon at bounding box center [1063, 40] width 11 height 11
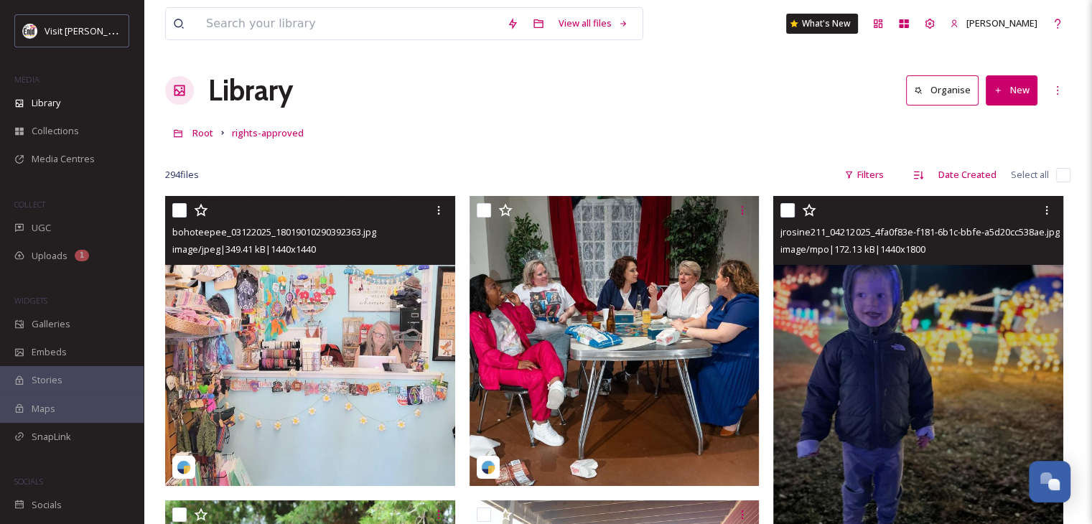
click at [906, 366] on img at bounding box center [918, 377] width 290 height 363
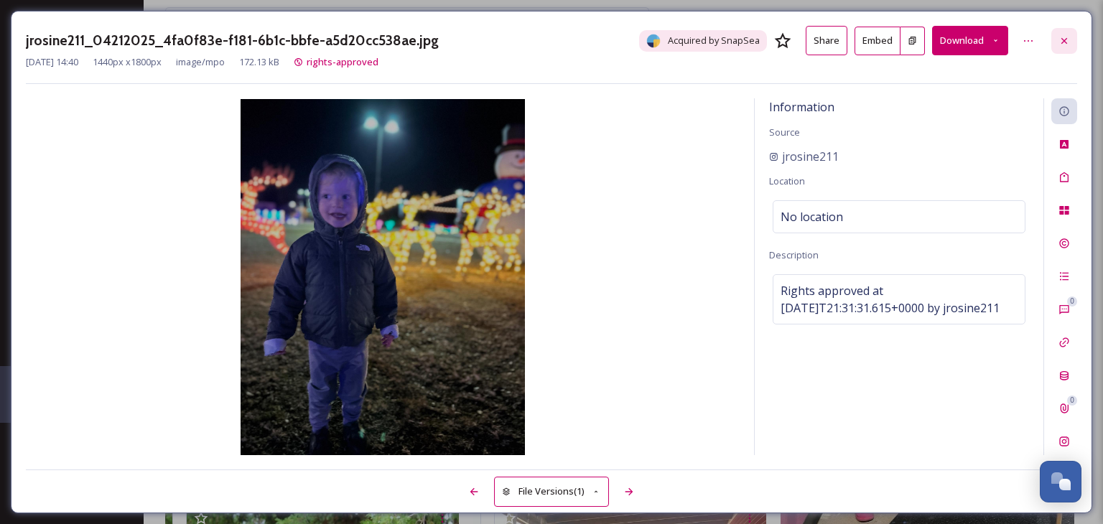
click at [1065, 38] on icon at bounding box center [1063, 40] width 11 height 11
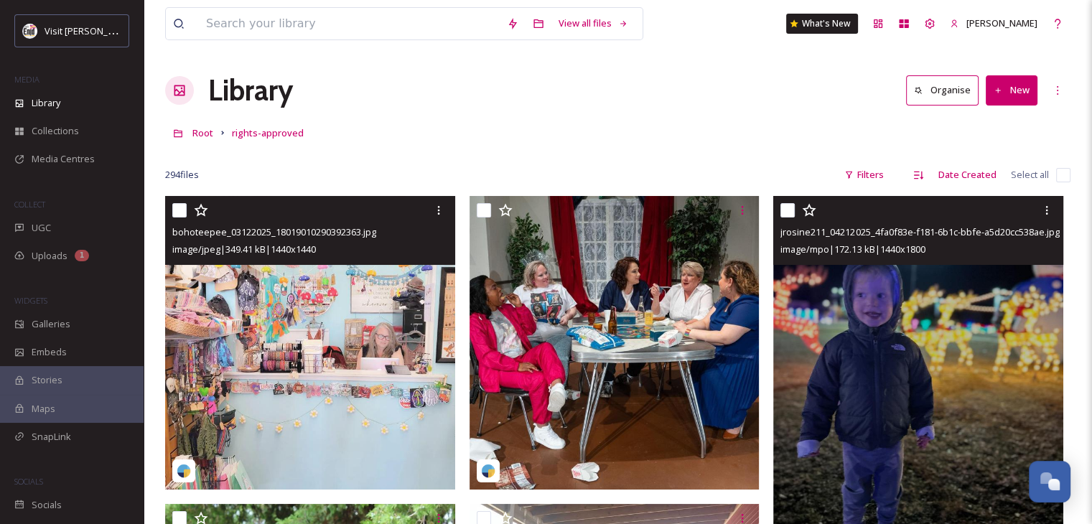
click at [951, 95] on button "Organise" at bounding box center [942, 89] width 73 height 29
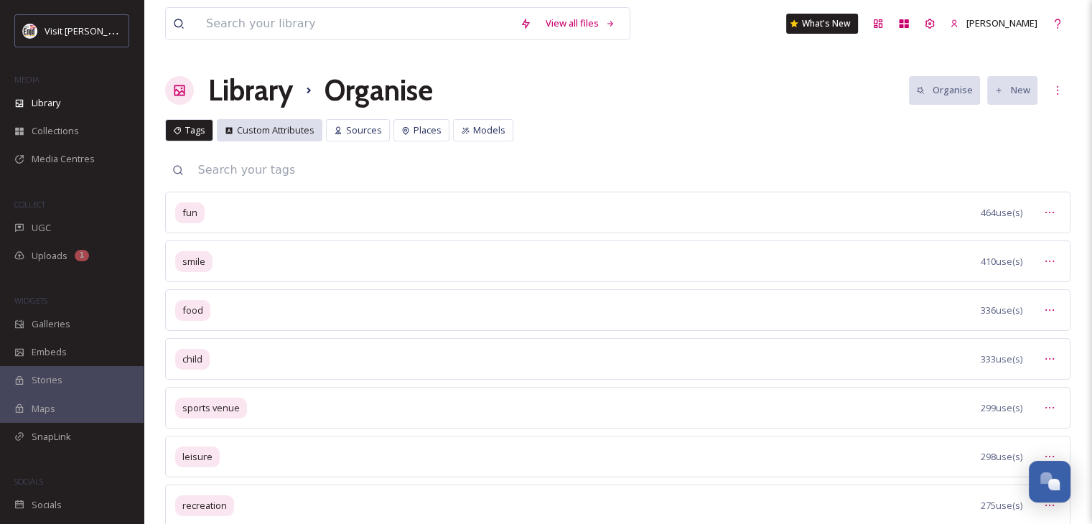
click at [278, 131] on span "Custom Attributes" at bounding box center [276, 131] width 78 height 14
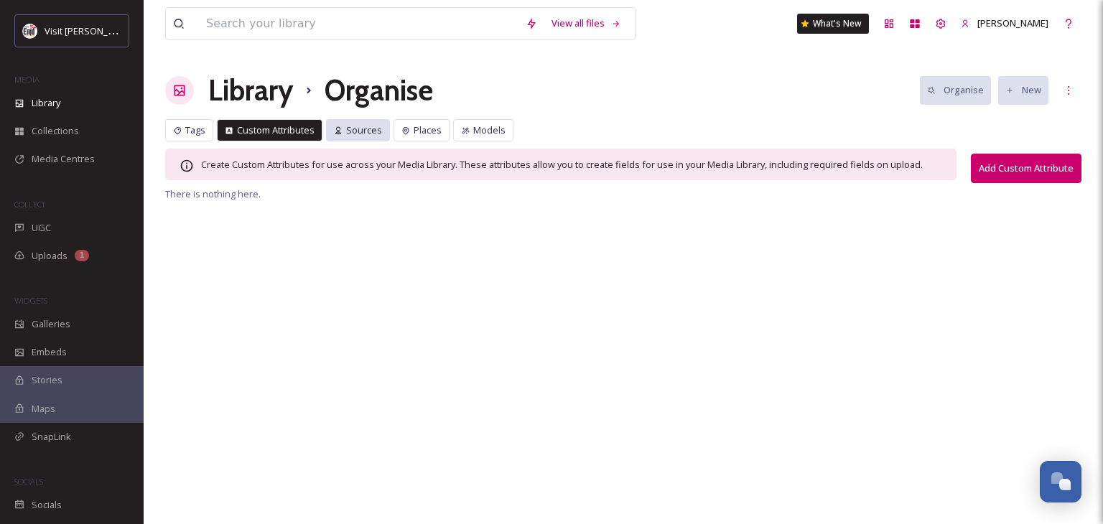
click at [373, 133] on span "Sources" at bounding box center [364, 131] width 36 height 14
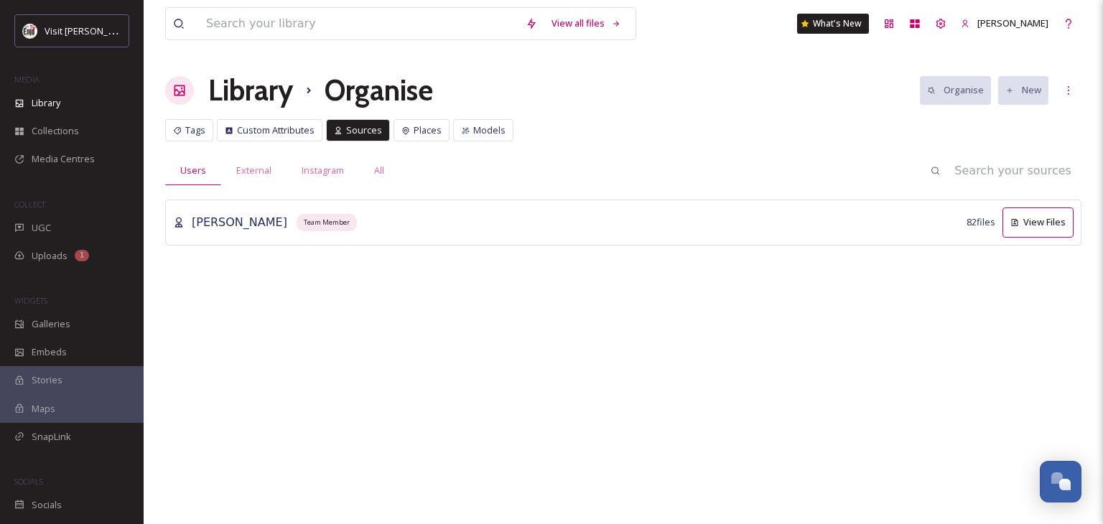
click at [1048, 223] on button "View Files" at bounding box center [1037, 222] width 71 height 29
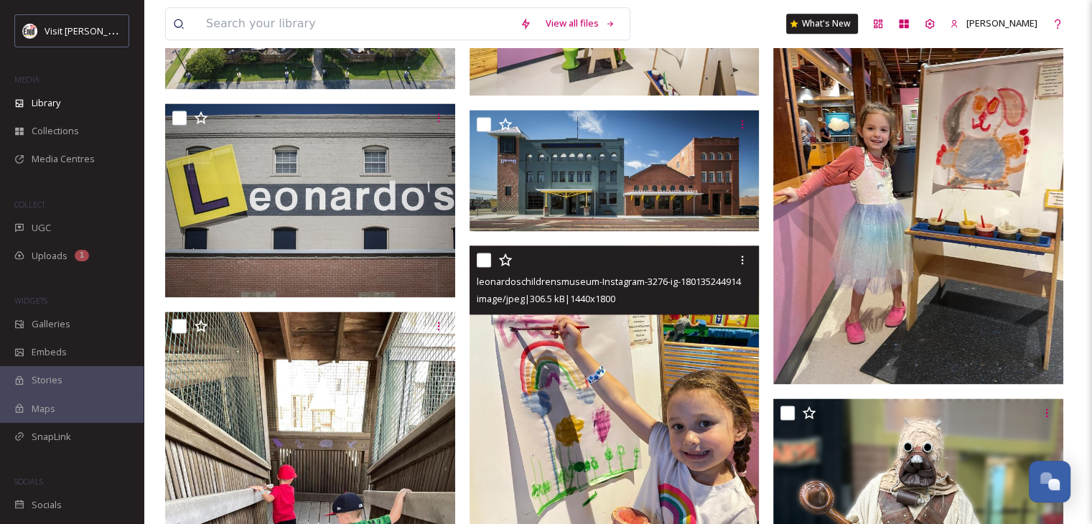
scroll to position [2011, 0]
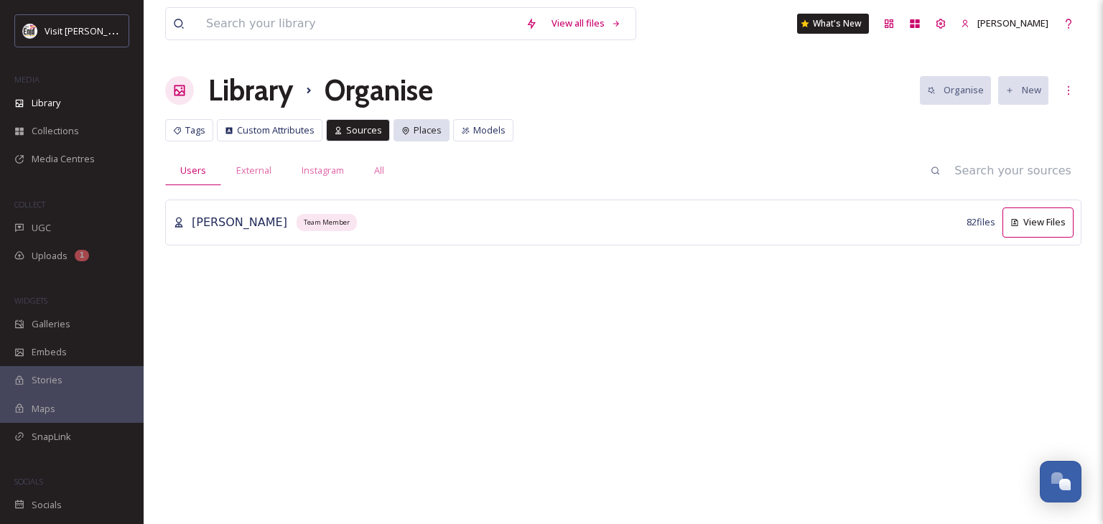
click at [421, 133] on span "Places" at bounding box center [428, 131] width 28 height 14
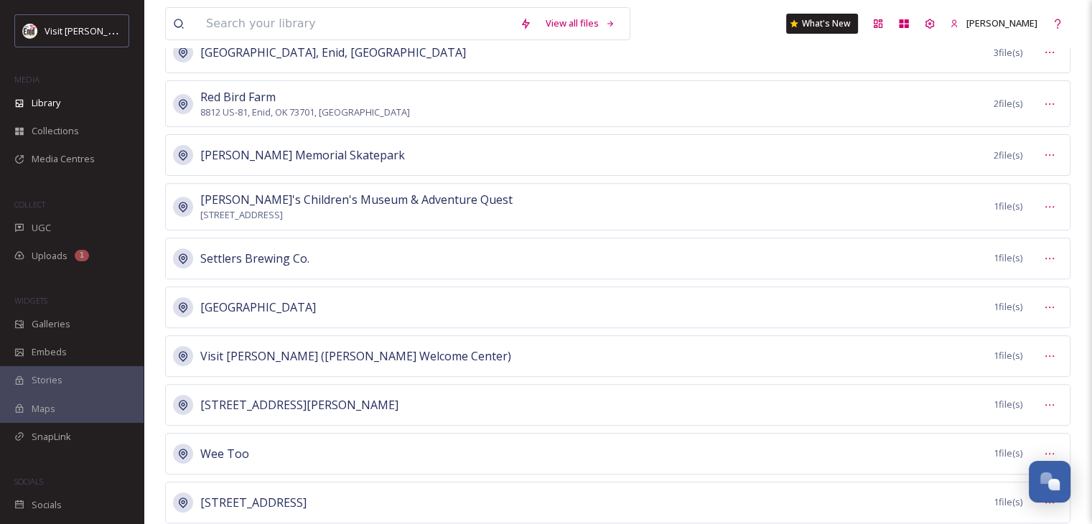
scroll to position [503, 0]
click at [1052, 205] on icon at bounding box center [1049, 205] width 11 height 11
click at [1037, 231] on div "View Files" at bounding box center [1024, 237] width 75 height 28
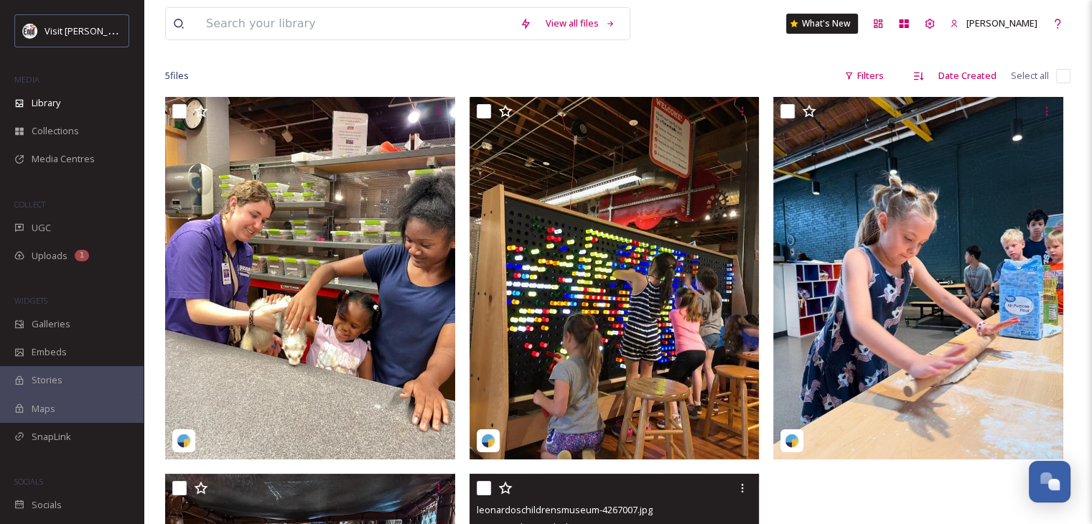
scroll to position [57, 0]
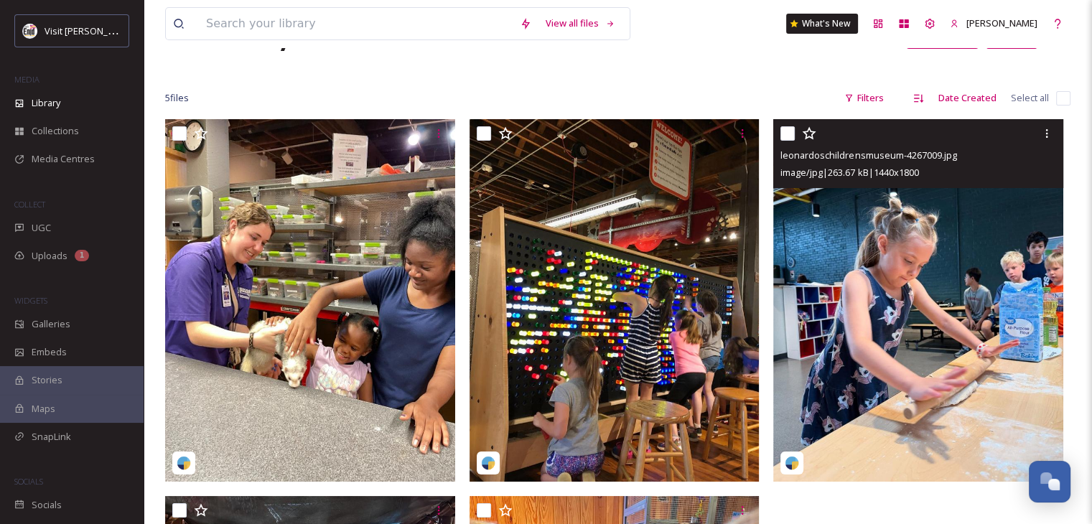
click at [900, 279] on img at bounding box center [918, 300] width 290 height 363
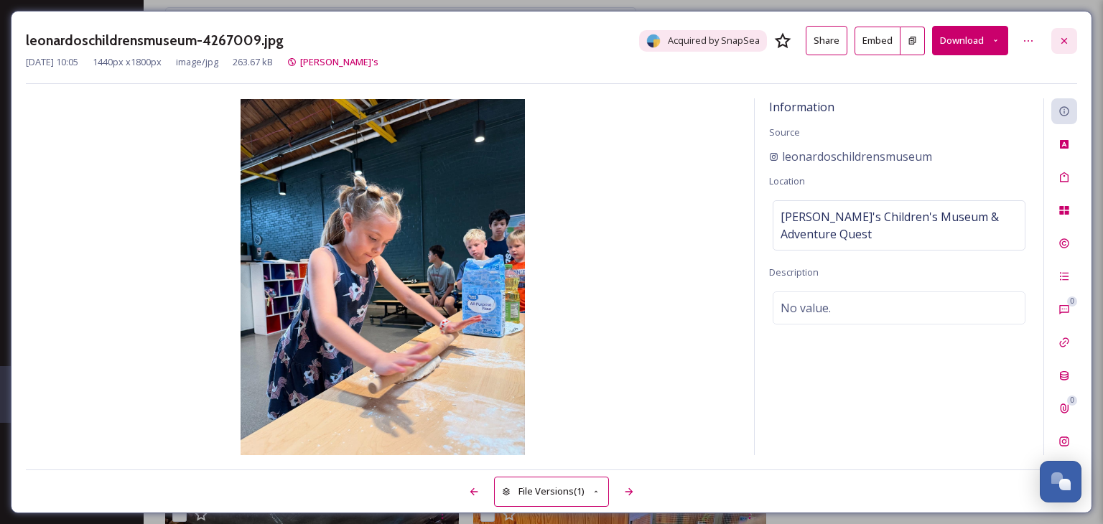
click at [1067, 42] on icon at bounding box center [1063, 40] width 11 height 11
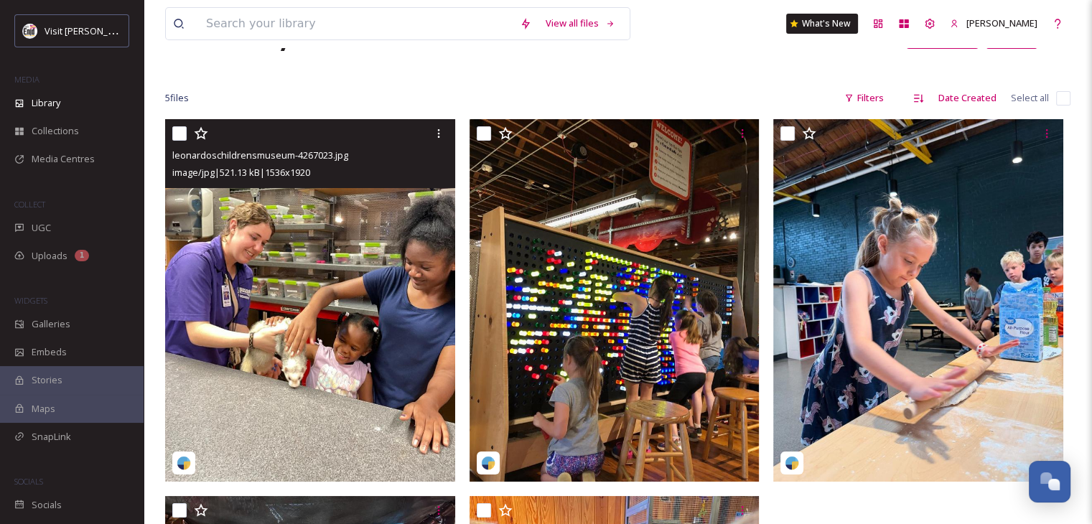
click at [337, 229] on img at bounding box center [310, 300] width 290 height 363
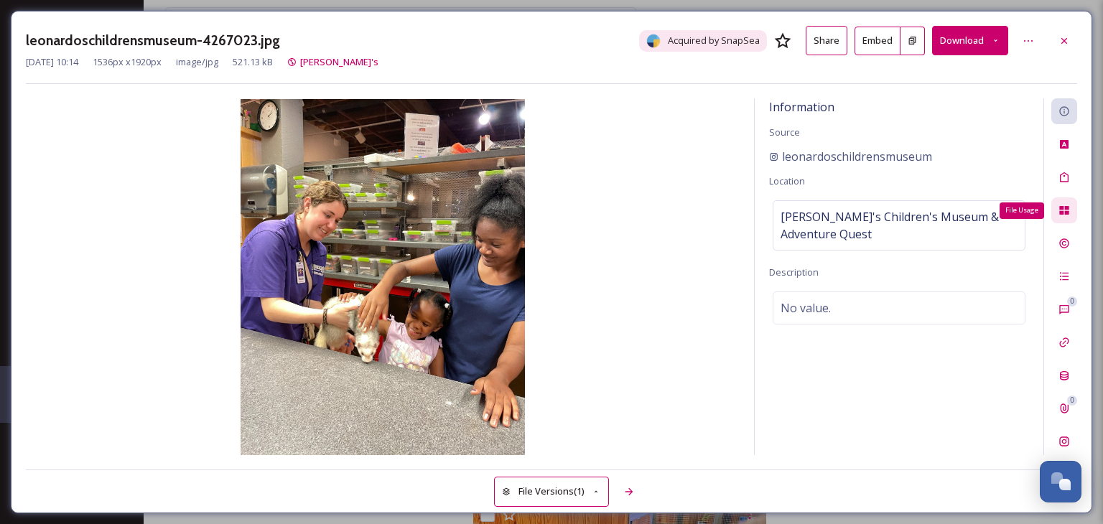
click at [1066, 211] on icon at bounding box center [1063, 210] width 9 height 9
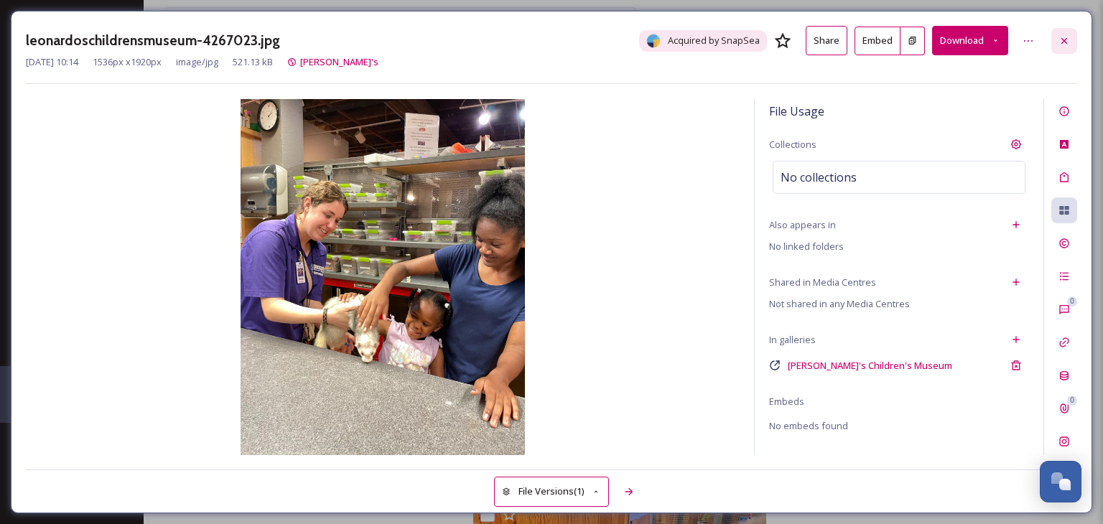
click at [1063, 43] on icon at bounding box center [1063, 40] width 11 height 11
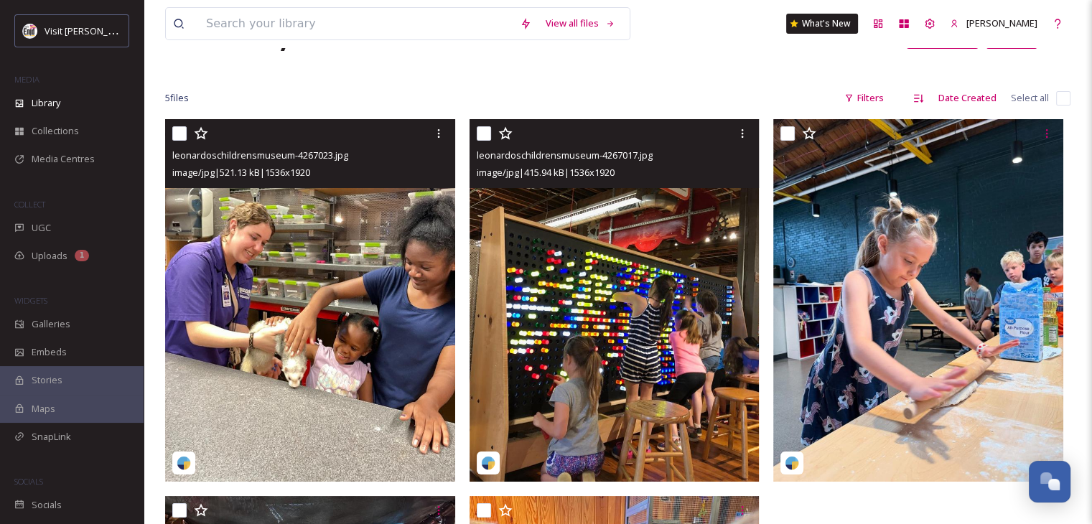
click at [606, 275] on img at bounding box center [615, 300] width 290 height 363
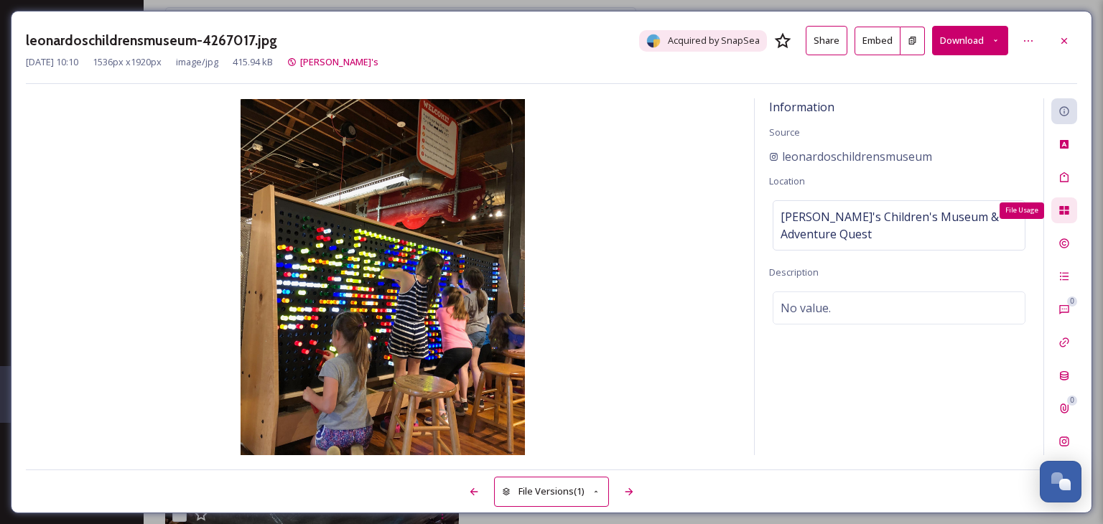
click at [1063, 208] on icon at bounding box center [1063, 210] width 9 height 9
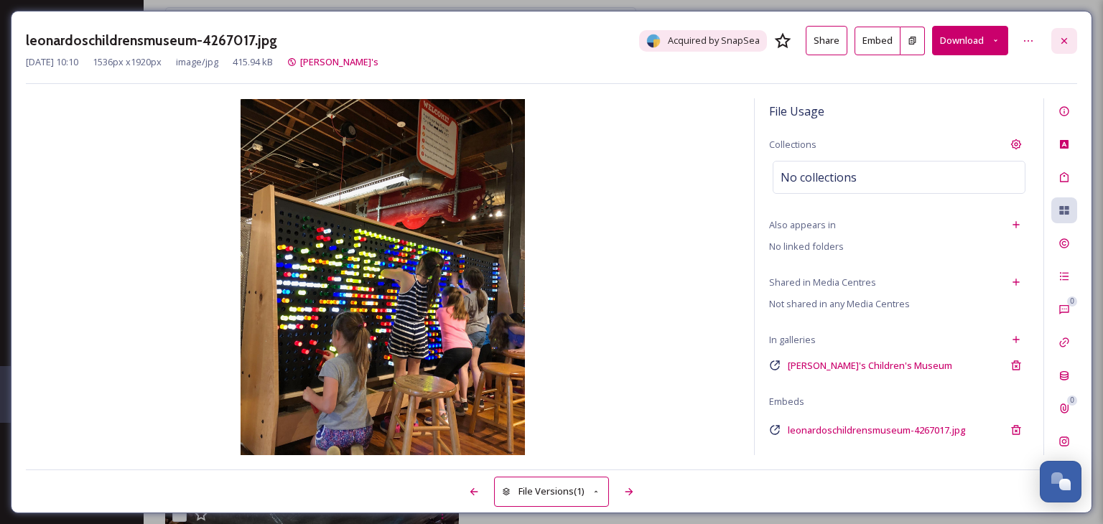
click at [1063, 41] on icon at bounding box center [1064, 40] width 6 height 6
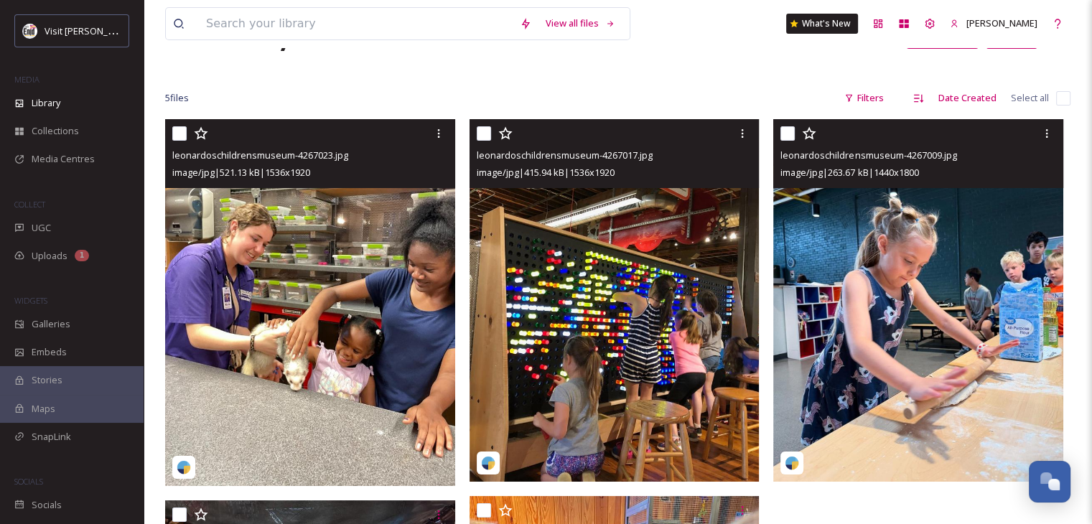
click at [936, 320] on img at bounding box center [918, 300] width 290 height 363
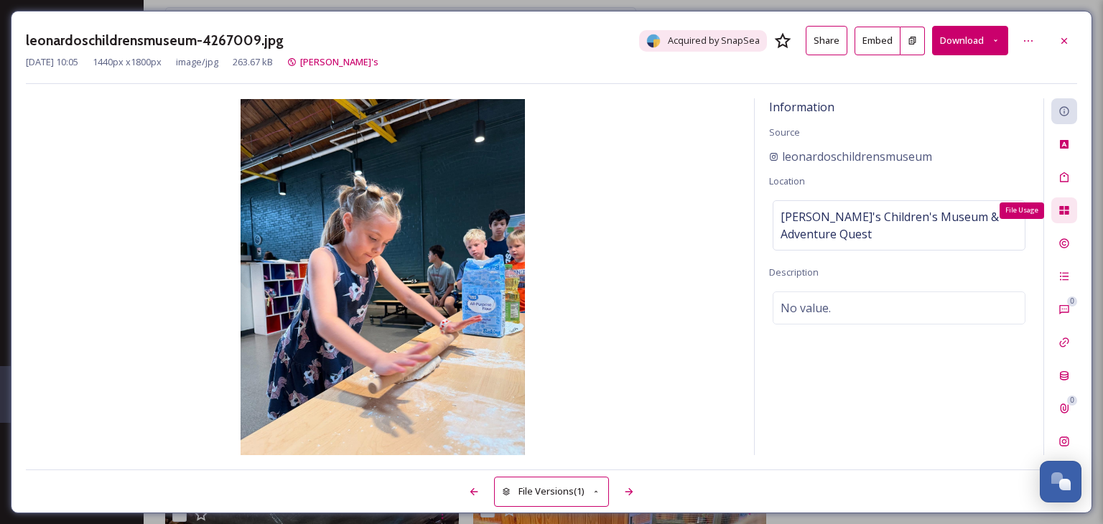
click at [1063, 218] on div "File Usage" at bounding box center [1064, 210] width 26 height 26
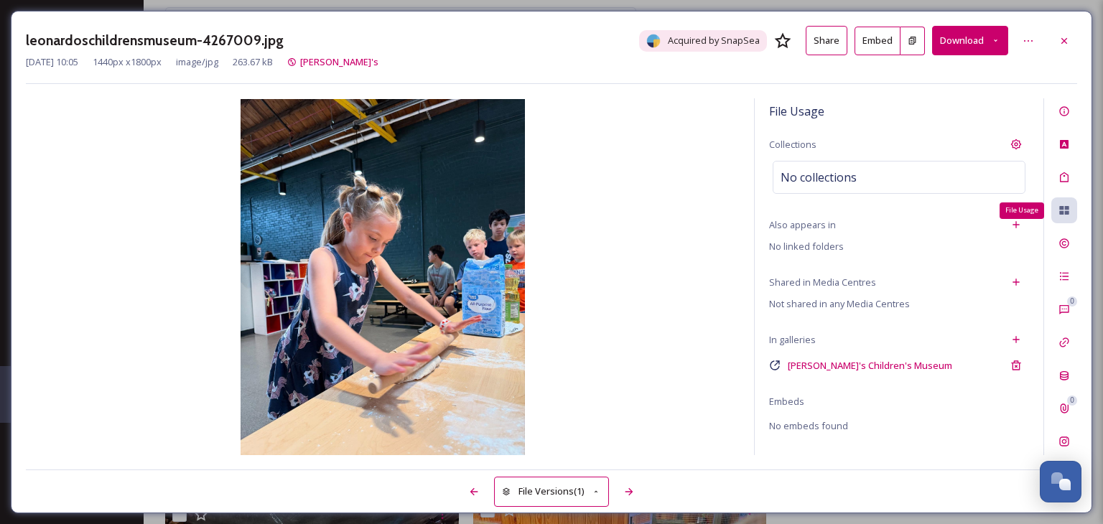
click at [1070, 212] on div "File Usage" at bounding box center [1064, 210] width 26 height 26
click at [1065, 37] on icon at bounding box center [1063, 40] width 11 height 11
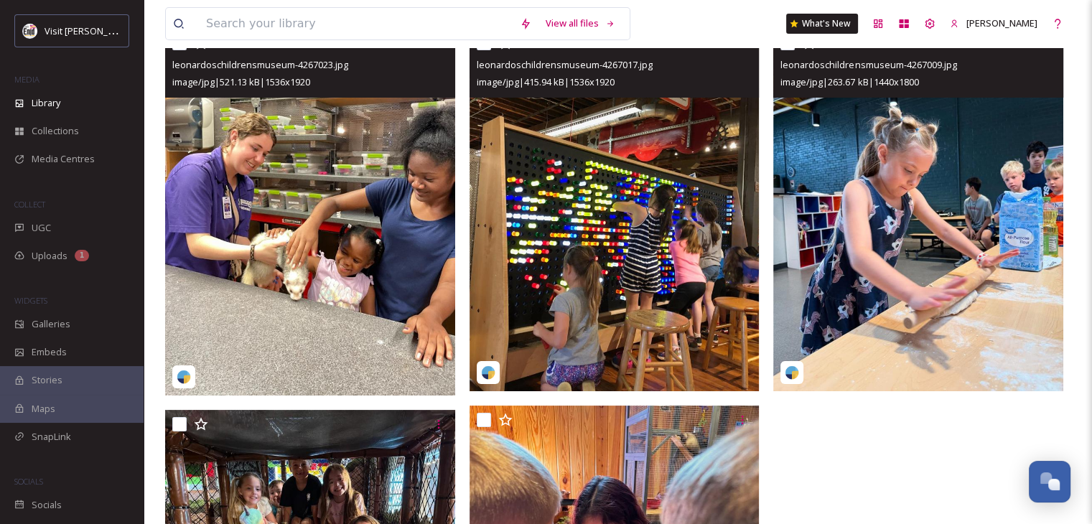
scroll to position [416, 0]
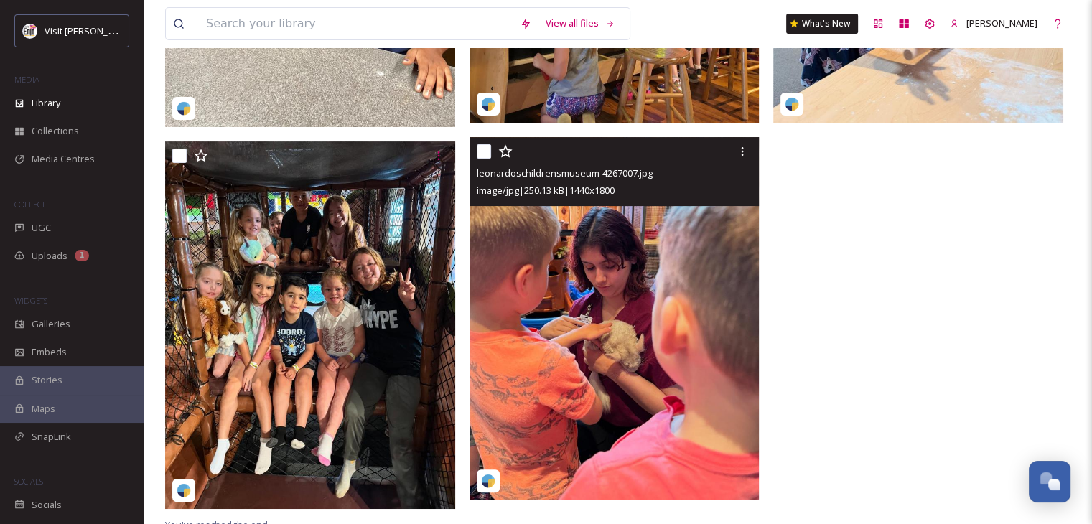
click at [635, 279] on img at bounding box center [615, 318] width 290 height 363
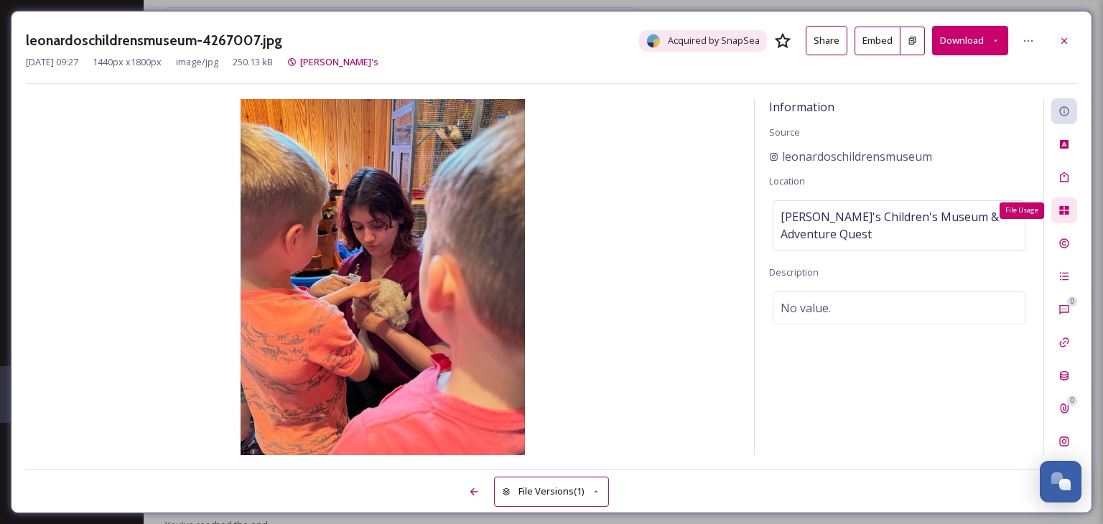
click at [1066, 210] on icon at bounding box center [1063, 210] width 11 height 11
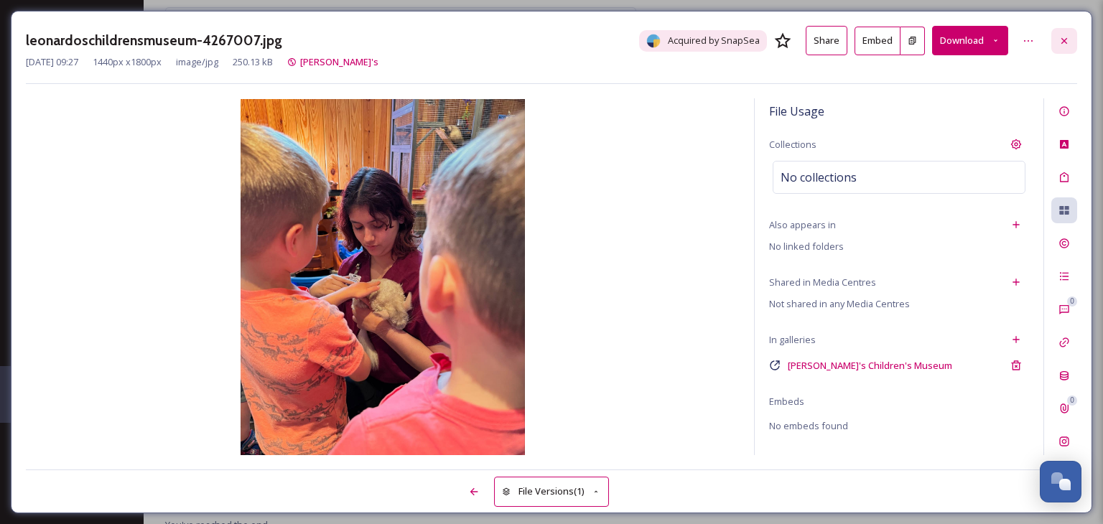
click at [1066, 39] on icon at bounding box center [1063, 40] width 11 height 11
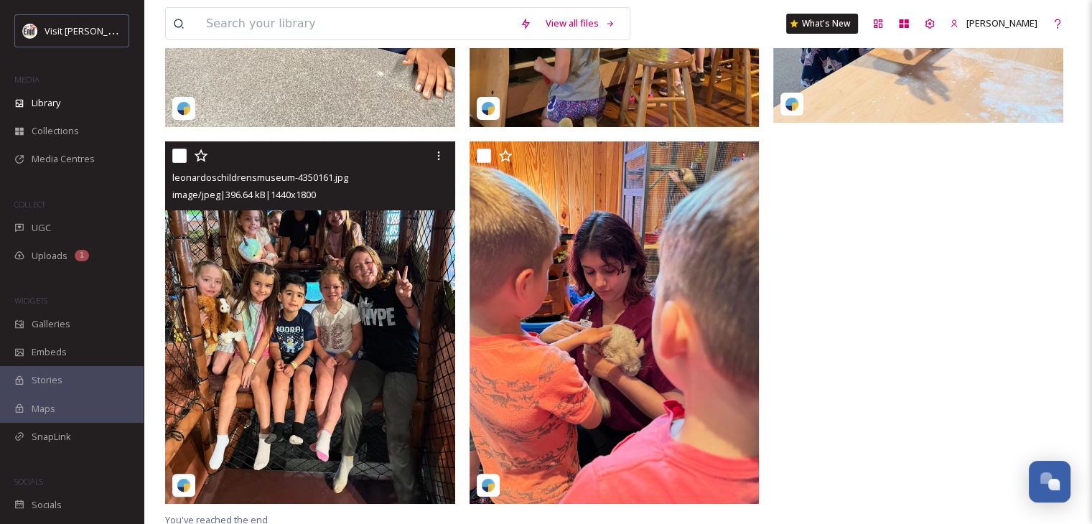
click at [365, 261] on img at bounding box center [310, 322] width 290 height 363
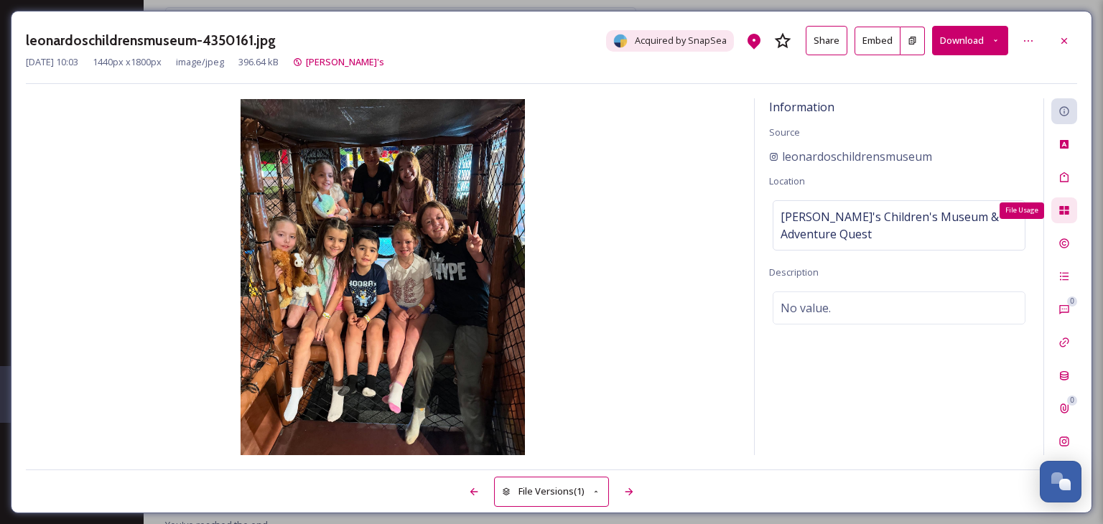
click at [1060, 207] on icon at bounding box center [1063, 210] width 9 height 9
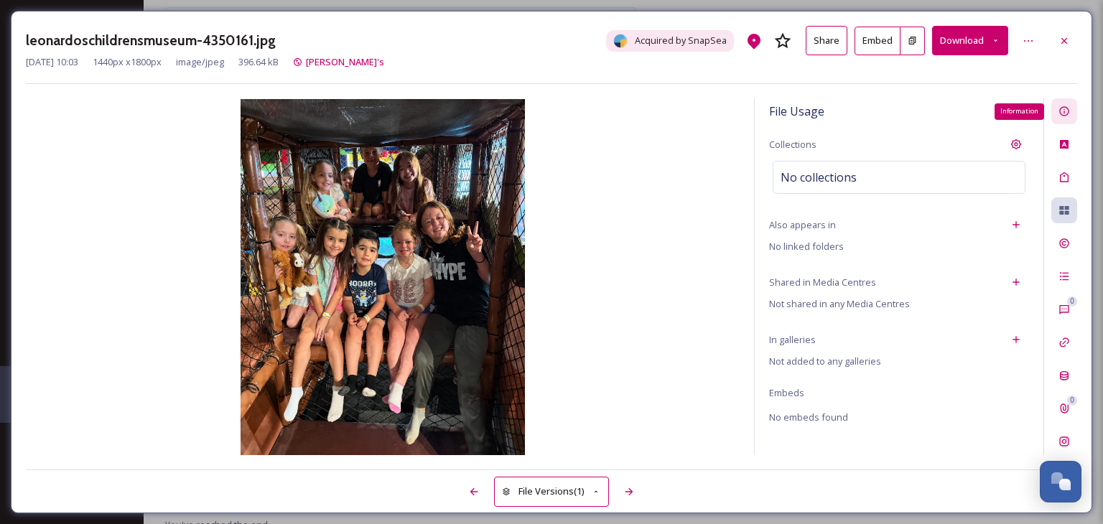
click at [1058, 113] on icon at bounding box center [1063, 111] width 11 height 11
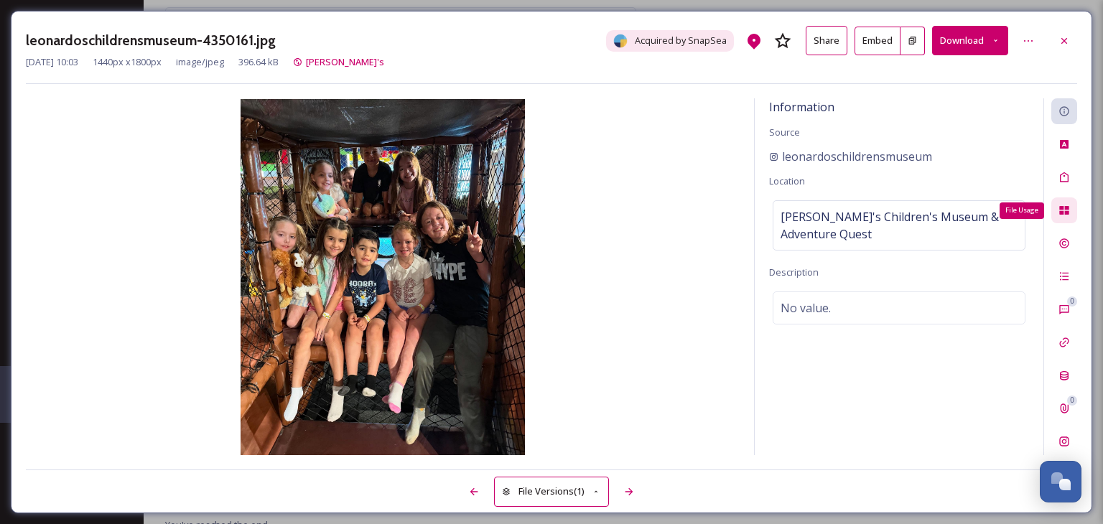
click at [1063, 210] on icon at bounding box center [1063, 210] width 9 height 9
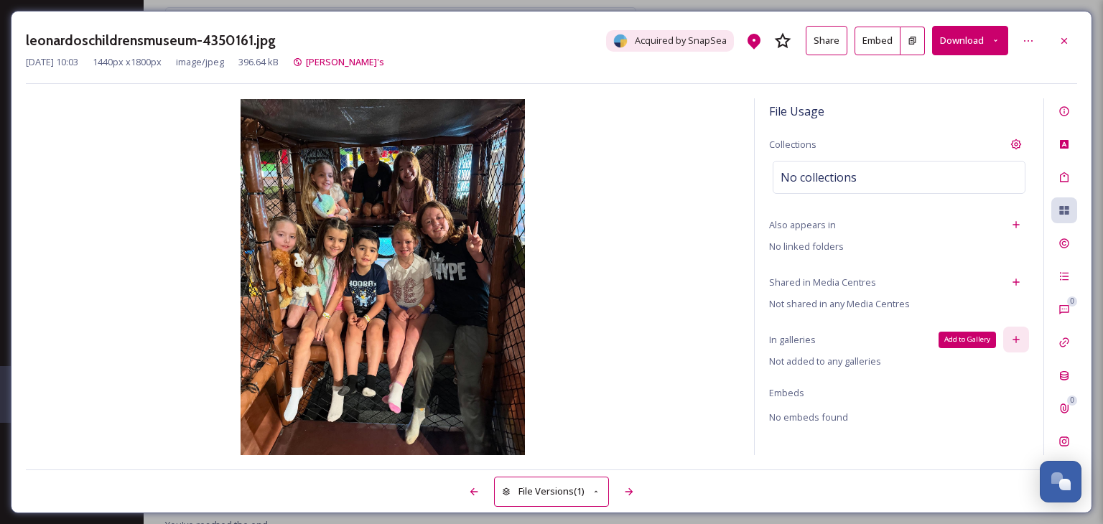
click at [1020, 337] on icon at bounding box center [1015, 339] width 11 height 11
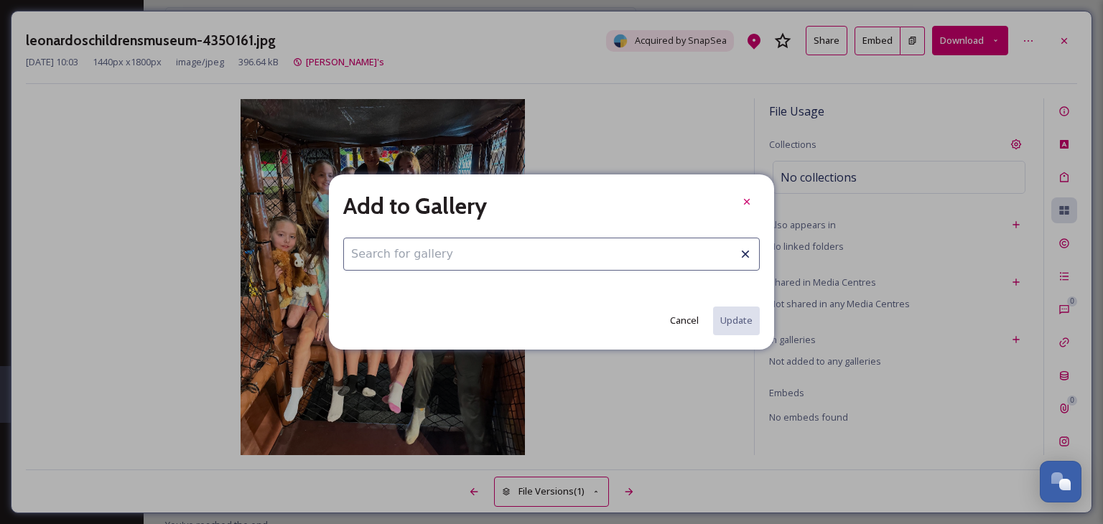
click at [385, 257] on input at bounding box center [551, 254] width 416 height 33
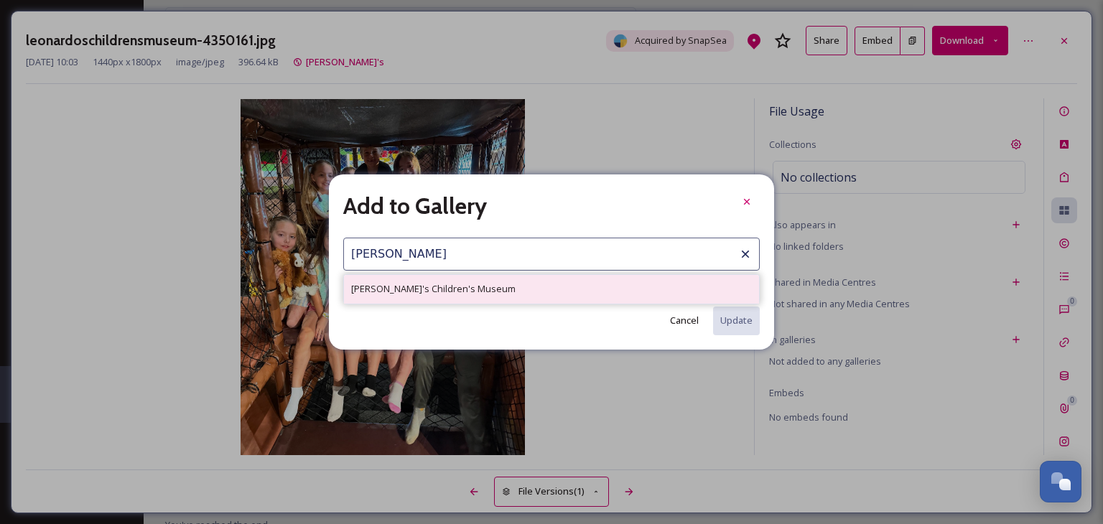
click at [411, 288] on span "[PERSON_NAME]'s Children's Museum" at bounding box center [433, 289] width 164 height 14
type input "[PERSON_NAME]'s Children's Museum"
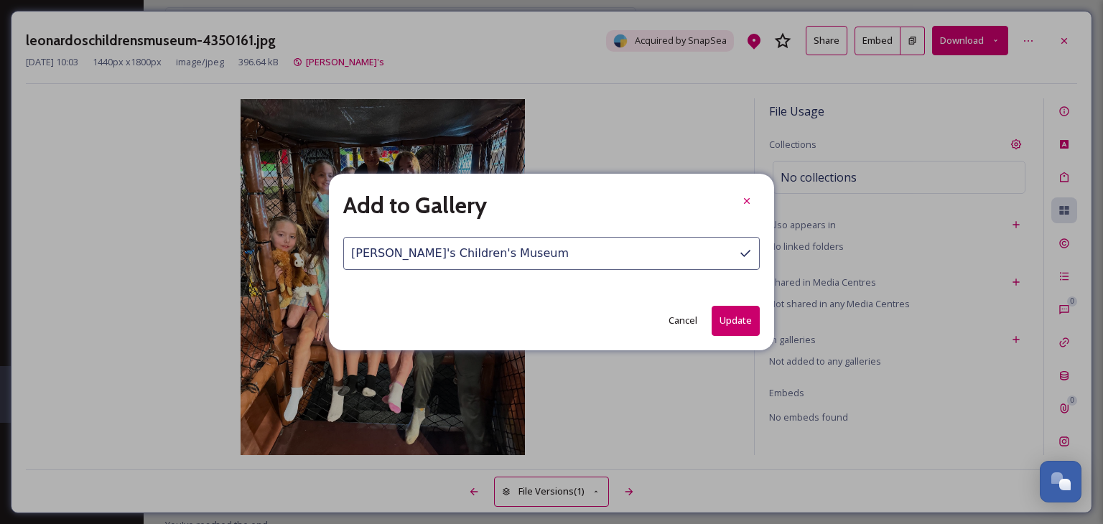
click at [724, 317] on button "Update" at bounding box center [736, 320] width 48 height 29
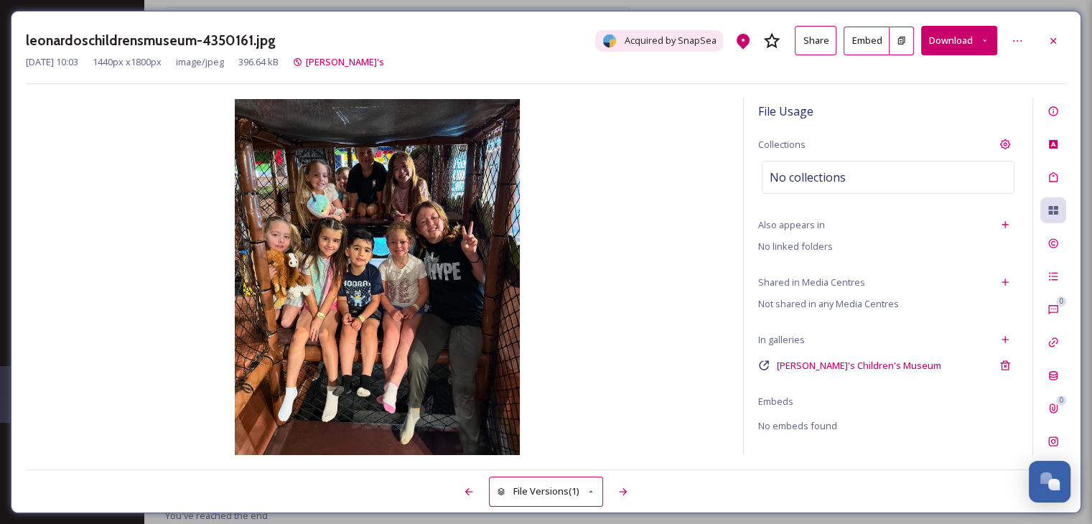
drag, startPoint x: 1052, startPoint y: 38, endPoint x: 1056, endPoint y: 46, distance: 9.0
click at [1056, 41] on icon at bounding box center [1053, 40] width 11 height 11
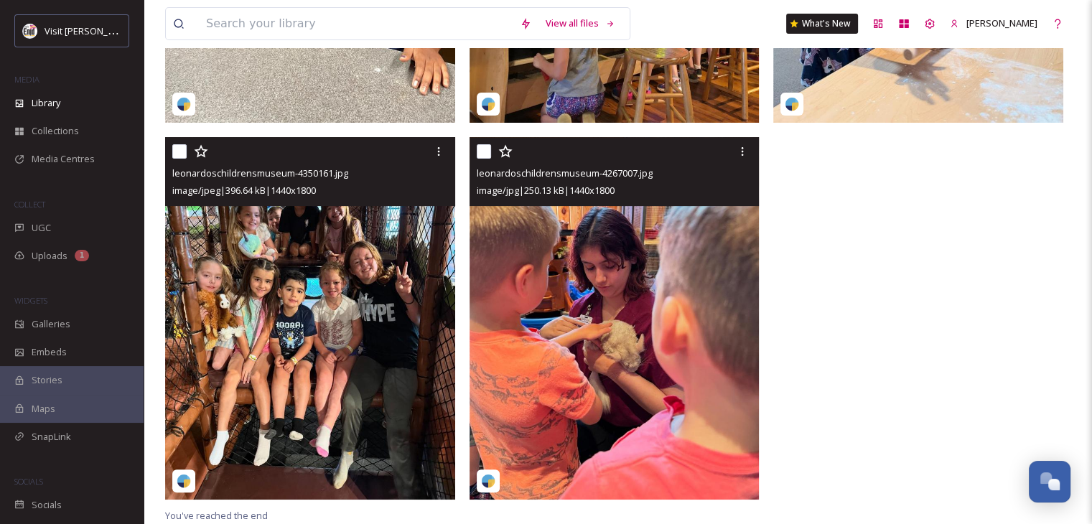
click at [617, 276] on img at bounding box center [615, 318] width 290 height 363
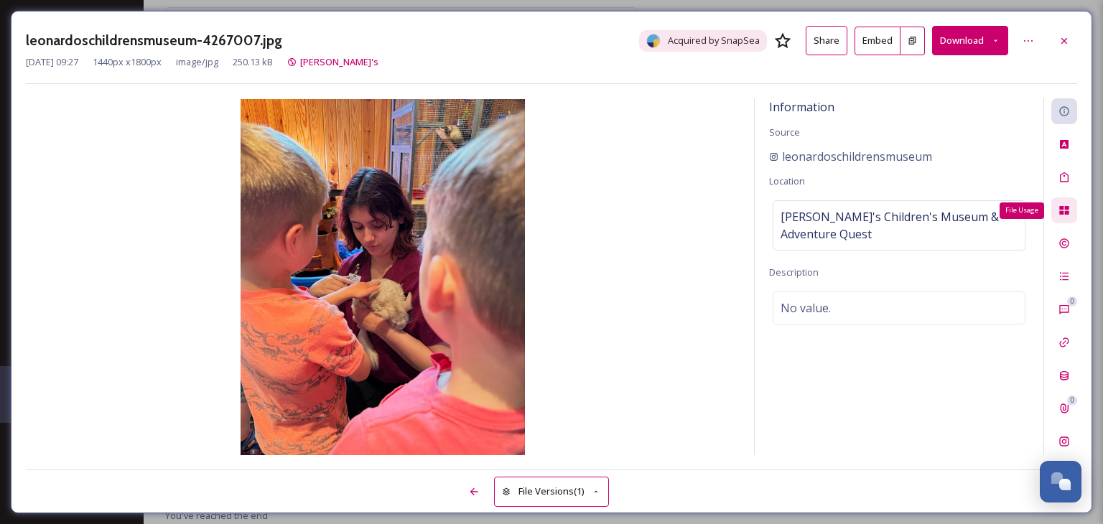
click at [1058, 205] on icon at bounding box center [1063, 210] width 11 height 11
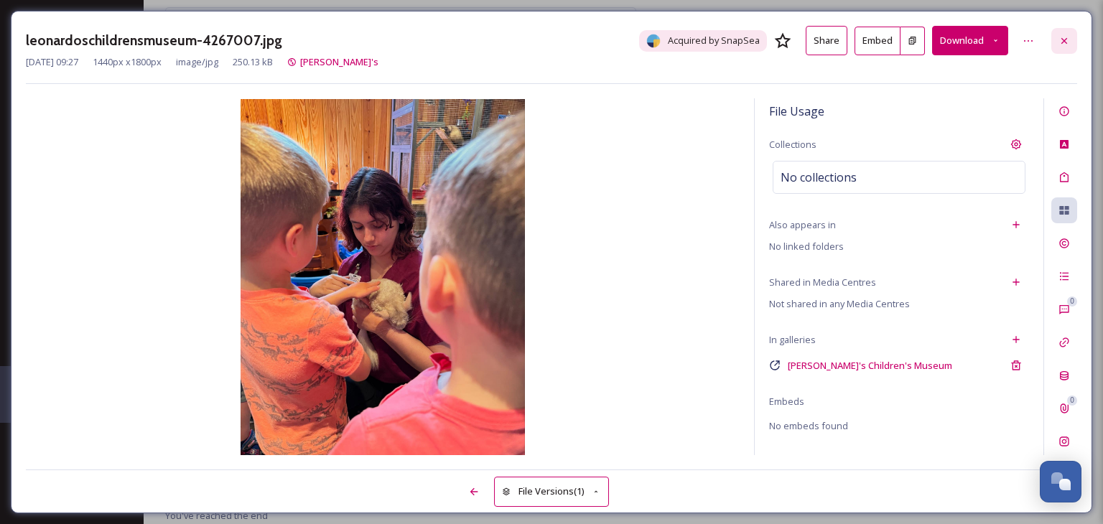
click at [1064, 38] on icon at bounding box center [1063, 40] width 11 height 11
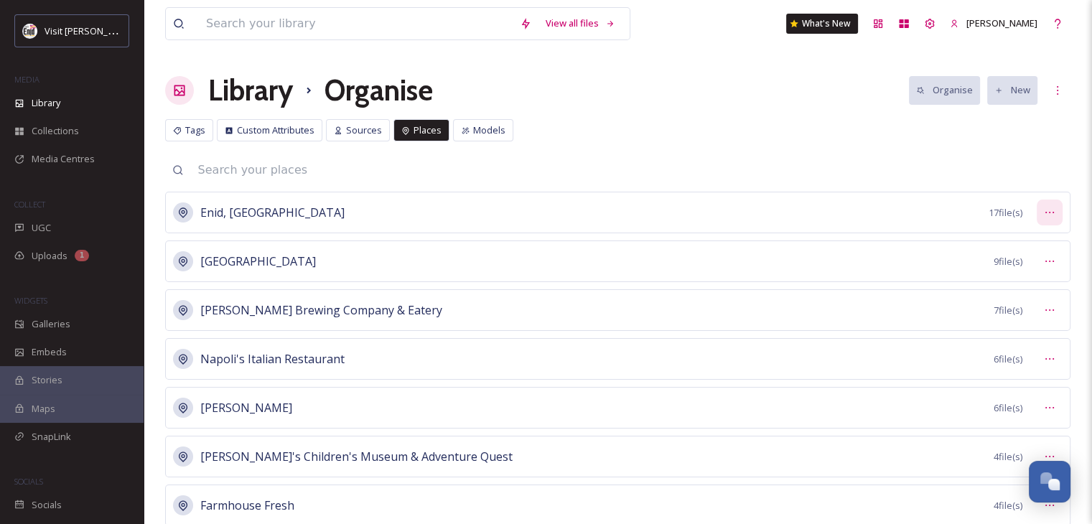
click at [1048, 212] on icon at bounding box center [1049, 212] width 11 height 11
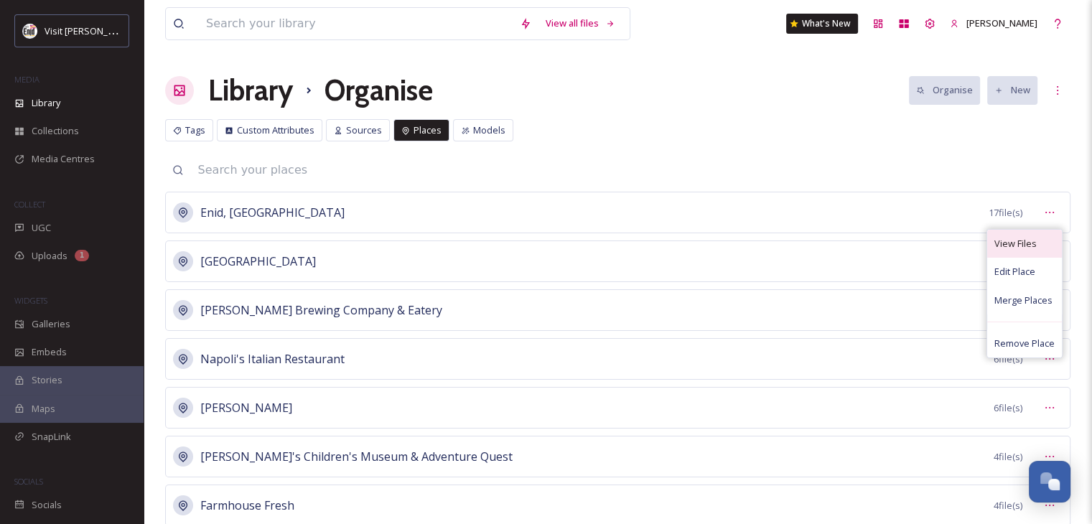
click at [1040, 239] on div "View Files" at bounding box center [1024, 244] width 75 height 28
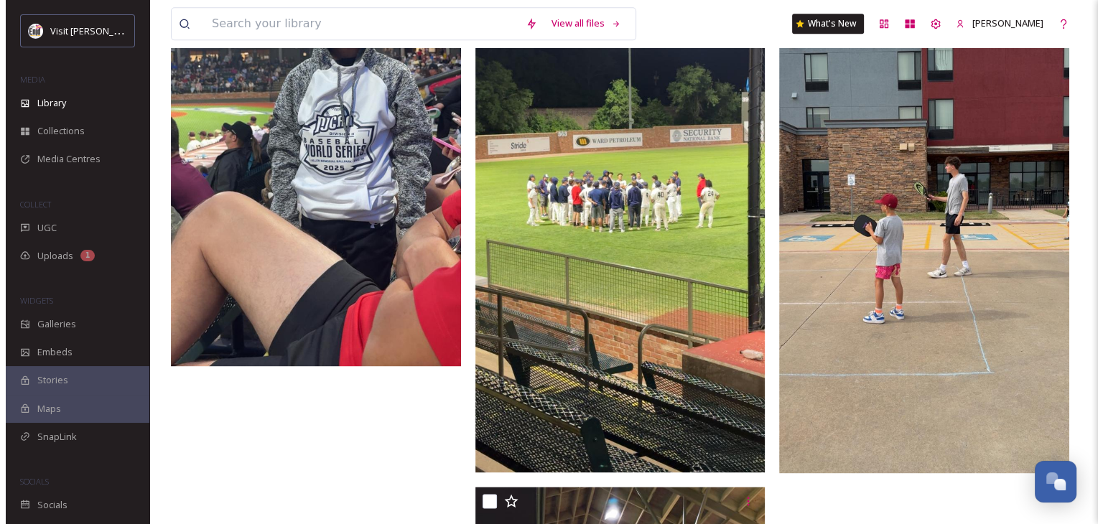
scroll to position [1737, 0]
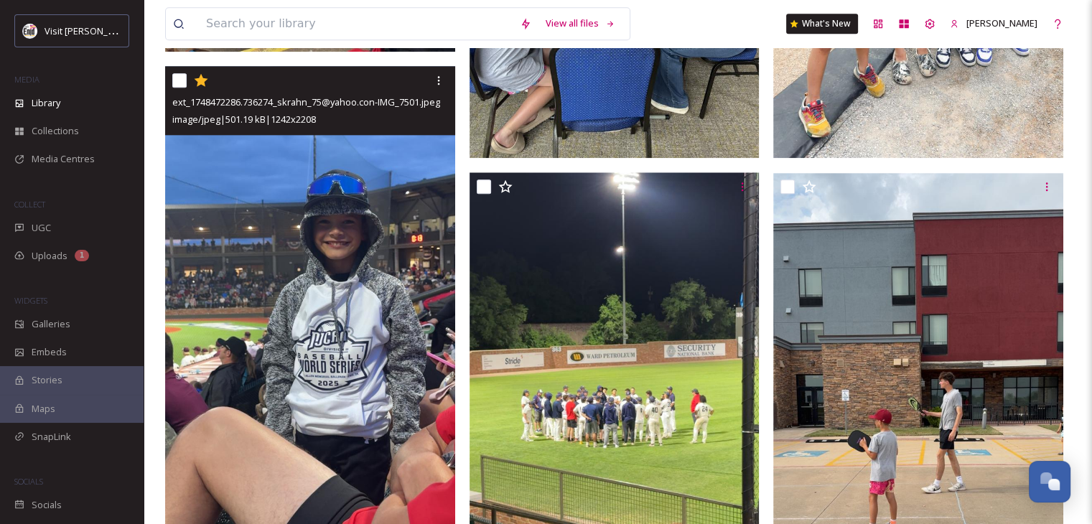
click at [365, 217] on img at bounding box center [310, 324] width 290 height 516
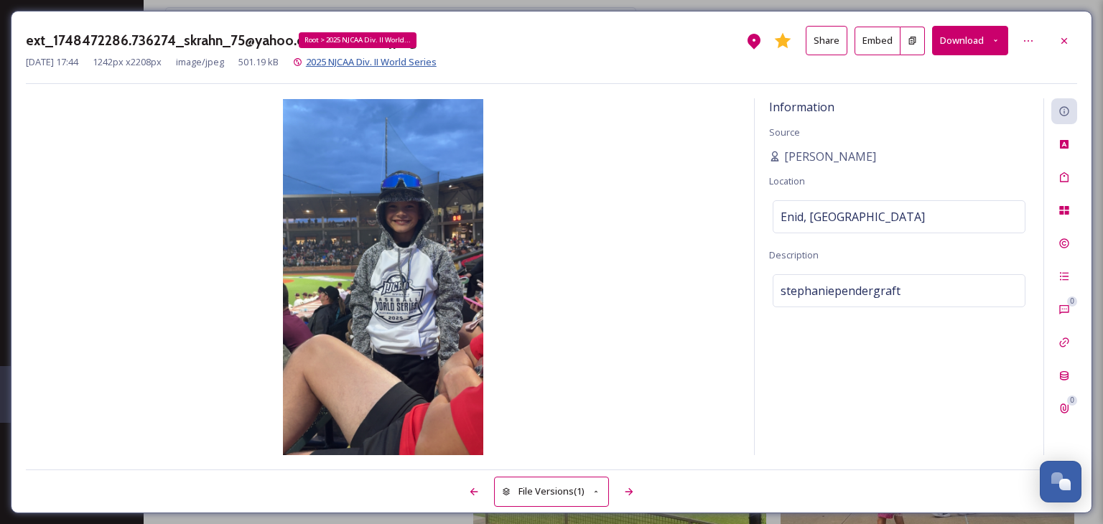
click at [400, 59] on span "2025 NJCAA Div. II World Series" at bounding box center [371, 61] width 131 height 13
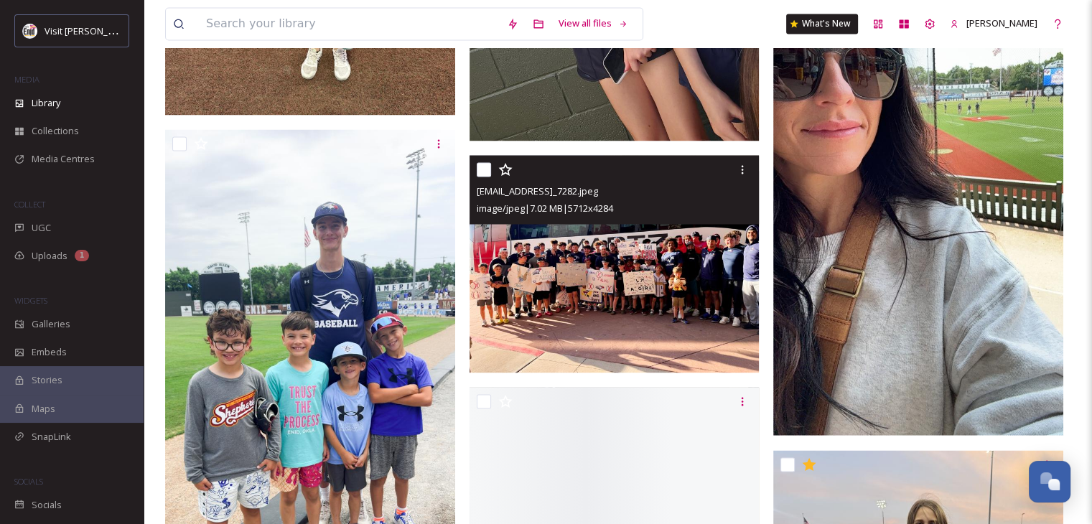
scroll to position [2585, 0]
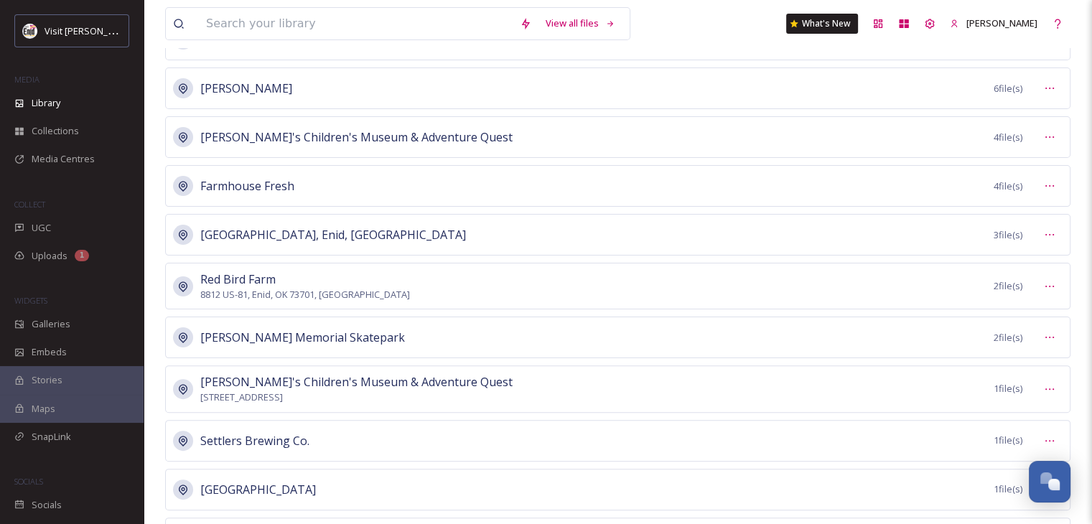
scroll to position [431, 0]
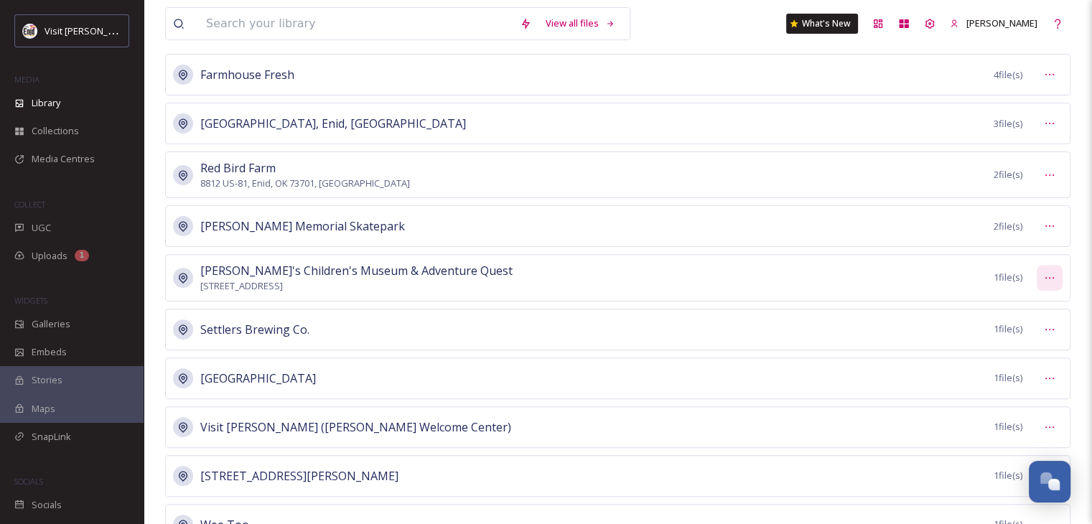
click at [1051, 274] on icon at bounding box center [1049, 277] width 11 height 11
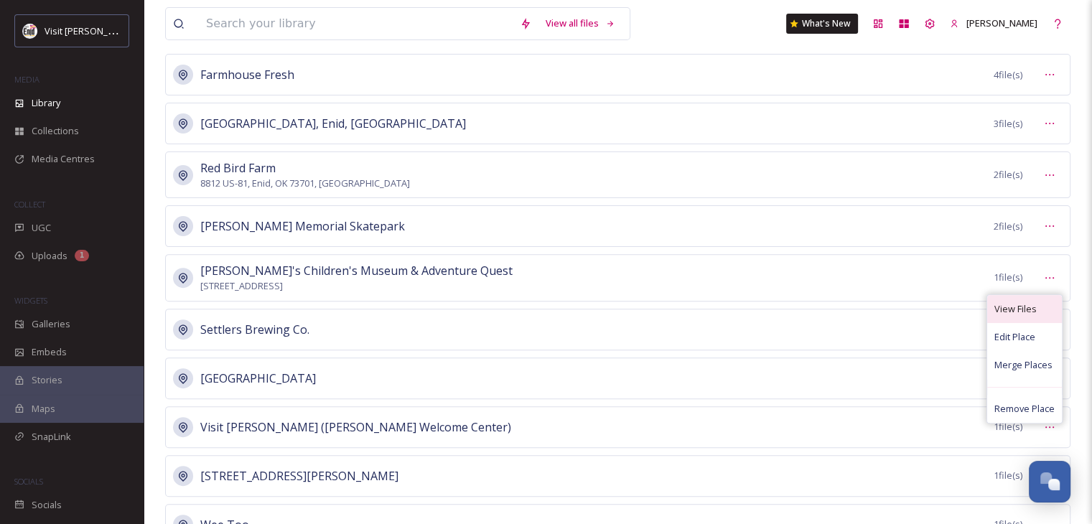
click at [1028, 302] on span "View Files" at bounding box center [1016, 309] width 42 height 14
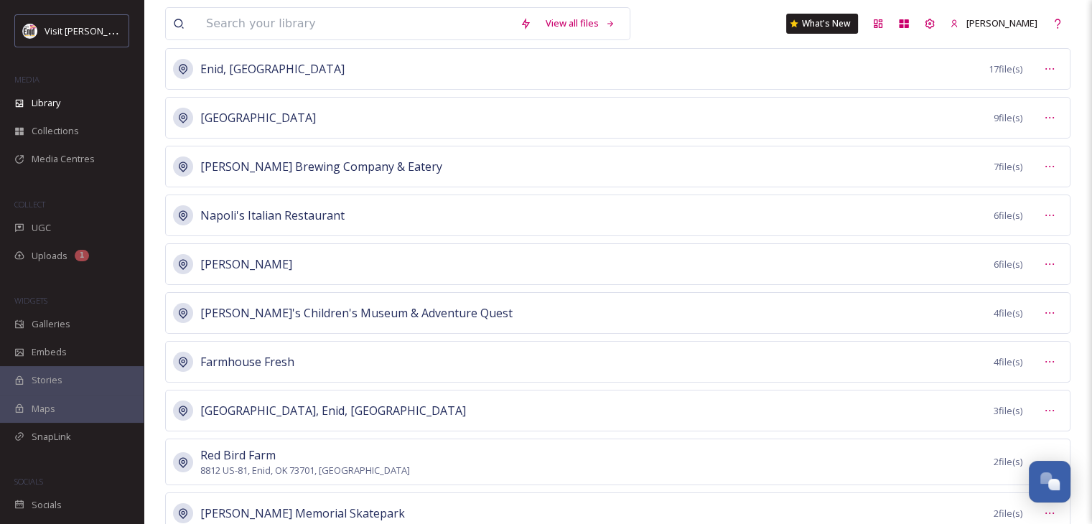
scroll to position [287, 0]
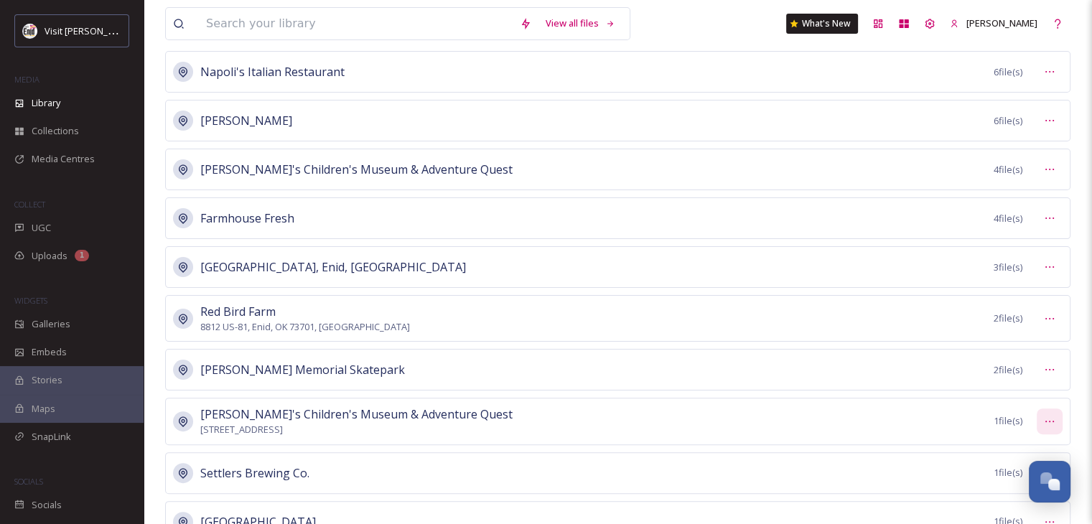
click at [1045, 419] on icon at bounding box center [1049, 421] width 11 height 11
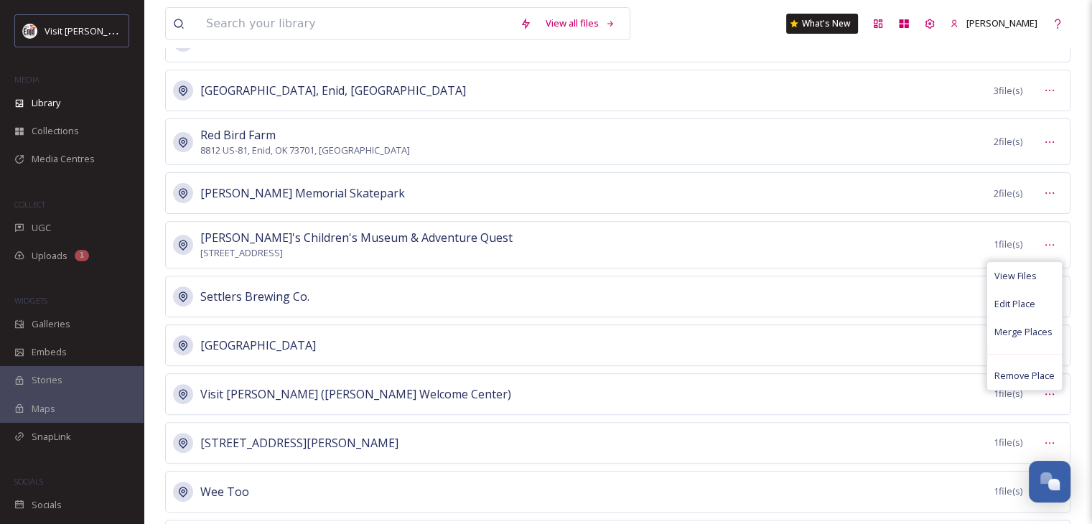
scroll to position [503, 0]
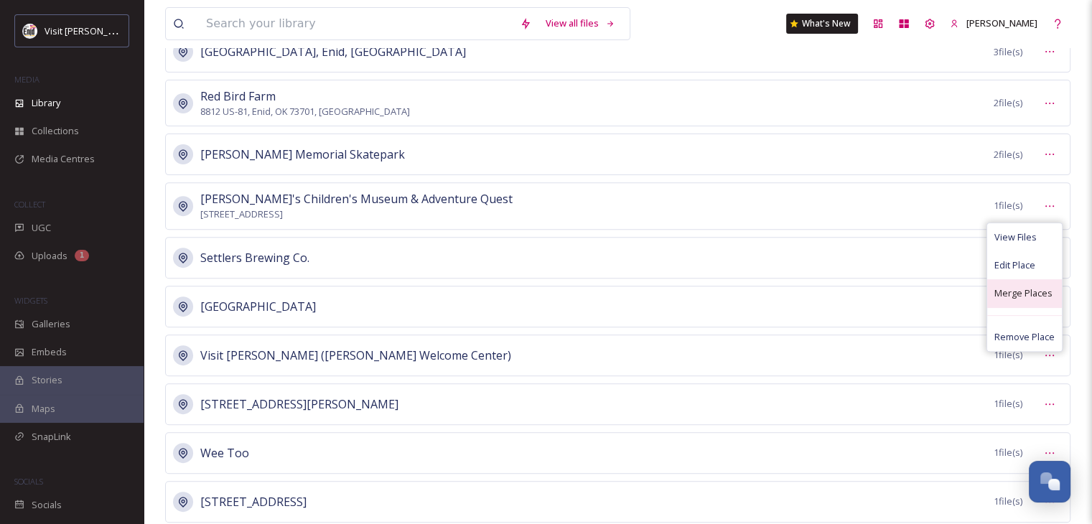
click at [1011, 292] on span "Merge Places" at bounding box center [1024, 294] width 58 height 14
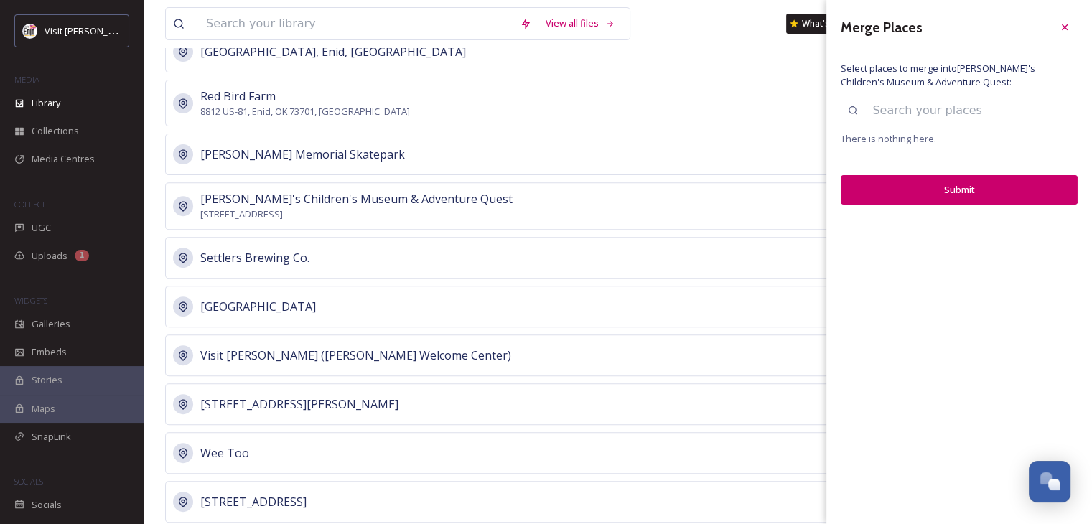
click at [889, 109] on input at bounding box center [971, 111] width 213 height 32
type input "[PERSON_NAME]"
click at [1065, 29] on icon at bounding box center [1064, 27] width 11 height 11
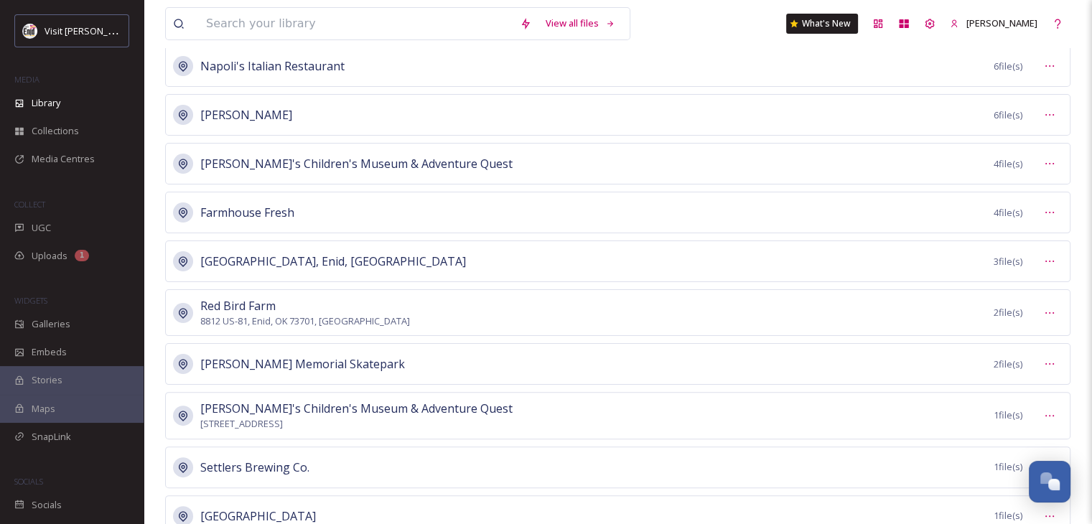
scroll to position [287, 0]
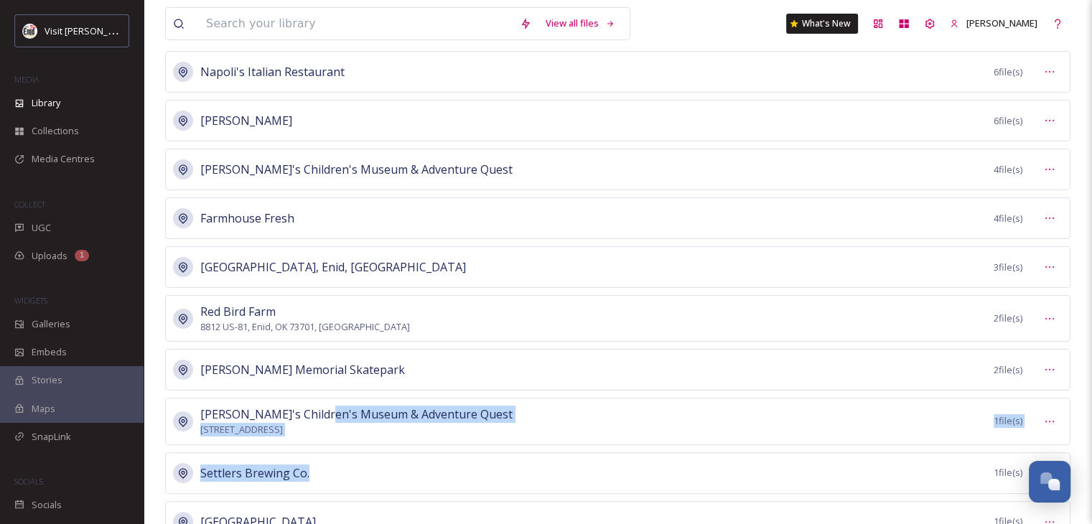
drag, startPoint x: 322, startPoint y: 413, endPoint x: 391, endPoint y: 467, distance: 88.0
click at [391, 467] on div "Enid, OK 17 file(s) [GEOGRAPHIC_DATA] 9 file(s) [PERSON_NAME] Brewing Company &…" at bounding box center [617, 518] width 905 height 1229
click at [508, 414] on div "[PERSON_NAME]'s Children's Museum & Adventure Quest [STREET_ADDRESS] 1 file(s)" at bounding box center [617, 421] width 905 height 47
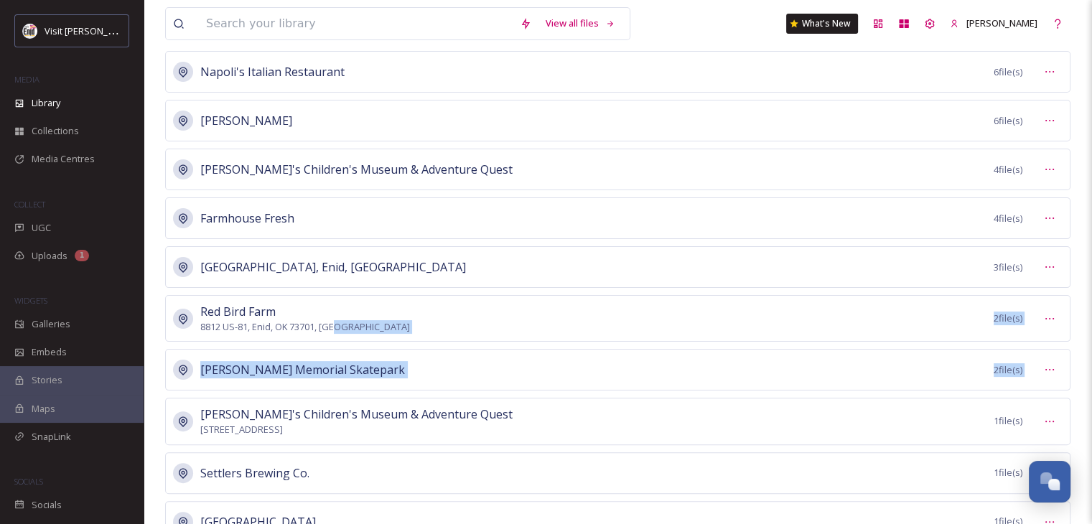
drag, startPoint x: 180, startPoint y: 418, endPoint x: 520, endPoint y: 320, distance: 354.3
click at [520, 320] on div "Enid, OK 17 file(s) [GEOGRAPHIC_DATA] 9 file(s) [PERSON_NAME] Brewing Company &…" at bounding box center [617, 518] width 905 height 1229
click at [520, 320] on div "Red Bird Farm [STREET_ADDRESS] 2 file(s)" at bounding box center [617, 318] width 905 height 47
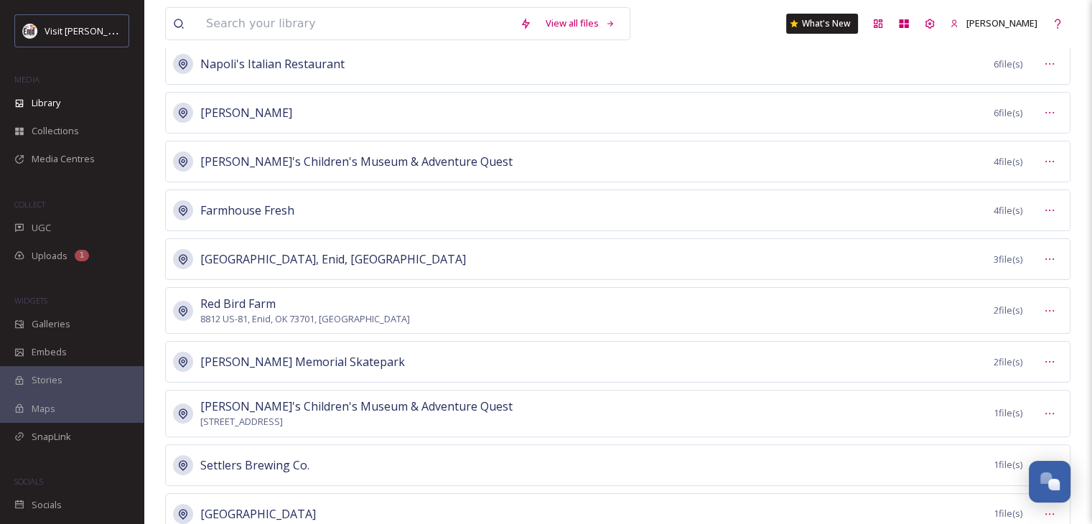
scroll to position [0, 0]
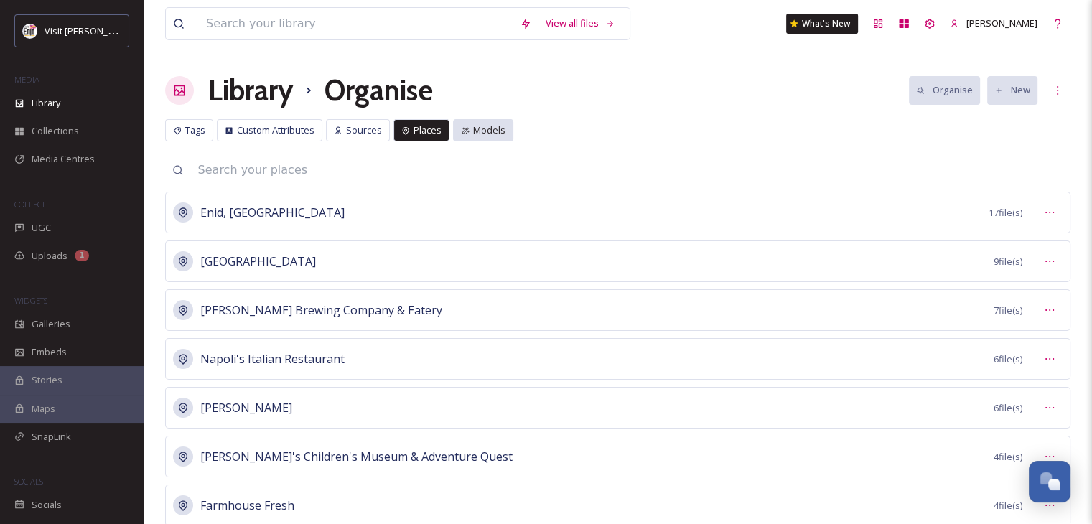
click at [481, 132] on span "Models" at bounding box center [489, 131] width 32 height 14
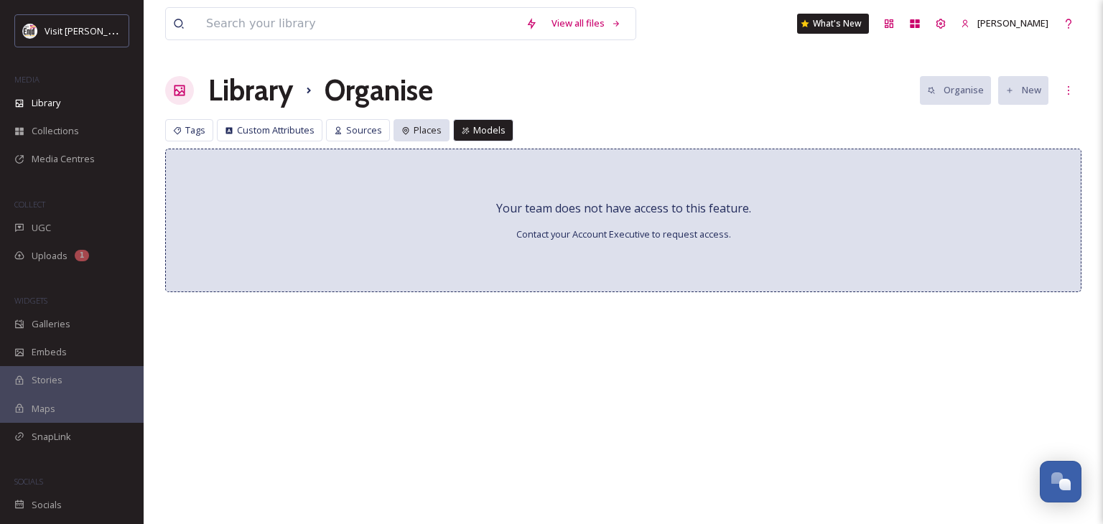
click at [440, 132] on div "Places" at bounding box center [422, 130] width 56 height 22
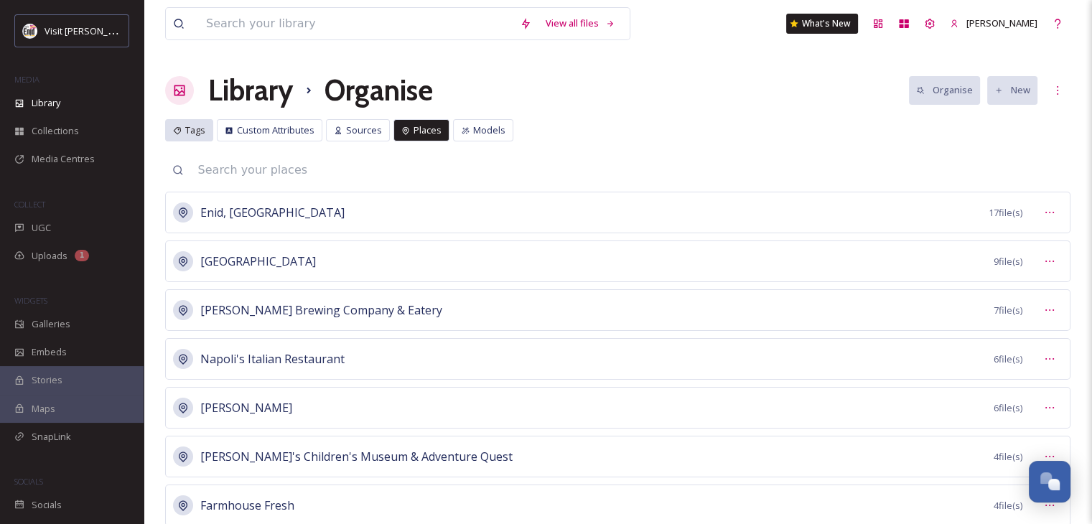
click at [204, 130] on span "Tags" at bounding box center [195, 131] width 20 height 14
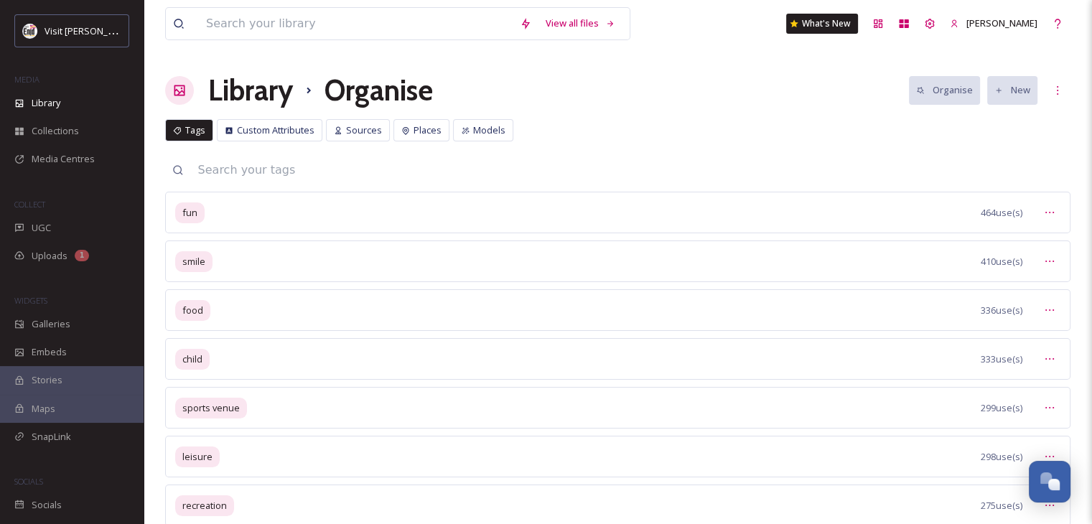
click at [276, 93] on h1 "Library" at bounding box center [250, 90] width 85 height 43
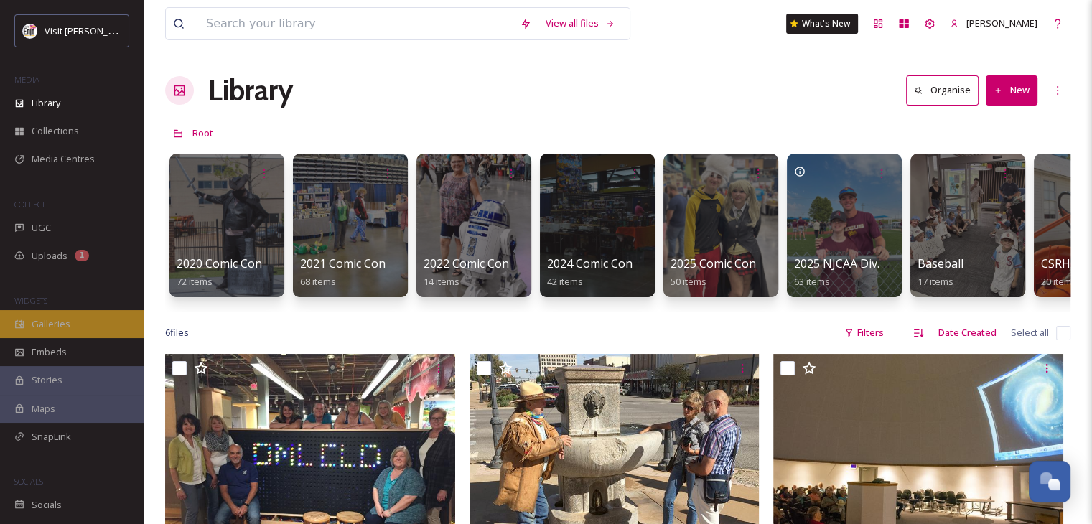
click at [43, 325] on span "Galleries" at bounding box center [51, 324] width 39 height 14
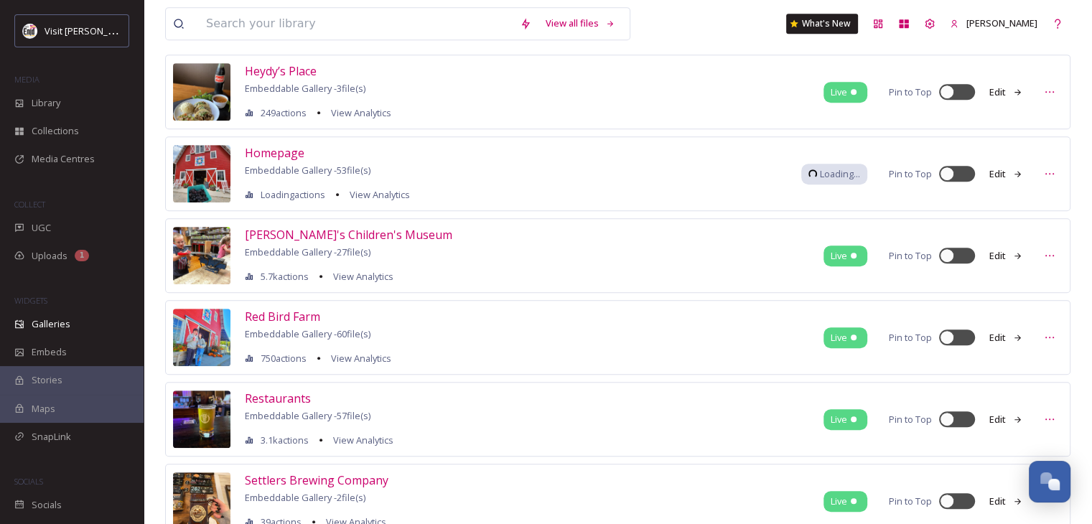
scroll to position [790, 0]
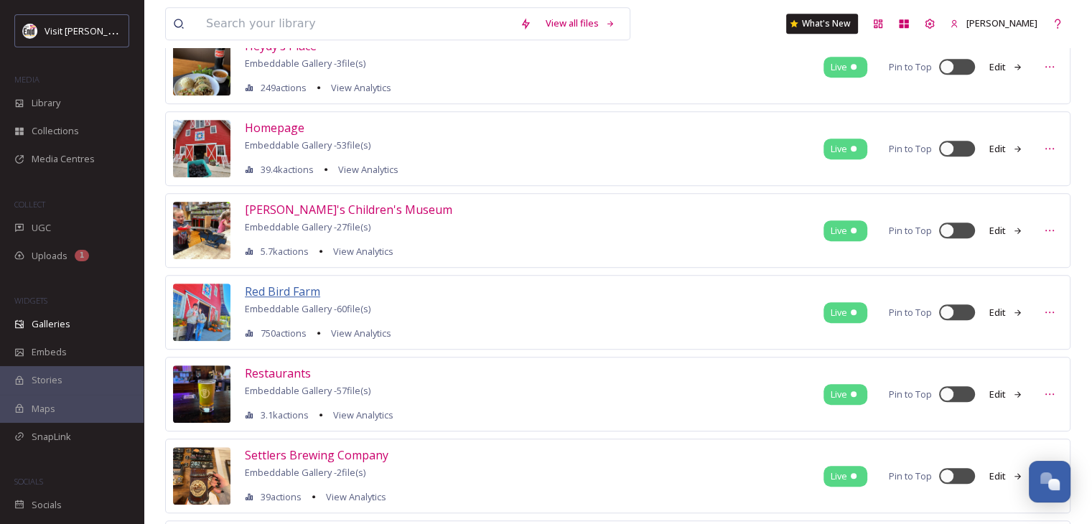
click at [290, 287] on span "Red Bird Farm" at bounding box center [282, 292] width 75 height 16
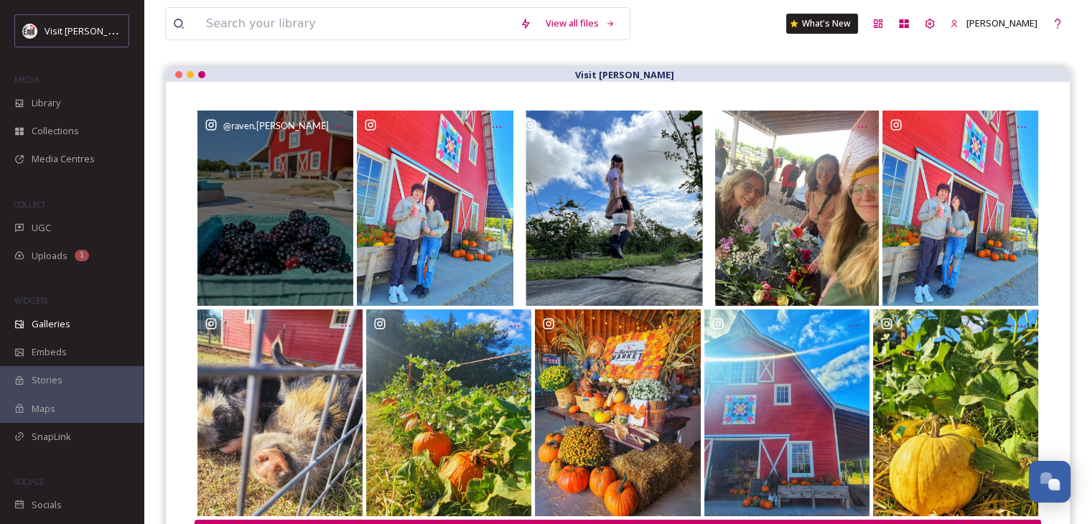
scroll to position [144, 0]
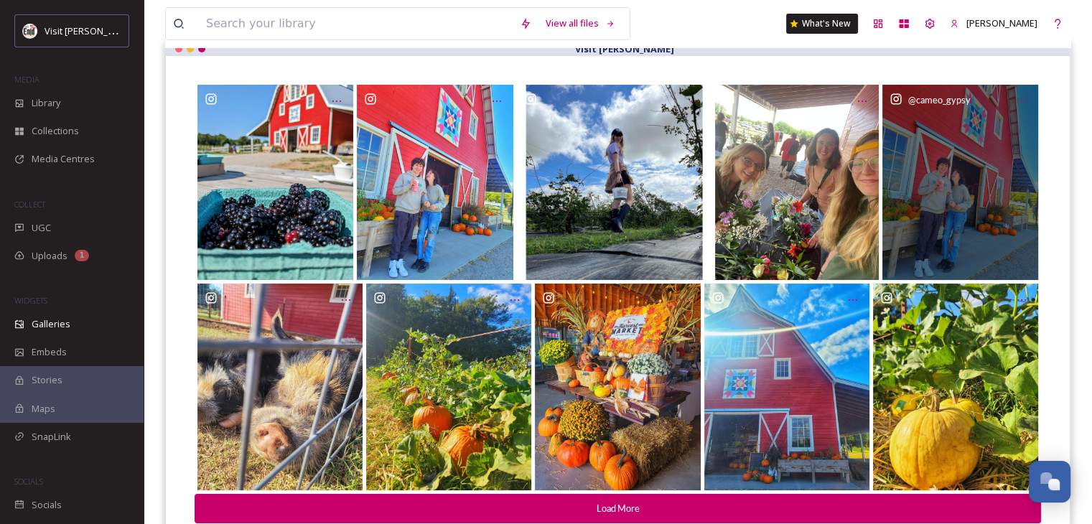
click at [947, 155] on div "@ cameo_gypsy" at bounding box center [961, 182] width 157 height 195
click at [977, 121] on div "@ cameo_gypsy" at bounding box center [961, 182] width 157 height 195
click at [963, 150] on div "@ cameo_gypsy" at bounding box center [961, 182] width 157 height 195
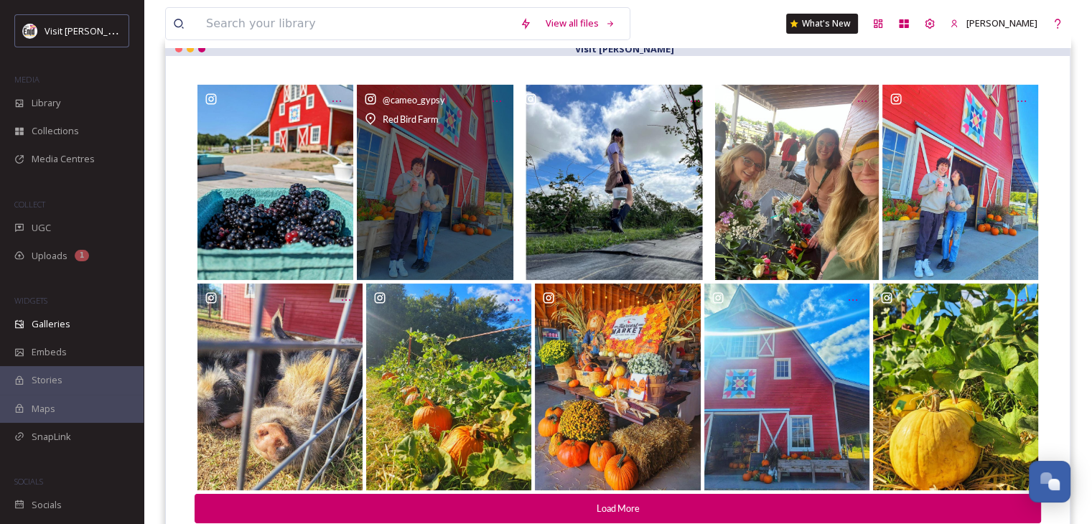
click at [391, 182] on div "@ cameo_gypsy Red Bird Farm" at bounding box center [435, 182] width 157 height 195
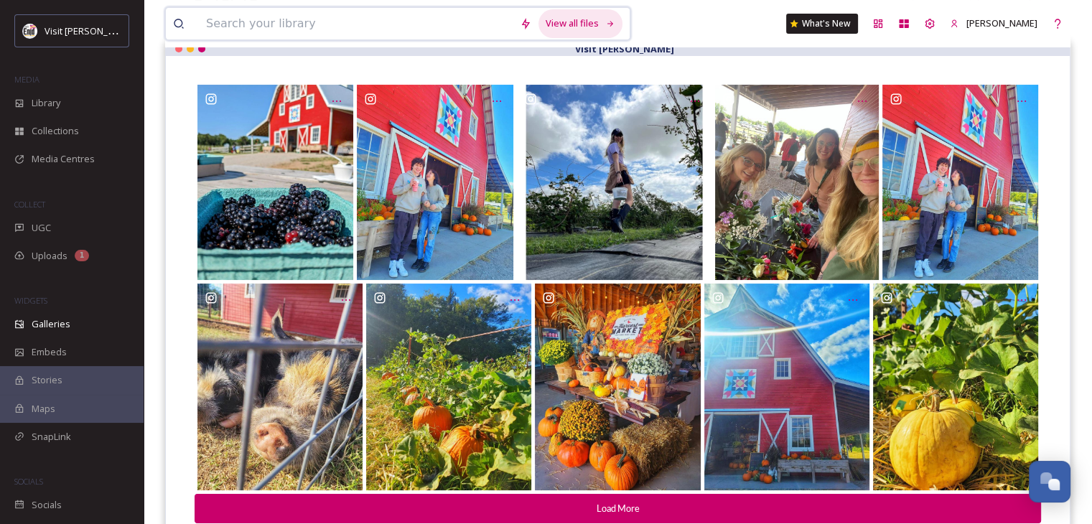
click at [615, 27] on icon at bounding box center [610, 23] width 9 height 9
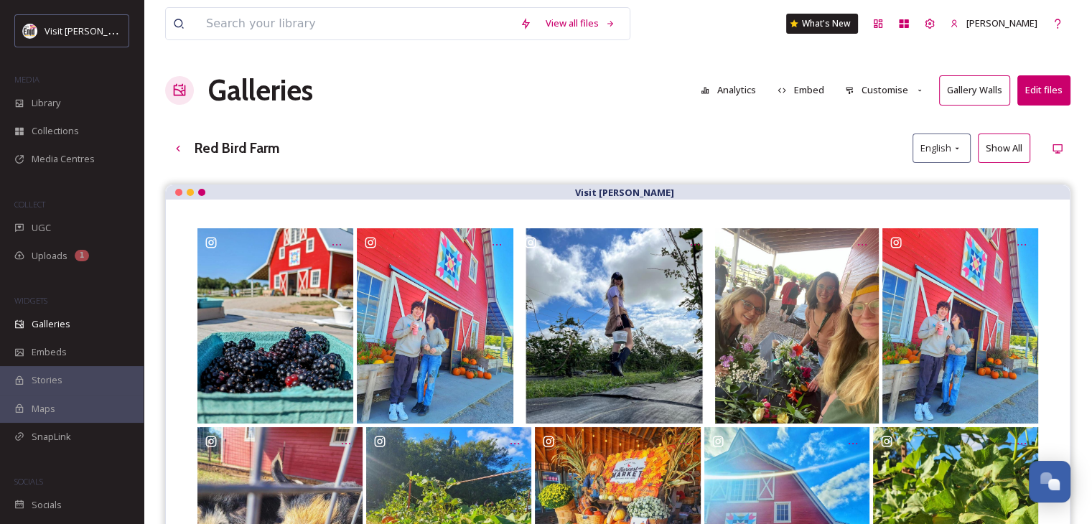
click at [1045, 93] on button "Edit files" at bounding box center [1044, 89] width 53 height 29
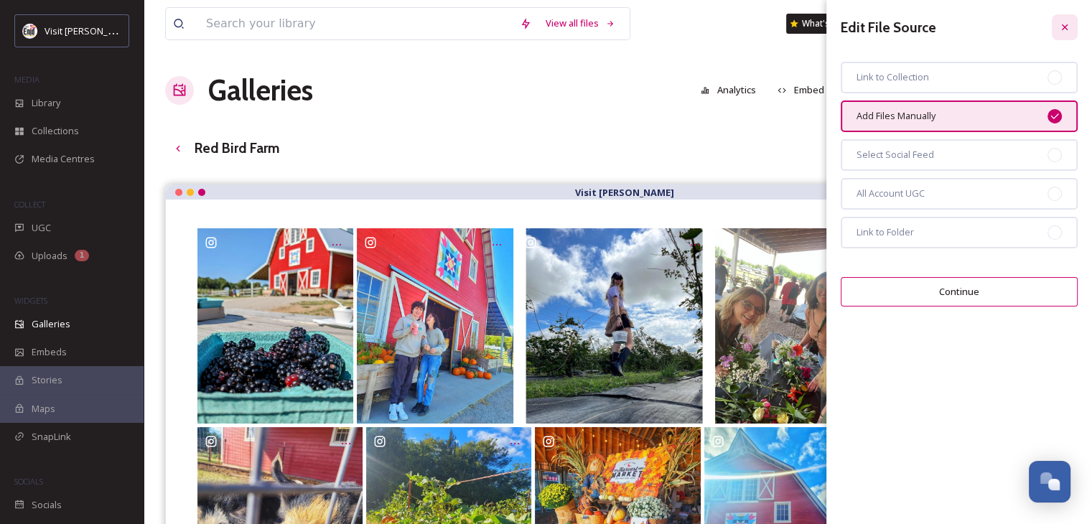
click at [1071, 24] on div at bounding box center [1065, 27] width 26 height 26
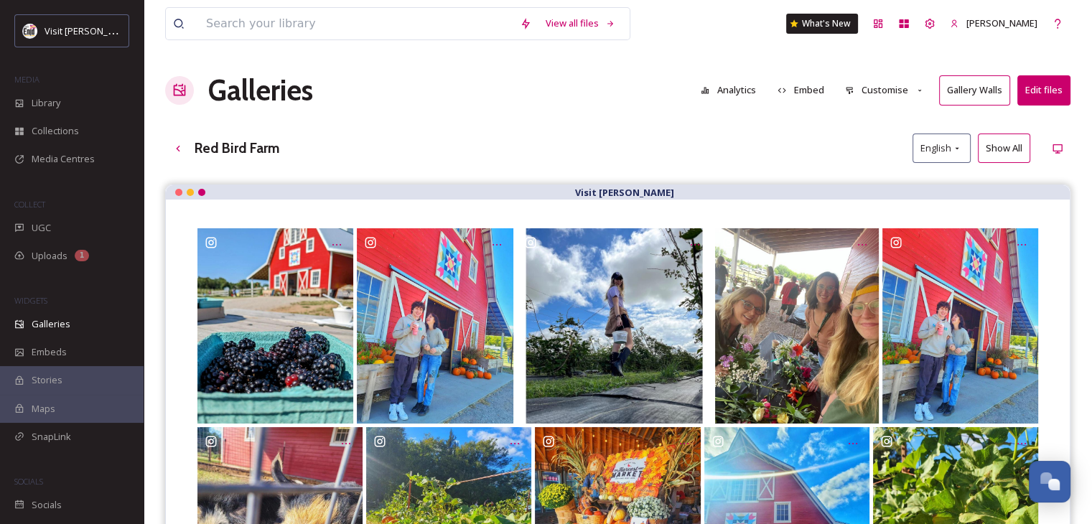
click at [1001, 150] on button "Show All" at bounding box center [1004, 148] width 52 height 29
click at [879, 90] on button "Customise" at bounding box center [885, 90] width 94 height 28
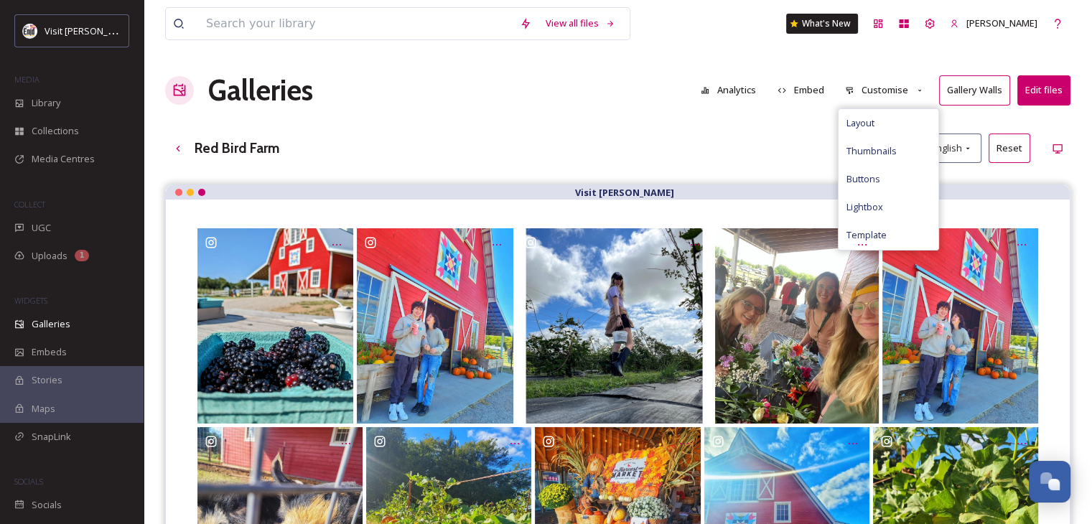
click at [879, 90] on button "Customise" at bounding box center [885, 90] width 94 height 28
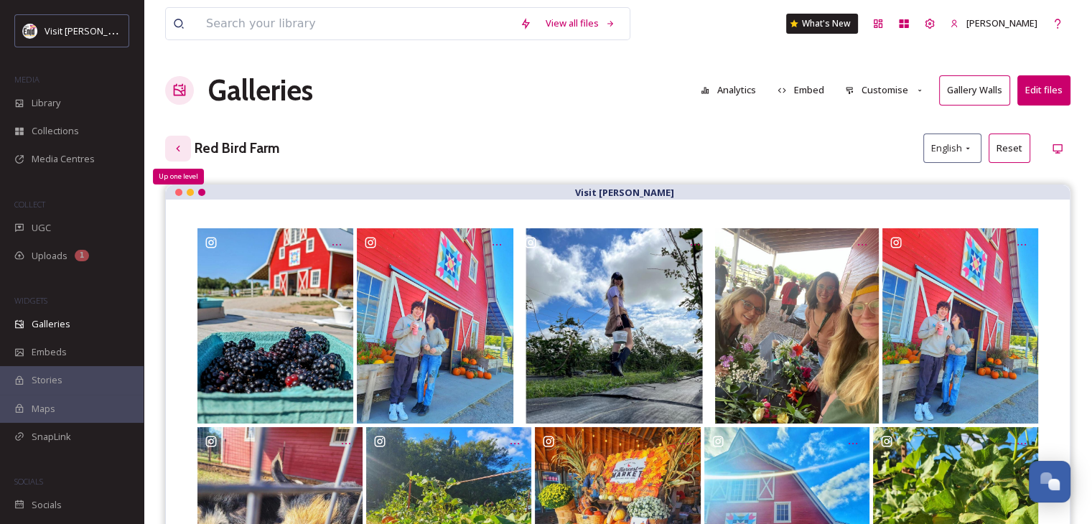
click at [177, 147] on icon at bounding box center [178, 148] width 4 height 6
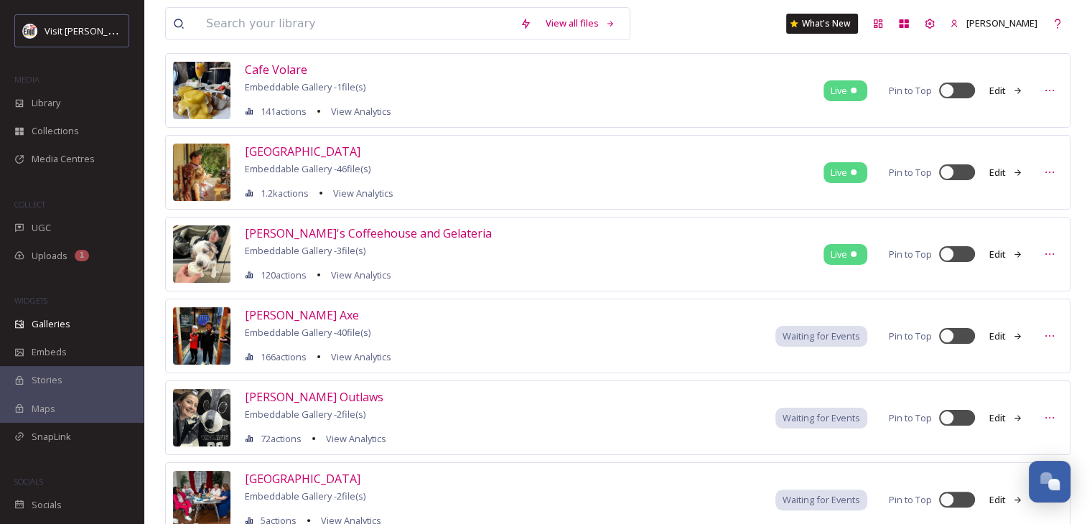
scroll to position [287, 0]
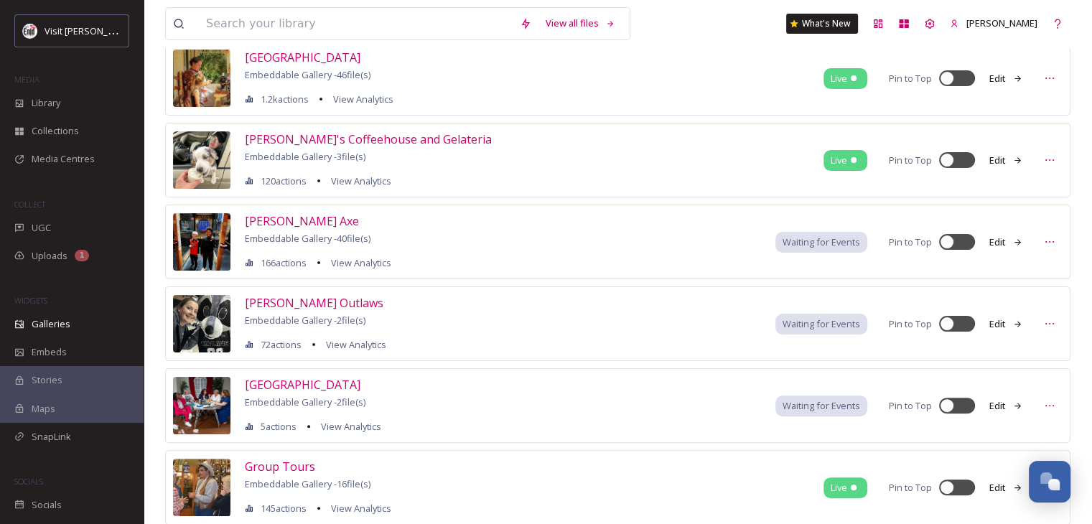
click at [781, 402] on div "Waiting for Events" at bounding box center [822, 406] width 92 height 21
click at [809, 402] on span "Waiting for Events" at bounding box center [822, 406] width 78 height 14
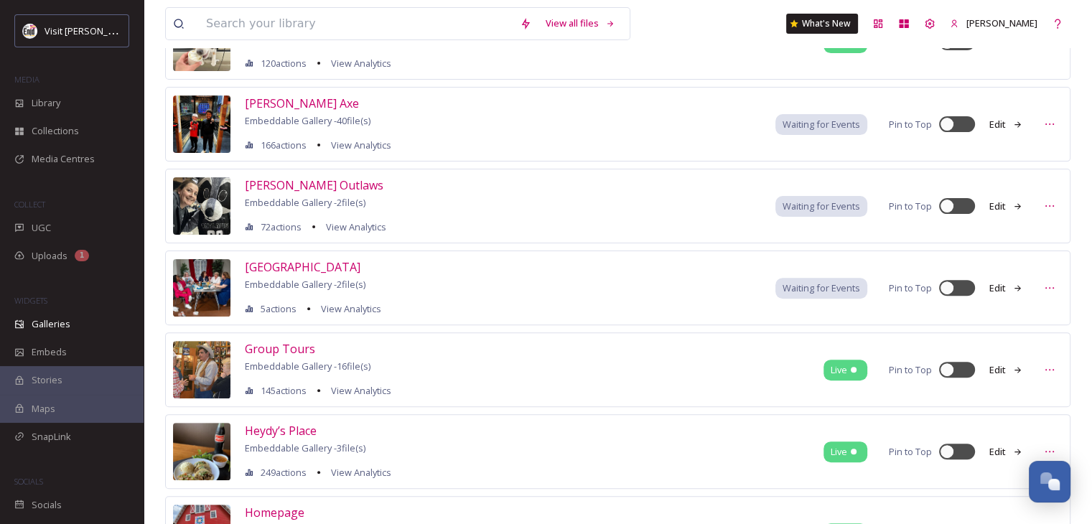
scroll to position [574, 0]
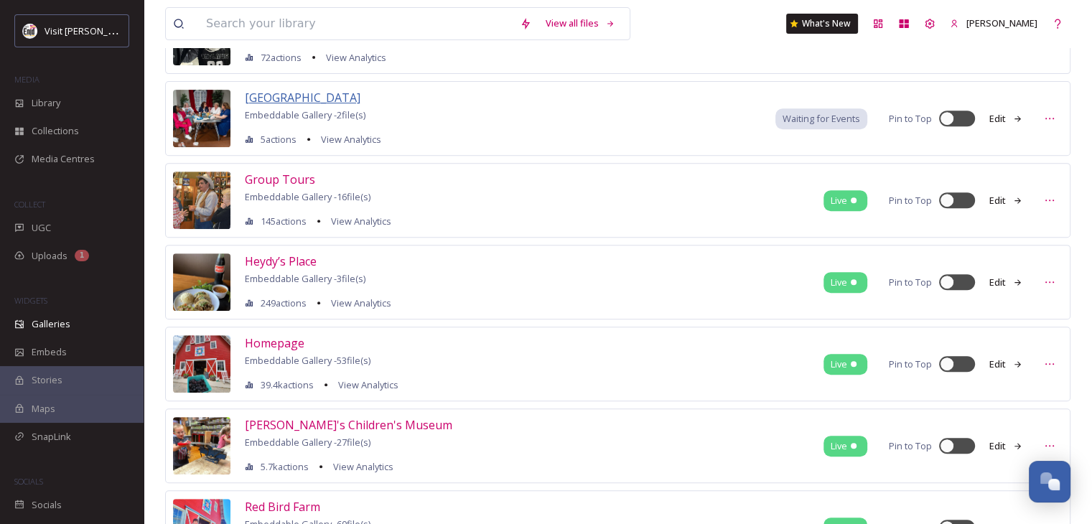
click at [299, 97] on span "[GEOGRAPHIC_DATA]" at bounding box center [303, 98] width 116 height 16
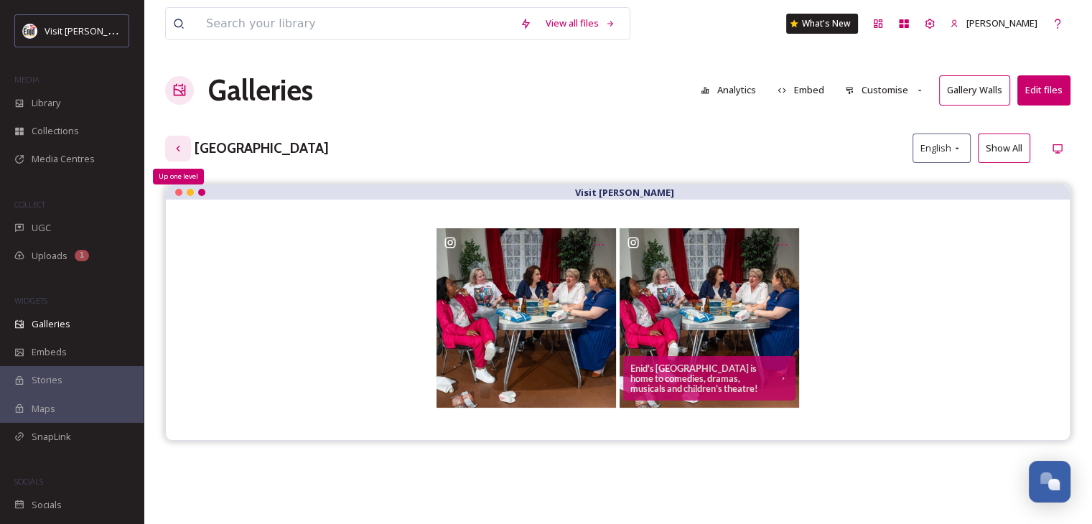
click at [181, 149] on icon at bounding box center [177, 148] width 11 height 11
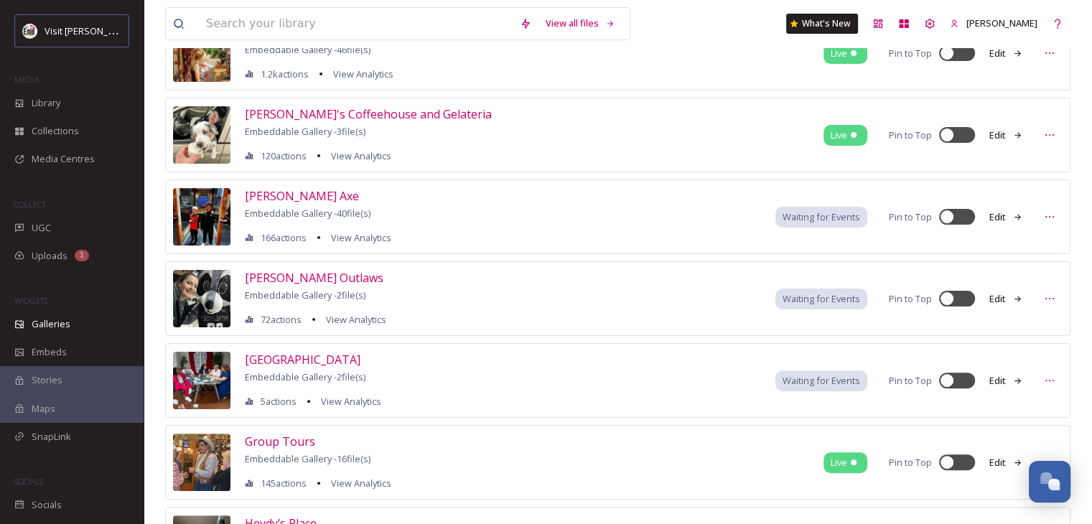
scroll to position [431, 0]
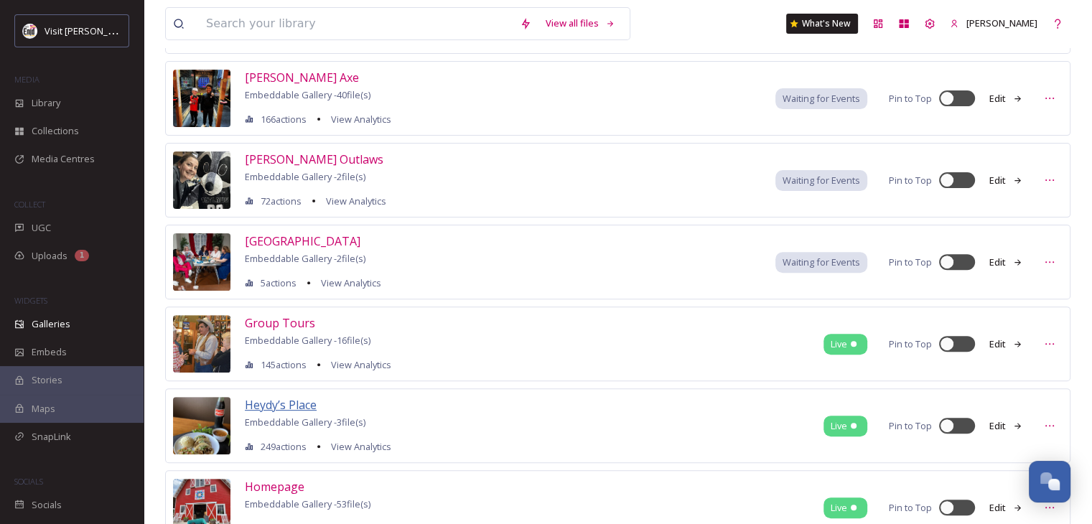
click at [276, 401] on span "Heydy’s Place" at bounding box center [281, 405] width 72 height 16
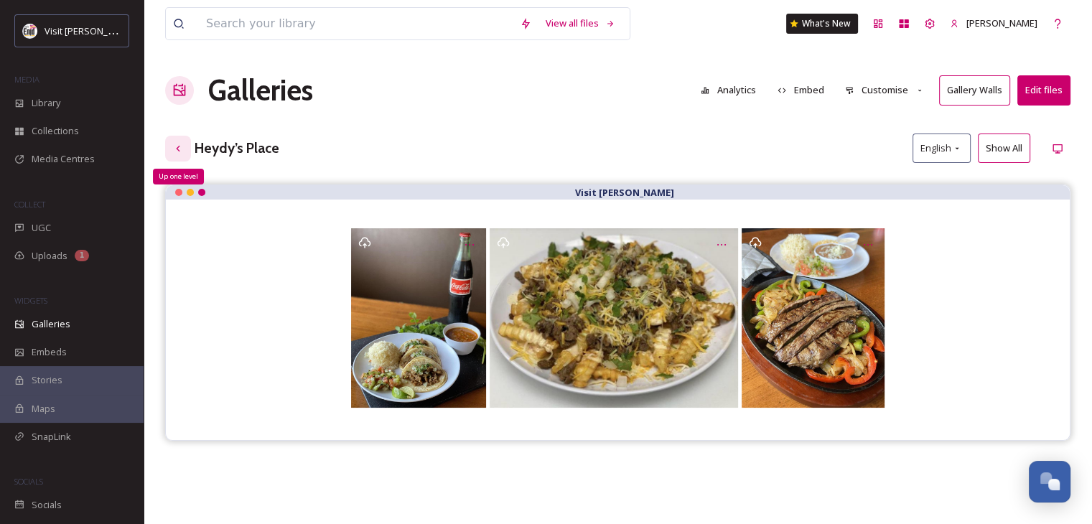
click at [177, 147] on icon at bounding box center [178, 148] width 4 height 6
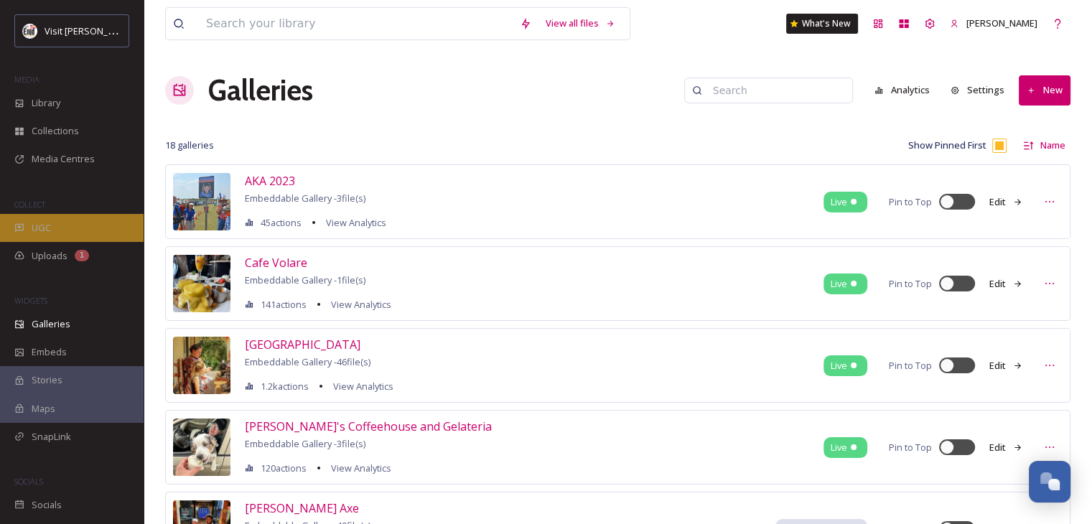
click at [49, 228] on span "UGC" at bounding box center [41, 228] width 19 height 14
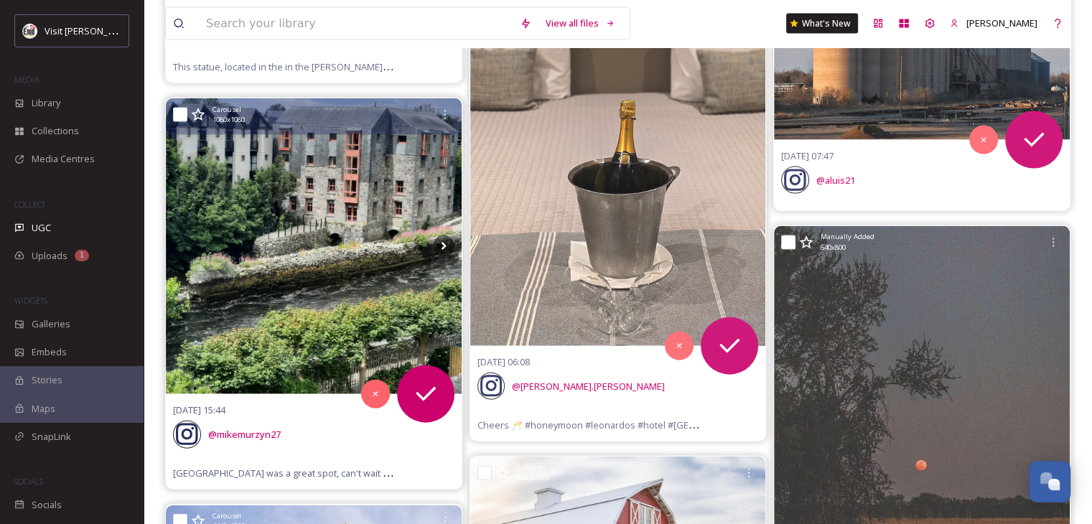
scroll to position [3231, 0]
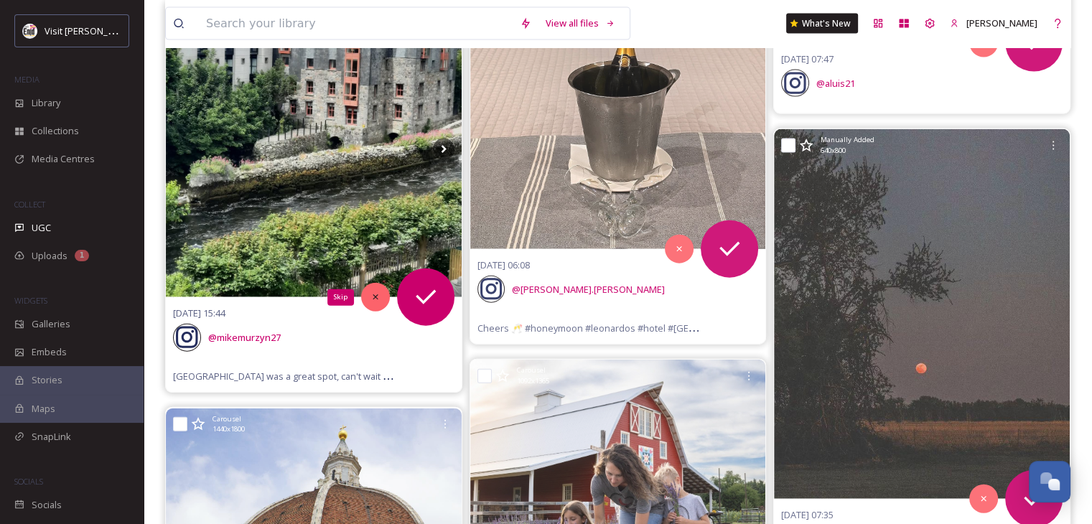
click at [373, 294] on icon at bounding box center [376, 297] width 10 height 10
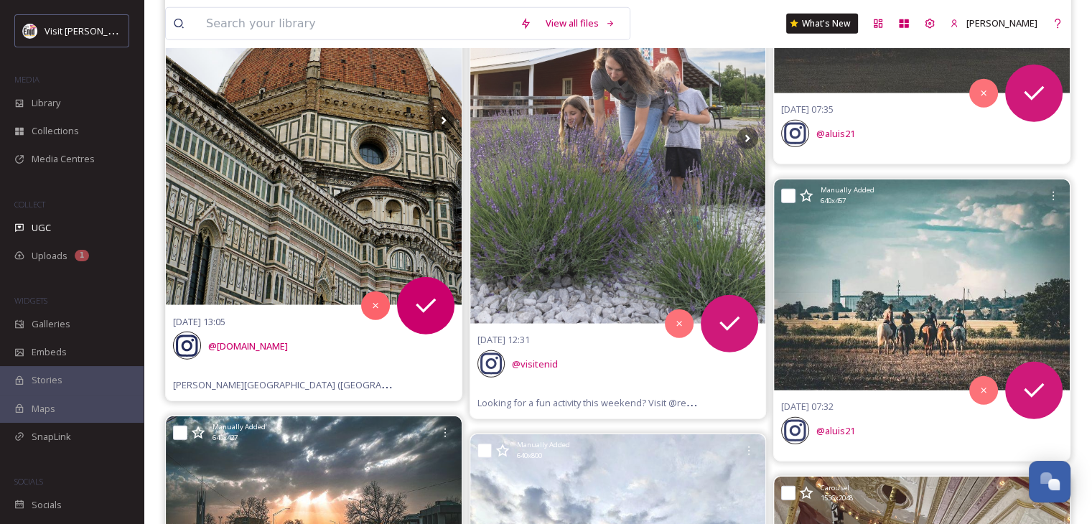
scroll to position [3662, 0]
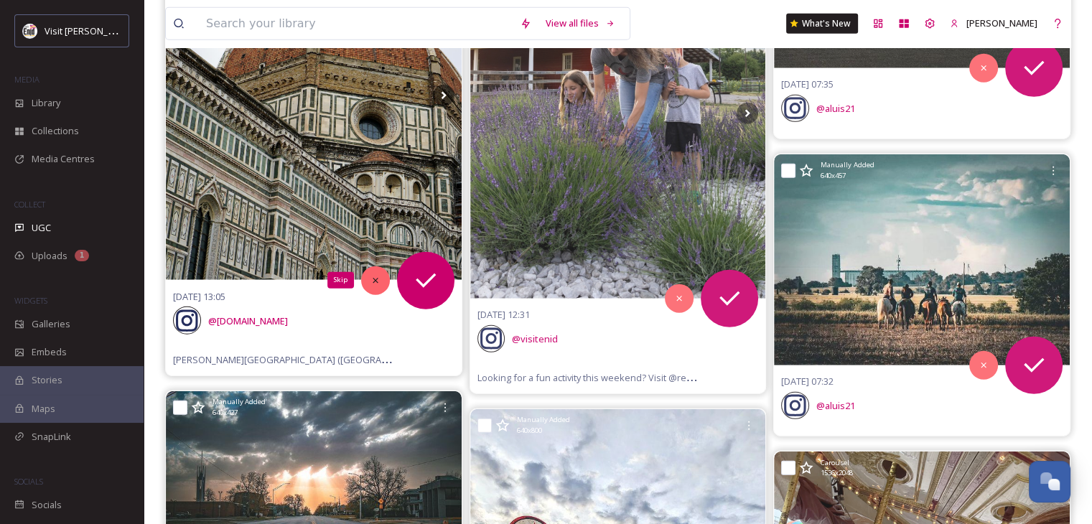
click at [371, 276] on icon at bounding box center [376, 281] width 10 height 10
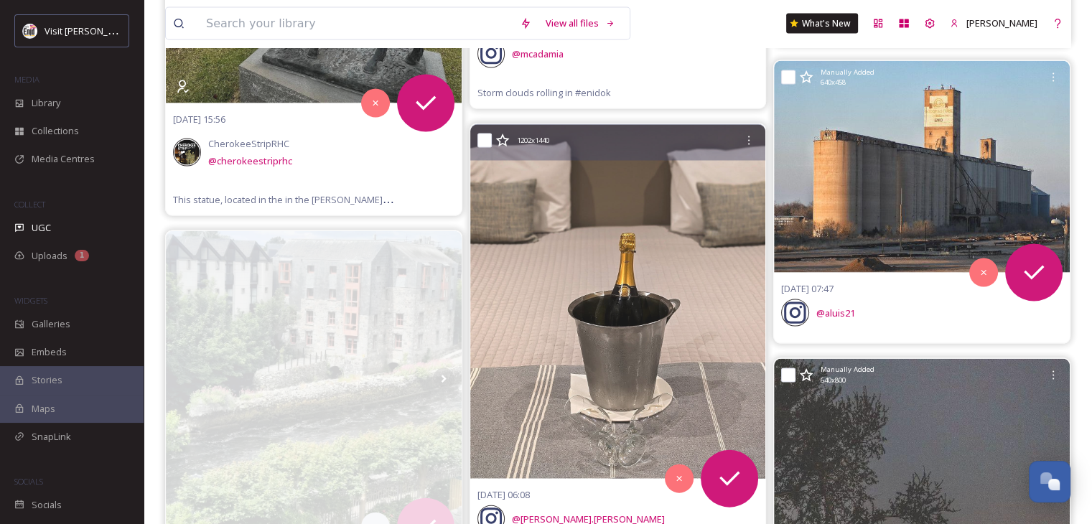
scroll to position [3088, 0]
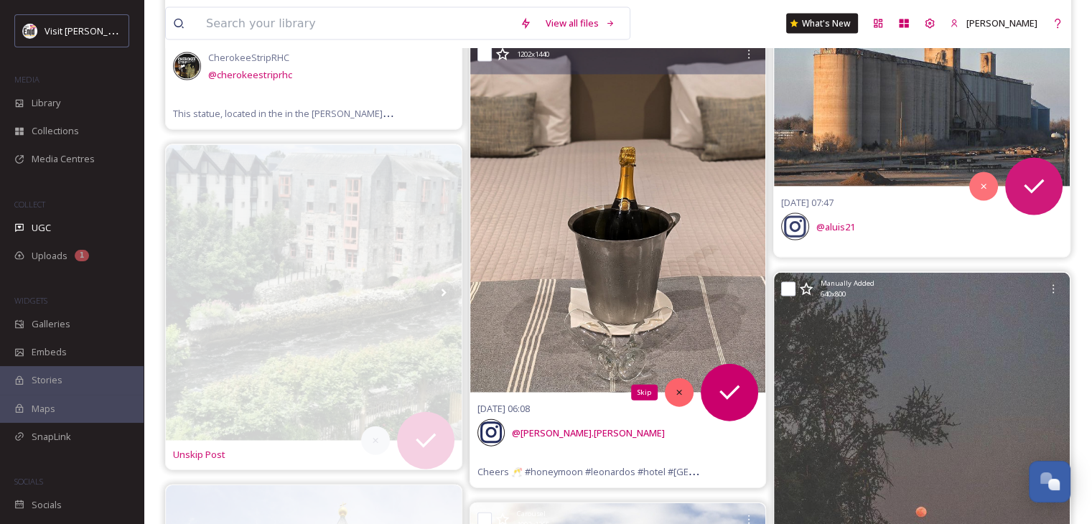
click at [671, 388] on div "Skip" at bounding box center [679, 392] width 29 height 29
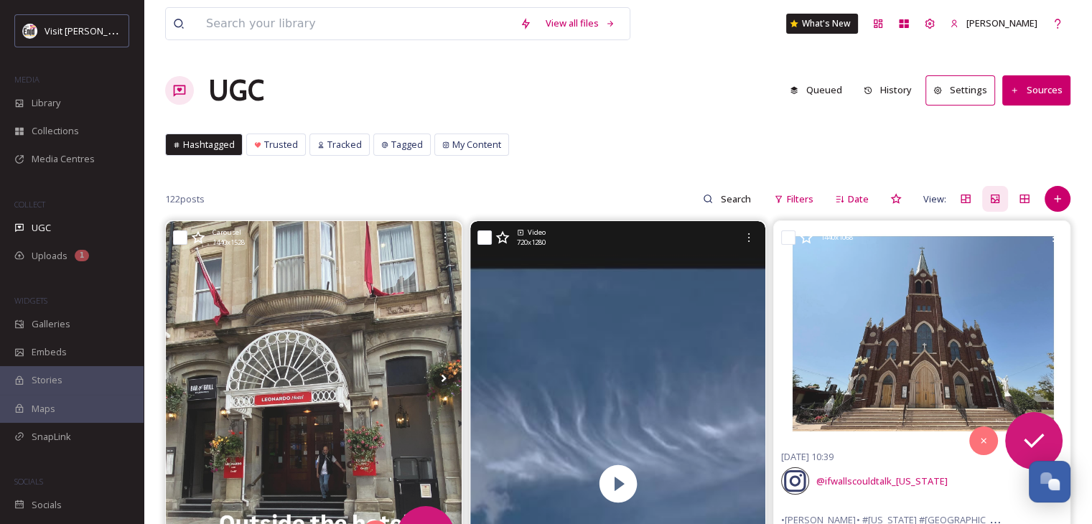
scroll to position [0, 0]
click at [292, 141] on span "Trusted" at bounding box center [281, 145] width 34 height 14
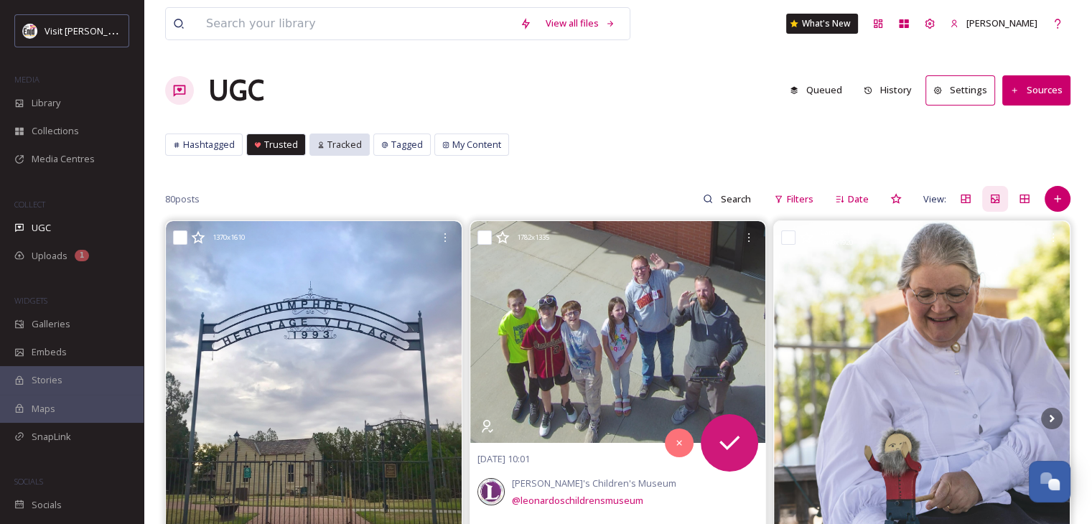
click at [340, 141] on span "Tracked" at bounding box center [344, 145] width 34 height 14
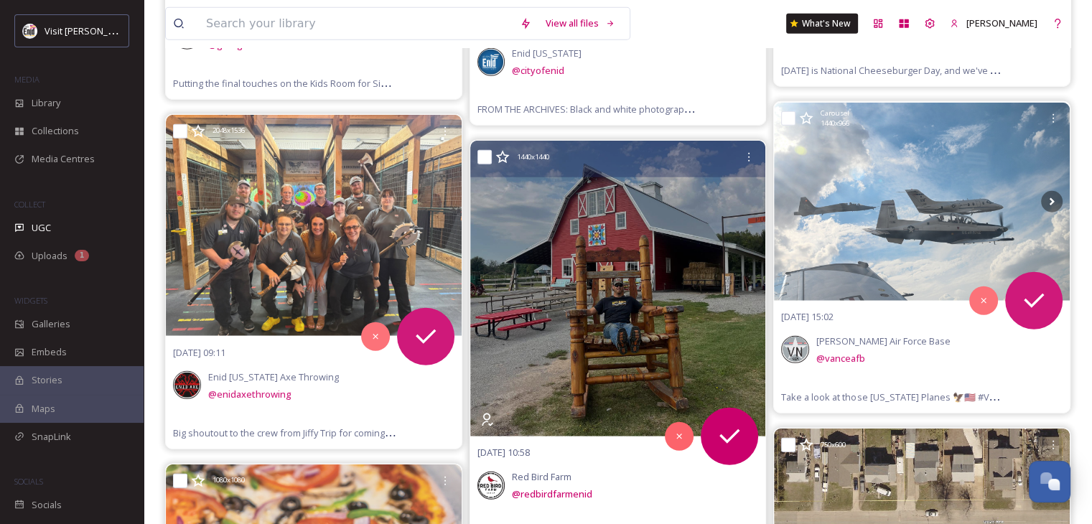
scroll to position [3806, 0]
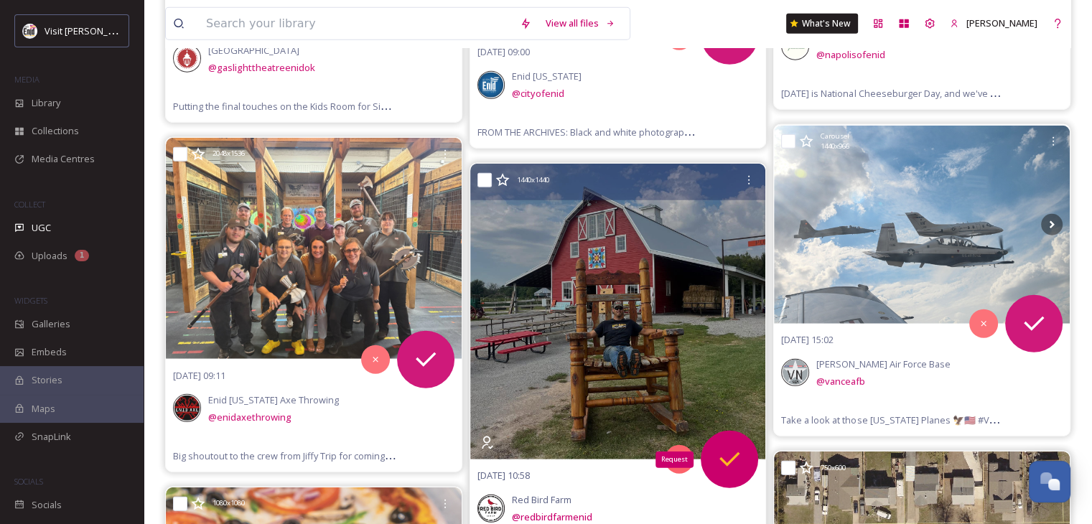
click at [725, 458] on icon at bounding box center [730, 459] width 20 height 14
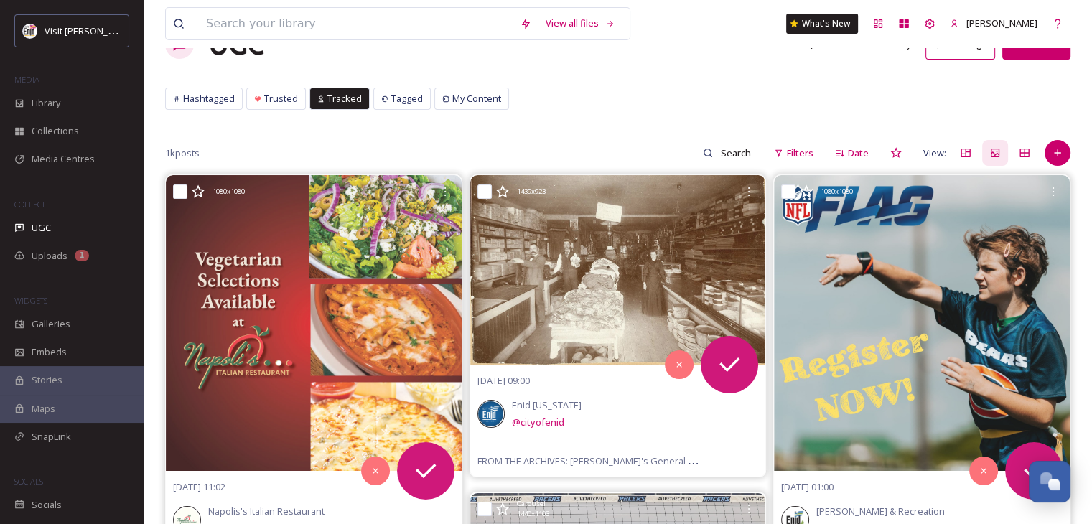
scroll to position [0, 0]
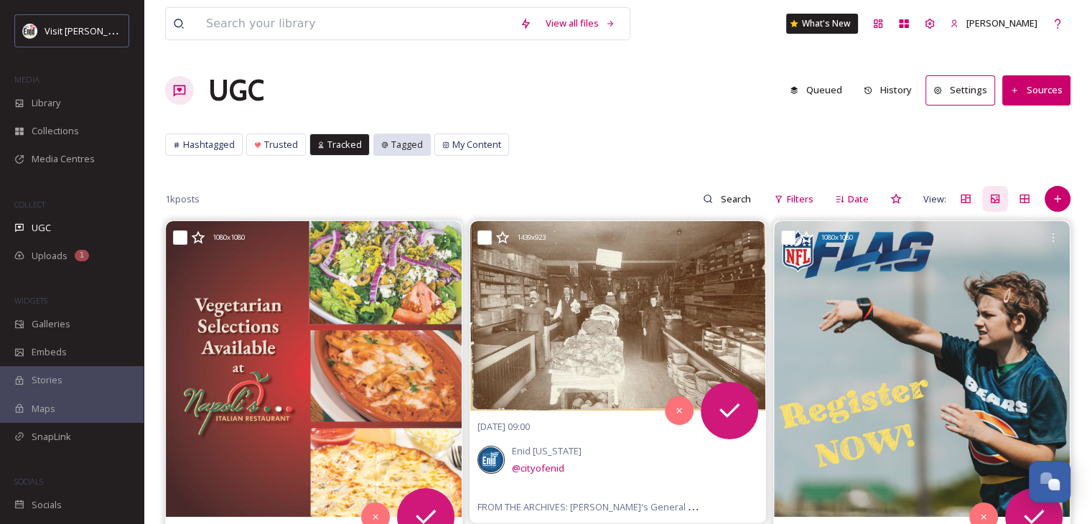
click at [399, 143] on span "Tagged" at bounding box center [407, 145] width 32 height 14
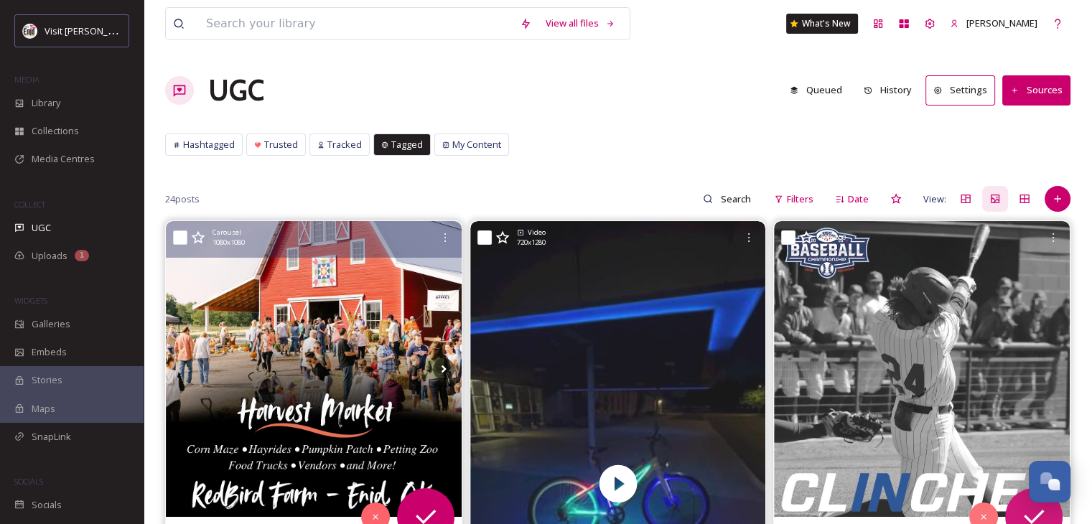
click at [294, 345] on img at bounding box center [314, 369] width 296 height 296
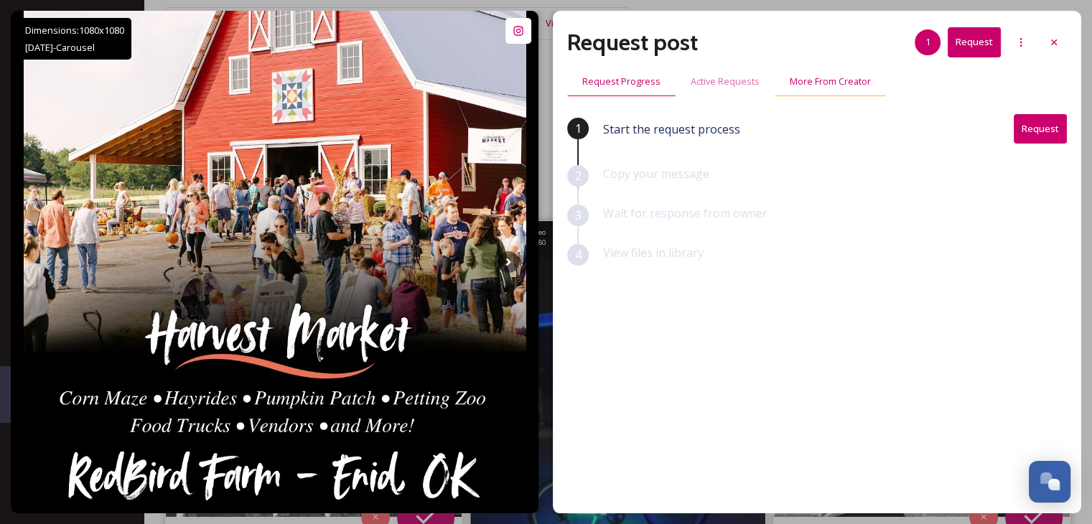
click at [822, 80] on span "More From Creator" at bounding box center [830, 82] width 81 height 14
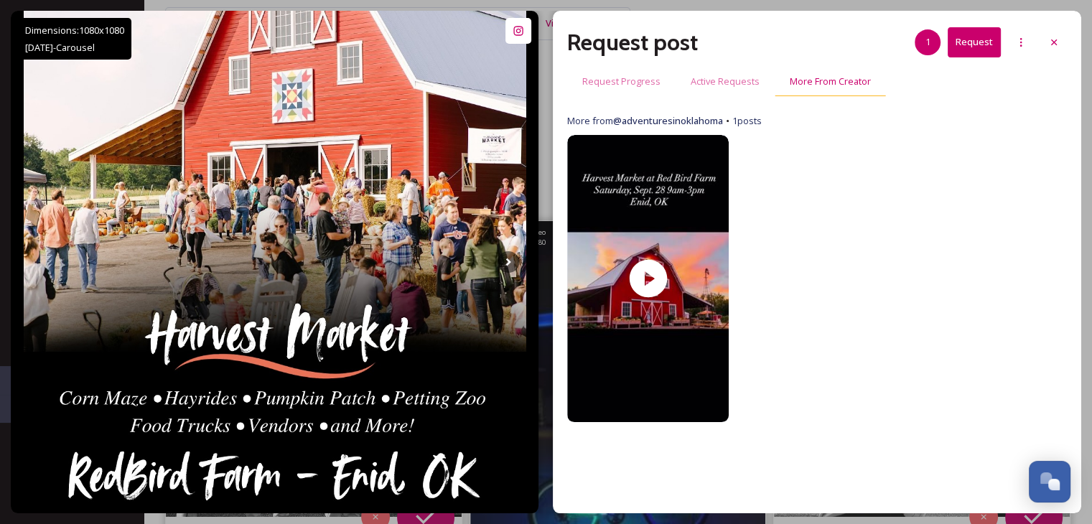
click at [822, 80] on span "More From Creator" at bounding box center [830, 82] width 81 height 14
click at [723, 78] on span "Active Requests" at bounding box center [725, 82] width 69 height 14
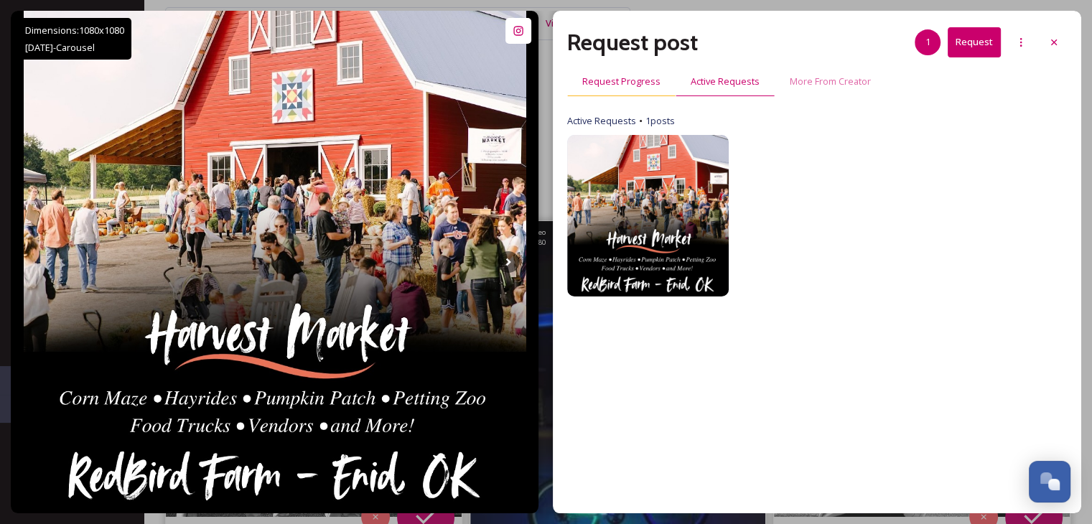
click at [607, 78] on span "Request Progress" at bounding box center [621, 82] width 78 height 14
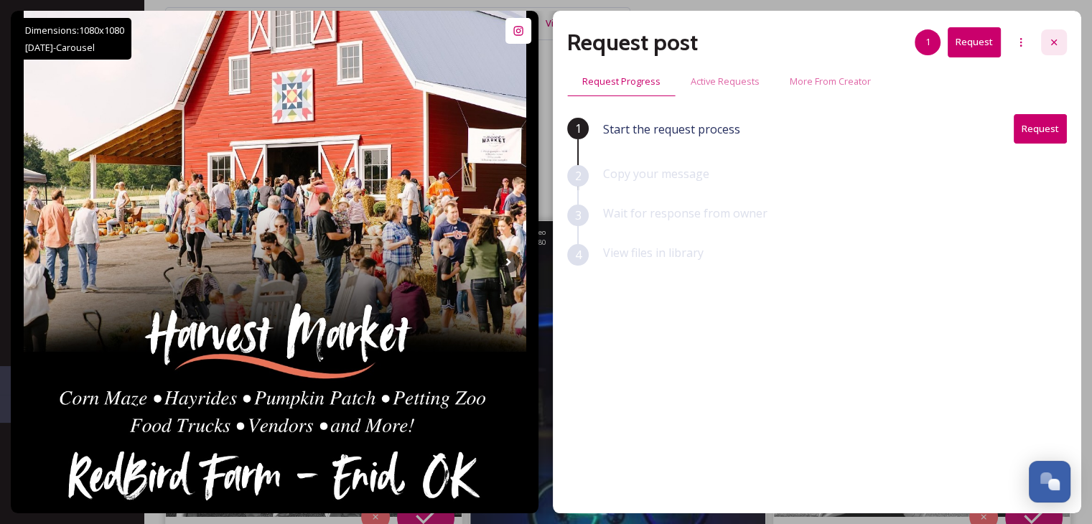
click at [1052, 39] on icon at bounding box center [1053, 42] width 11 height 11
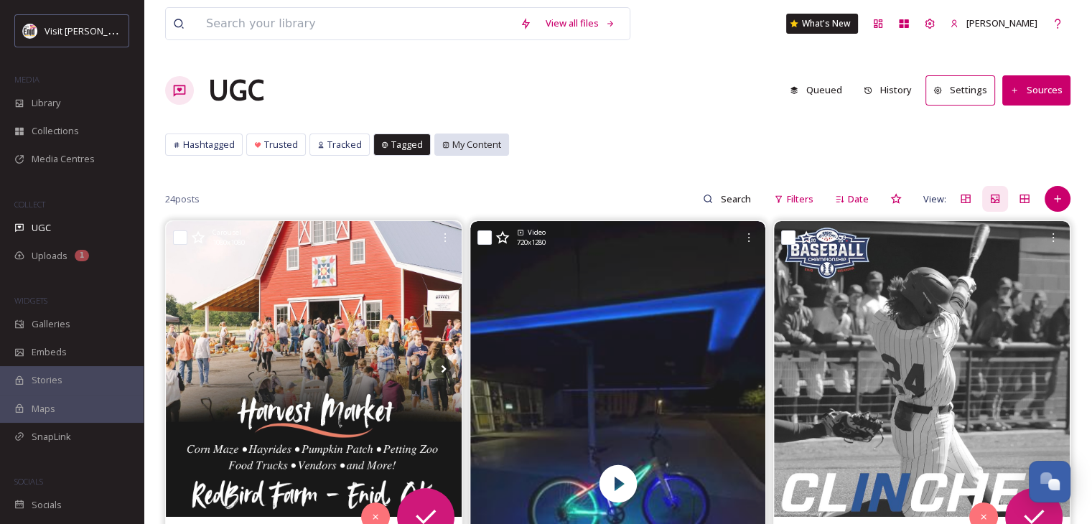
click at [460, 147] on span "My Content" at bounding box center [476, 145] width 49 height 14
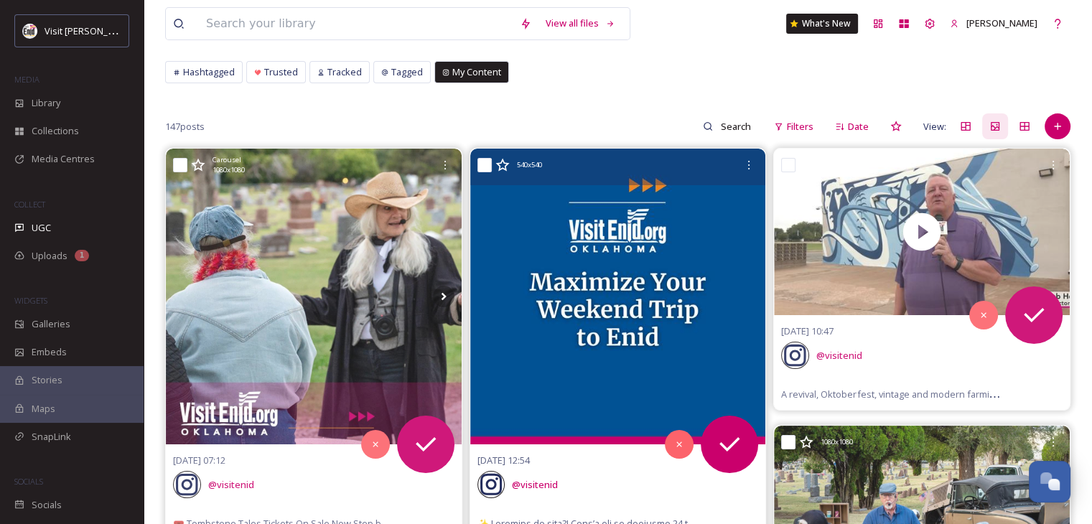
scroll to position [217, 0]
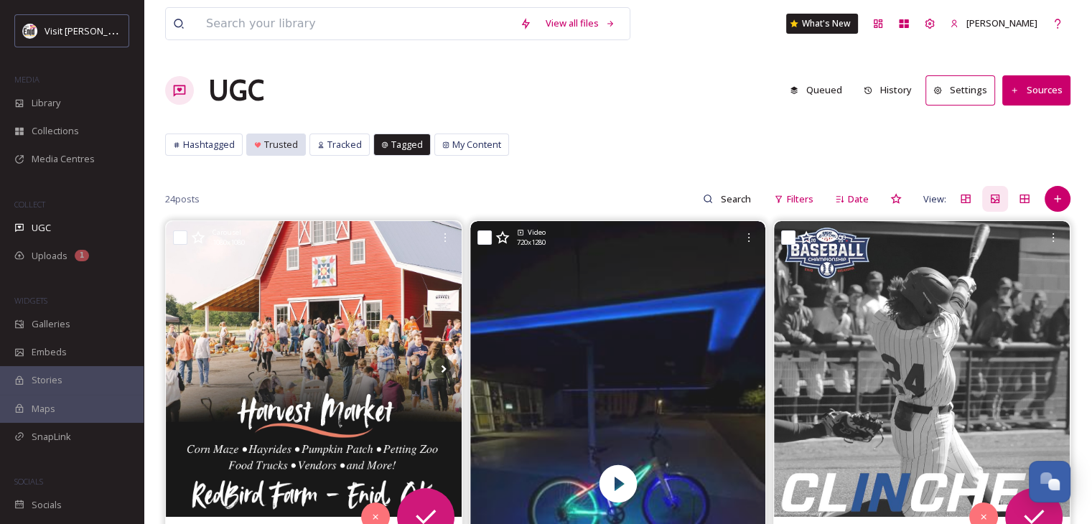
click at [251, 146] on div "Trusted" at bounding box center [276, 144] width 58 height 21
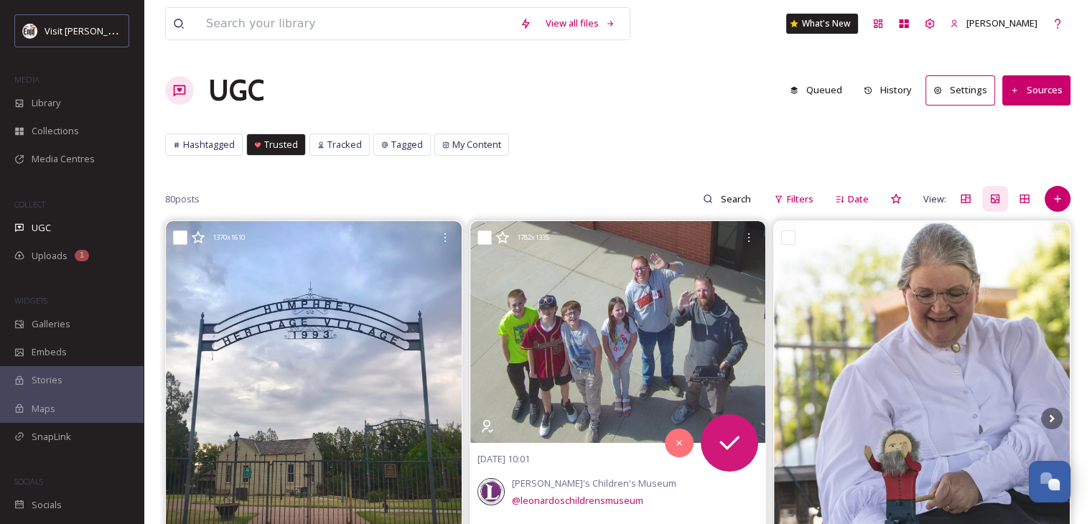
click at [1041, 96] on button "Sources" at bounding box center [1036, 89] width 68 height 29
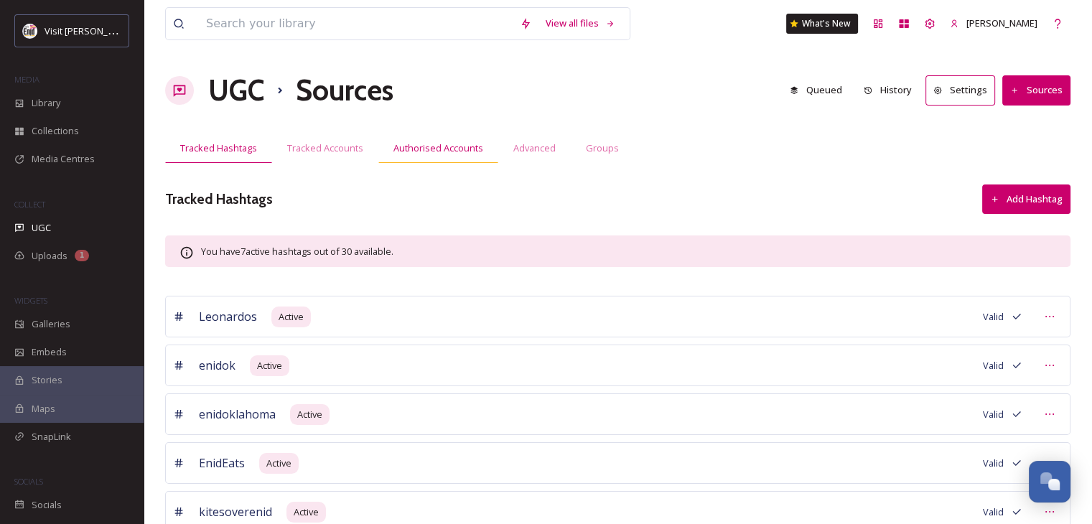
click at [423, 146] on span "Authorised Accounts" at bounding box center [439, 148] width 90 height 14
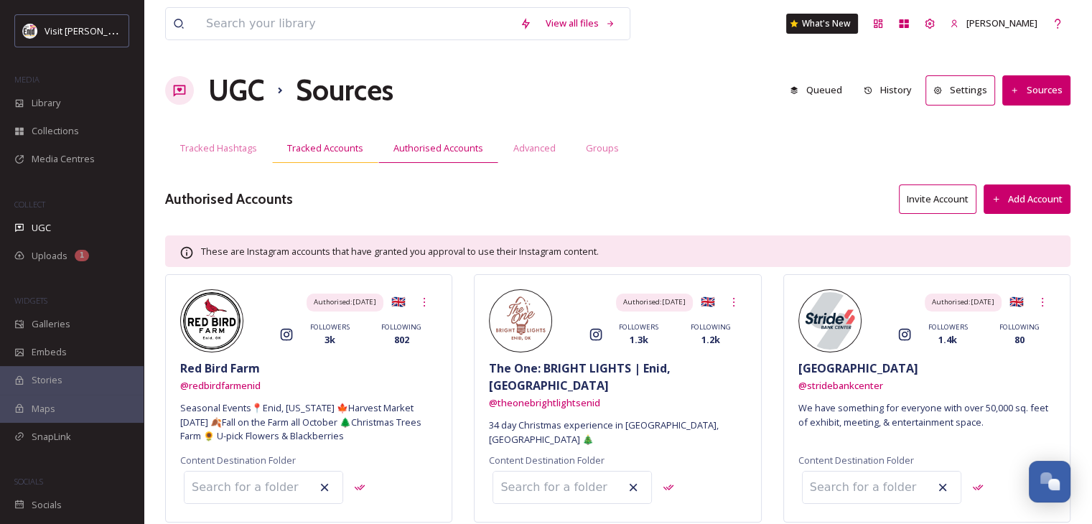
click at [320, 149] on span "Tracked Accounts" at bounding box center [325, 148] width 76 height 14
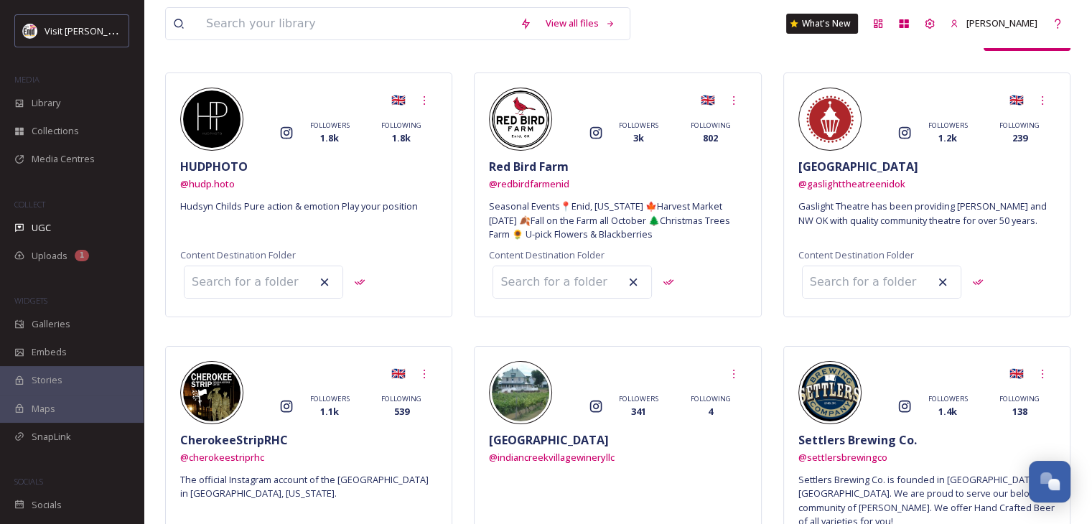
scroll to position [431, 0]
